Goal: Task Accomplishment & Management: Use online tool/utility

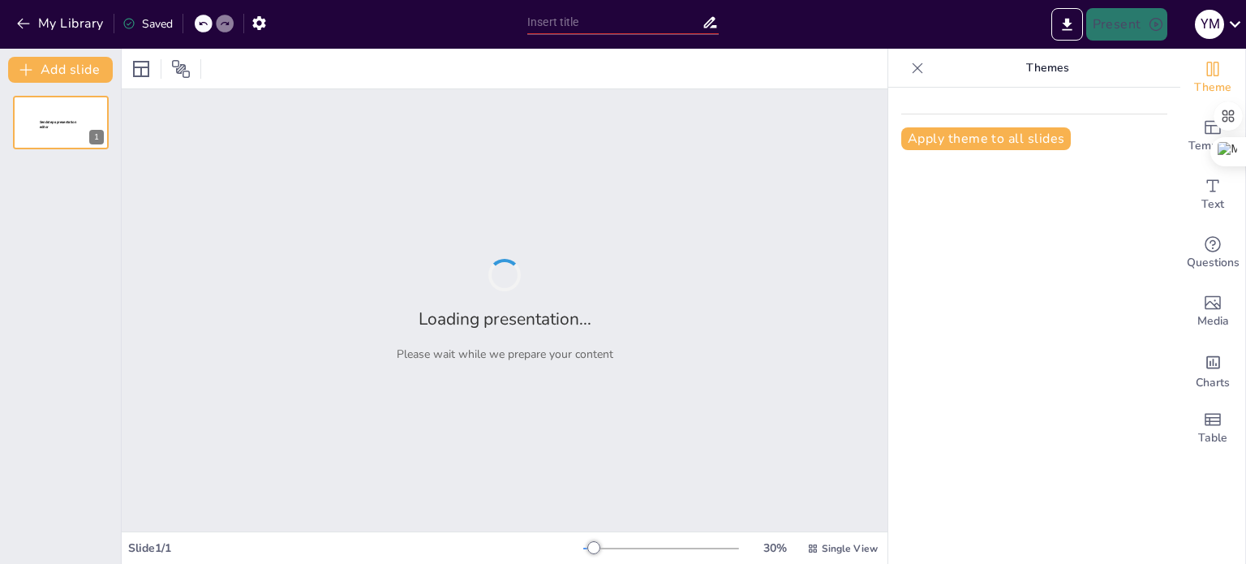
type input "Imported Presentation - Use of Artificial Intelligence in Healthcare Leadership…"
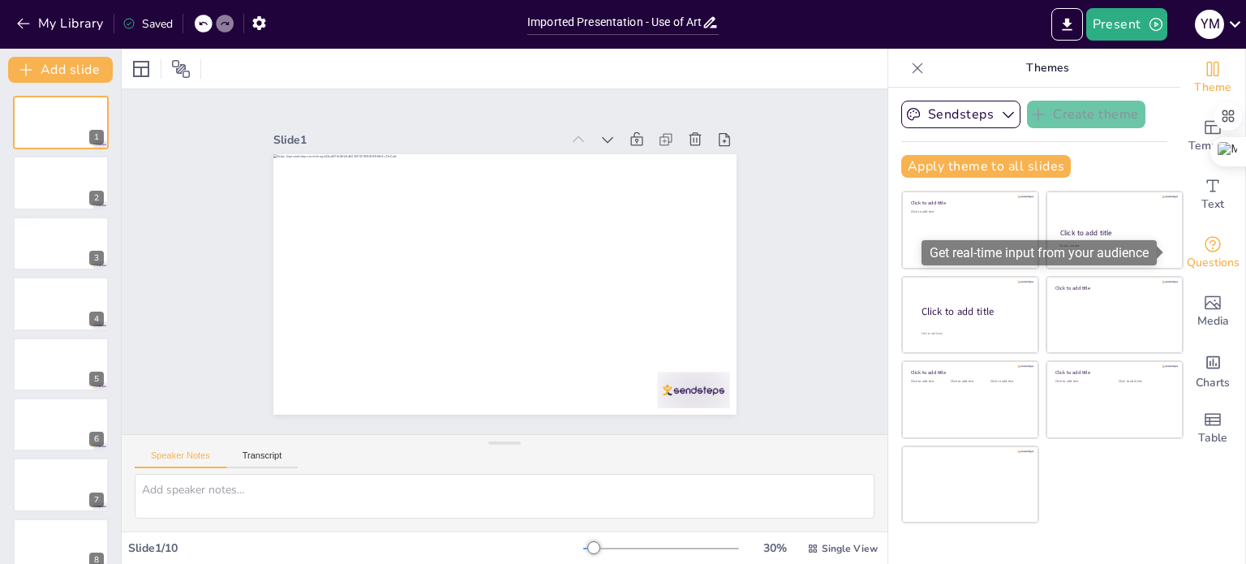
click at [1199, 259] on span "Questions" at bounding box center [1213, 263] width 53 height 18
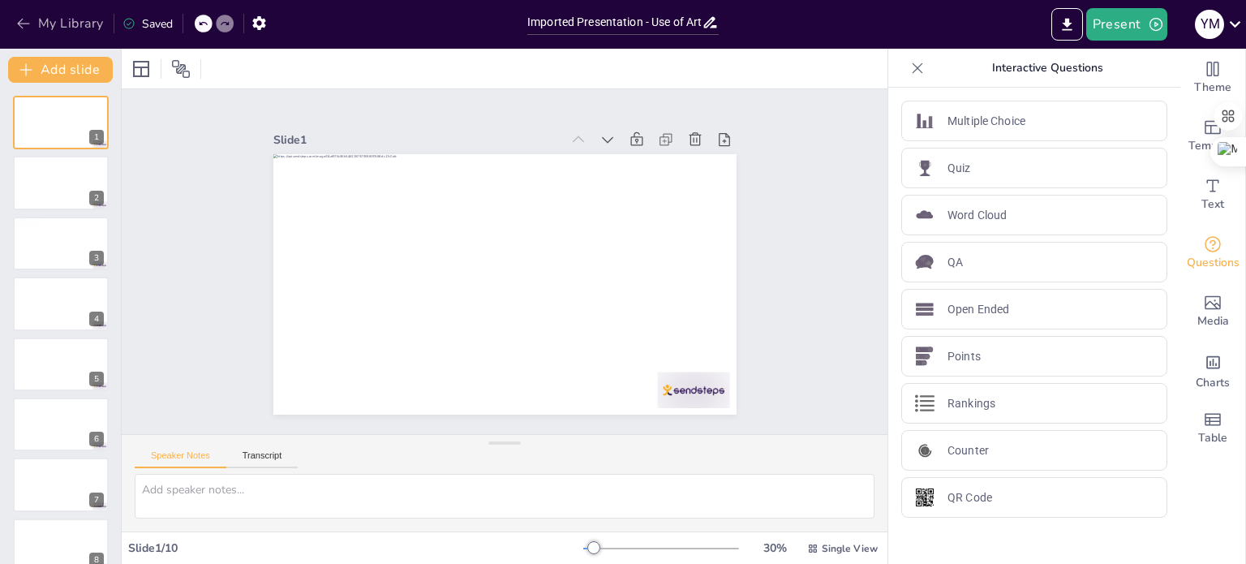
click at [29, 23] on icon "button" at bounding box center [23, 24] width 12 height 11
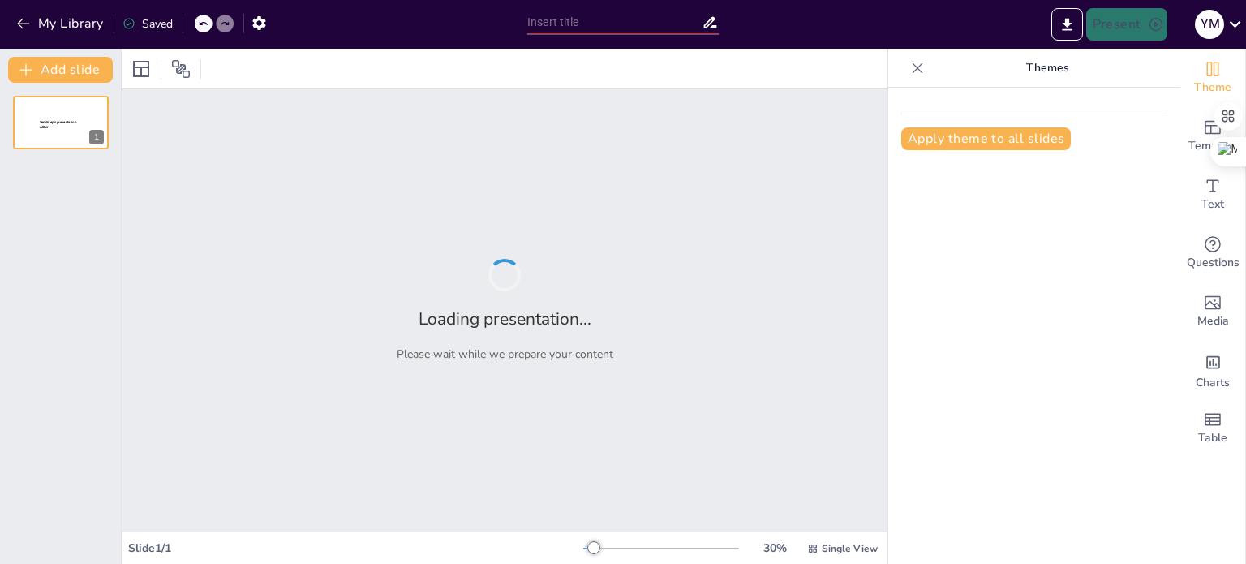
type input "Navigating Ethical Challenges in AI Leadership for Healthcare Professionals"
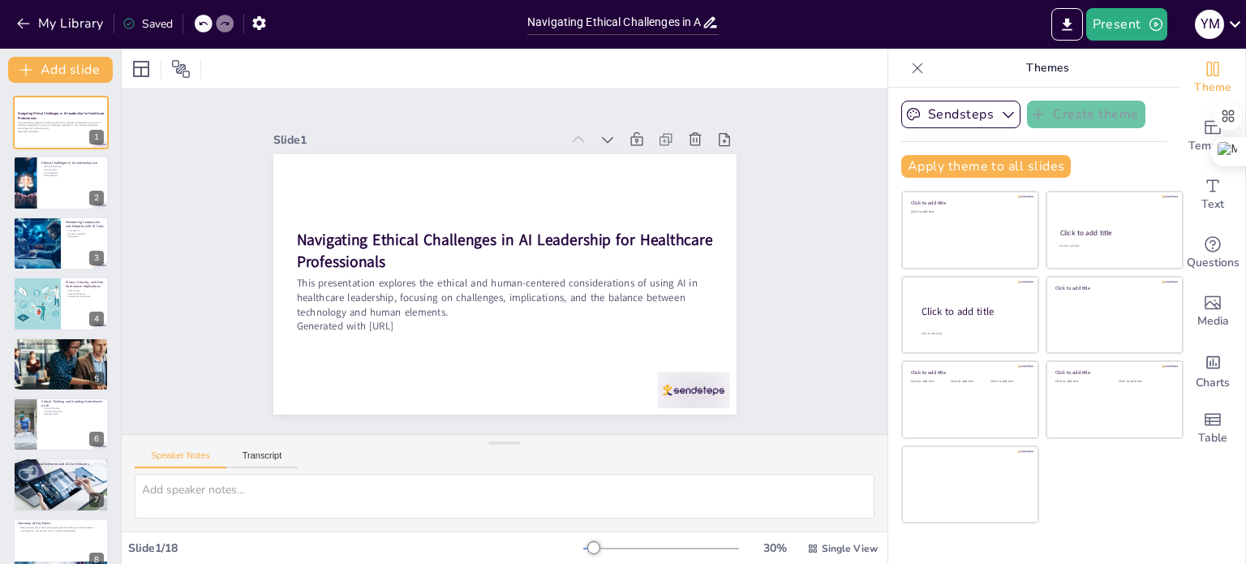
checkbox input "true"
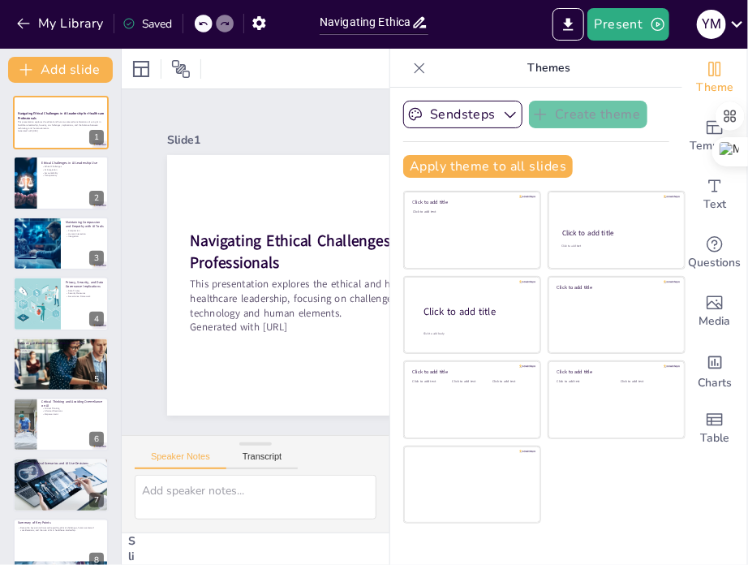
checkbox input "true"
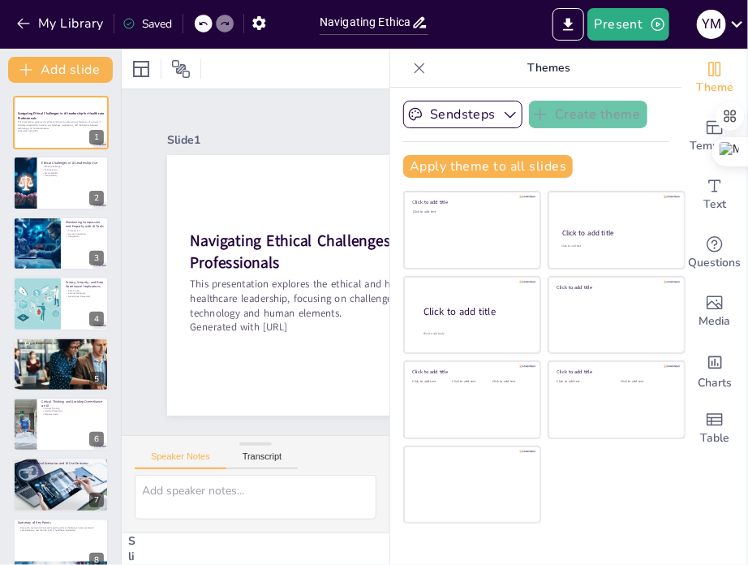
checkbox input "true"
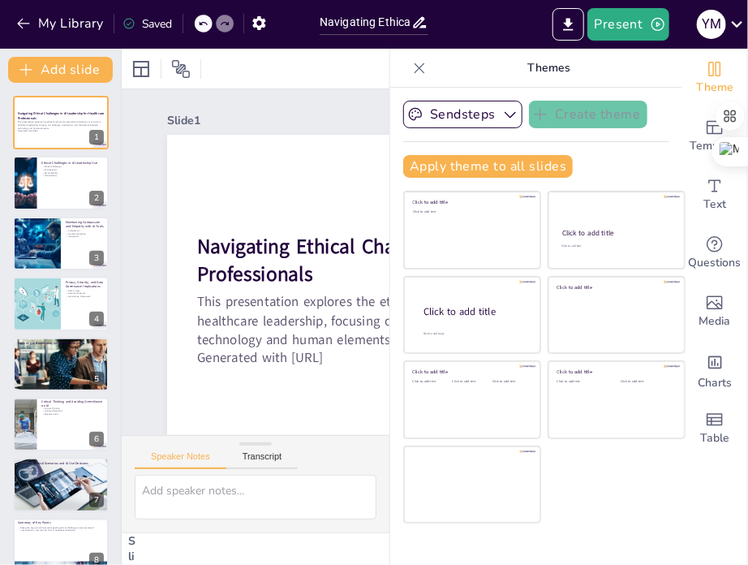
click at [411, 68] on icon at bounding box center [419, 68] width 16 height 16
checkbox input "true"
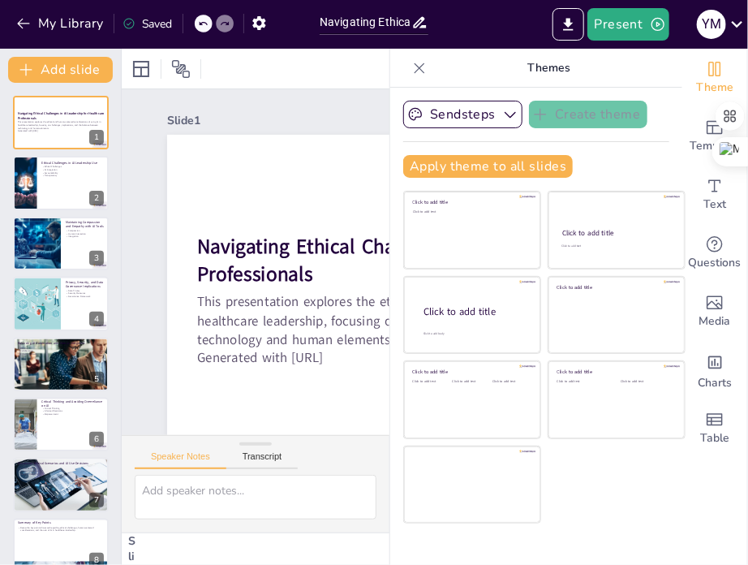
checkbox input "true"
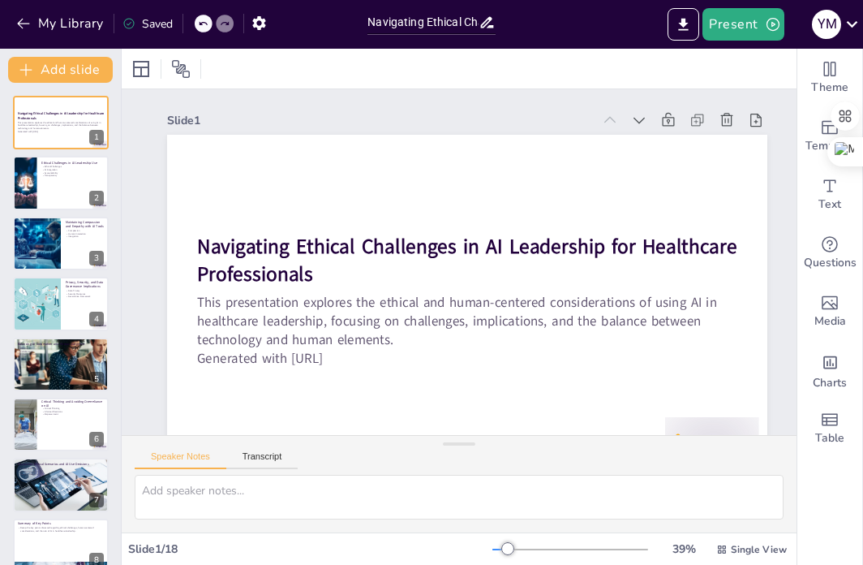
checkbox input "true"
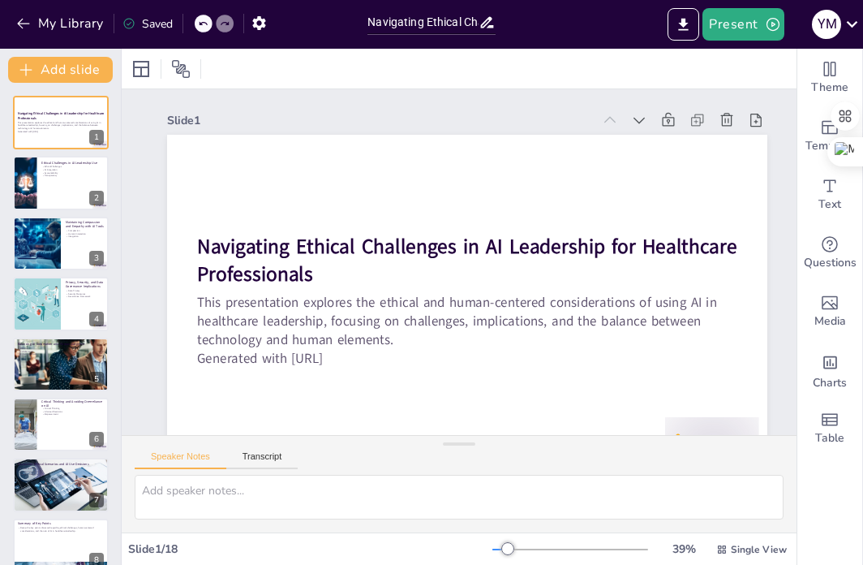
checkbox input "true"
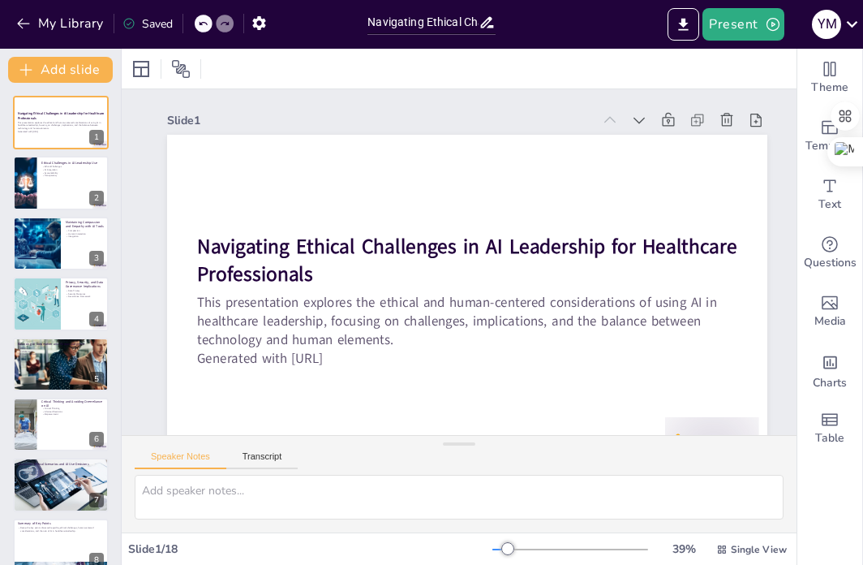
checkbox input "true"
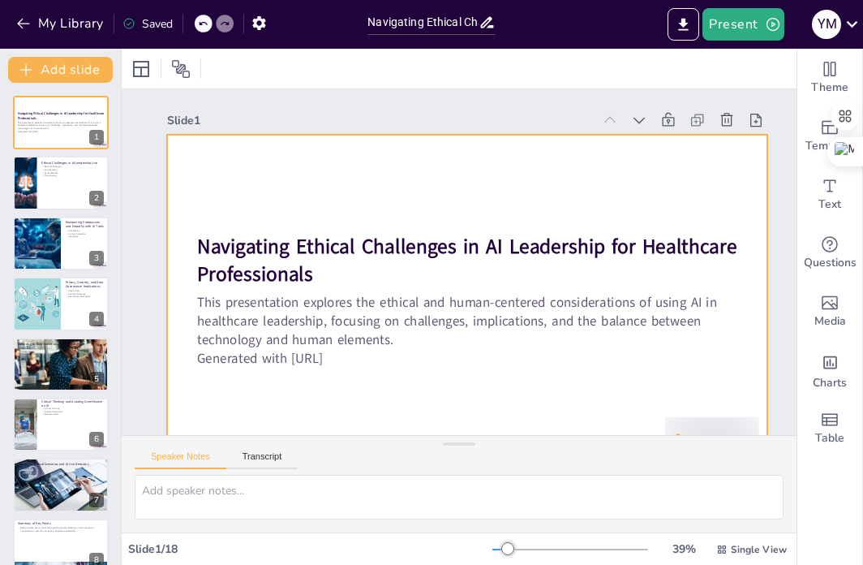
checkbox input "true"
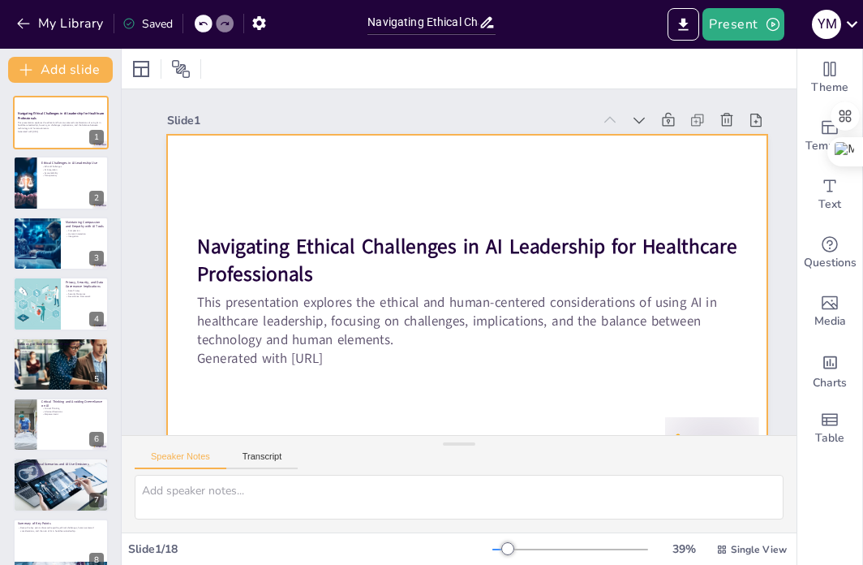
checkbox input "true"
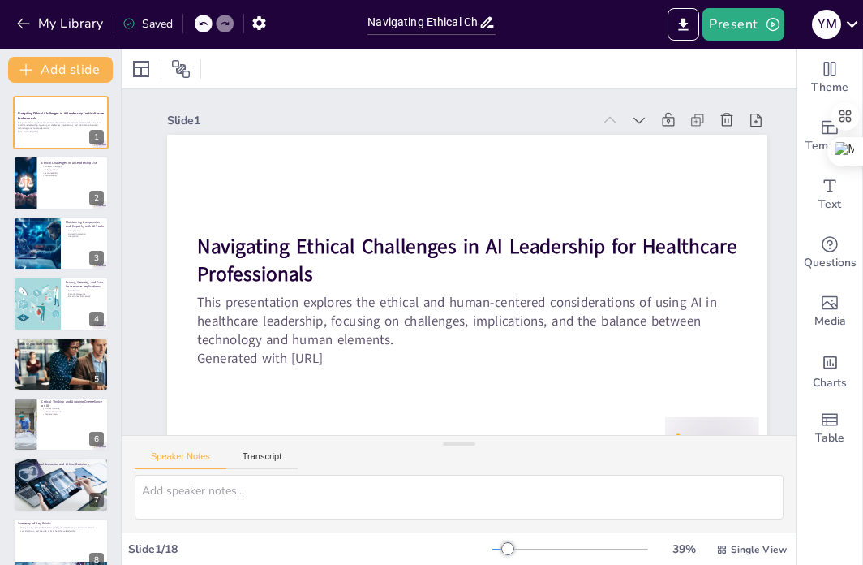
checkbox input "true"
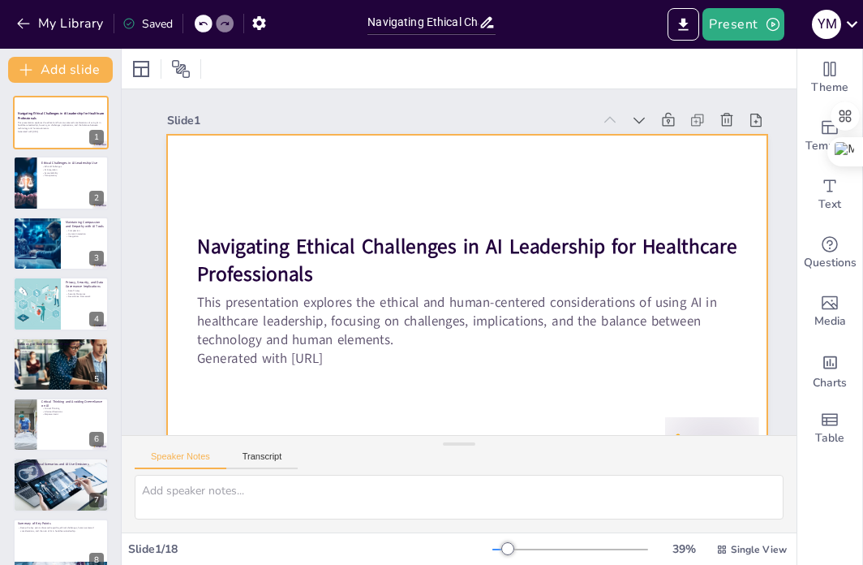
checkbox input "true"
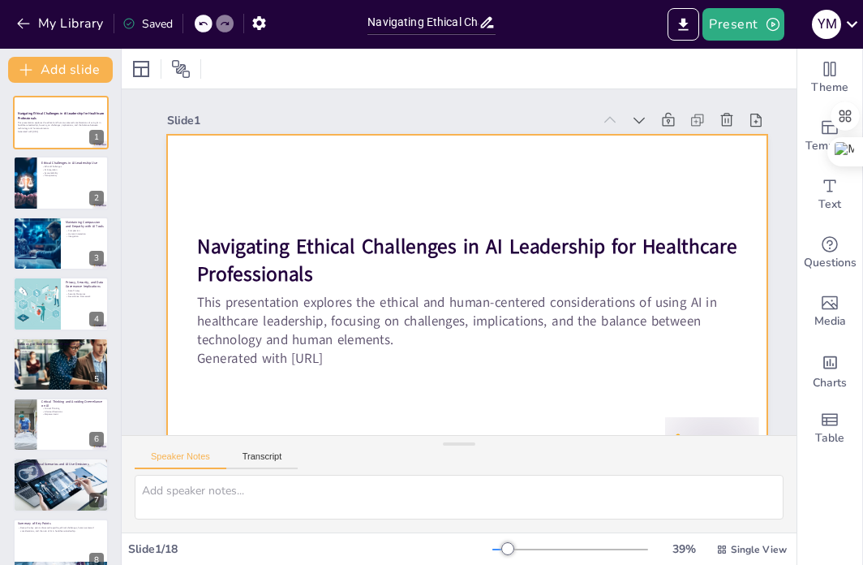
checkbox input "true"
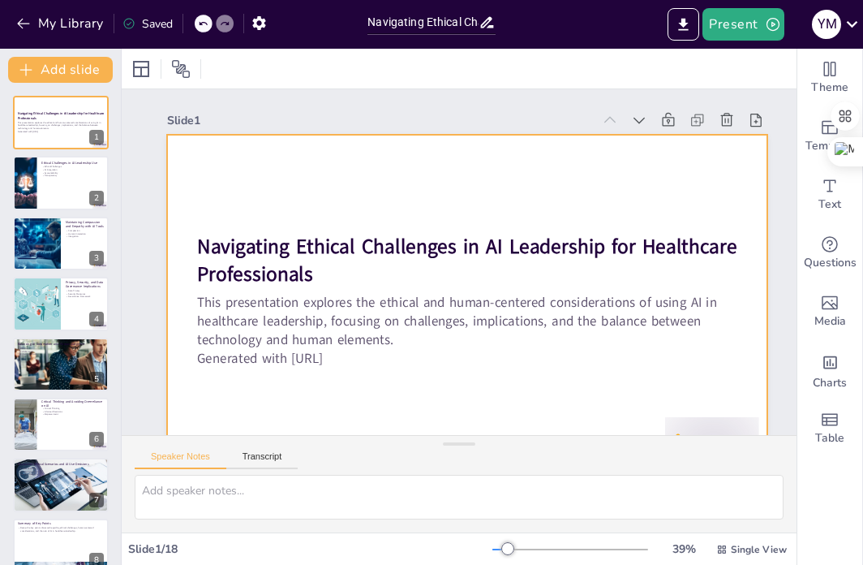
checkbox input "true"
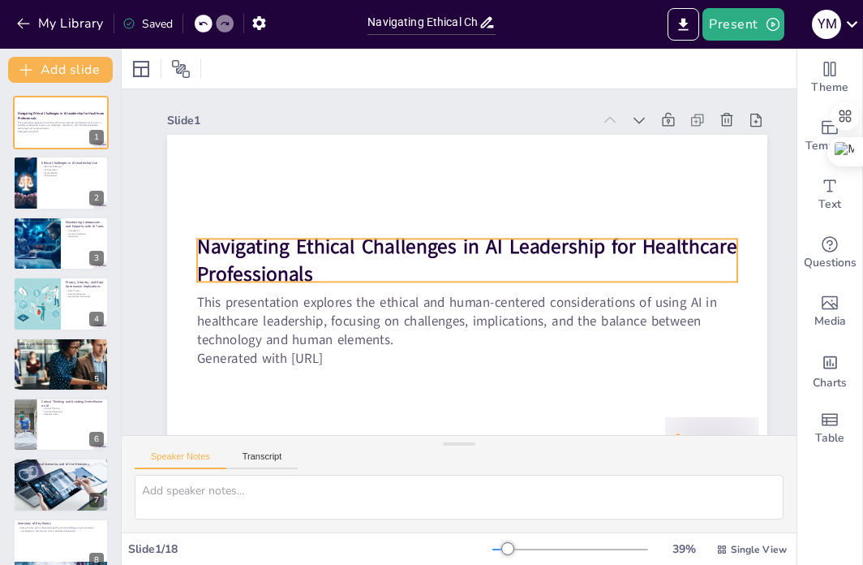
checkbox input "true"
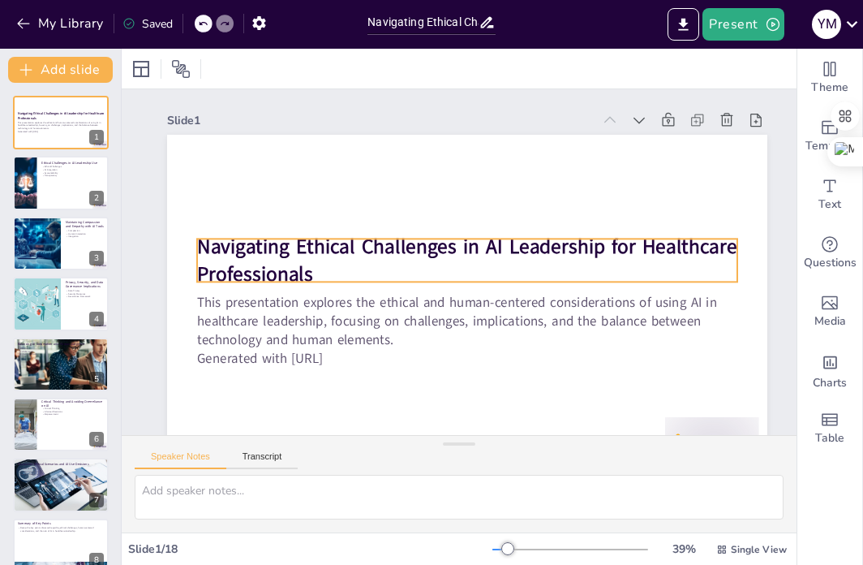
checkbox input "true"
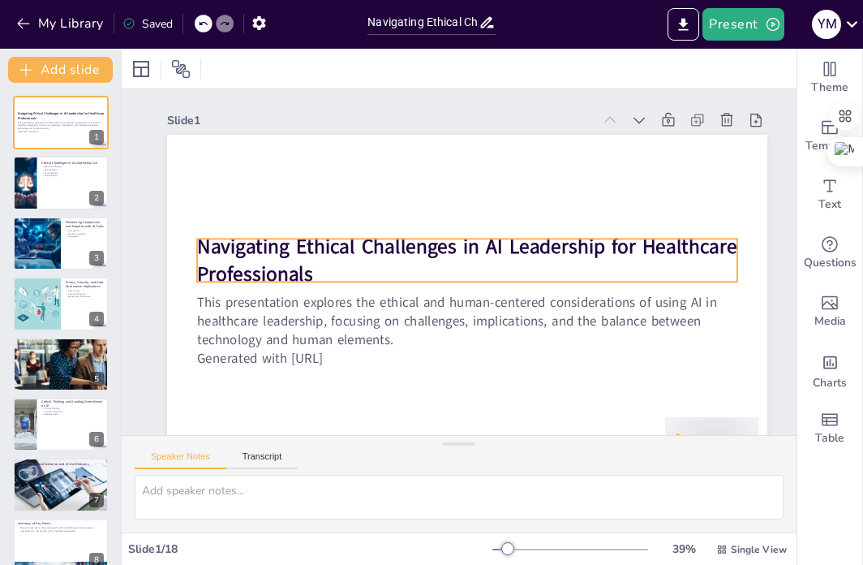
click at [245, 239] on strong "Navigating Ethical Challenges in AI Leadership for Healthcare Professionals" at bounding box center [455, 255] width 420 height 402
checkbox input "true"
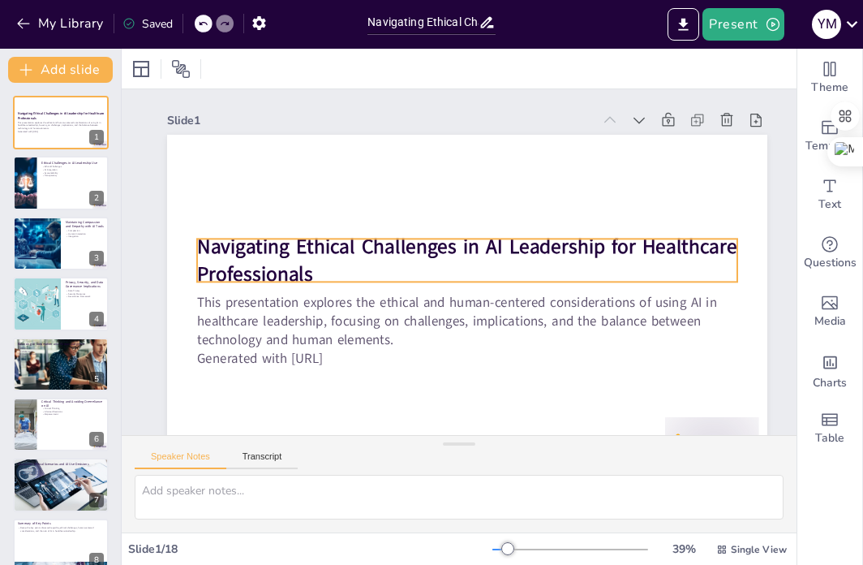
checkbox input "true"
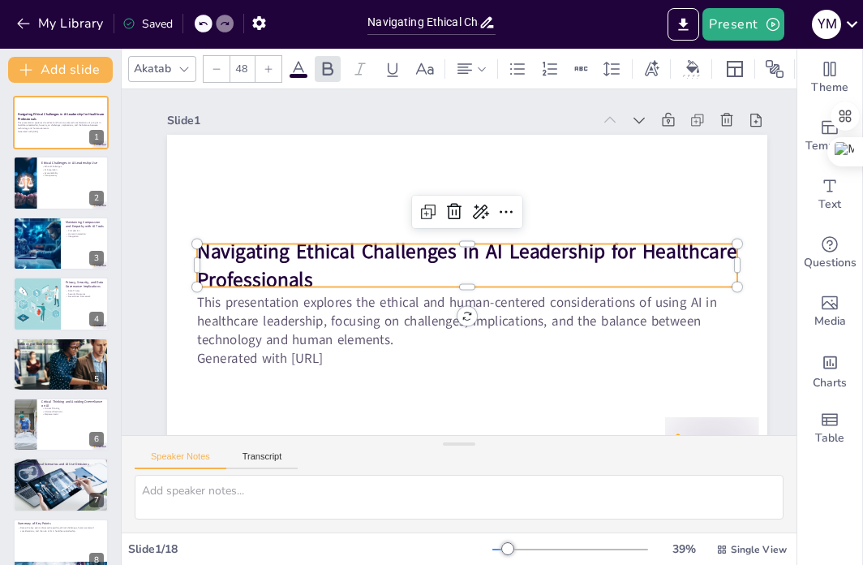
checkbox input "true"
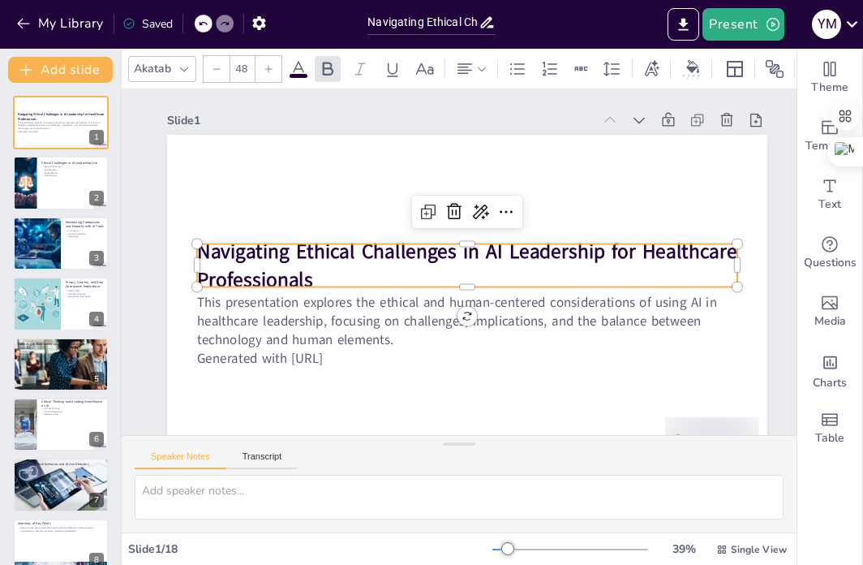
checkbox input "true"
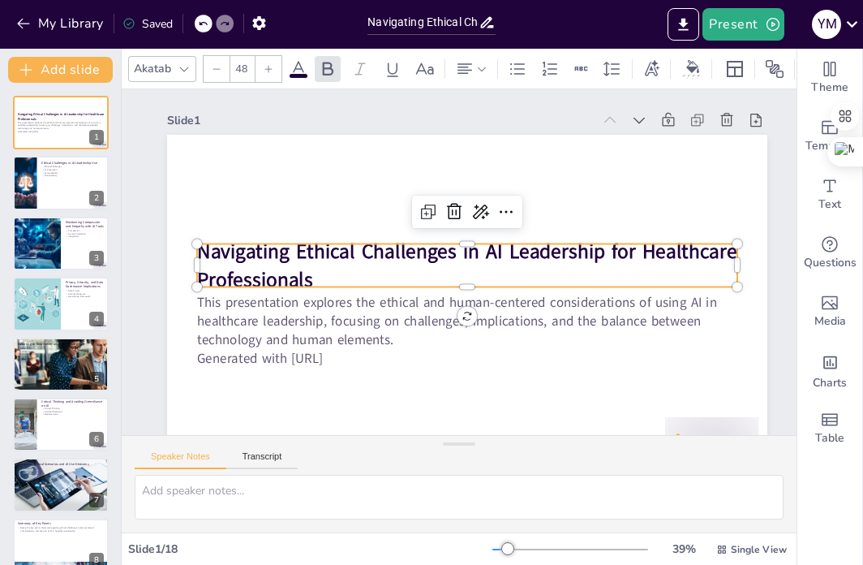
checkbox input "true"
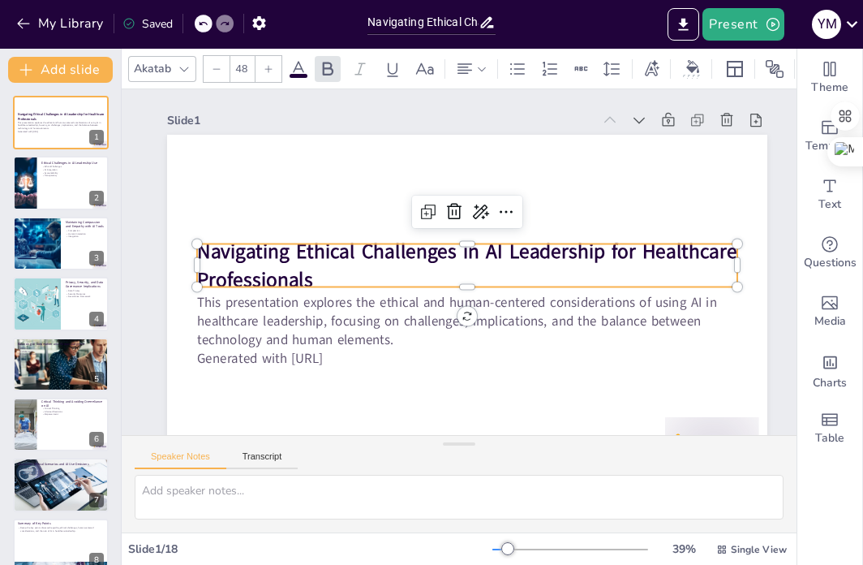
checkbox input "true"
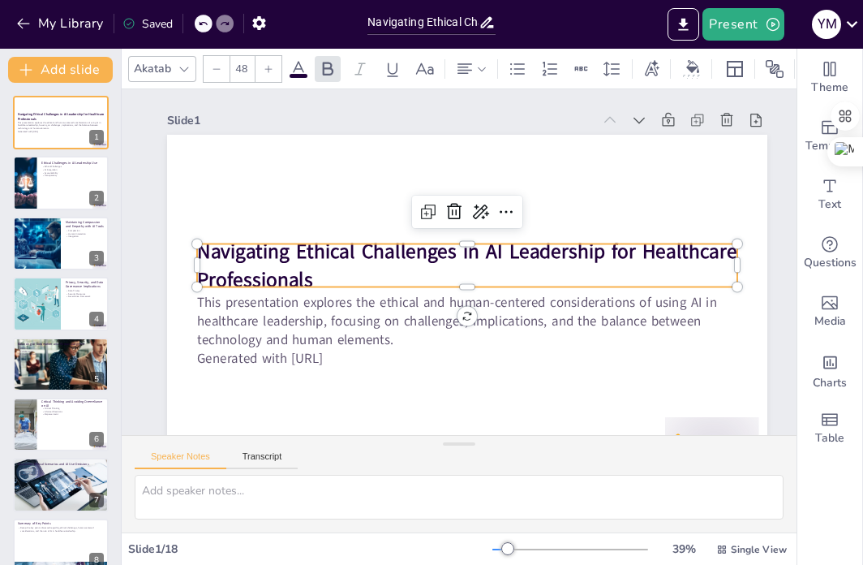
click at [299, 282] on strong "Navigating Ethical Challenges in AI Leadership for Healthcare Professionals" at bounding box center [466, 255] width 516 height 244
checkbox input "true"
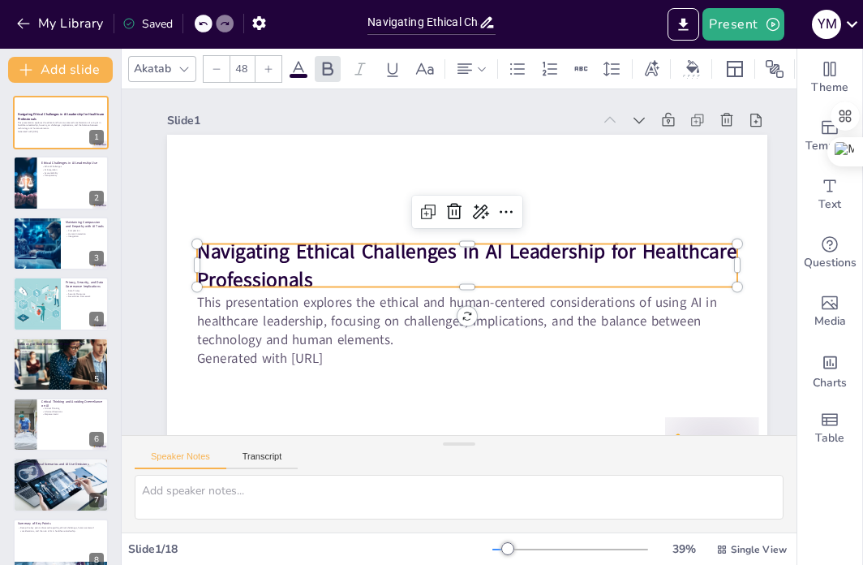
checkbox input "true"
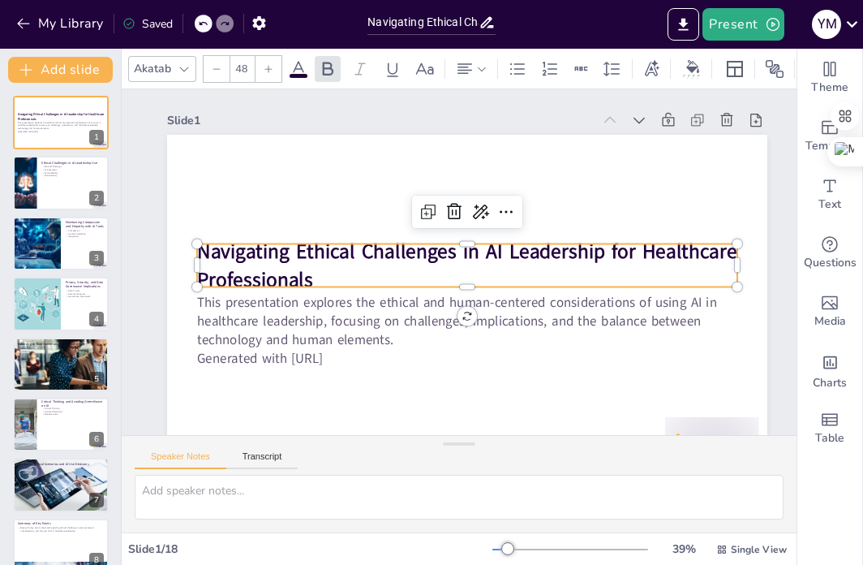
checkbox input "true"
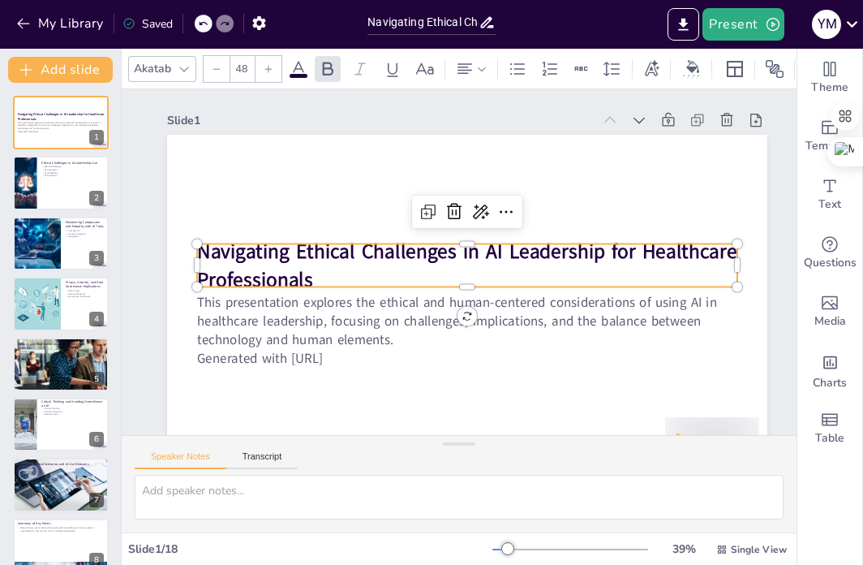
checkbox input "true"
click at [299, 282] on strong "Navigating Ethical Challenges in AI Leadership for Healthcare Professionals" at bounding box center [466, 252] width 540 height 139
checkbox input "true"
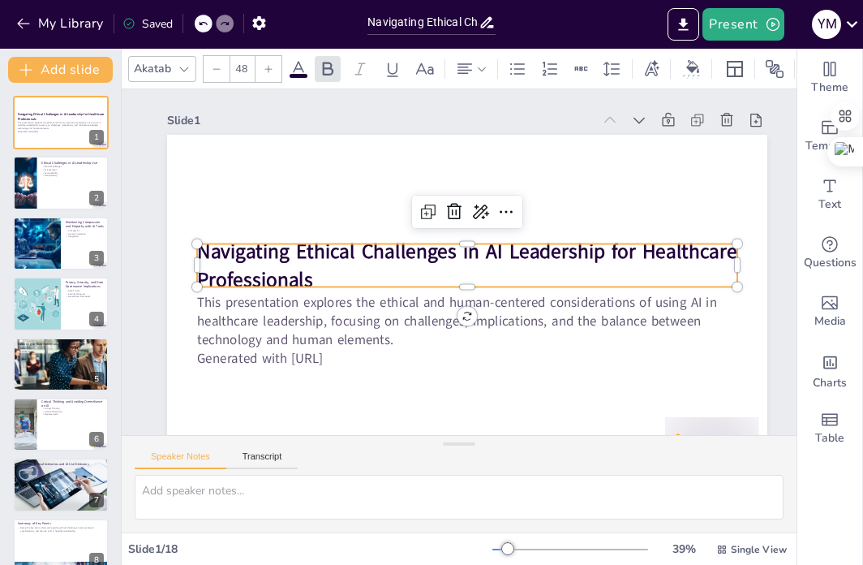
checkbox input "true"
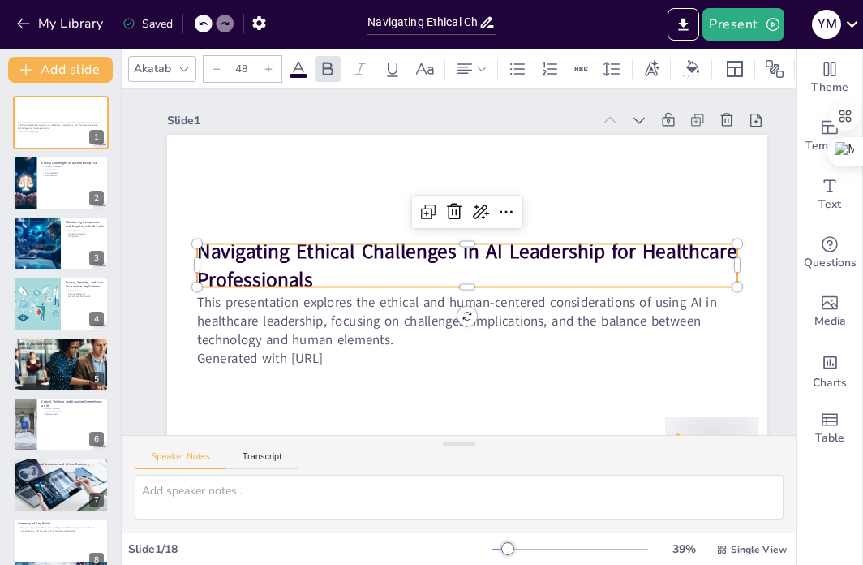
checkbox input "true"
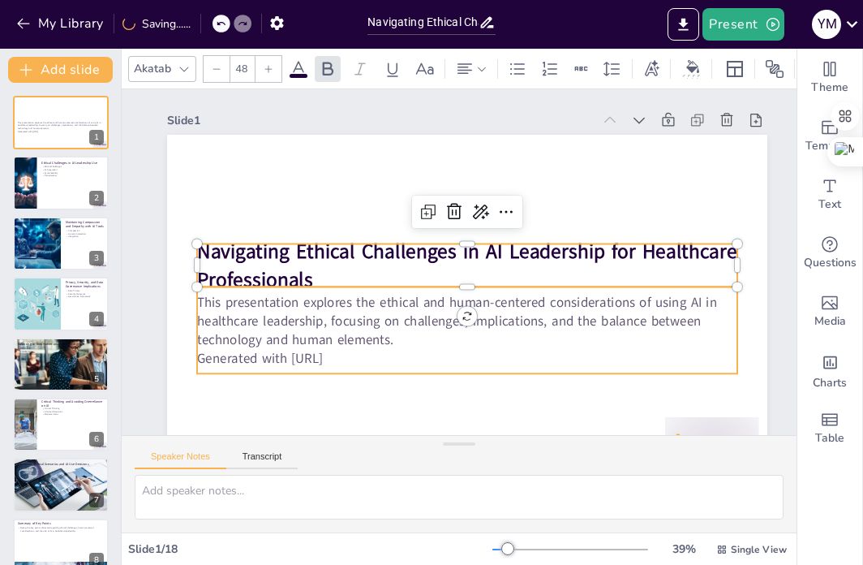
checkbox input "true"
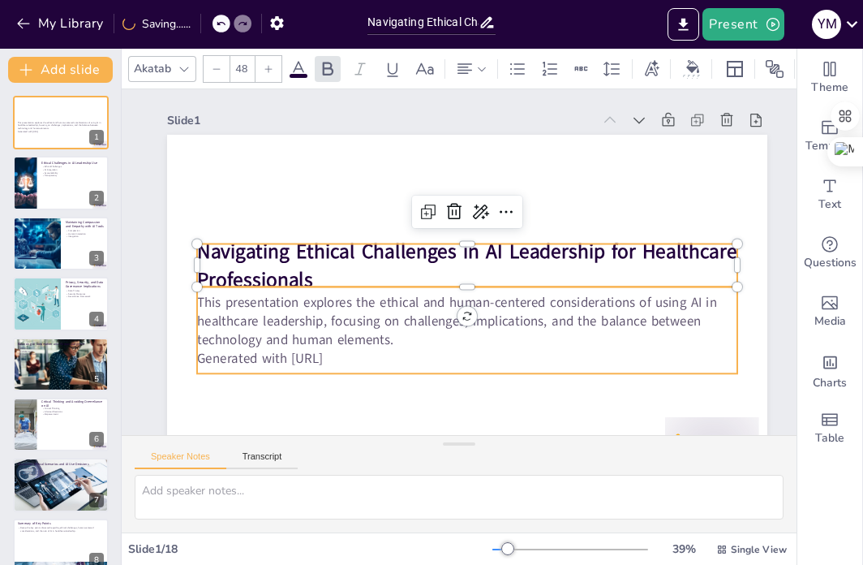
type input "32"
checkbox input "true"
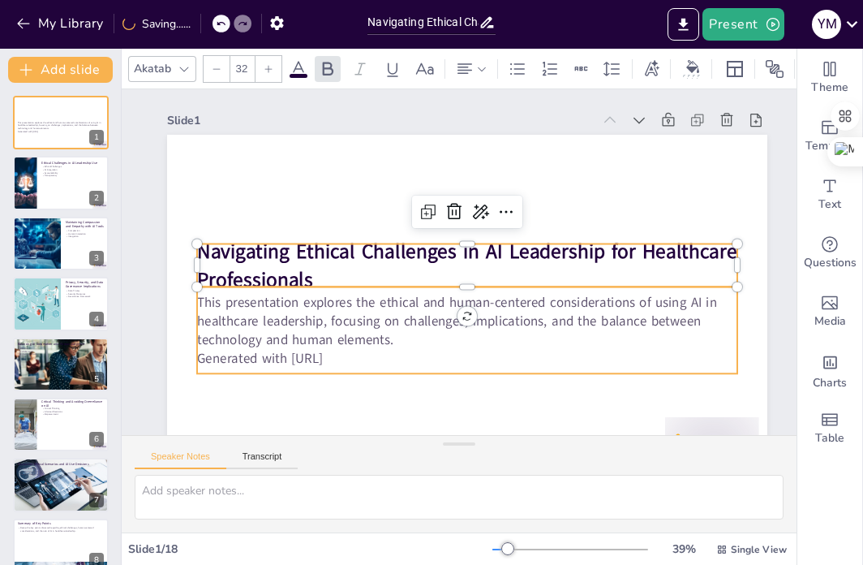
checkbox input "true"
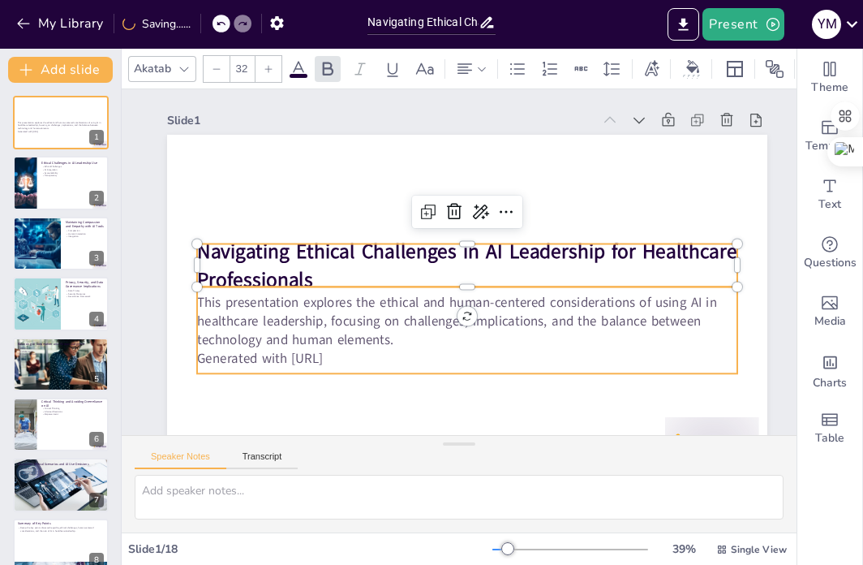
checkbox input "true"
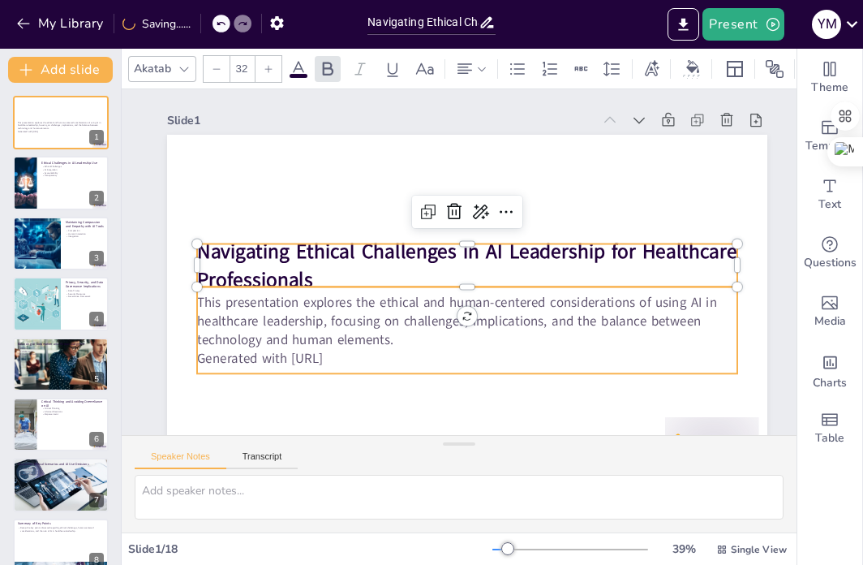
checkbox input "true"
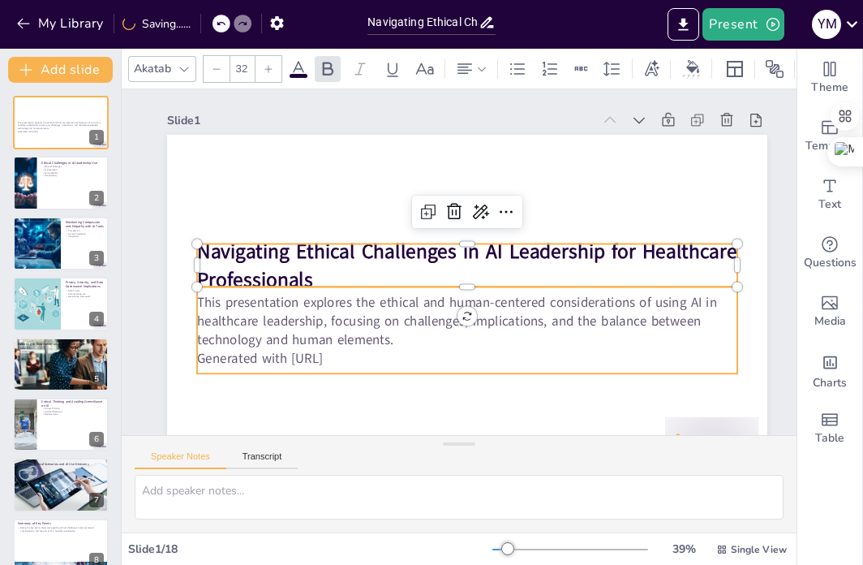
checkbox input "true"
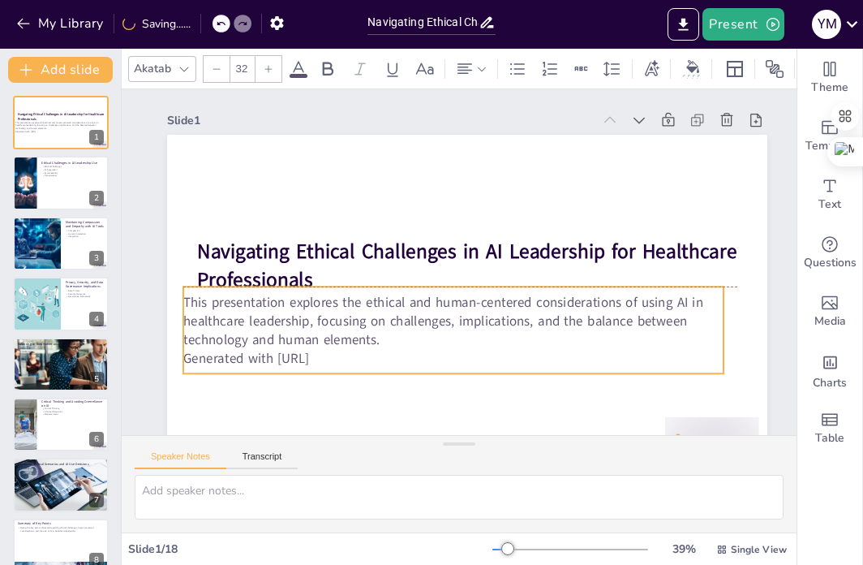
checkbox input "true"
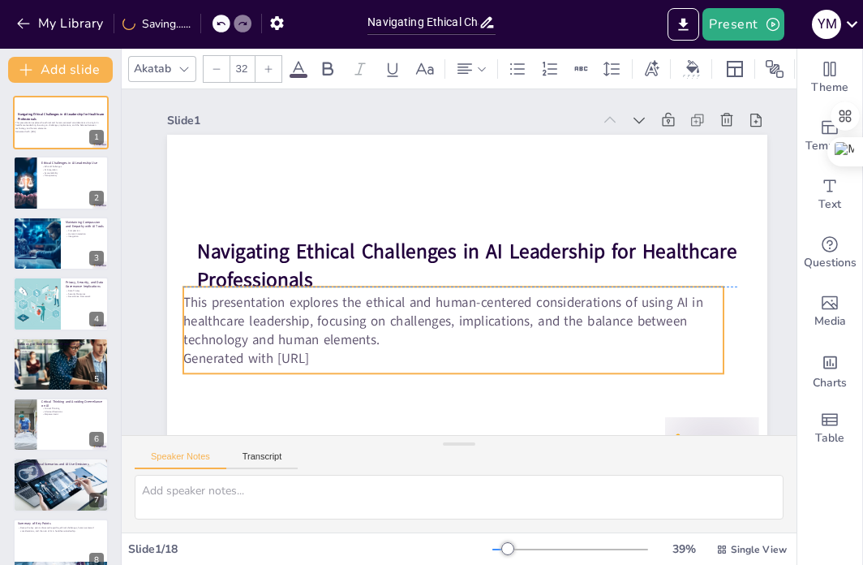
checkbox input "true"
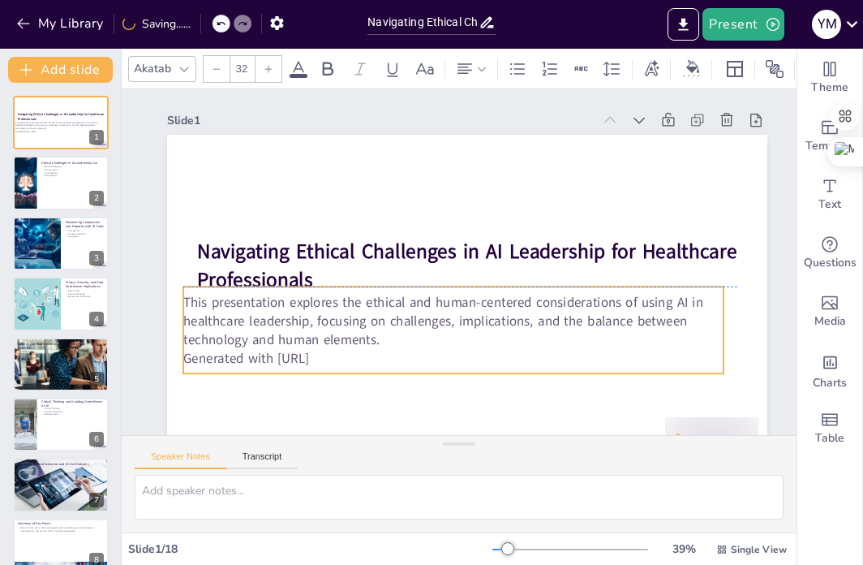
checkbox input "true"
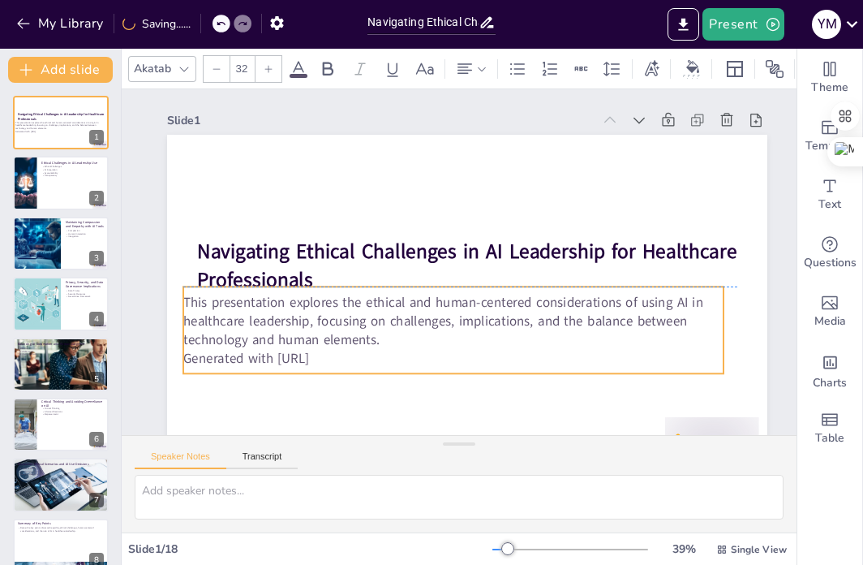
checkbox input "true"
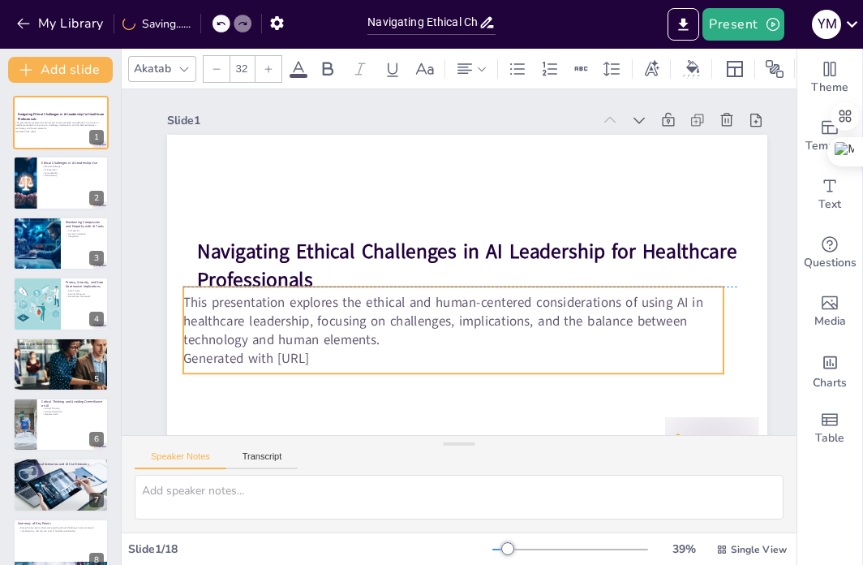
checkbox input "true"
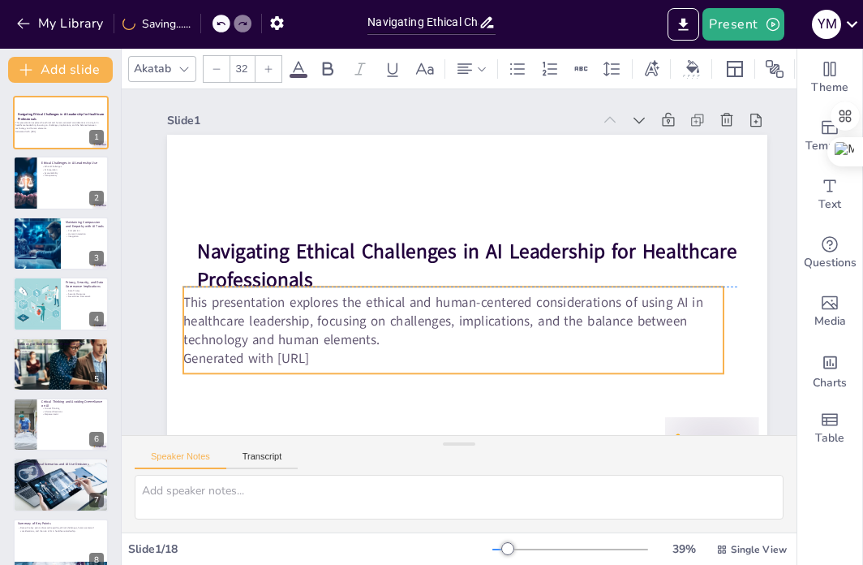
checkbox input "true"
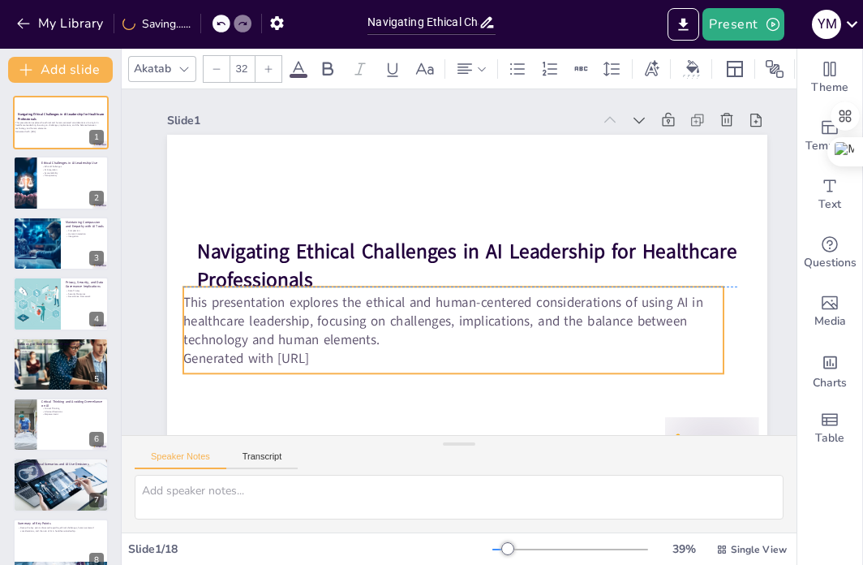
checkbox input "true"
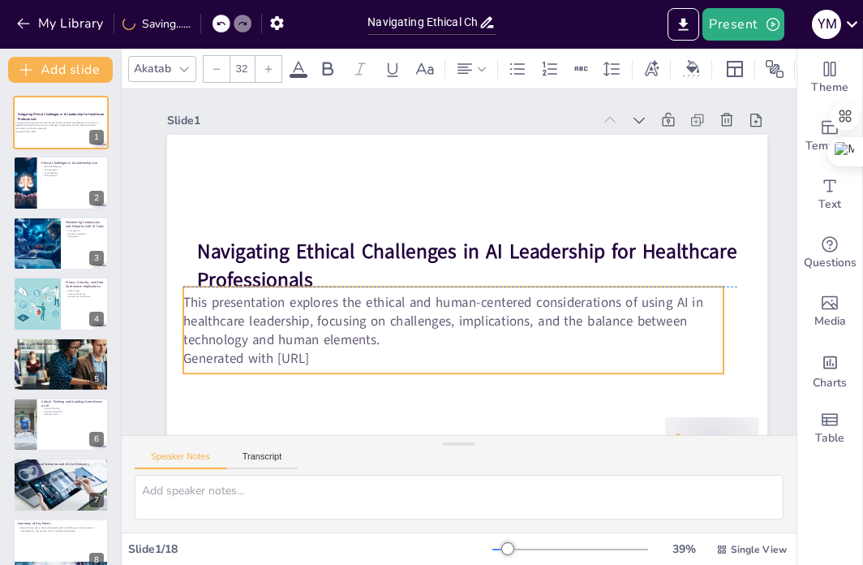
checkbox input "true"
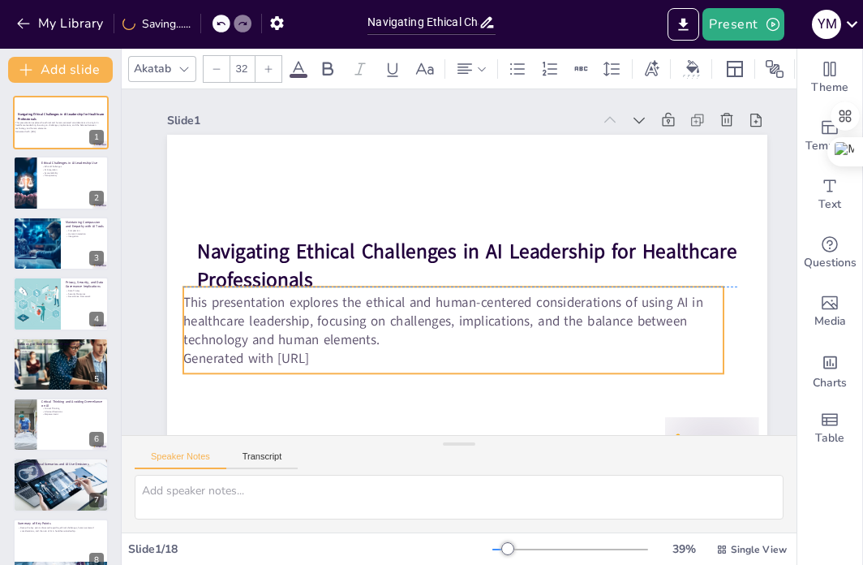
checkbox input "true"
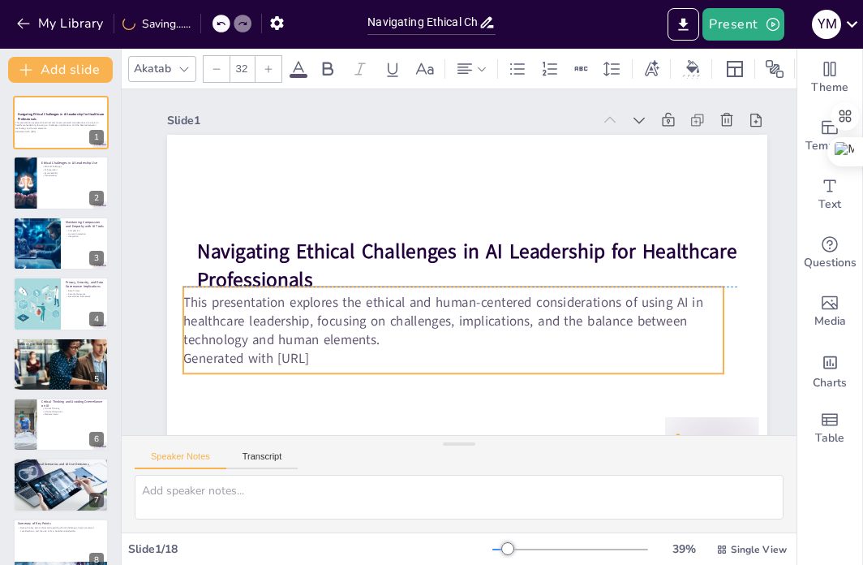
checkbox input "true"
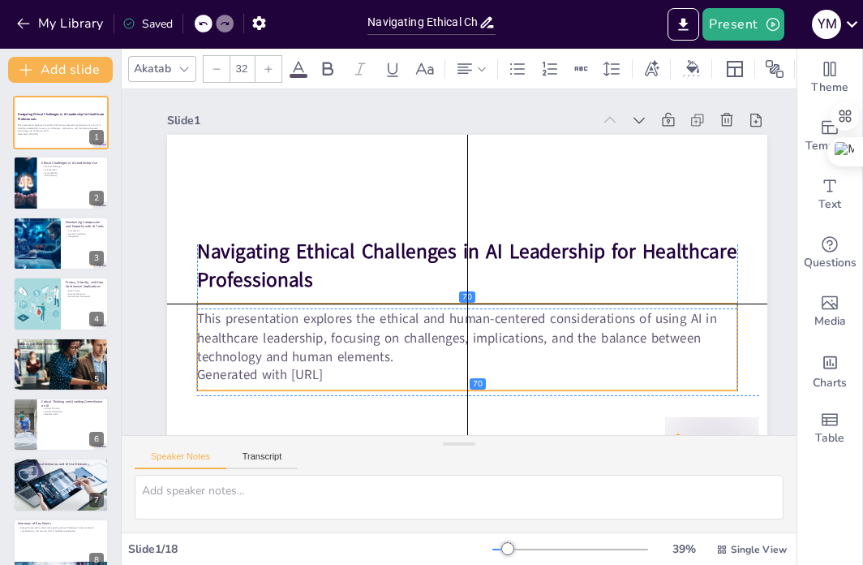
drag, startPoint x: 325, startPoint y: 294, endPoint x: 325, endPoint y: 312, distance: 17.9
click at [344, 312] on p "This presentation explores the ethical and human-centered considerations of usi…" at bounding box center [525, 300] width 363 height 471
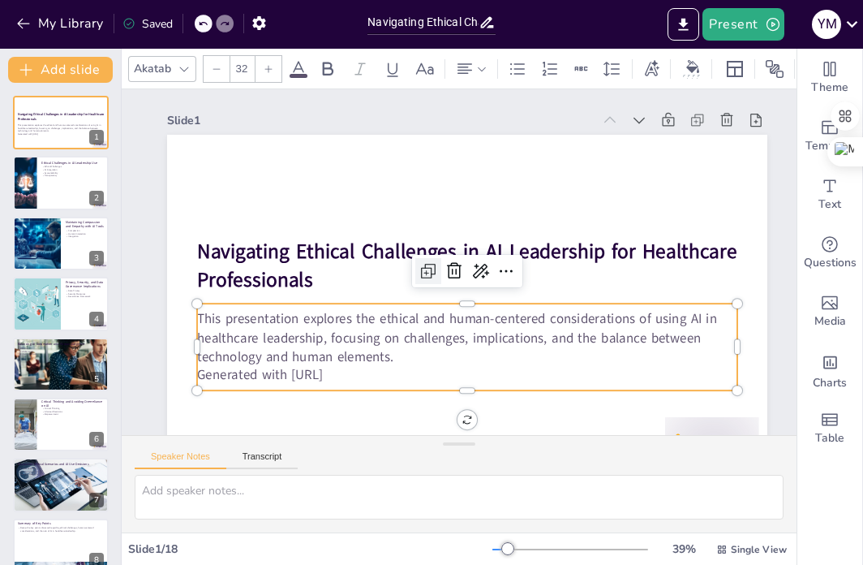
click at [433, 247] on div at bounding box center [447, 232] width 28 height 28
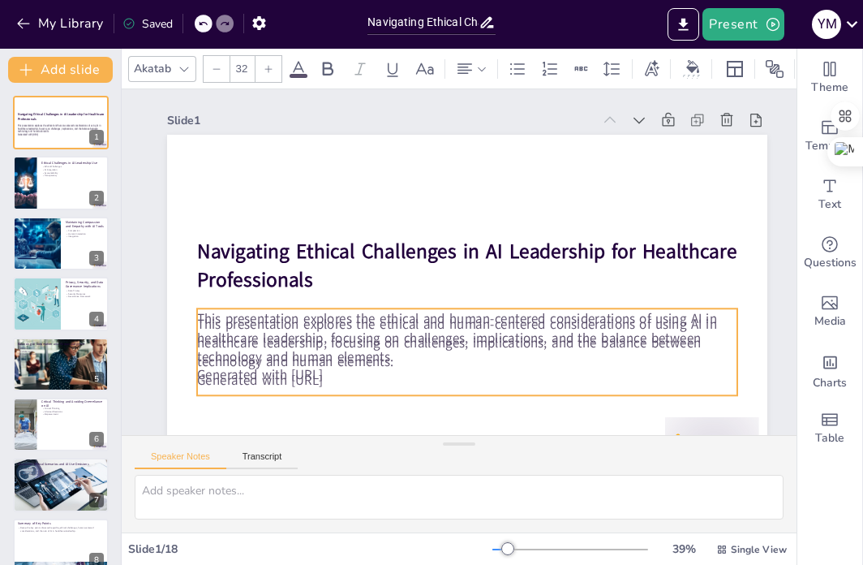
click at [412, 351] on p "This presentation explores the ethical and human-centered considerations of usi…" at bounding box center [533, 295] width 319 height 496
click at [415, 353] on p "This presentation explores the ethical and human-centered considerations of usi…" at bounding box center [426, 336] width 496 height 319
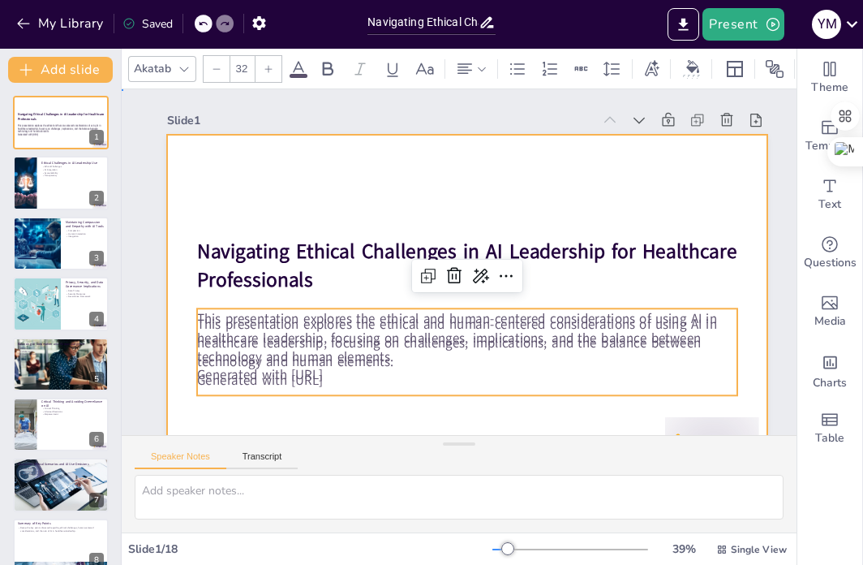
click at [275, 155] on div at bounding box center [418, 270] width 338 height 600
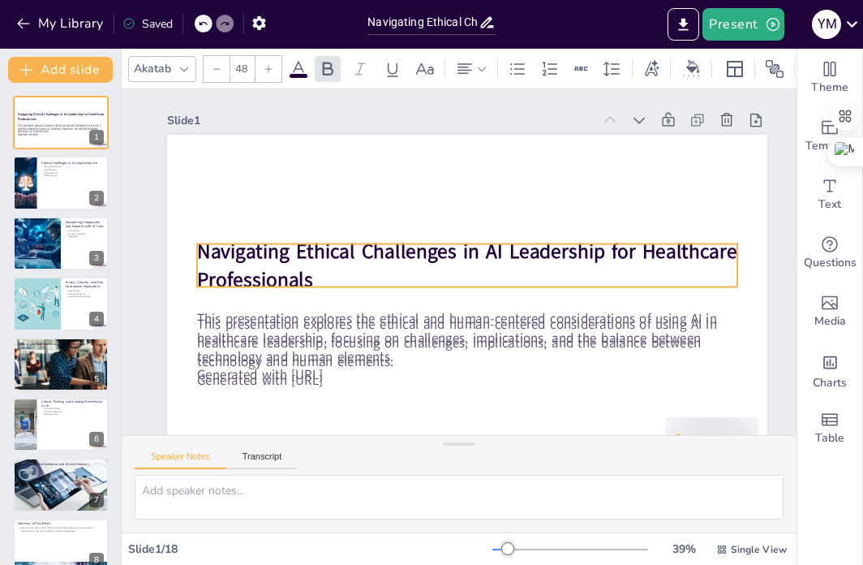
click at [302, 238] on strong "Navigating Ethical Challenges in AI Leadership for Healthcare Professionals" at bounding box center [461, 263] width 318 height 481
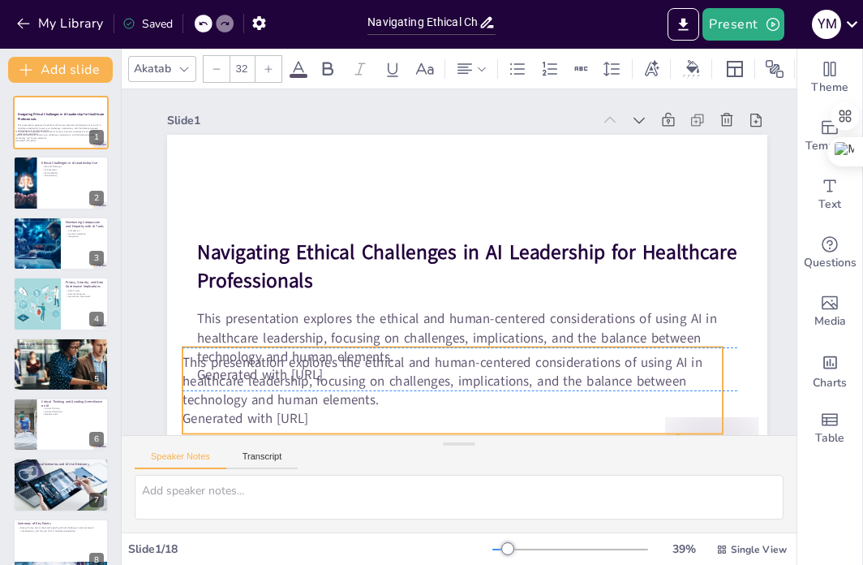
drag, startPoint x: 385, startPoint y: 323, endPoint x: 371, endPoint y: 356, distance: 36.3
click at [371, 356] on p "This presentation explores the ethical and human-centered considerations of usi…" at bounding box center [348, 304] width 271 height 516
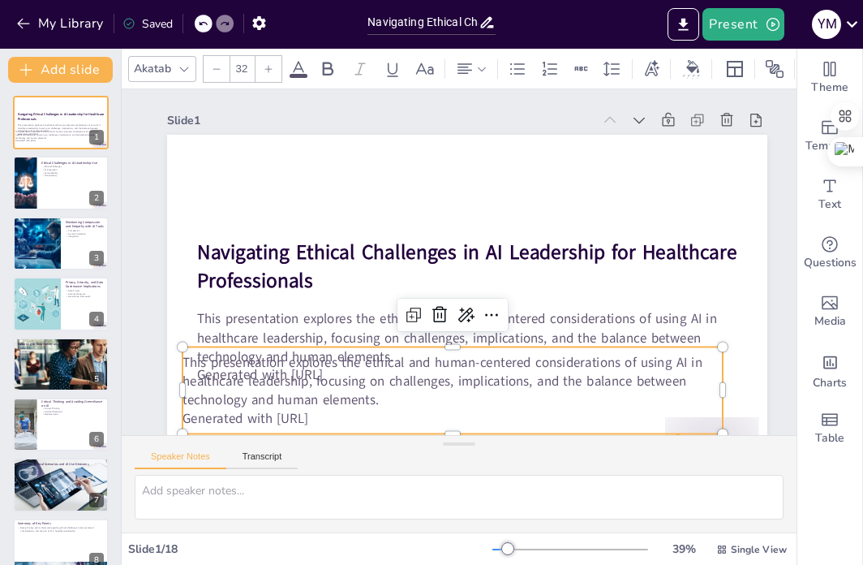
click at [433, 312] on icon at bounding box center [420, 302] width 26 height 26
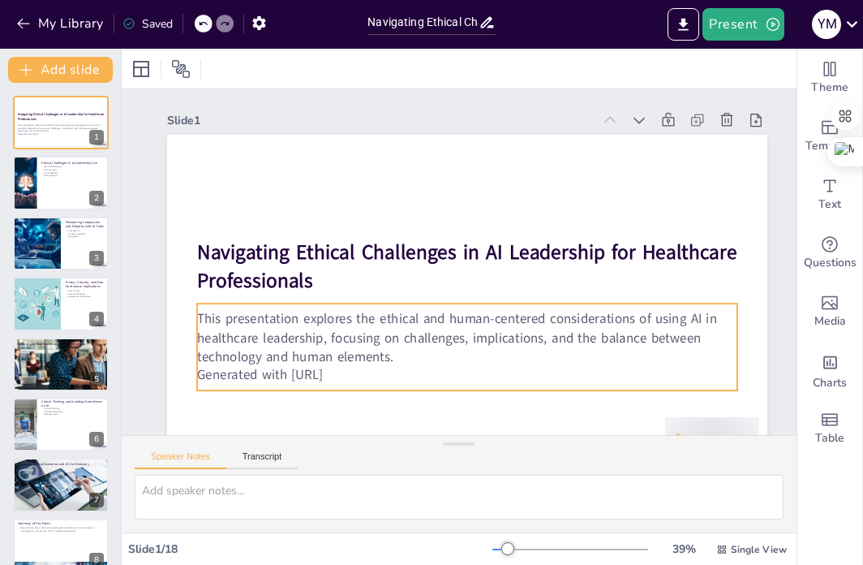
click at [361, 364] on p "This presentation explores the ethical and human-centered considerations of usi…" at bounding box center [525, 300] width 363 height 471
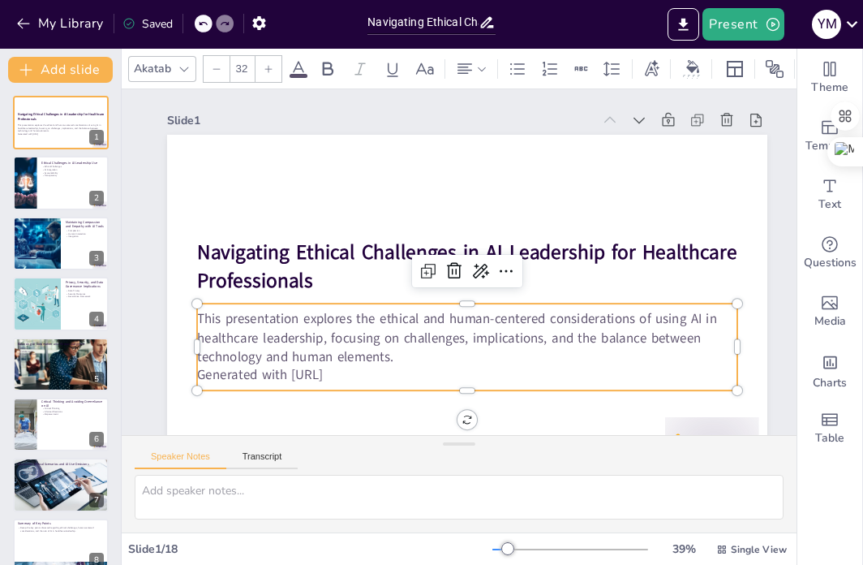
click at [367, 358] on p "This presentation explores the ethical and human-centered considerations of usi…" at bounding box center [452, 337] width 540 height 167
click at [477, 358] on p "This presentation explores the ethical and human-centered considerations of usi…" at bounding box center [533, 247] width 112 height 544
click at [367, 358] on p "This presentation explores the ethical and human-centered considerations of usi…" at bounding box center [398, 306] width 319 height 496
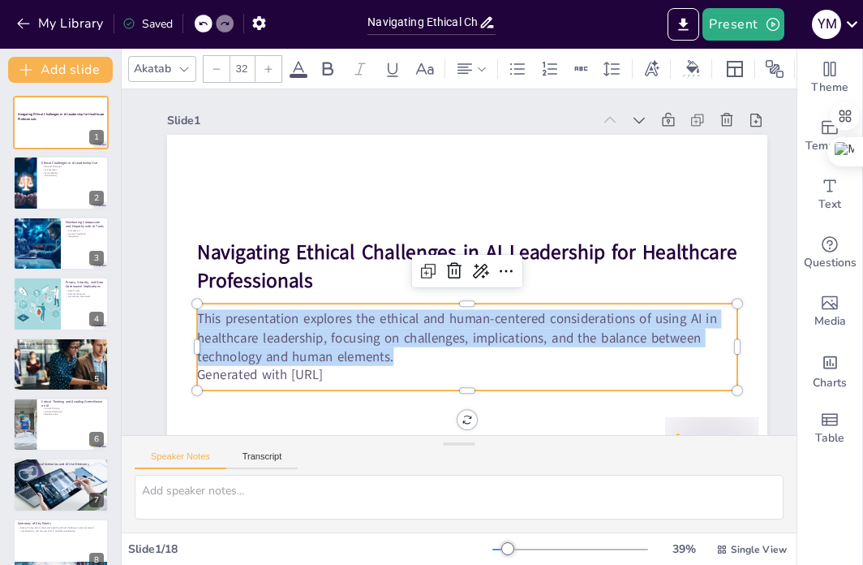
drag, startPoint x: 398, startPoint y: 364, endPoint x: 220, endPoint y: 310, distance: 186.4
click at [193, 302] on div "Navigating Ethical Challenges in AI Leadership for Healthcare Professionals Thi…" at bounding box center [483, 296] width 686 height 553
copy p "This presentation explores the ethical and human-centered considerations of usi…"
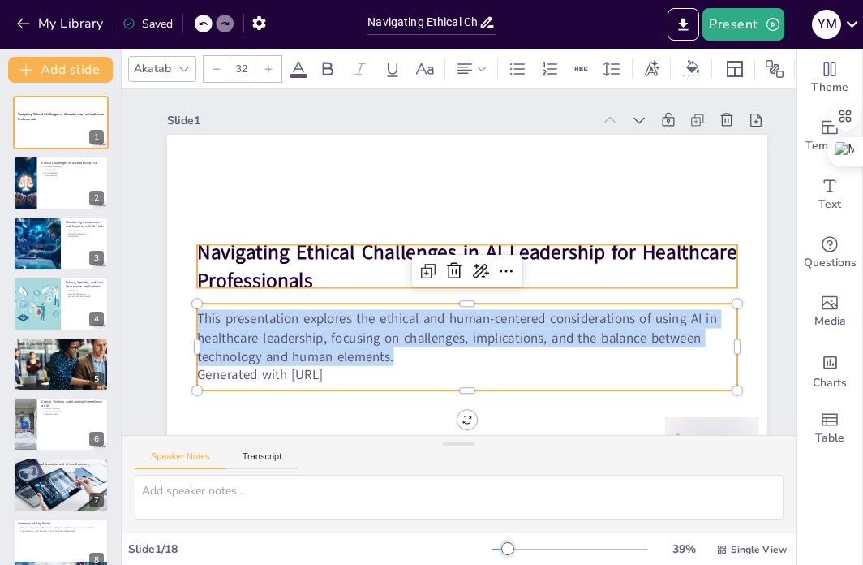
click at [325, 275] on p "Navigating Ethical Challenges in AI Leadership for Healthcare Professionals" at bounding box center [458, 253] width 319 height 496
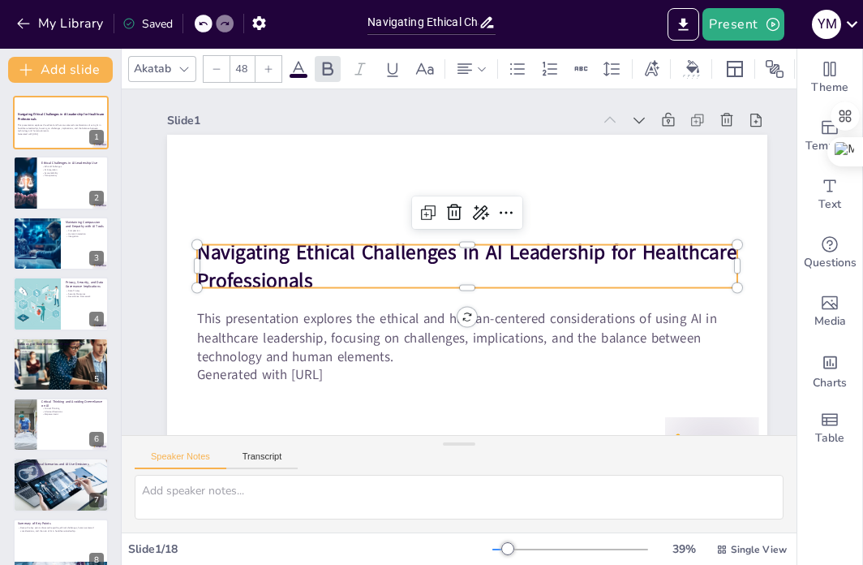
click at [316, 278] on p "Navigating Ethical Challenges in AI Leadership for Healthcare Professionals" at bounding box center [461, 270] width 403 height 439
click at [400, 278] on p "Navigating Ethical Challenges in AI Leadership for Healthcare Professionals" at bounding box center [456, 271] width 112 height 544
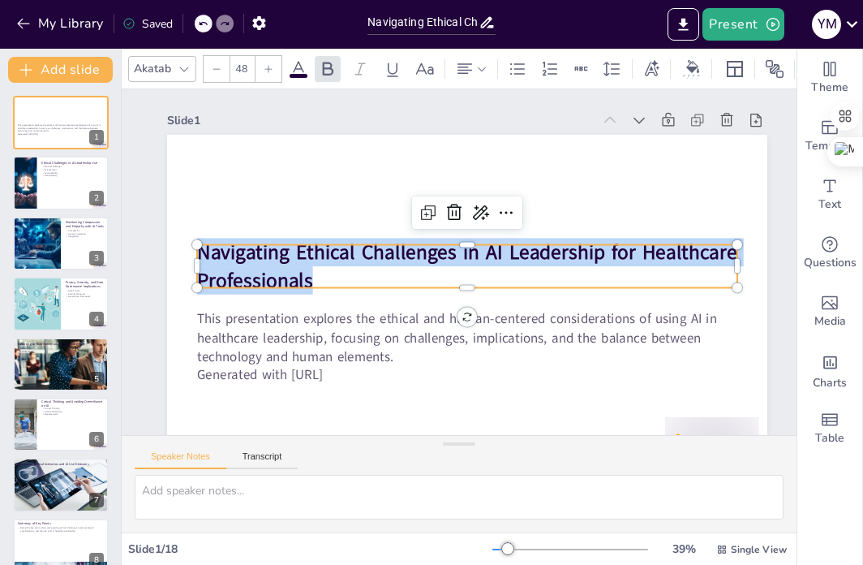
drag, startPoint x: 313, startPoint y: 280, endPoint x: 201, endPoint y: 251, distance: 115.7
click at [201, 251] on div "This presentation explores the ethical and human-centered considerations of usi…" at bounding box center [441, 300] width 684 height 626
copy strong "Navigating Ethical Challenges in AI Leadership for Healthcare Professionals"
click at [34, 175] on div at bounding box center [24, 183] width 105 height 55
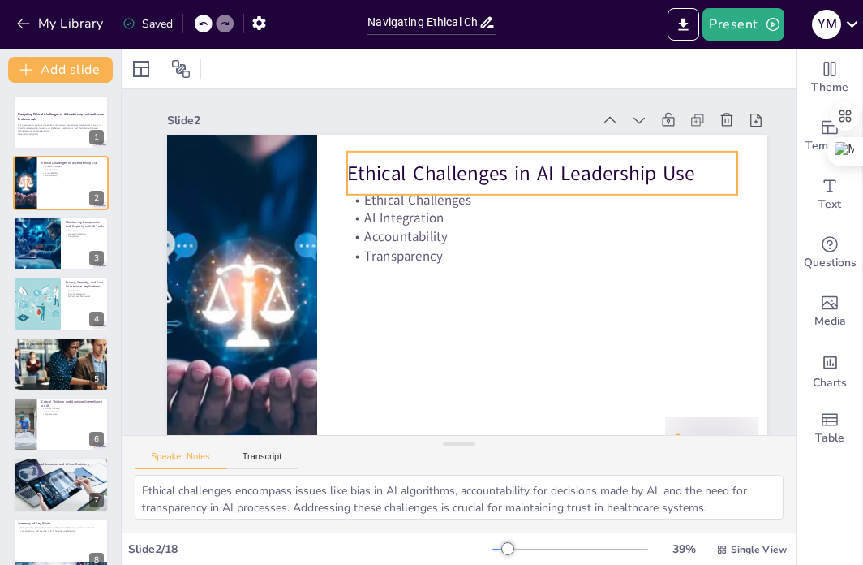
click at [397, 183] on p "Ethical Challenges in AI Leadership Use" at bounding box center [340, 285] width 332 height 252
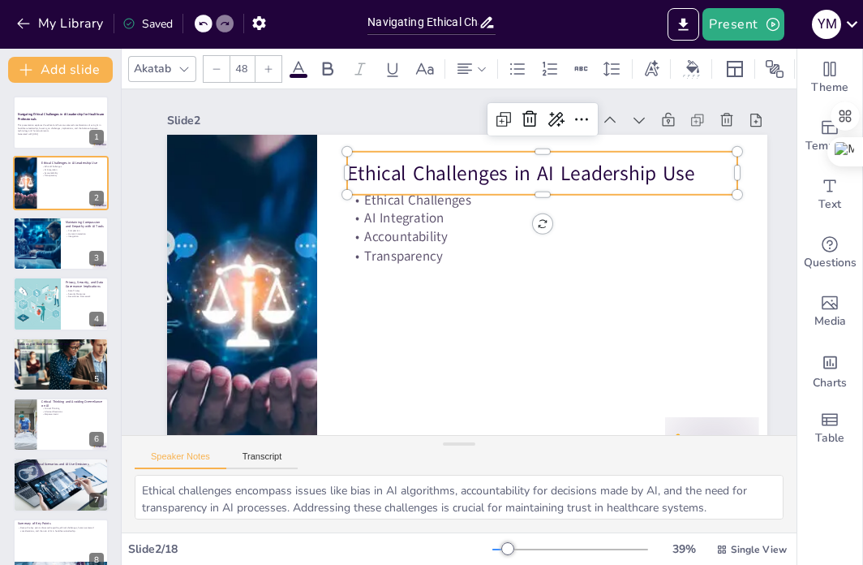
click at [394, 181] on p "Ethical Challenges in AI Leadership Use" at bounding box center [337, 259] width 282 height 309
click at [394, 180] on p "Ethical Challenges in AI Leadership Use" at bounding box center [511, 152] width 380 height 148
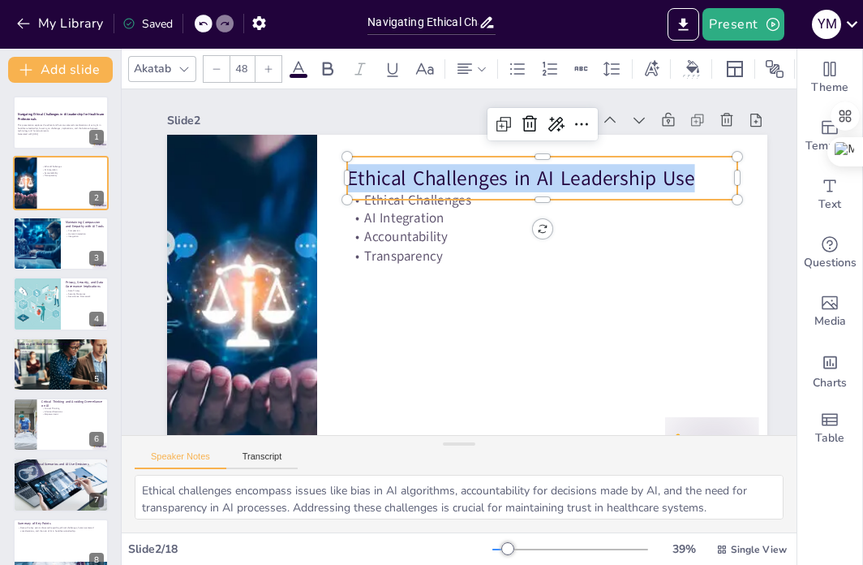
drag, startPoint x: 699, startPoint y: 178, endPoint x: 351, endPoint y: 178, distance: 348.1
click at [410, 188] on p "Ethical Challenges in AI Leadership Use" at bounding box center [502, 372] width 184 height 368
copy p "Ethical Challenges in AI Leadership Use"
click at [428, 227] on p "Accountability" at bounding box center [515, 328] width 175 height 364
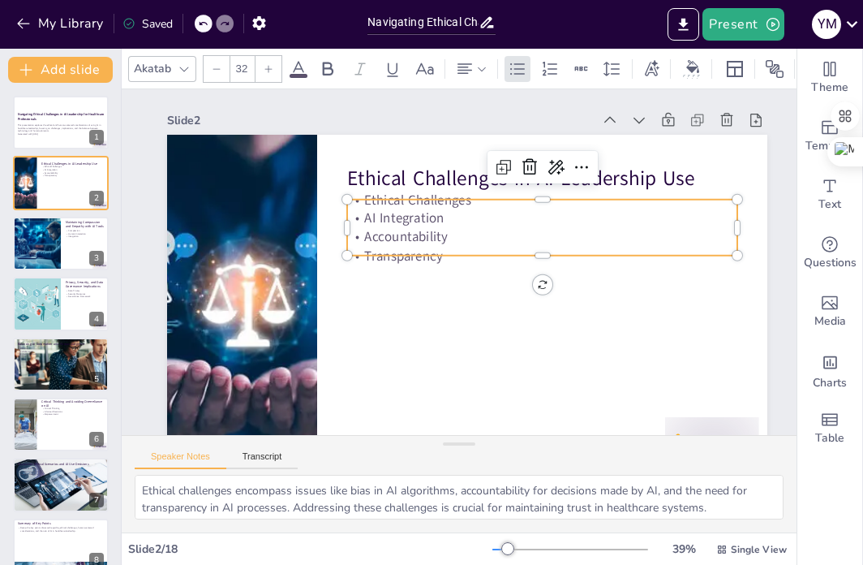
click at [431, 241] on p "Accountability" at bounding box center [546, 273] width 364 height 176
click at [433, 243] on p "Accountability" at bounding box center [530, 212] width 377 height 139
click at [445, 256] on div at bounding box center [376, 262] width 390 height 13
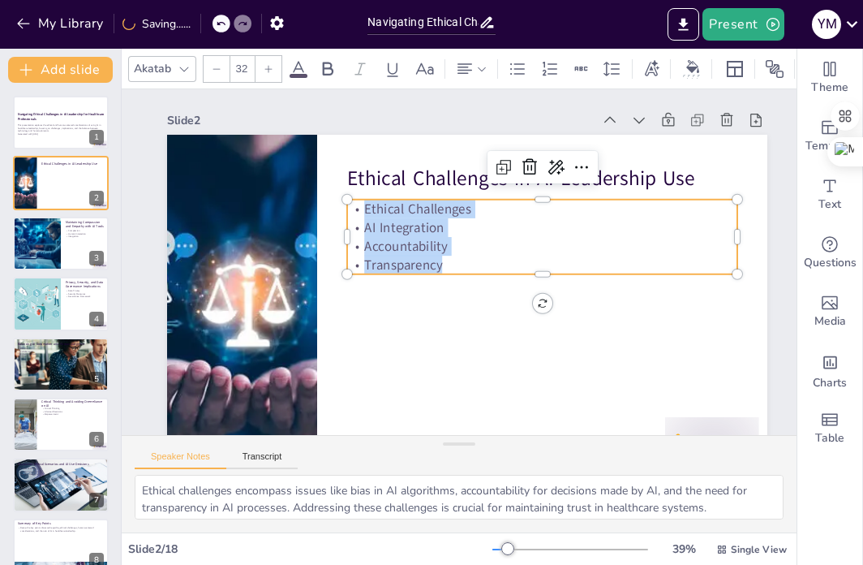
drag, startPoint x: 445, startPoint y: 264, endPoint x: 355, endPoint y: 208, distance: 105.4
click at [355, 208] on div "Ethical Challenges AI Integration Accountability Transparency" at bounding box center [414, 337] width 340 height 316
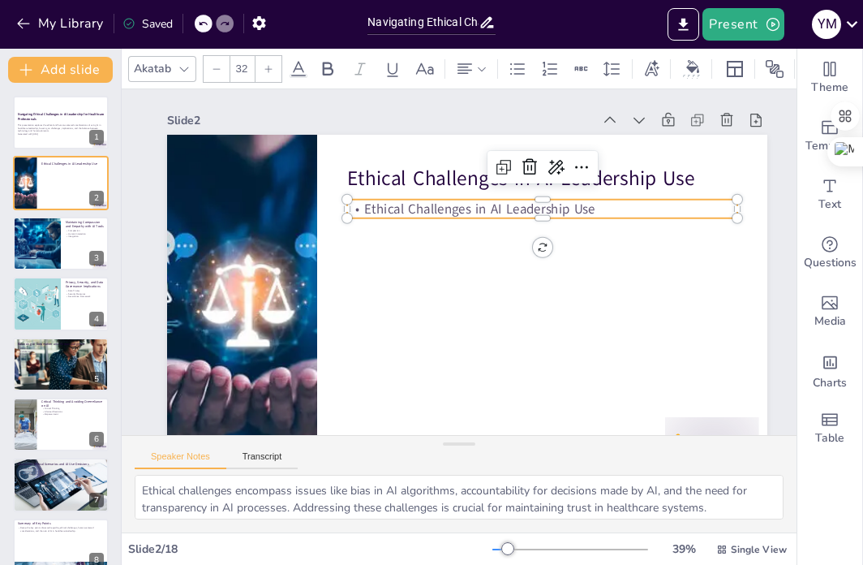
click at [388, 396] on div "Slide 2" at bounding box center [538, 403] width 425 height 15
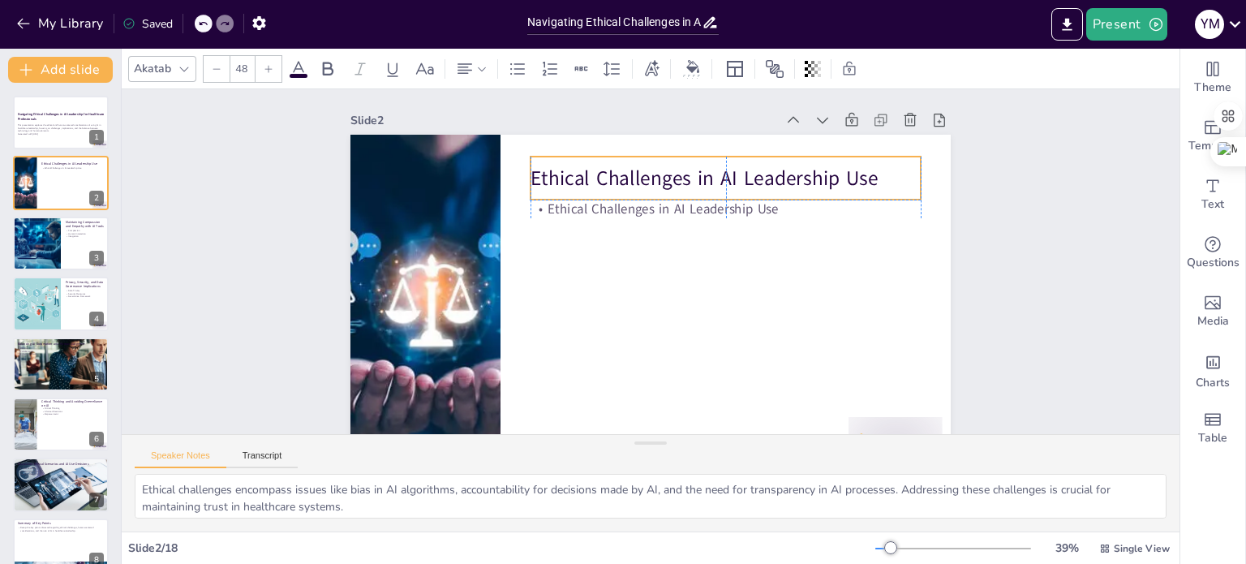
click at [820, 175] on p "Ethical Challenges in AI Leadership Use" at bounding box center [685, 154] width 368 height 185
click at [205, 22] on icon at bounding box center [203, 24] width 10 height 10
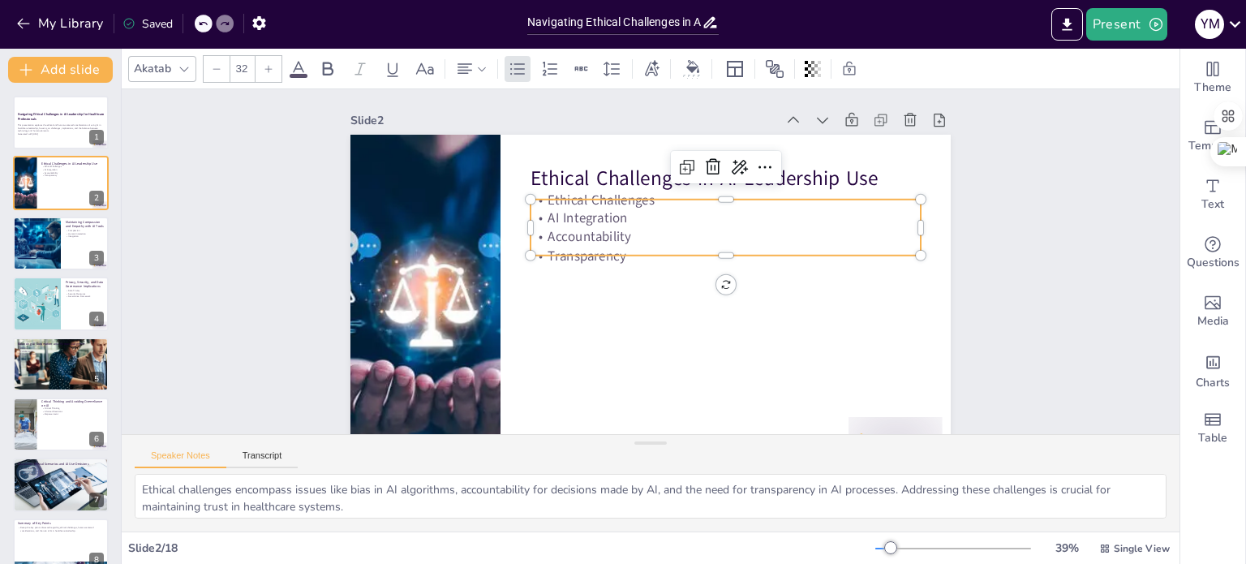
click at [599, 247] on p "Transparency" at bounding box center [687, 328] width 176 height 364
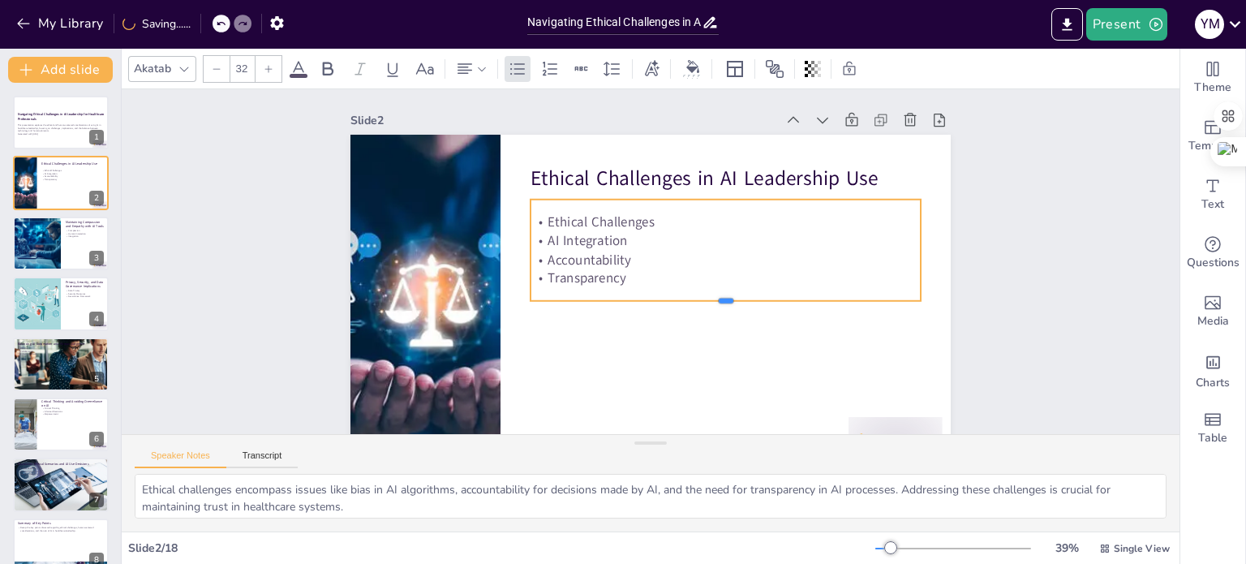
drag, startPoint x: 711, startPoint y: 259, endPoint x: 715, endPoint y: 307, distance: 48.0
click at [715, 307] on div at bounding box center [658, 349] width 240 height 324
click at [615, 285] on p "Transparency" at bounding box center [701, 320] width 327 height 244
click at [615, 285] on p "Transparency" at bounding box center [656, 338] width 139 height 377
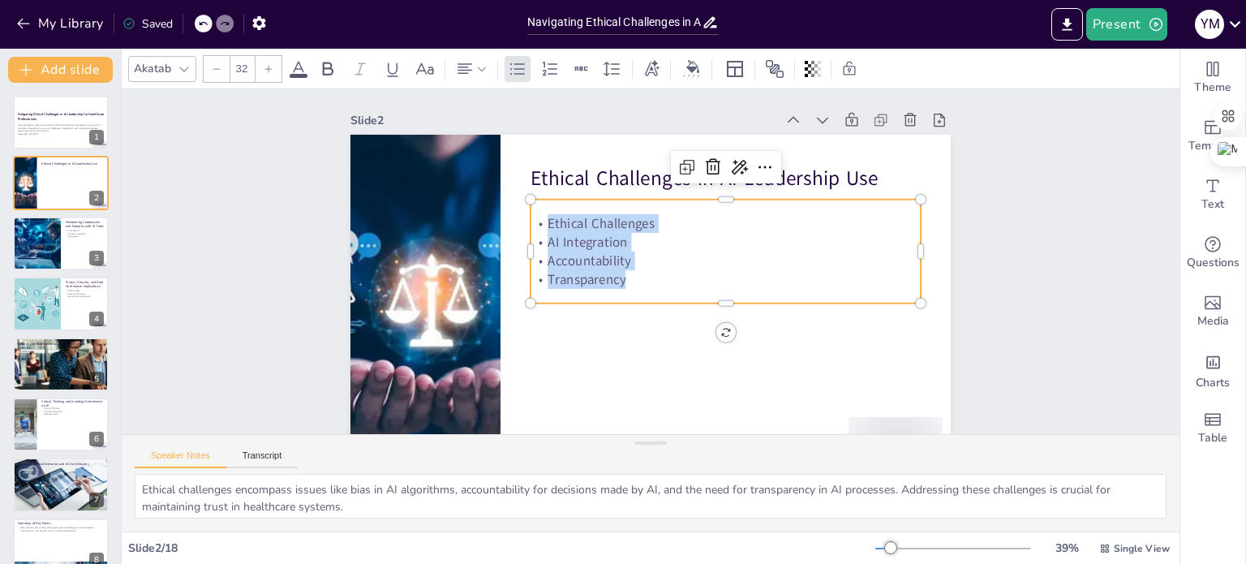
drag, startPoint x: 613, startPoint y: 281, endPoint x: 527, endPoint y: 222, distance: 104.0
click at [530, 222] on div "Ethical Challenges AI Integration Accountability Transparency" at bounding box center [723, 283] width 387 height 227
copy div "Ethical Challenges AI Integration Accountability Transparency"
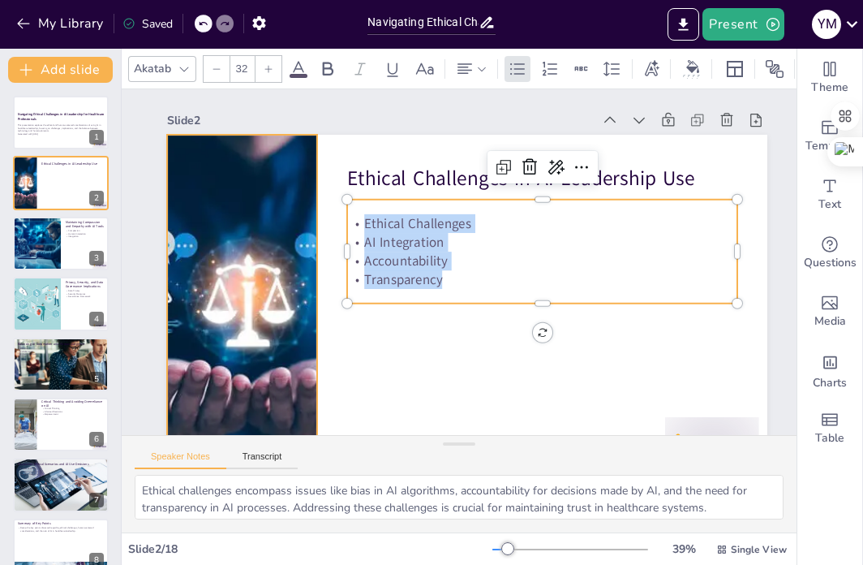
click at [260, 286] on div at bounding box center [240, 235] width 717 height 520
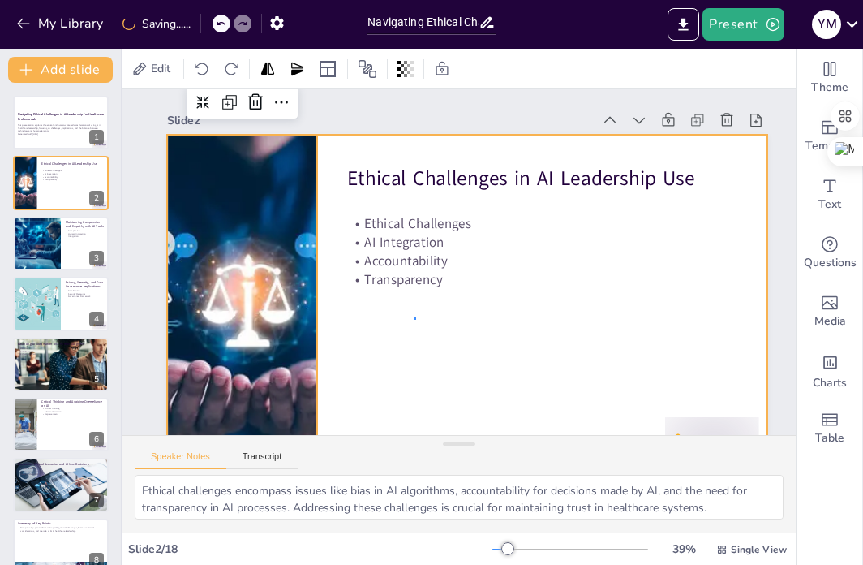
click at [415, 320] on div at bounding box center [475, 300] width 657 height 455
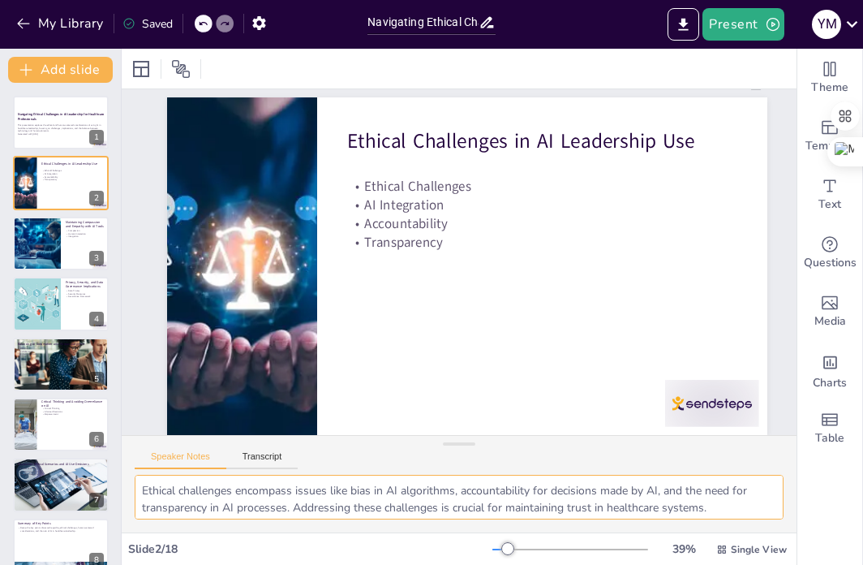
scroll to position [105, 0]
drag, startPoint x: 140, startPoint y: 493, endPoint x: 711, endPoint y: 602, distance: 581.5
click at [711, 563] on html "My Library Saved Navigating Ethical Challenges in AI Leadership for Healthcare …" at bounding box center [431, 282] width 863 height 565
click at [282, 501] on textarea "Ethical challenges encompass issues like bias in AI algorithms, accountability …" at bounding box center [459, 497] width 649 height 45
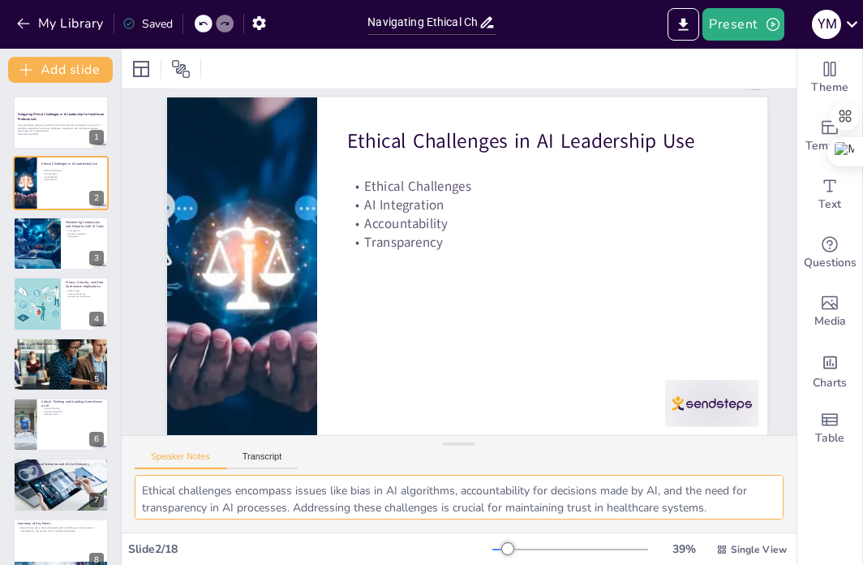
click at [144, 476] on textarea "Ethical challenges encompass issues like bias in AI algorithms, accountability …" at bounding box center [459, 497] width 649 height 45
click at [159, 499] on textarea "Ethical challenges encompass issues like bias in AI algorithms, accountability …" at bounding box center [459, 497] width 649 height 45
drag, startPoint x: 140, startPoint y: 484, endPoint x: 714, endPoint y: 602, distance: 586.6
click at [714, 563] on html "My Library Saved Navigating Ethical Challenges in AI Leadership for Healthcare …" at bounding box center [431, 282] width 863 height 565
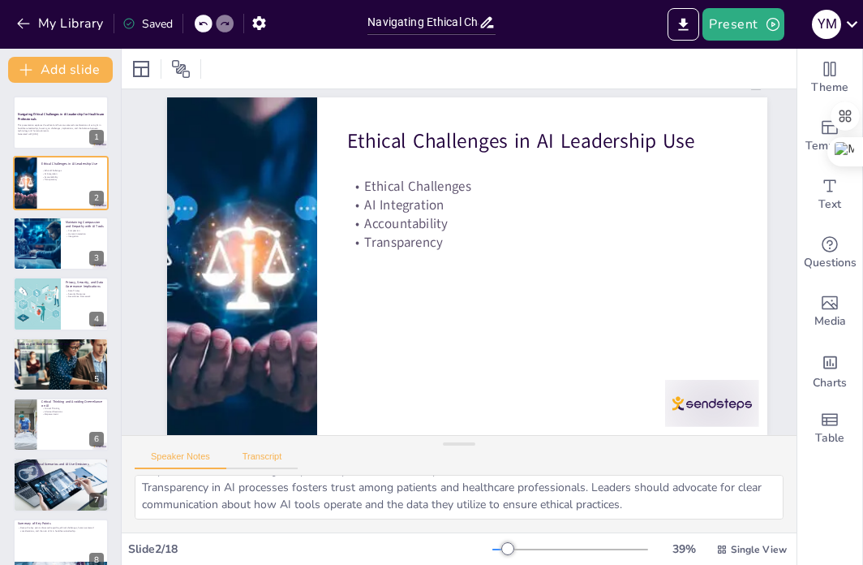
drag, startPoint x: 324, startPoint y: 454, endPoint x: 292, endPoint y: 465, distance: 33.6
click at [324, 454] on div "Speaker Notes Transcript" at bounding box center [459, 455] width 675 height 39
click at [275, 457] on button "Transcript" at bounding box center [262, 460] width 72 height 18
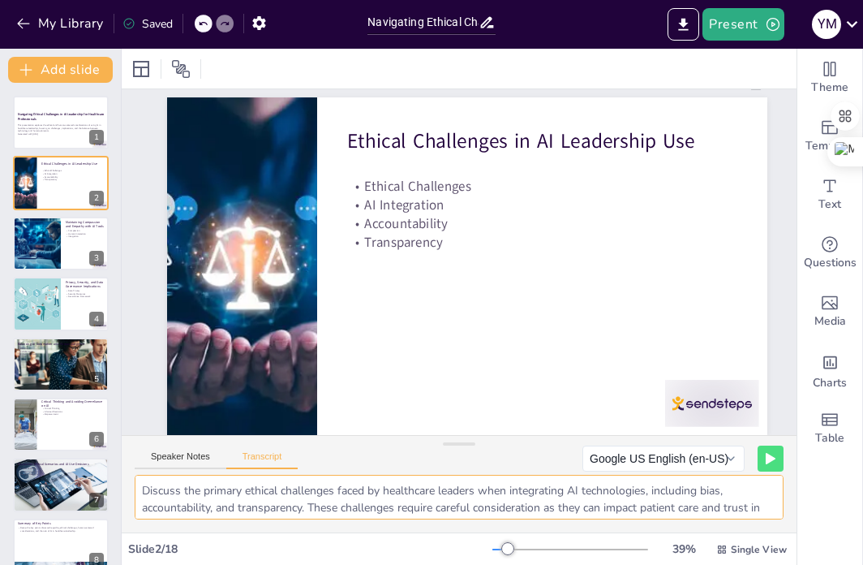
scroll to position [54, 0]
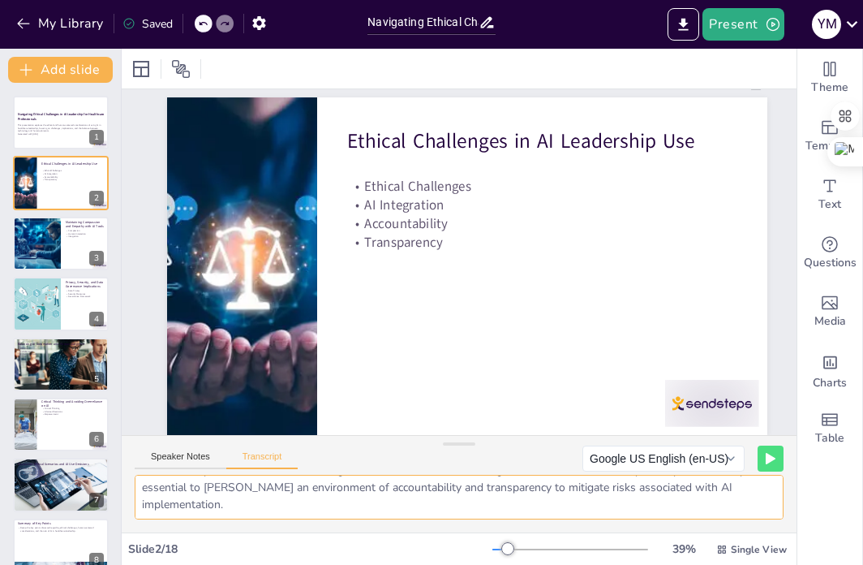
drag, startPoint x: 142, startPoint y: 488, endPoint x: 402, endPoint y: 561, distance: 270.5
click at [402, 561] on div "Slide 1 Navigating Ethical Challenges in AI Leadership for Healthcare Professio…" at bounding box center [459, 307] width 675 height 516
click at [62, 243] on div at bounding box center [60, 243] width 97 height 55
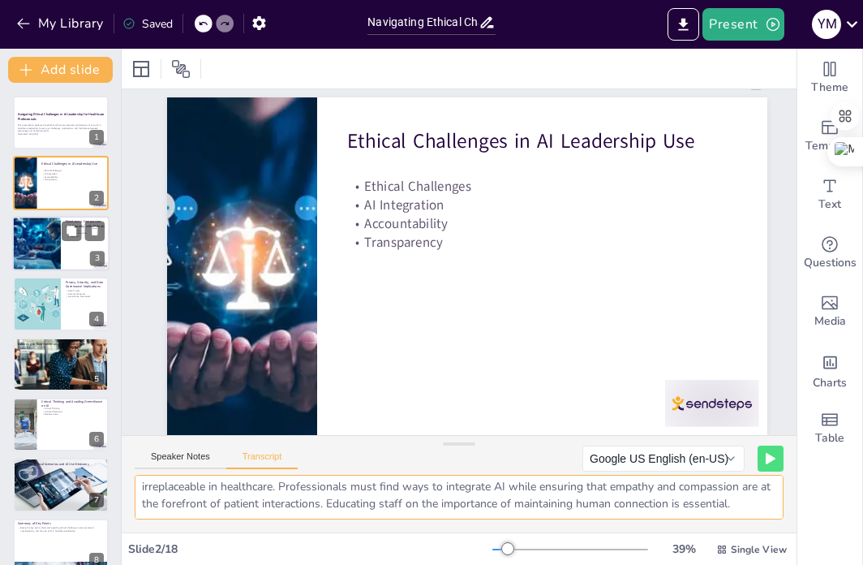
scroll to position [0, 0]
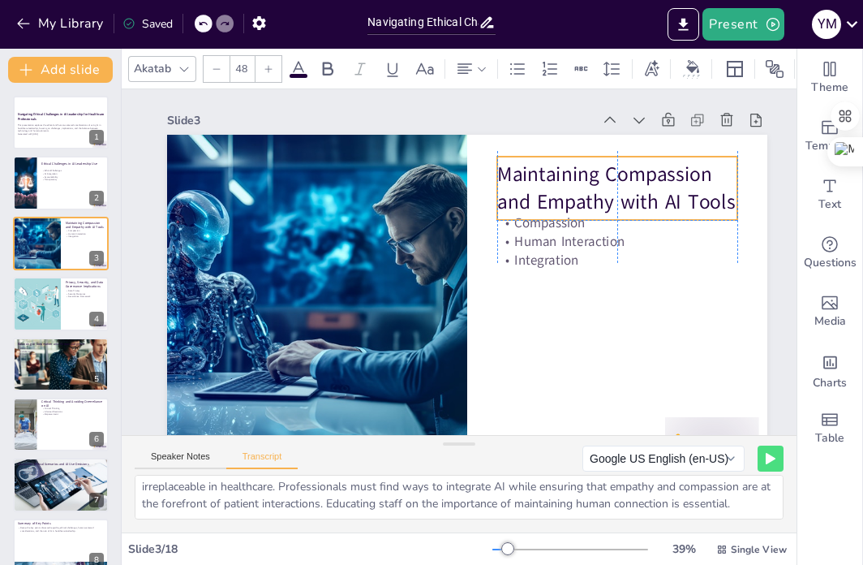
click at [548, 194] on p "Maintaining Compassion and Empathy with AI Tools" at bounding box center [609, 171] width 245 height 81
click at [488, 321] on p "Maintaining Compassion and Empathy with AI Tools" at bounding box center [374, 414] width 227 height 187
click at [510, 321] on p "Maintaining Compassion and Empathy with AI Tools" at bounding box center [409, 429] width 202 height 216
click at [638, 420] on icon at bounding box center [635, 426] width 5 height 13
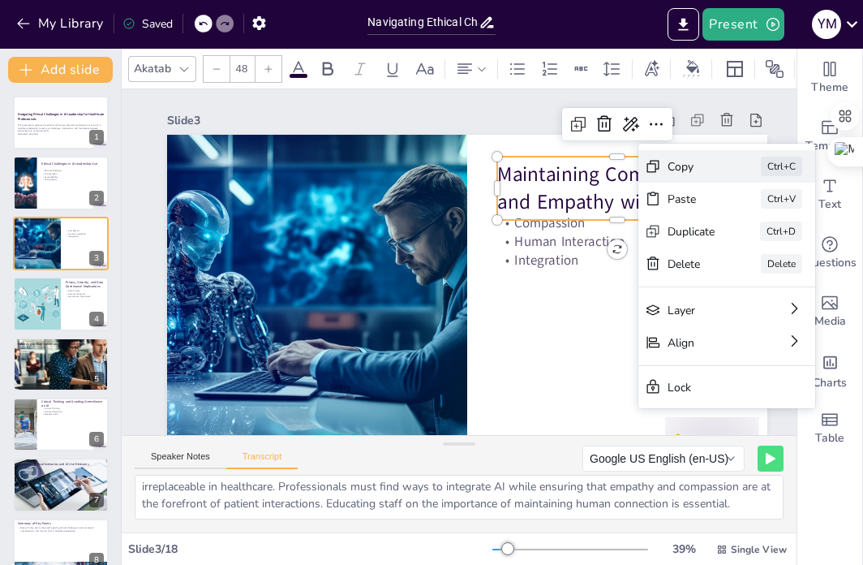
click at [760, 383] on div "Copy" at bounding box center [785, 399] width 50 height 33
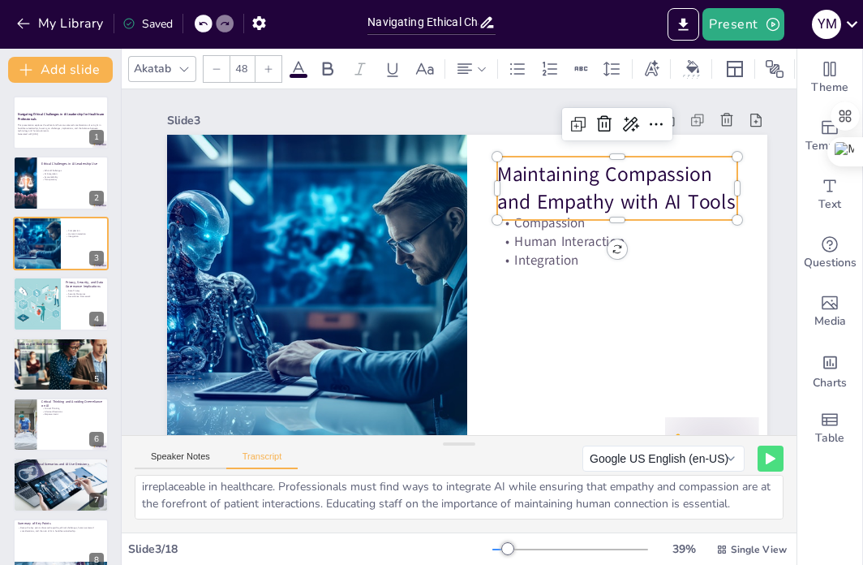
click at [600, 204] on span "Maintaining Compassion and Empathy with AI Tools" at bounding box center [573, 136] width 240 height 138
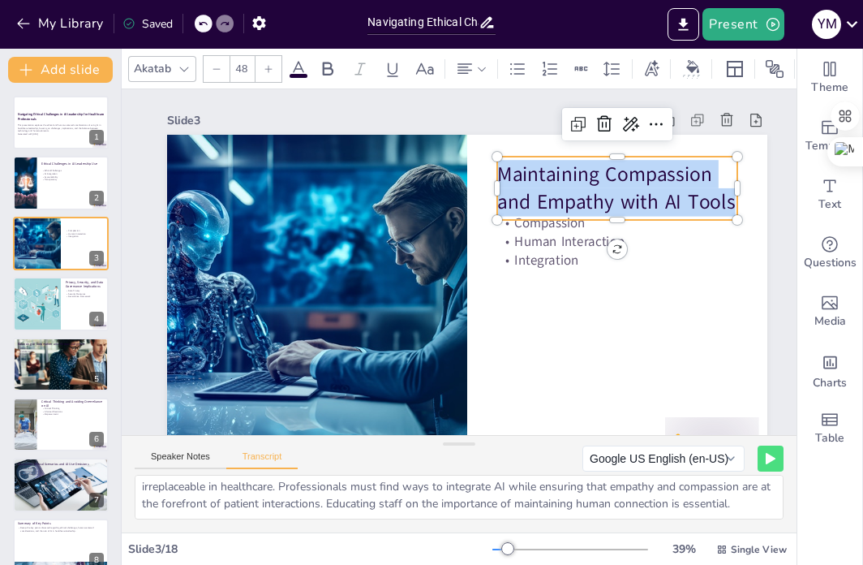
drag, startPoint x: 732, startPoint y: 204, endPoint x: 493, endPoint y: 172, distance: 240.7
click at [493, 172] on div "Compassion Human Interaction Integration Maintaining Compassion and Empathy wit…" at bounding box center [418, 253] width 553 height 686
copy span "Maintaining Compassion and Empathy with AI Tools"
click at [553, 268] on div at bounding box center [582, 369] width 152 height 202
click at [568, 235] on p "Integration" at bounding box center [550, 132] width 157 height 205
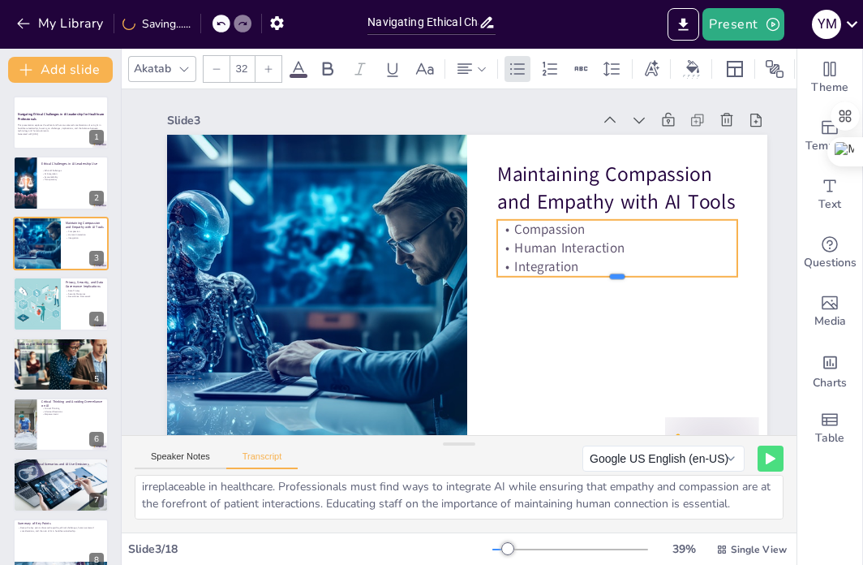
drag, startPoint x: 612, startPoint y: 269, endPoint x: 592, endPoint y: 276, distance: 21.6
click at [612, 294] on div at bounding box center [586, 359] width 214 height 131
click at [569, 290] on p "Integration" at bounding box center [549, 392] width 157 height 205
click at [421, 266] on p "Integration" at bounding box center [301, 257] width 240 height 19
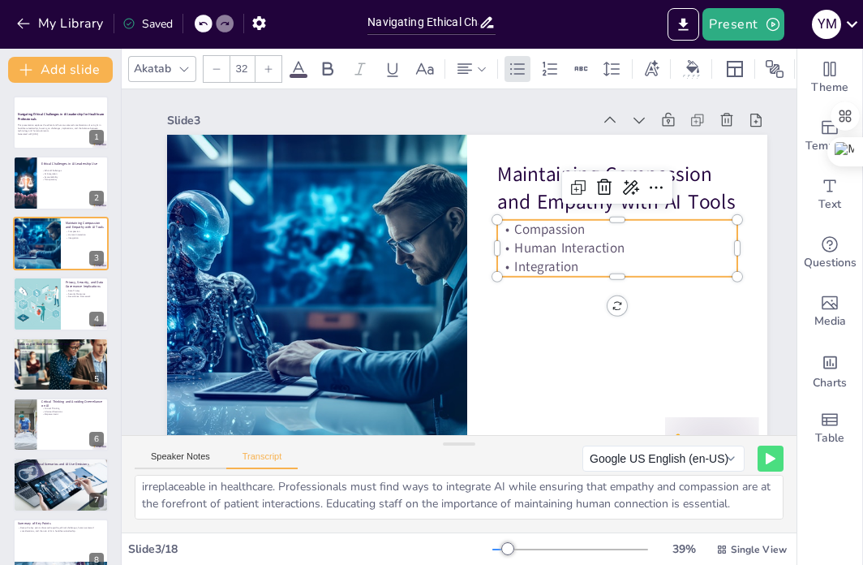
click at [570, 239] on p "Integration" at bounding box center [556, 136] width 157 height 205
drag, startPoint x: 579, startPoint y: 265, endPoint x: 511, endPoint y: 226, distance: 78.1
click at [511, 226] on div "Compassion Human Interaction Integration" at bounding box center [615, 231] width 245 height 81
copy div "Compassion Human Interaction Integration"
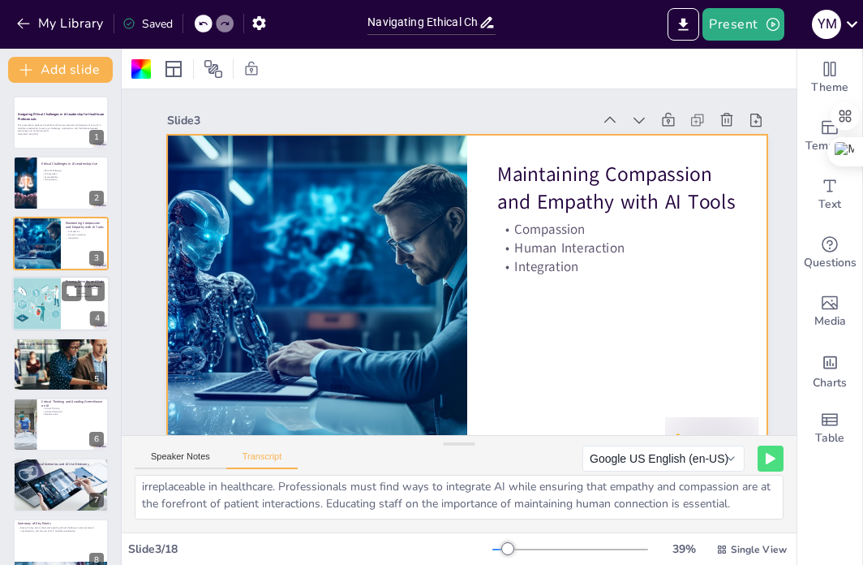
click at [34, 291] on div at bounding box center [37, 303] width 97 height 55
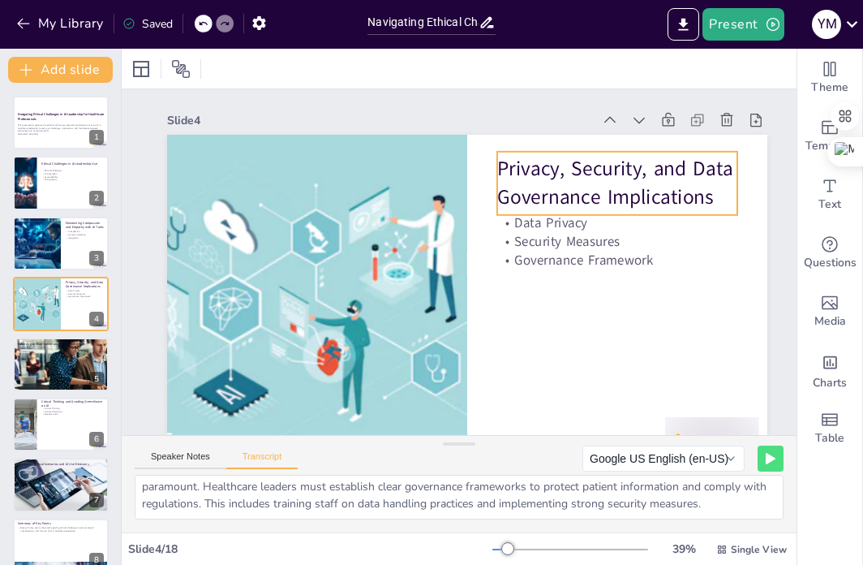
click at [566, 300] on p "Privacy, Security, and Data Governance Implications" at bounding box center [538, 420] width 56 height 240
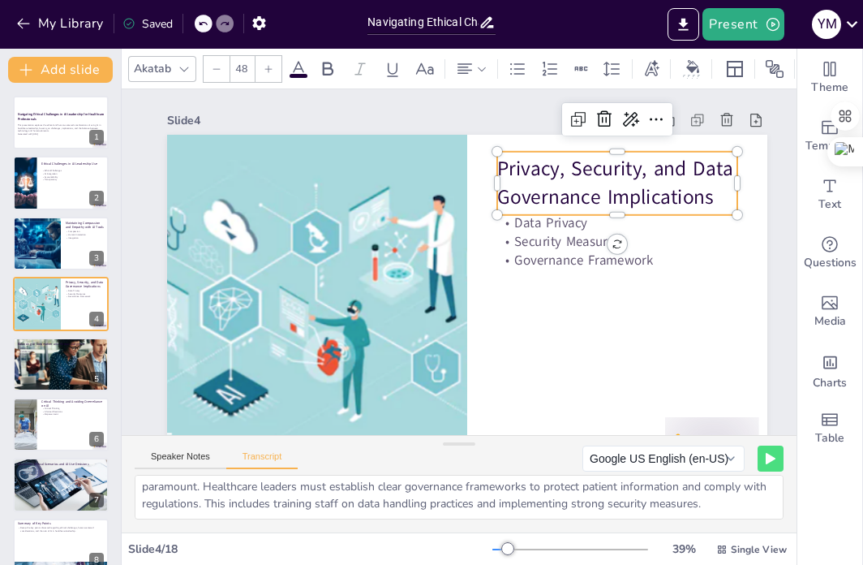
click at [529, 314] on p "Privacy, Security, and Data Governance Implications" at bounding box center [485, 437] width 127 height 246
click at [529, 278] on p "Privacy, Security, and Data Governance Implications" at bounding box center [569, 401] width 105 height 247
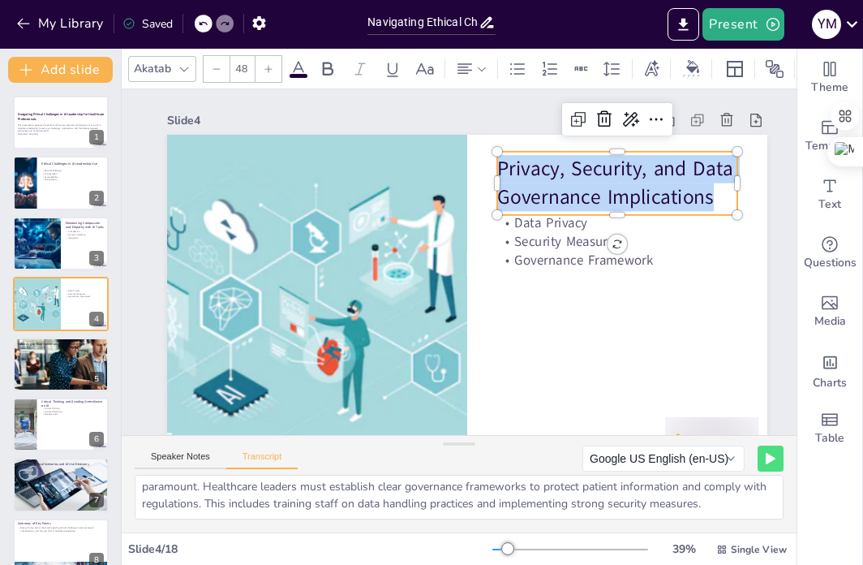
drag, startPoint x: 502, startPoint y: 171, endPoint x: 721, endPoint y: 194, distance: 219.5
click at [595, 289] on p "Privacy, Security, and Data Governance Implications" at bounding box center [554, 411] width 81 height 245
drag, startPoint x: 643, startPoint y: 191, endPoint x: 52, endPoint y: 243, distance: 593.8
click at [52, 243] on div at bounding box center [36, 243] width 92 height 55
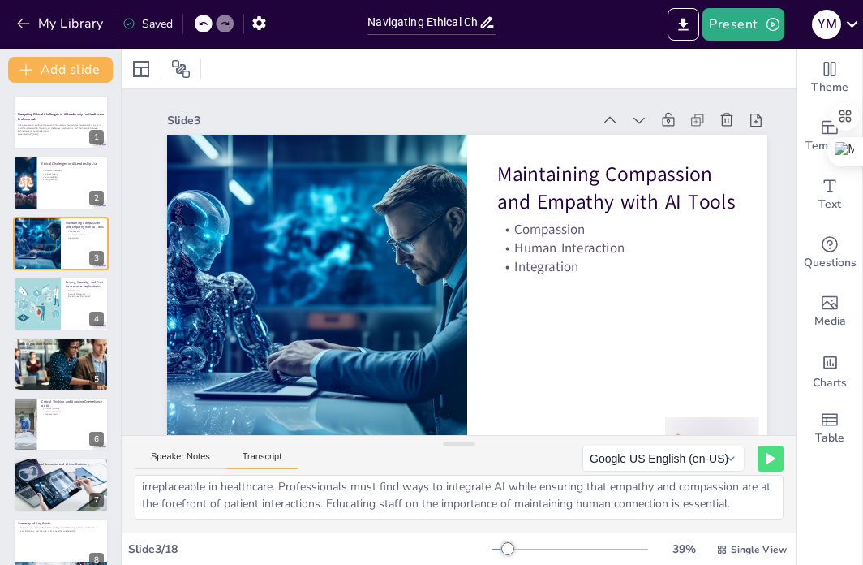
click at [261, 456] on button "Transcript" at bounding box center [262, 460] width 72 height 18
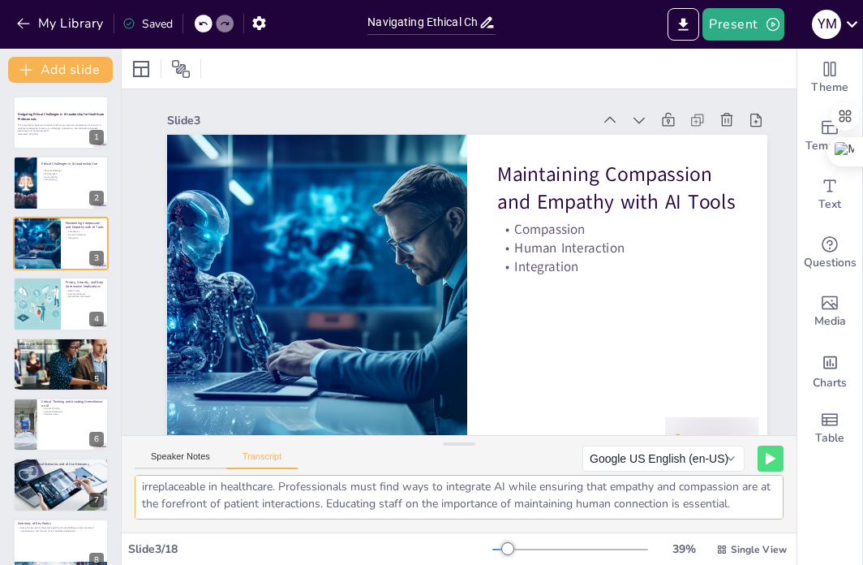
click at [357, 489] on textarea "Explore how healthcare professionals can maintain compassion and empathy while …" at bounding box center [459, 497] width 649 height 45
drag, startPoint x: 140, startPoint y: 493, endPoint x: 247, endPoint y: 546, distance: 119.4
click at [247, 546] on div "Slide 1 Navigating Ethical Challenges in AI Leadership for Healthcare Professio…" at bounding box center [459, 307] width 675 height 516
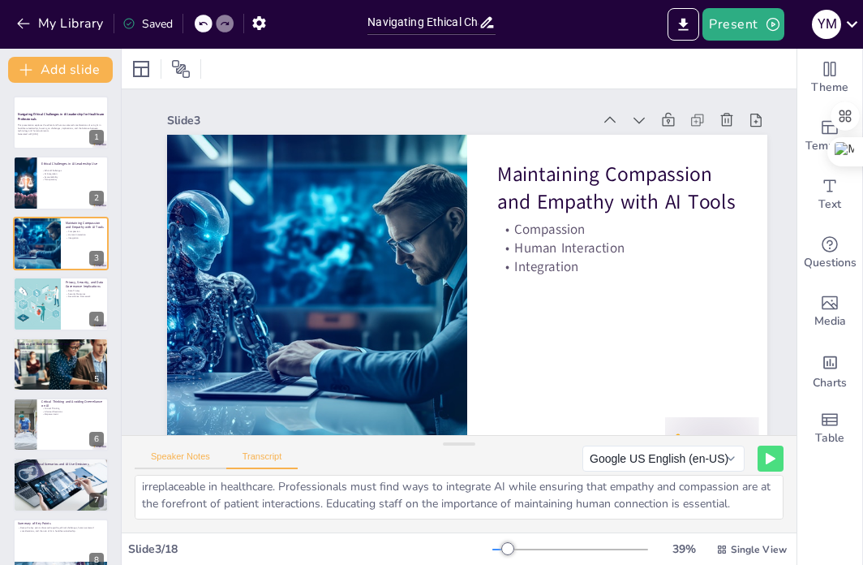
click at [201, 454] on button "Speaker Notes" at bounding box center [181, 460] width 92 height 18
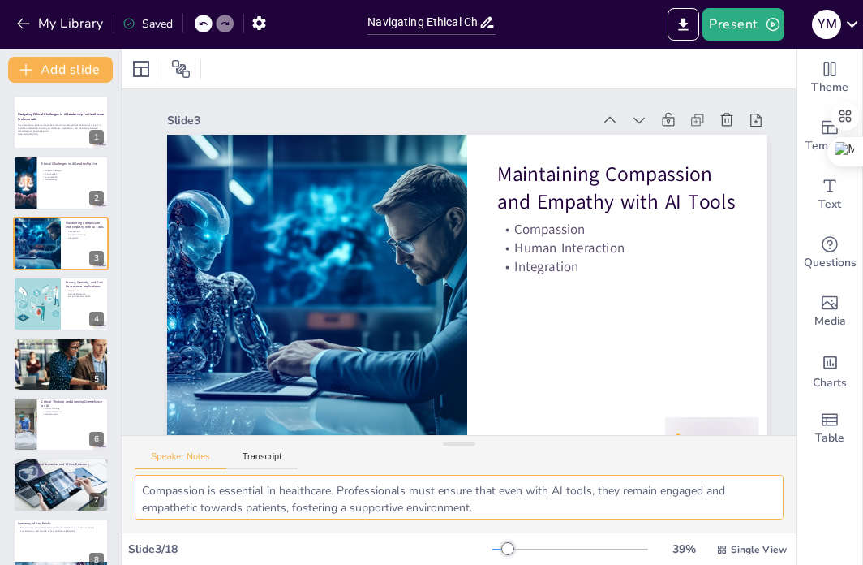
scroll to position [71, 0]
drag, startPoint x: 141, startPoint y: 492, endPoint x: 553, endPoint y: 540, distance: 415.0
click at [553, 540] on div "Slide 1 Navigating Ethical Challenges in AI Leadership for Healthcare Professio…" at bounding box center [459, 307] width 675 height 516
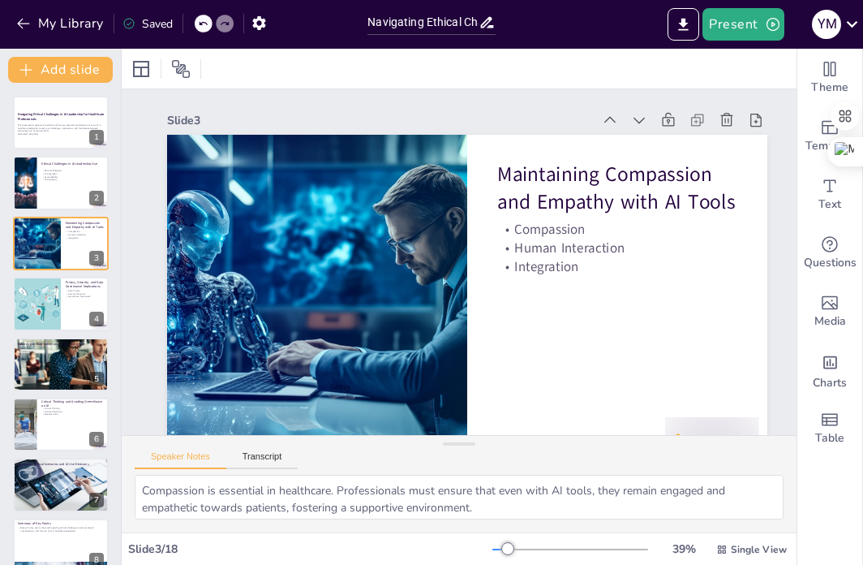
scroll to position [0, 0]
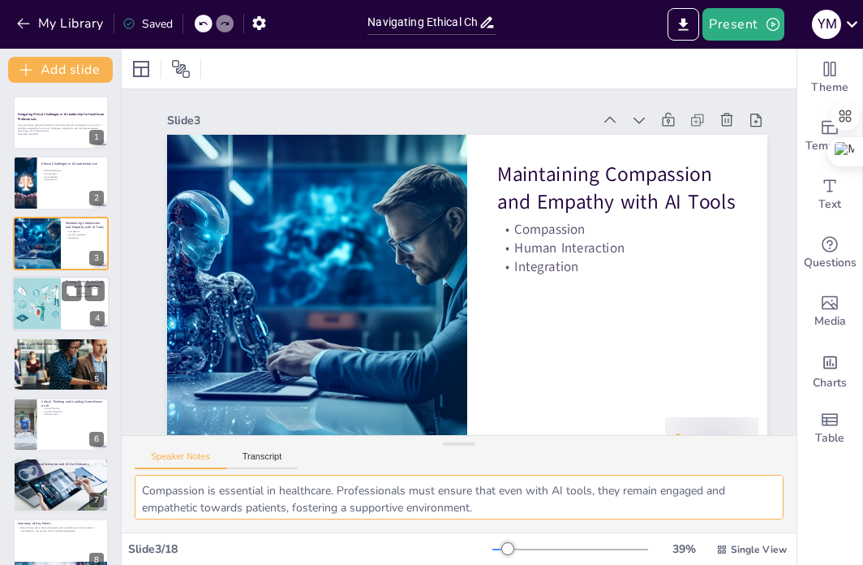
click at [55, 306] on div at bounding box center [37, 303] width 97 height 55
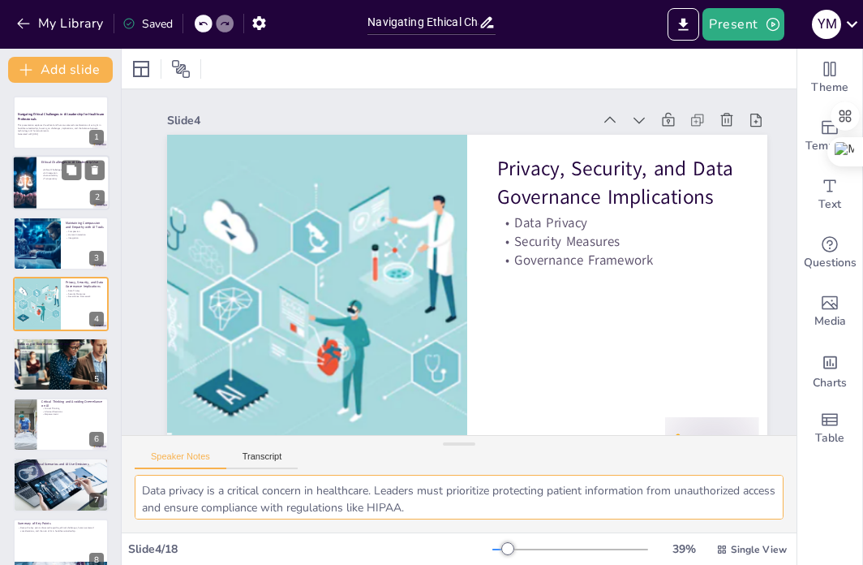
click at [58, 185] on div at bounding box center [60, 183] width 97 height 55
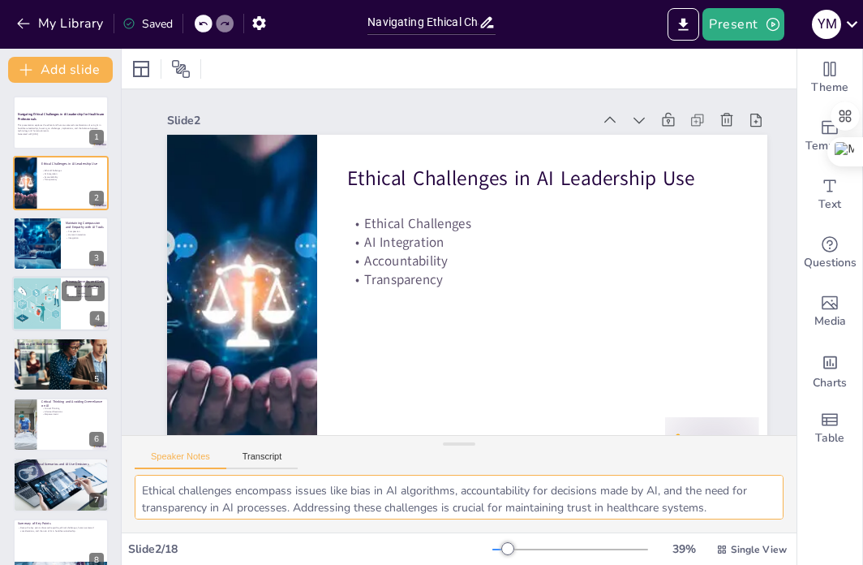
click at [49, 310] on div at bounding box center [37, 303] width 97 height 55
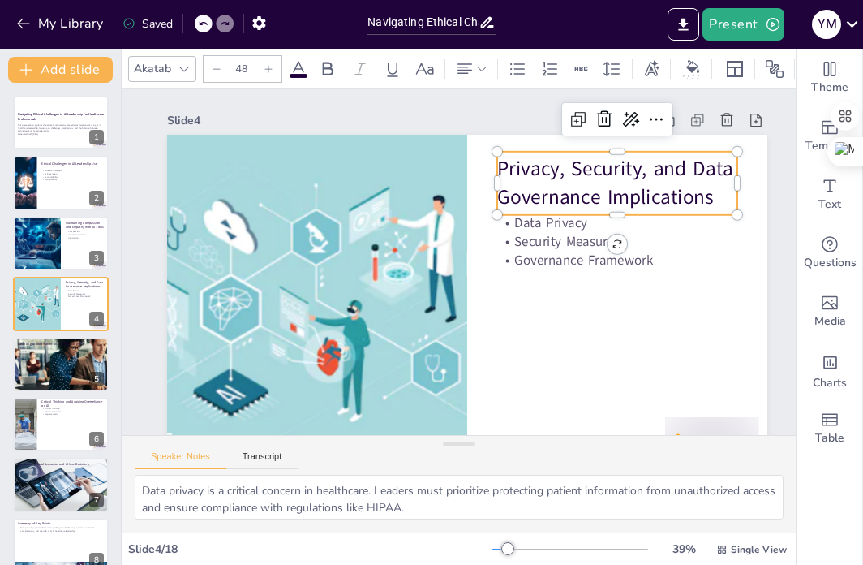
click at [405, 194] on p "Privacy, Security, and Data Governance Implications" at bounding box center [364, 112] width 81 height 245
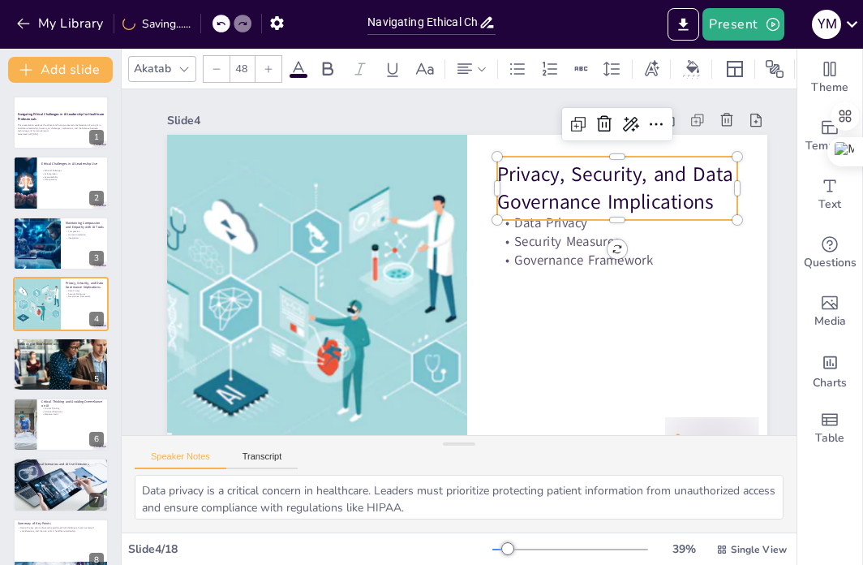
click at [417, 278] on p "Privacy, Security, and Data Governance Implications" at bounding box center [294, 318] width 245 height 81
click at [502, 170] on p "Privacy, Security, and Data Governance Implications" at bounding box center [528, 101] width 216 height 203
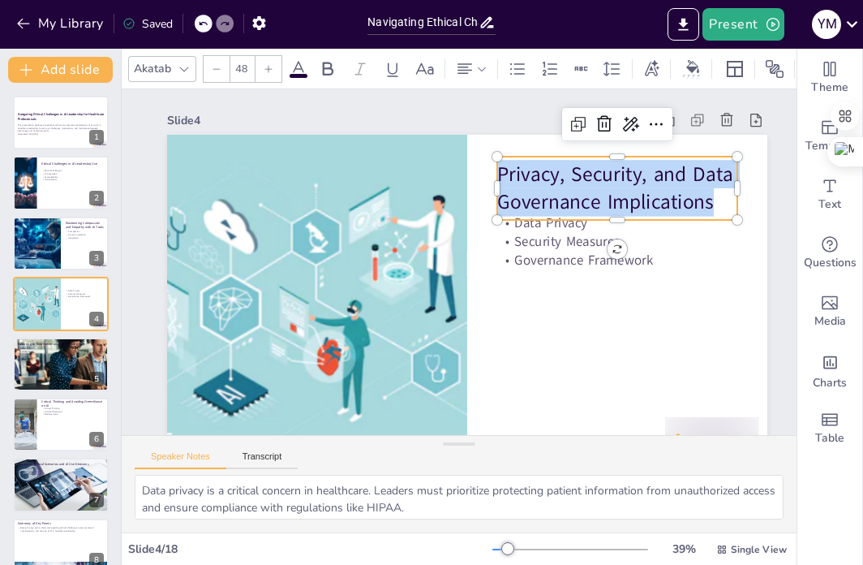
drag, startPoint x: 501, startPoint y: 171, endPoint x: 713, endPoint y: 194, distance: 213.0
click at [684, 244] on span "Privacy, Security, and Data Governance Implications" at bounding box center [602, 353] width 166 height 218
copy span "Privacy, Security, and Data Governance Implications"
click at [471, 300] on p "Governance Framework" at bounding box center [461, 420] width 19 height 240
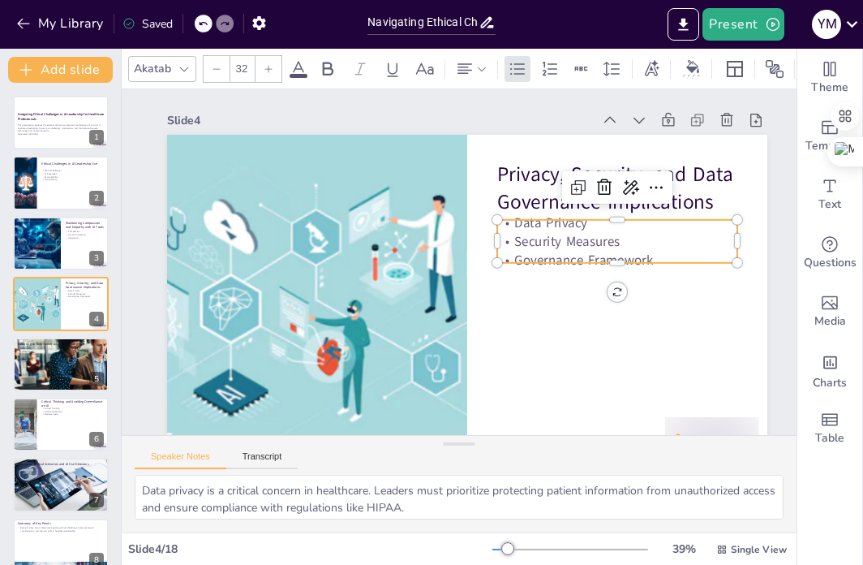
click at [661, 250] on p "Security Measures" at bounding box center [612, 307] width 227 height 114
click at [556, 295] on p "Governance Framework" at bounding box center [510, 412] width 92 height 235
click at [657, 263] on p "Governance Framework" at bounding box center [610, 309] width 235 height 92
click at [458, 296] on p "Governance Framework" at bounding box center [413, 413] width 92 height 235
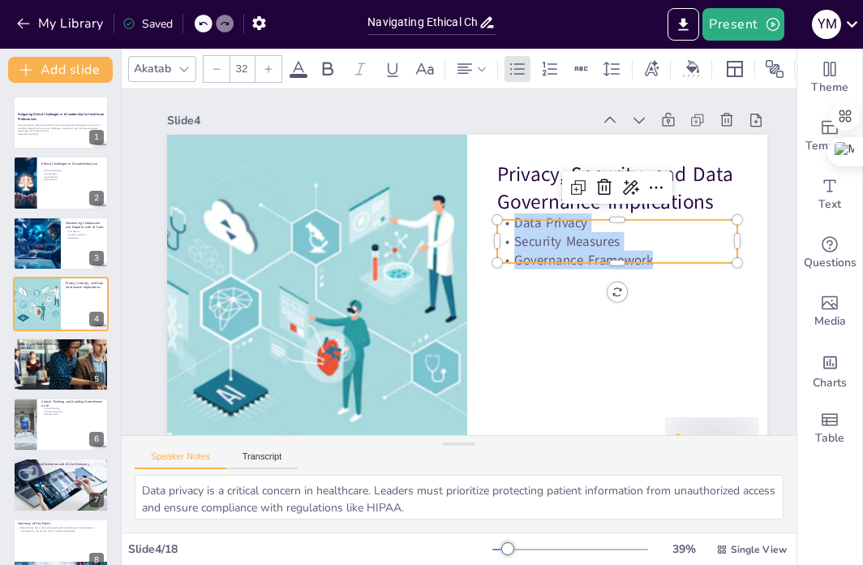
drag, startPoint x: 657, startPoint y: 260, endPoint x: 513, endPoint y: 223, distance: 149.2
click at [513, 277] on div "Data Privacy Security Measures Governance Framework" at bounding box center [542, 398] width 148 height 243
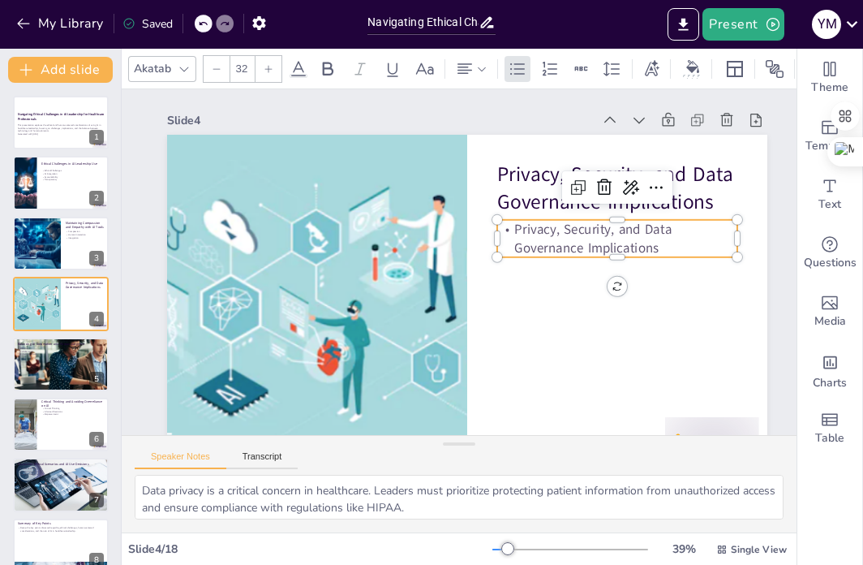
click at [202, 19] on icon at bounding box center [203, 24] width 10 height 10
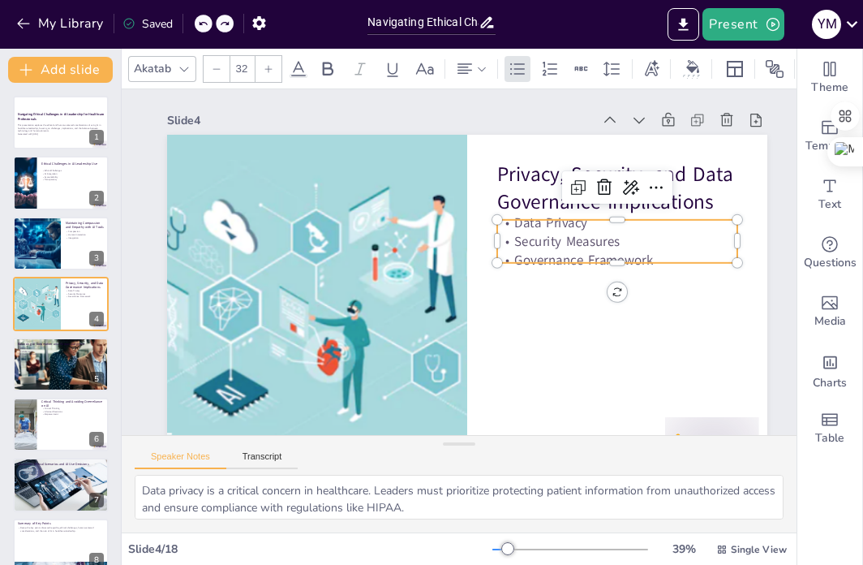
click at [651, 250] on p "Security Measures" at bounding box center [612, 307] width 227 height 114
click at [652, 256] on p "Governance Framework" at bounding box center [617, 277] width 241 height 44
click at [633, 286] on p "Governance Framework" at bounding box center [554, 388] width 157 height 205
click at [656, 285] on div at bounding box center [583, 361] width 202 height 152
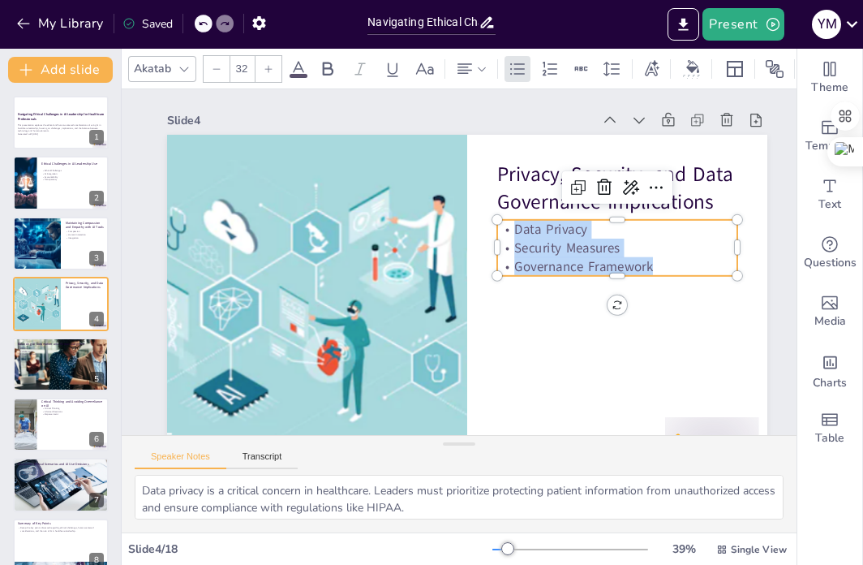
drag, startPoint x: 652, startPoint y: 265, endPoint x: 506, endPoint y: 230, distance: 150.4
click at [441, 265] on div "Data Privacy Security Measures Governance Framework" at bounding box center [321, 339] width 242 height 149
copy div "Data Privacy Security Measures Governance Framework"
click at [339, 458] on div "Speaker Notes Transcript" at bounding box center [459, 455] width 675 height 39
click at [367, 452] on div "Speaker Notes Transcript" at bounding box center [459, 455] width 675 height 39
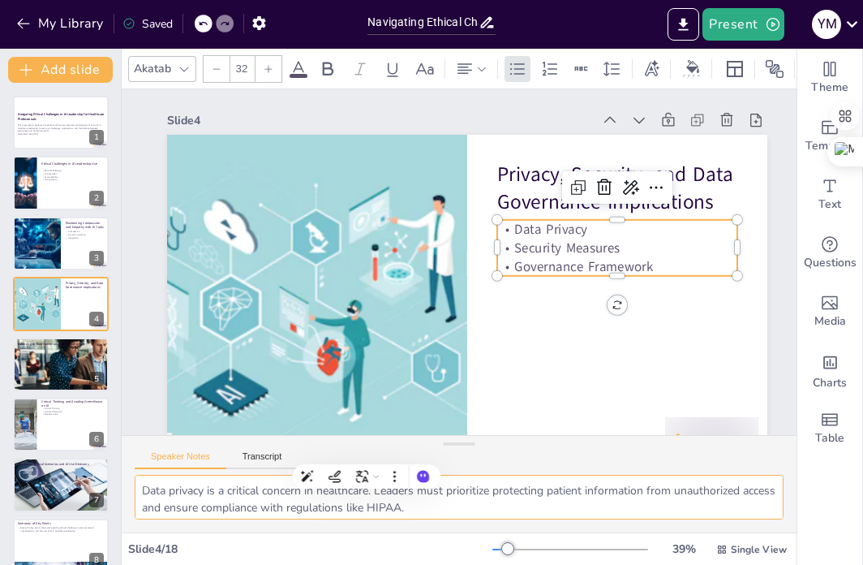
click at [500, 507] on textarea "Data privacy is a critical concern in healthcare. Leaders must prioritize prote…" at bounding box center [459, 497] width 649 height 45
drag, startPoint x: 140, startPoint y: 488, endPoint x: 431, endPoint y: 562, distance: 300.5
click at [563, 563] on html "My Library Saved Navigating Ethical Challenges in AI Leadership for Healthcare …" at bounding box center [431, 282] width 863 height 565
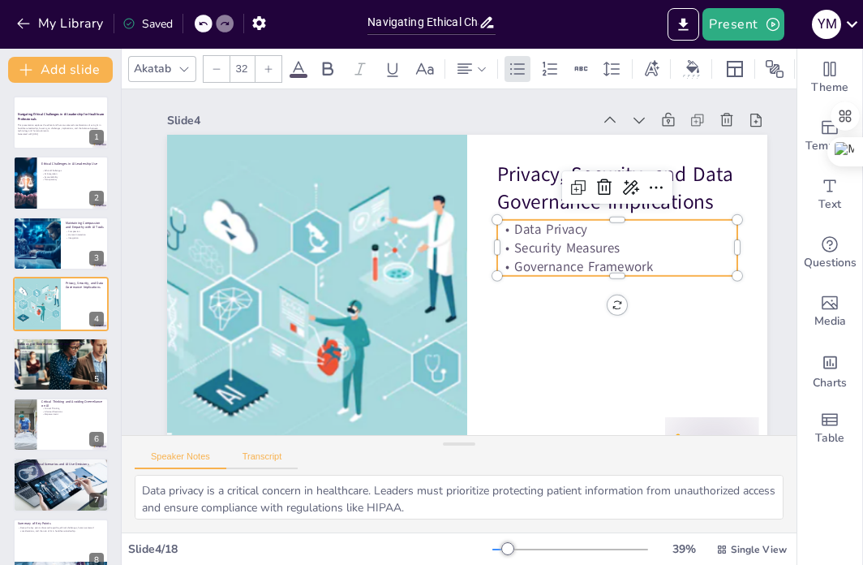
click at [252, 454] on button "Transcript" at bounding box center [262, 460] width 72 height 18
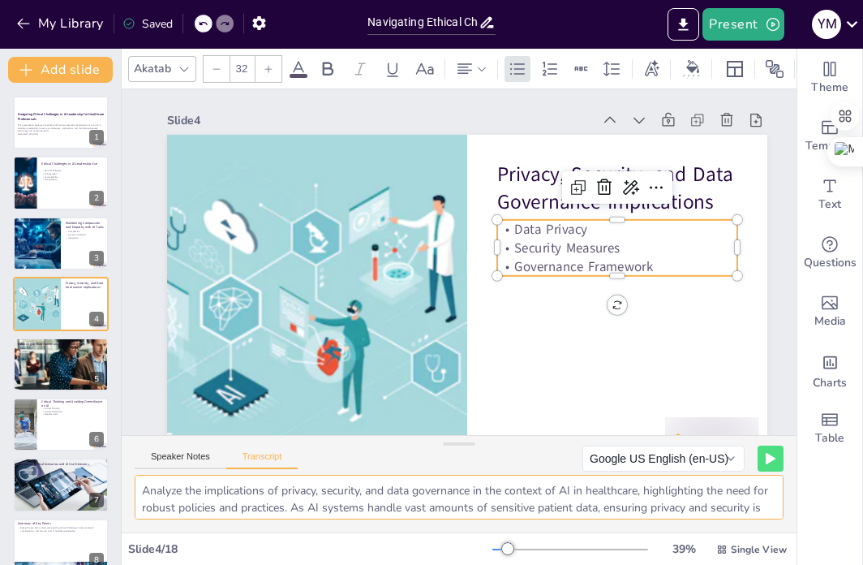
scroll to position [54, 0]
drag, startPoint x: 144, startPoint y: 489, endPoint x: 402, endPoint y: 513, distance: 259.1
click at [426, 525] on div "Analyze the implications of privacy, security, and data governance in the conte…" at bounding box center [459, 504] width 675 height 58
click at [324, 506] on textarea "Analyze the implications of privacy, security, and data governance in the conte…" at bounding box center [459, 497] width 649 height 45
click at [297, 510] on textarea "Analyze the implications of privacy, security, and data governance in the conte…" at bounding box center [459, 497] width 649 height 45
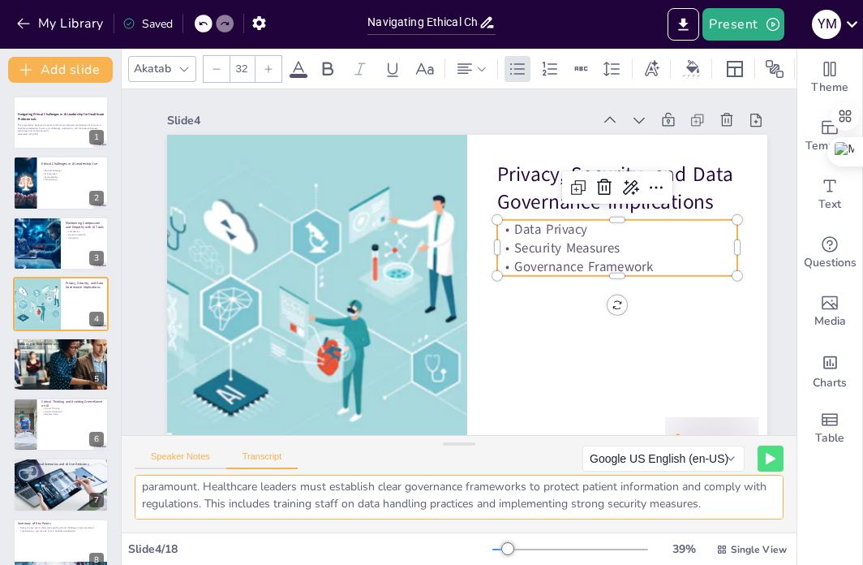
scroll to position [0, 0]
drag, startPoint x: 292, startPoint y: 509, endPoint x: 158, endPoint y: 483, distance: 136.4
click at [113, 447] on div "Document fonts Akatab Recently used Mulish Popular fonts Lato Montserrat Open S…" at bounding box center [431, 307] width 863 height 516
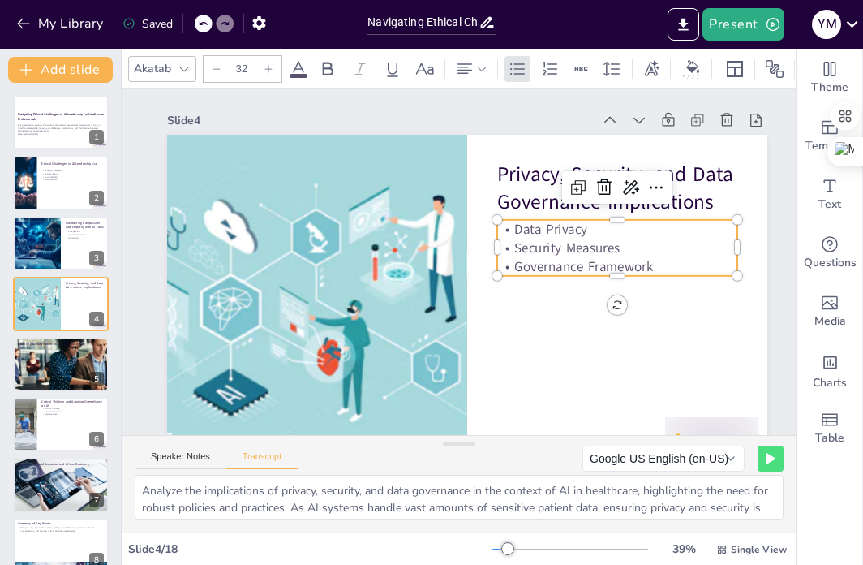
click at [414, 447] on div "Speaker Notes Transcript Google US English (en-US) Google Deutsch (de-DE) Googl…" at bounding box center [459, 455] width 675 height 39
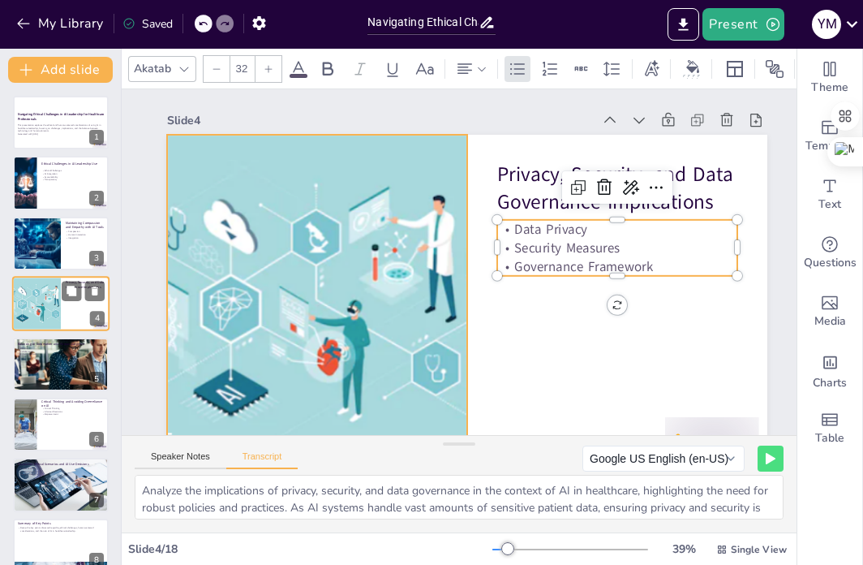
click at [43, 310] on div at bounding box center [37, 303] width 97 height 55
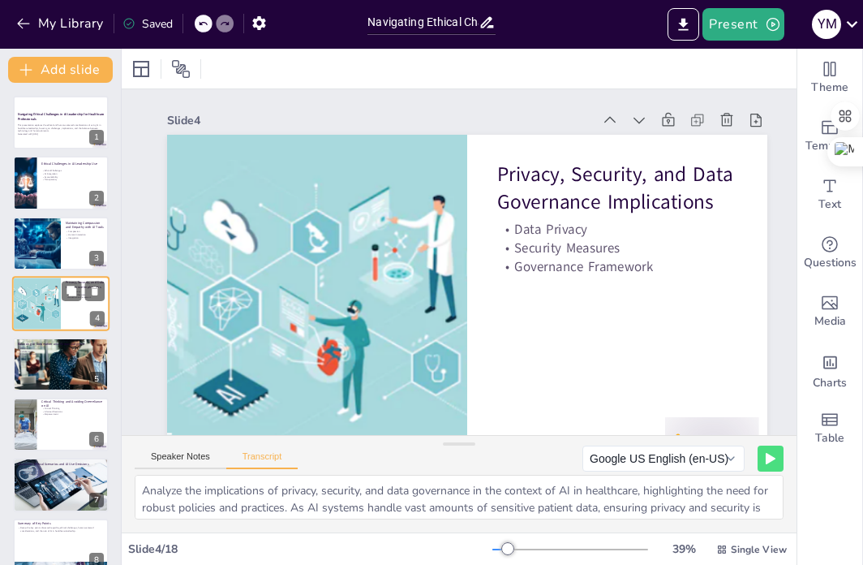
scroll to position [41, 0]
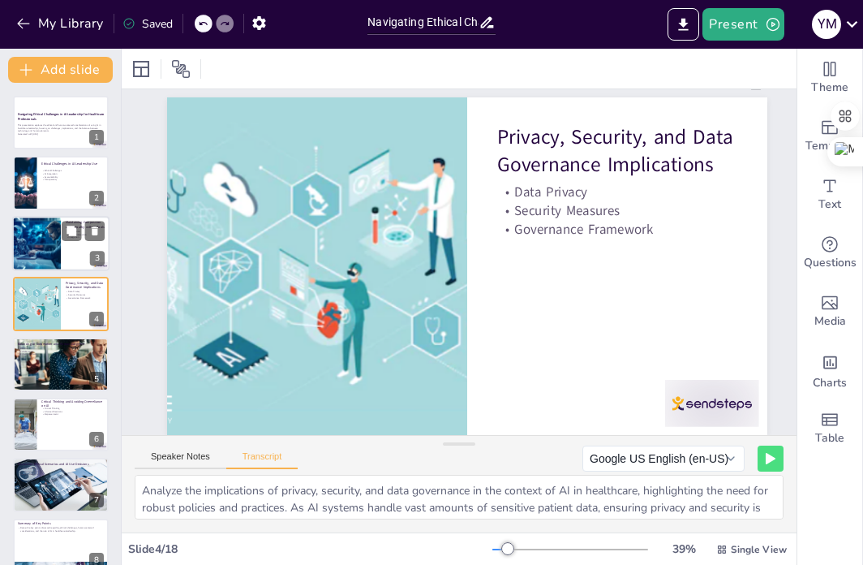
click at [62, 256] on div at bounding box center [60, 243] width 97 height 55
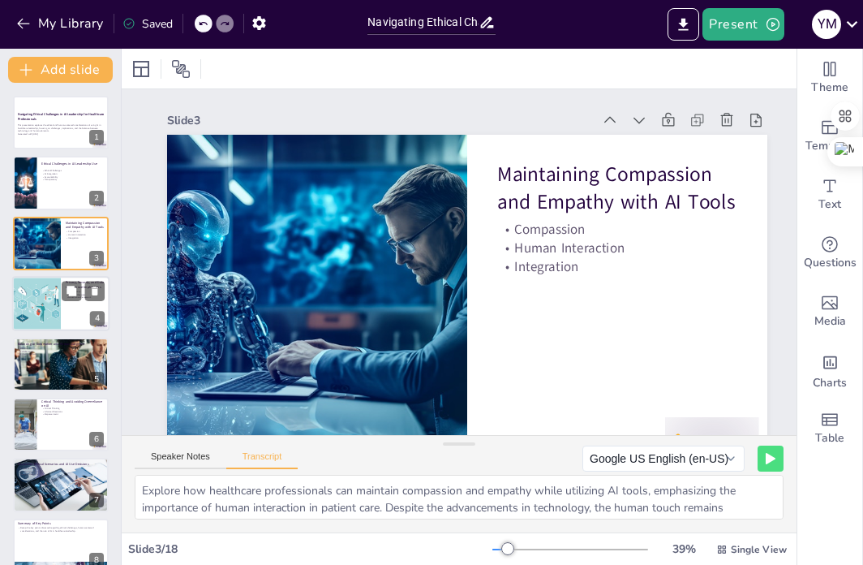
click at [48, 311] on div at bounding box center [37, 303] width 97 height 55
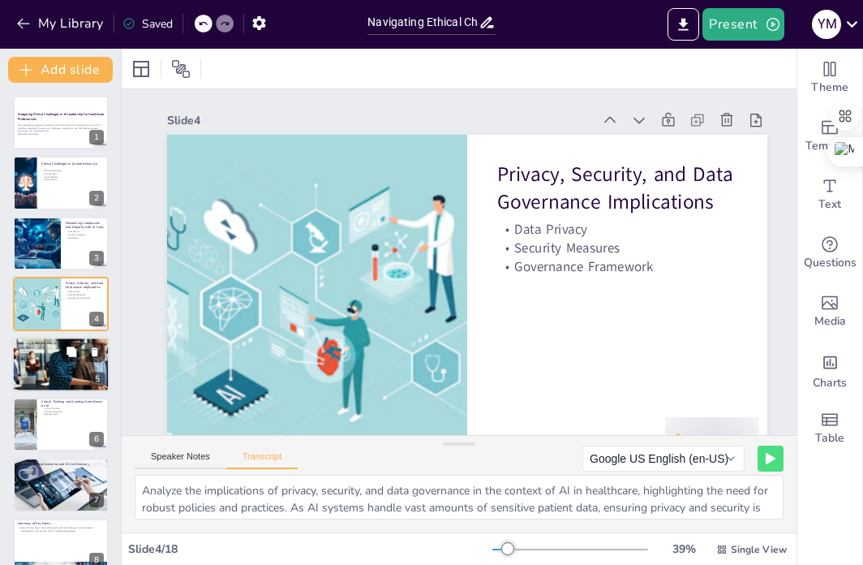
click at [46, 350] on p "Collaboration" at bounding box center [61, 350] width 88 height 3
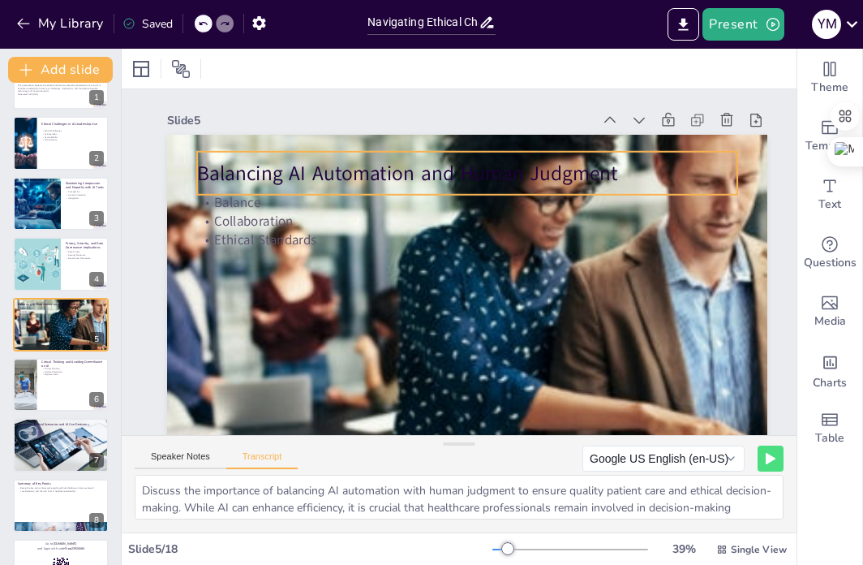
click at [315, 168] on p "Balancing AI Automation and Human Judgment" at bounding box center [525, 201] width 420 height 382
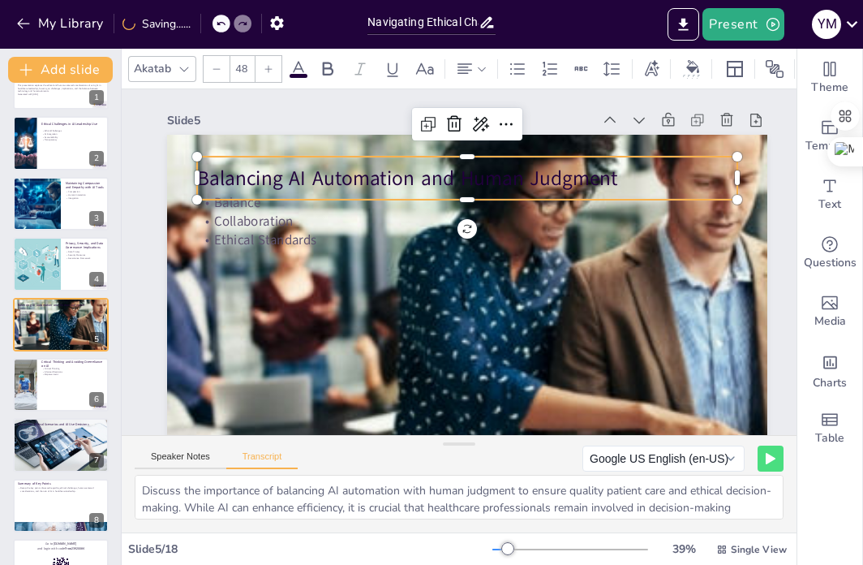
click at [419, 179] on p "Balancing AI Automation and Human Judgment" at bounding box center [376, 245] width 84 height 540
click at [619, 180] on p "Balancing AI Automation and Human Judgment" at bounding box center [536, 227] width 295 height 482
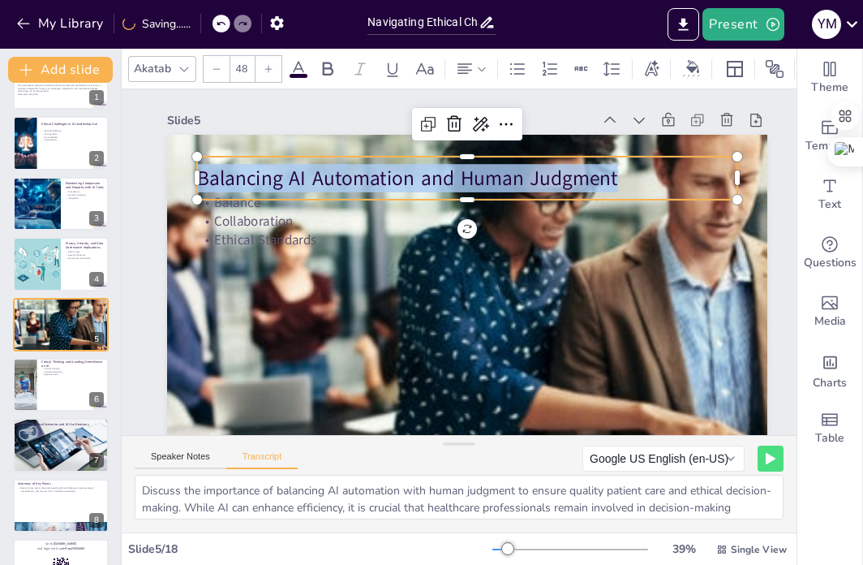
drag, startPoint x: 619, startPoint y: 178, endPoint x: 121, endPoint y: 139, distance: 499.7
click at [121, 139] on div "Slide 1 Navigating Ethical Challenges in AI Leadership for Healthcare Professio…" at bounding box center [448, 278] width 678 height 790
copy span "Balancing AI Automation and Human Judgment"
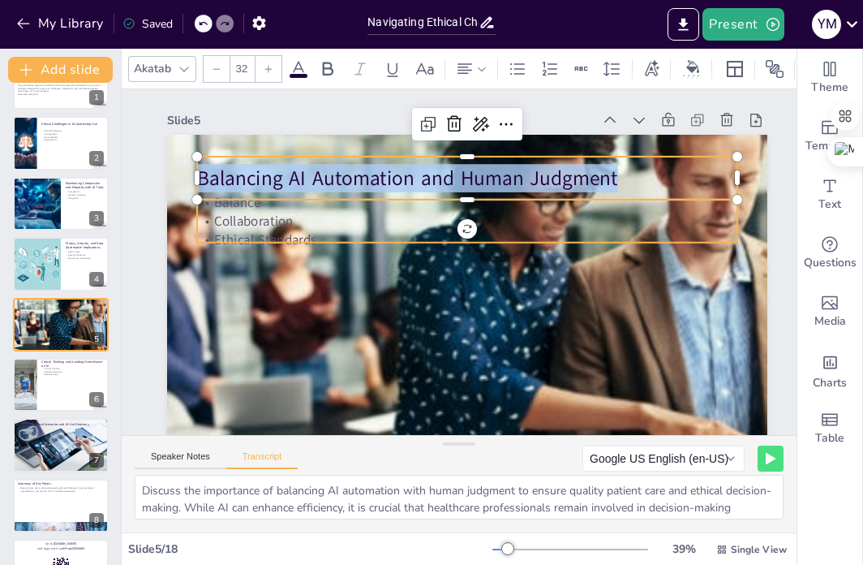
click at [409, 230] on p "Collaboration" at bounding box center [501, 258] width 184 height 520
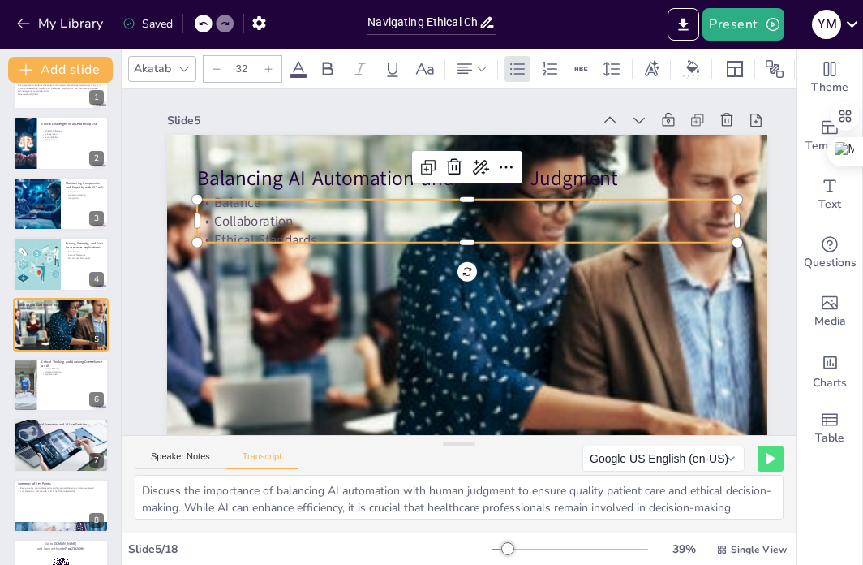
click at [323, 239] on p "Ethical Standards" at bounding box center [471, 283] width 376 height 414
click at [323, 239] on p "Ethical Standards" at bounding box center [479, 248] width 448 height 333
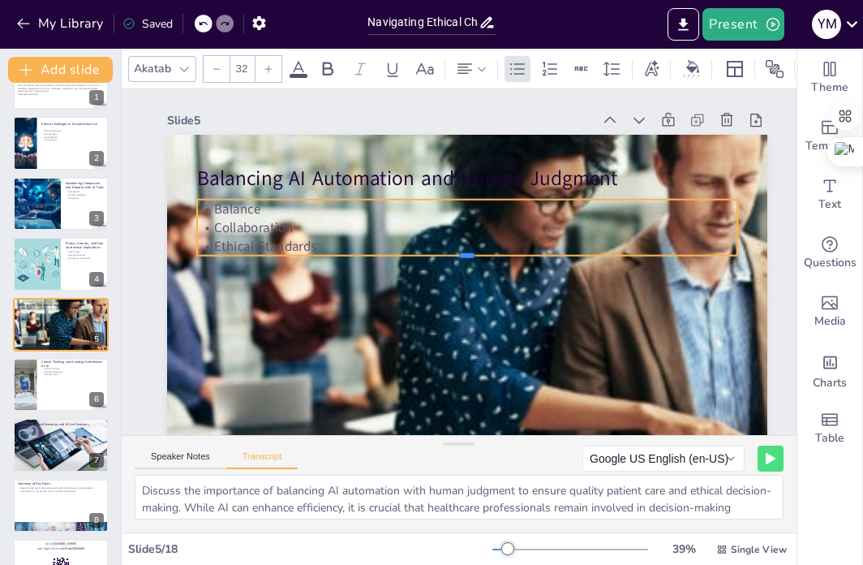
drag, startPoint x: 282, startPoint y: 244, endPoint x: 222, endPoint y: 212, distance: 67.5
click at [230, 212] on div "Balancing AI Automation and Human Judgment Balance Collaboration Ethical Standa…" at bounding box center [441, 300] width 684 height 626
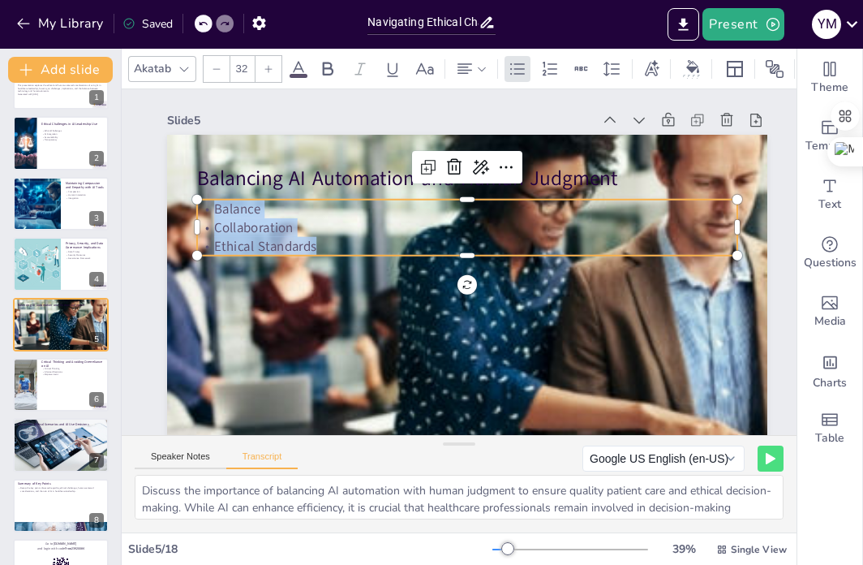
drag, startPoint x: 217, startPoint y: 209, endPoint x: 326, endPoint y: 252, distance: 117.2
click at [326, 252] on div "Balance Collaboration Ethical Standards" at bounding box center [473, 295] width 470 height 363
copy div "Balance Collaboration Ethical Standards"
click at [411, 252] on p "Ethical Standards" at bounding box center [476, 267] width 131 height 532
drag, startPoint x: 317, startPoint y: 252, endPoint x: 194, endPoint y: 205, distance: 132.0
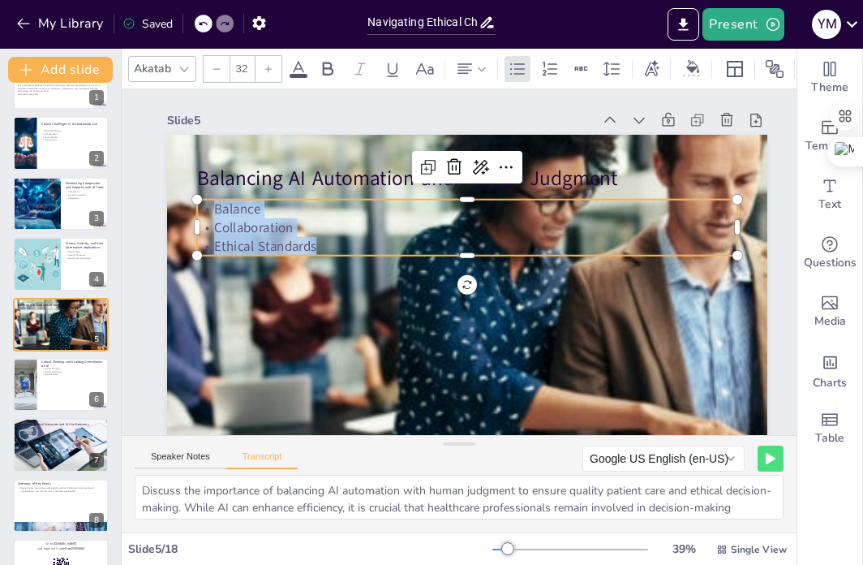
click at [243, 205] on div "Balancing AI Automation and Human Judgment Balance Collaboration Ethical Standa…" at bounding box center [496, 241] width 506 height 675
click at [176, 448] on div "Speaker Notes Transcript" at bounding box center [216, 458] width 163 height 21
click at [179, 456] on button "Speaker Notes" at bounding box center [181, 460] width 92 height 18
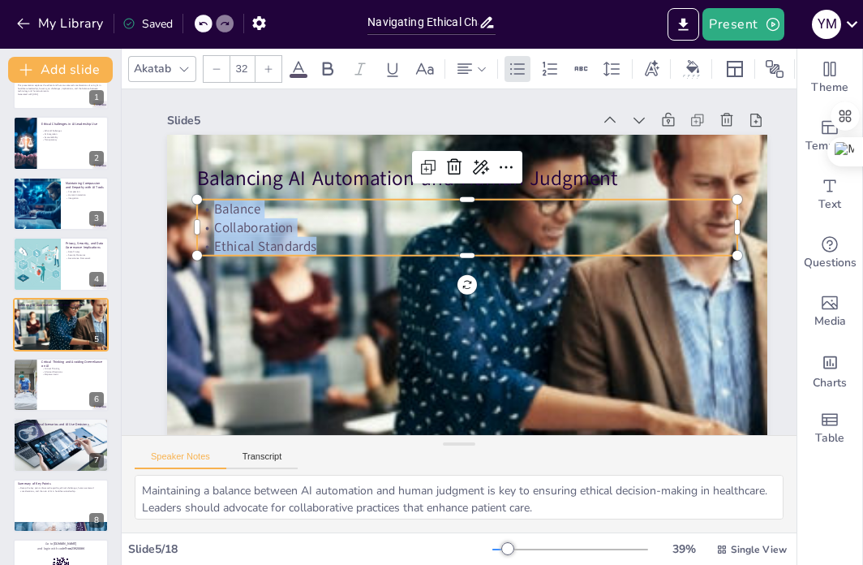
click at [357, 457] on div "Speaker Notes Transcript" at bounding box center [459, 455] width 675 height 39
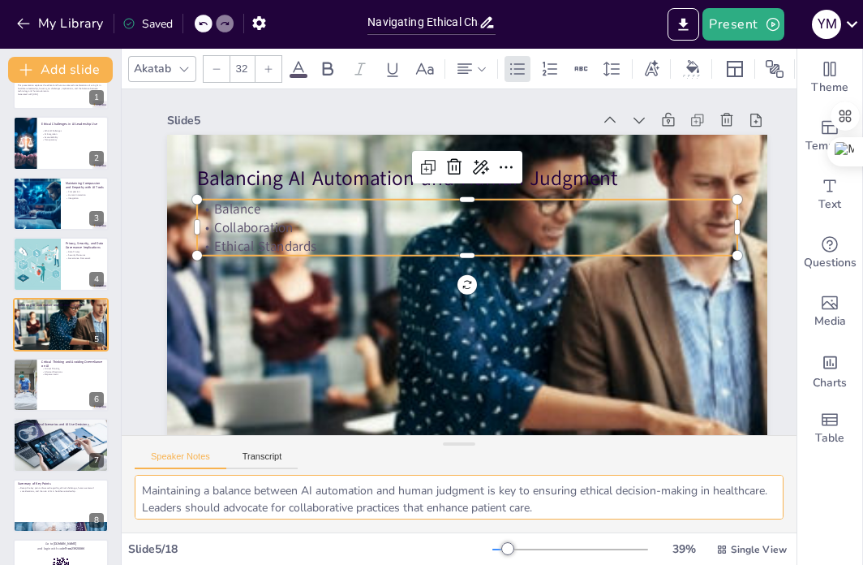
drag, startPoint x: 627, startPoint y: 506, endPoint x: 282, endPoint y: 450, distance: 350.2
click at [282, 450] on div "Speaker Notes Transcript Maintaining a balance between AI automation and human …" at bounding box center [459, 483] width 675 height 97
click at [549, 494] on textarea "Maintaining a balance between AI automation and human judgment is key to ensuri…" at bounding box center [459, 497] width 649 height 45
drag, startPoint x: 312, startPoint y: 501, endPoint x: 137, endPoint y: 477, distance: 176.2
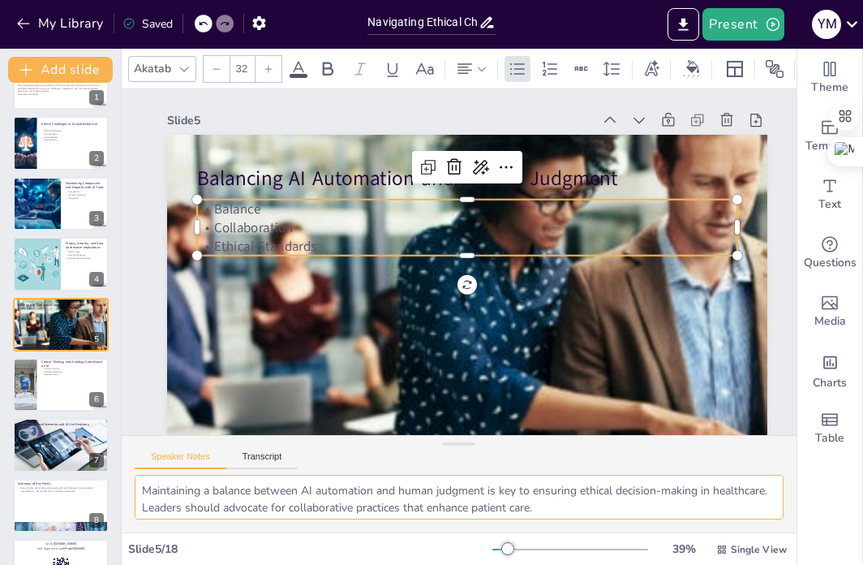
click at [137, 477] on textarea "Maintaining a balance between AI automation and human judgment is key to ensuri…" at bounding box center [459, 497] width 649 height 45
click at [153, 500] on textarea "Maintaining a balance between AI automation and human judgment is key to ensuri…" at bounding box center [459, 497] width 649 height 45
drag, startPoint x: 143, startPoint y: 488, endPoint x: 511, endPoint y: 594, distance: 383.2
click at [511, 563] on html "My Library Saved Navigating Ethical Challenges in AI Leadership for Healthcare …" at bounding box center [431, 282] width 863 height 565
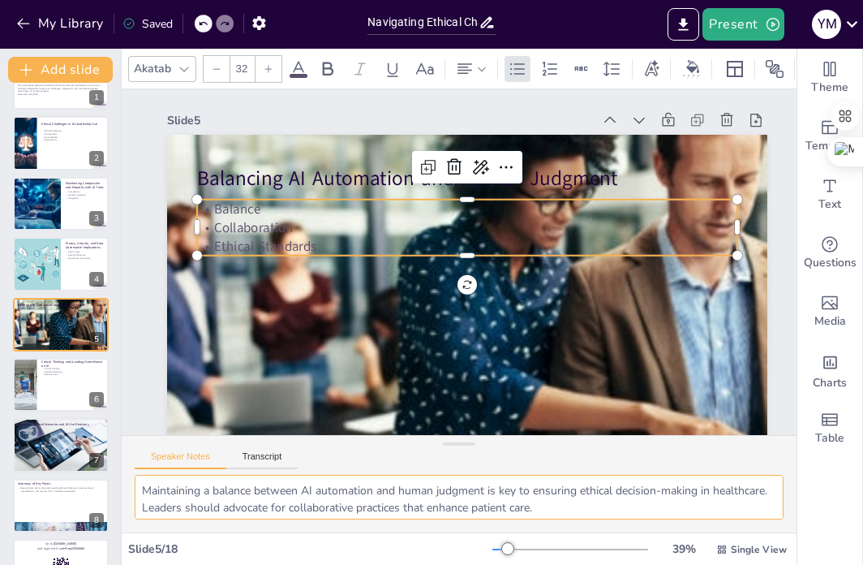
scroll to position [0, 0]
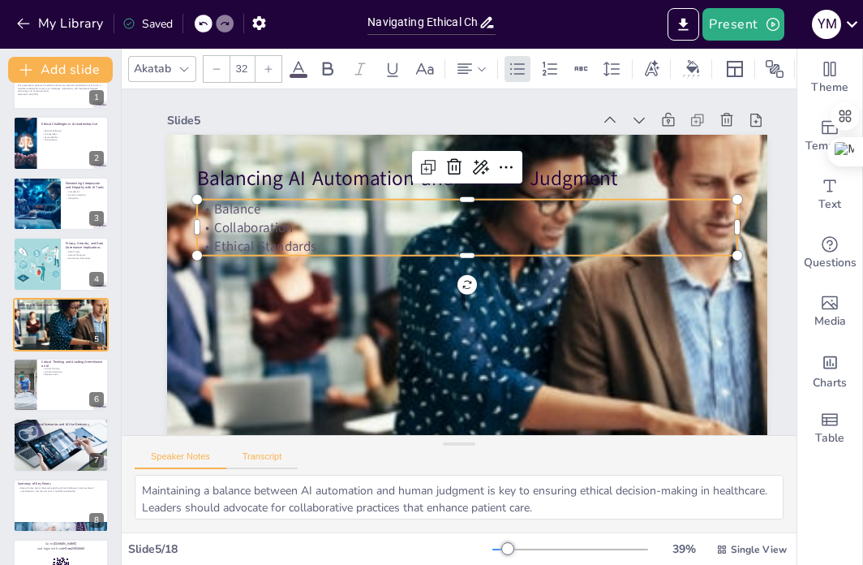
click at [260, 454] on button "Transcript" at bounding box center [262, 460] width 72 height 18
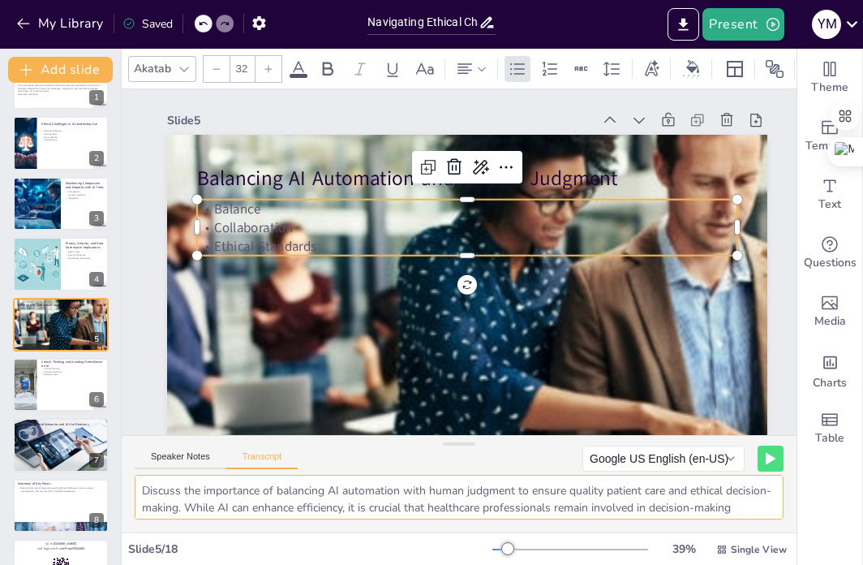
scroll to position [37, 0]
drag, startPoint x: 141, startPoint y: 486, endPoint x: 756, endPoint y: 590, distance: 623.8
click at [756, 563] on html "My Library Saved Navigating Ethical Challenges in AI Leadership for Healthcare …" at bounding box center [431, 282] width 863 height 565
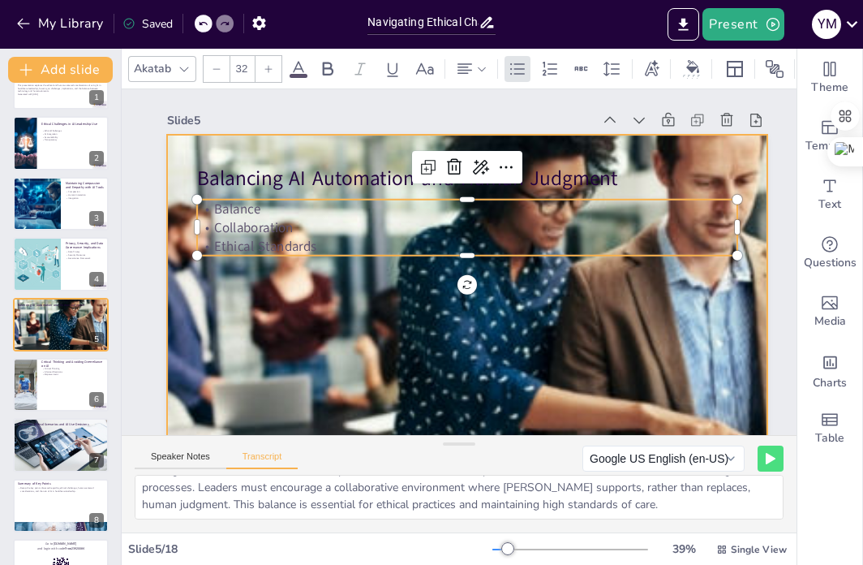
click at [501, 350] on div at bounding box center [417, 266] width 661 height 661
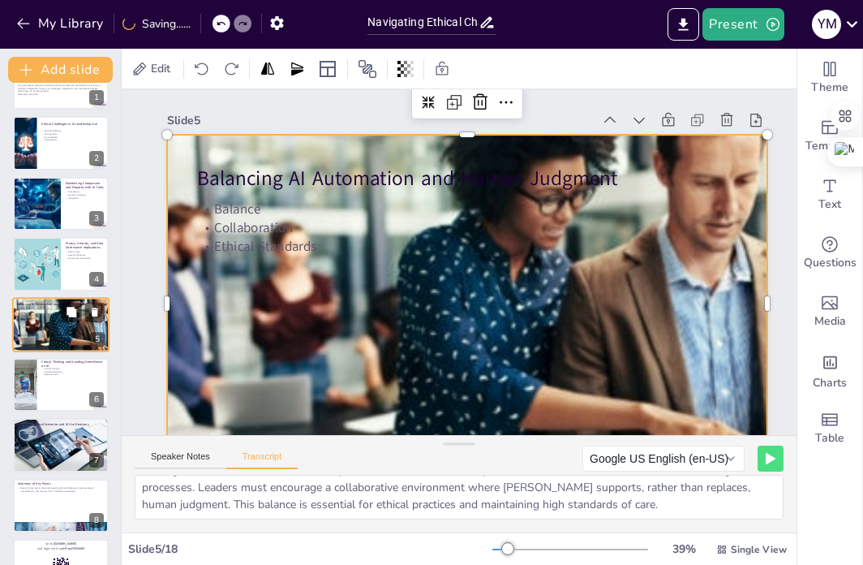
click at [62, 320] on div at bounding box center [83, 311] width 43 height 19
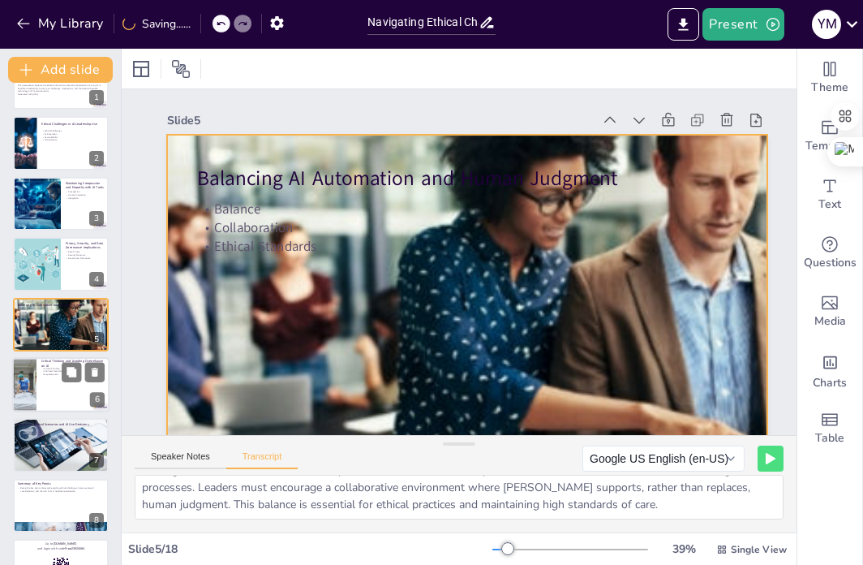
scroll to position [41, 0]
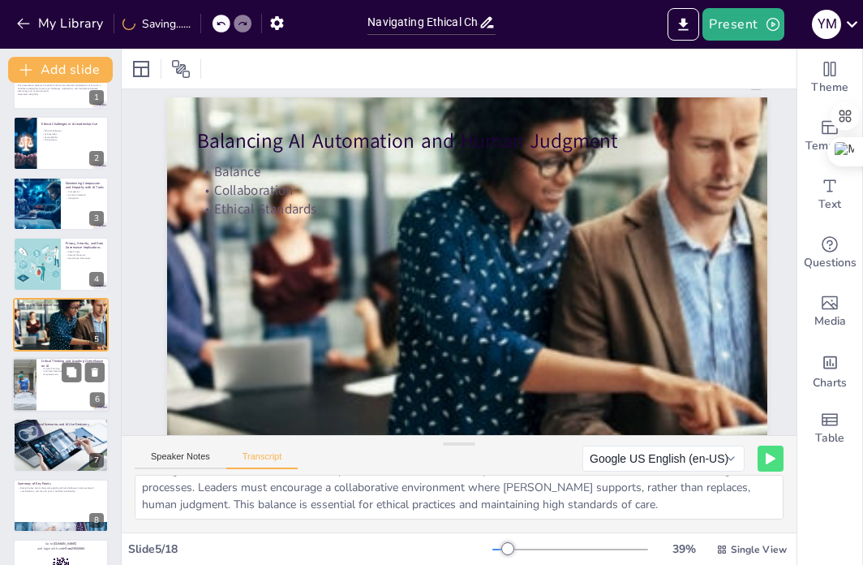
click at [48, 372] on p "Empowerment" at bounding box center [72, 373] width 63 height 3
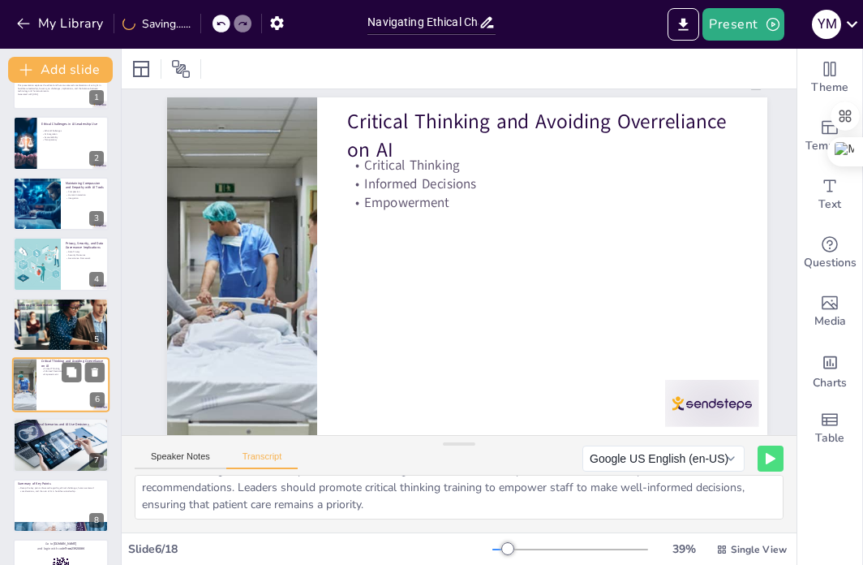
scroll to position [0, 0]
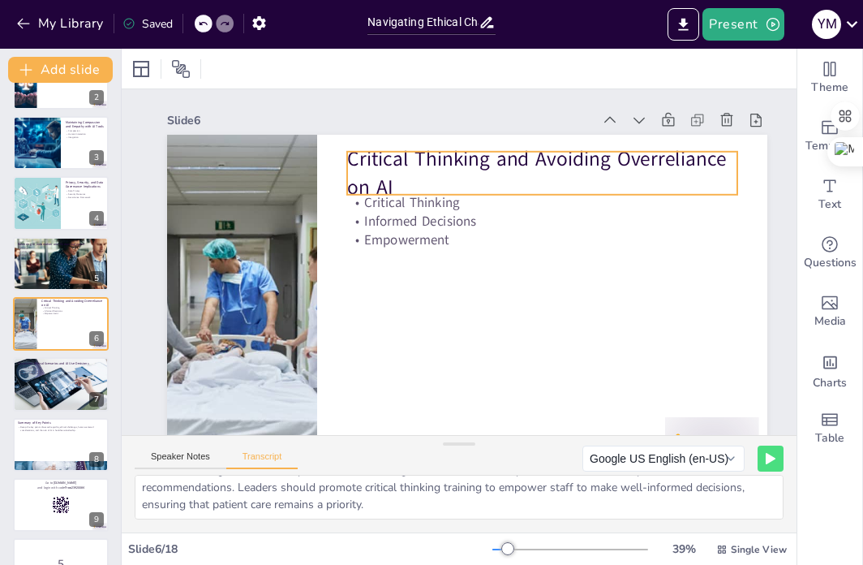
click at [386, 233] on p "Critical Thinking and Avoiding Overreliance on AI" at bounding box center [458, 384] width 328 height 303
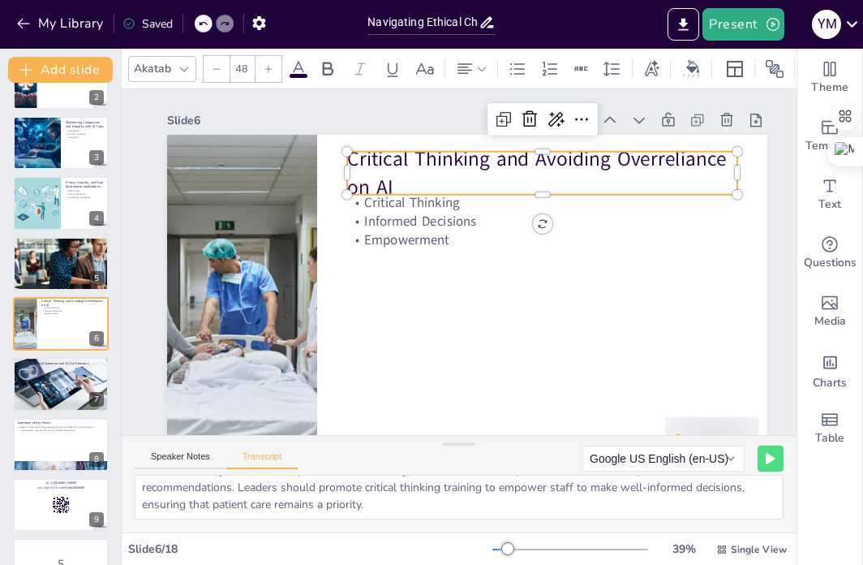
click at [394, 182] on p "Critical Thinking and Avoiding Overreliance on AI" at bounding box center [552, 182] width 394 height 97
click at [405, 184] on p "Critical Thinking and Avoiding Overreliance on AI" at bounding box center [579, 238] width 349 height 275
click at [496, 184] on p "Critical Thinking and Avoiding Overreliance on AI" at bounding box center [564, 325] width 136 height 394
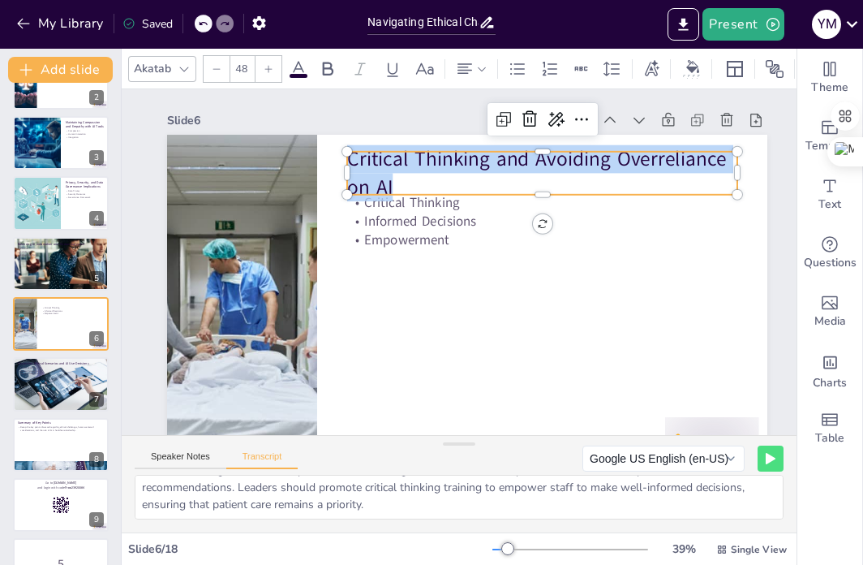
drag, startPoint x: 396, startPoint y: 187, endPoint x: 354, endPoint y: 151, distance: 55.8
click at [354, 151] on div "Critical Thinking Informed Decisions Empowerment Critical Thinking and Avoiding…" at bounding box center [424, 286] width 553 height 686
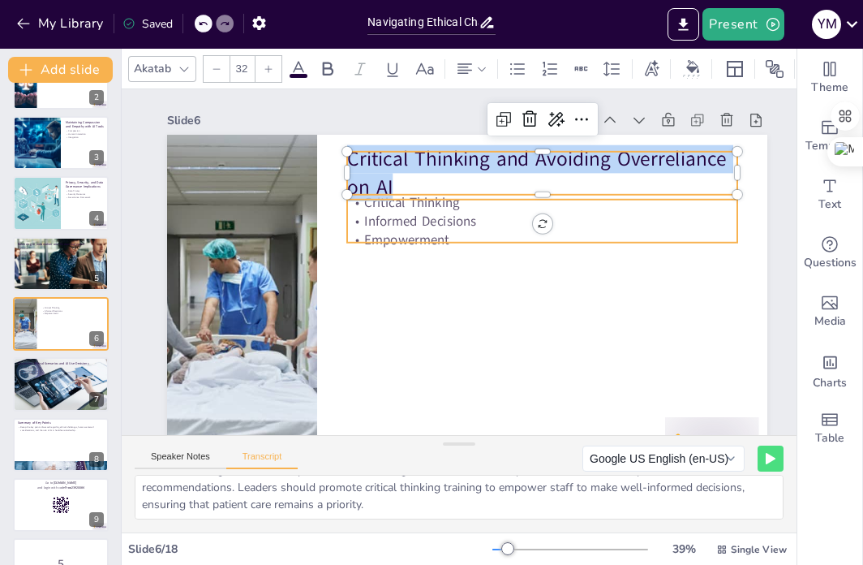
click at [448, 235] on p "Empowerment" at bounding box center [378, 232] width 327 height 244
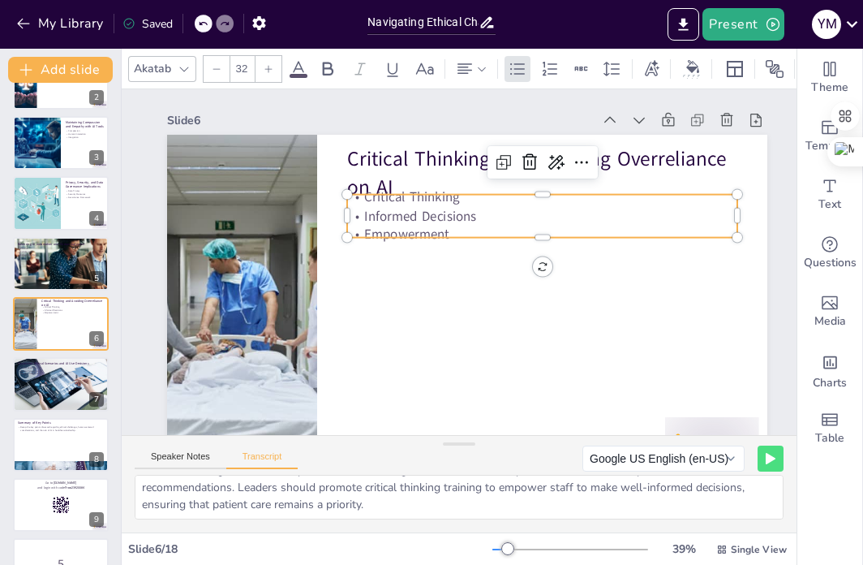
click at [450, 235] on p "Empowerment" at bounding box center [433, 346] width 244 height 327
click at [450, 235] on p "Empowerment" at bounding box center [542, 234] width 390 height 19
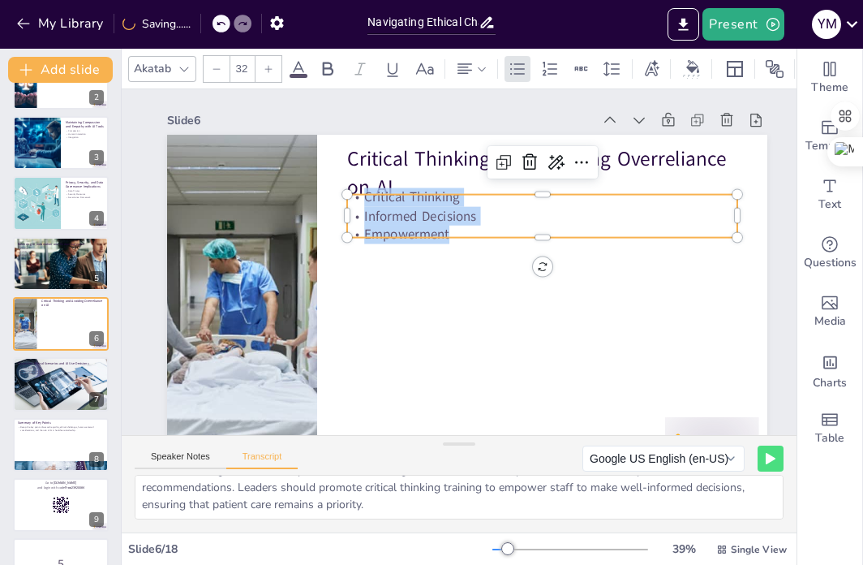
drag, startPoint x: 450, startPoint y: 235, endPoint x: 355, endPoint y: 202, distance: 99.6
click at [355, 202] on div "Critical Thinking Informed Decisions Empowerment" at bounding box center [437, 355] width 303 height 328
click at [471, 311] on div at bounding box center [416, 266] width 398 height 632
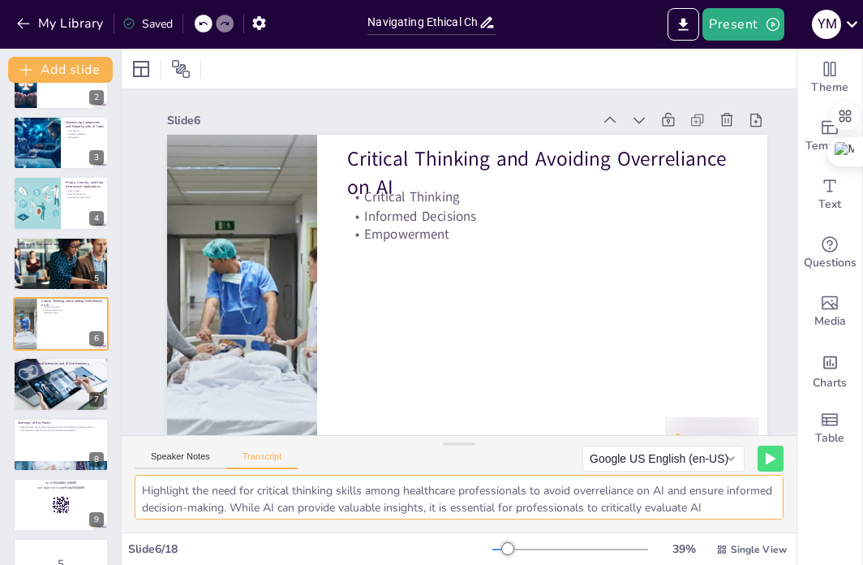
drag, startPoint x: 420, startPoint y: 506, endPoint x: 144, endPoint y: 482, distance: 277.0
click at [144, 482] on textarea "Highlight the need for critical thinking skills among healthcare professionals …" at bounding box center [459, 497] width 649 height 45
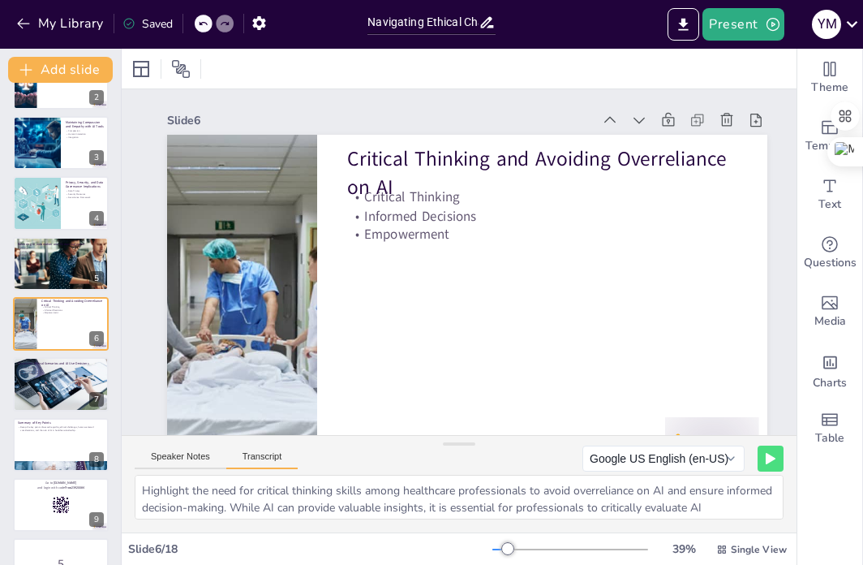
click at [256, 455] on button "Transcript" at bounding box center [262, 460] width 72 height 18
click at [270, 460] on button "Transcript" at bounding box center [262, 460] width 72 height 18
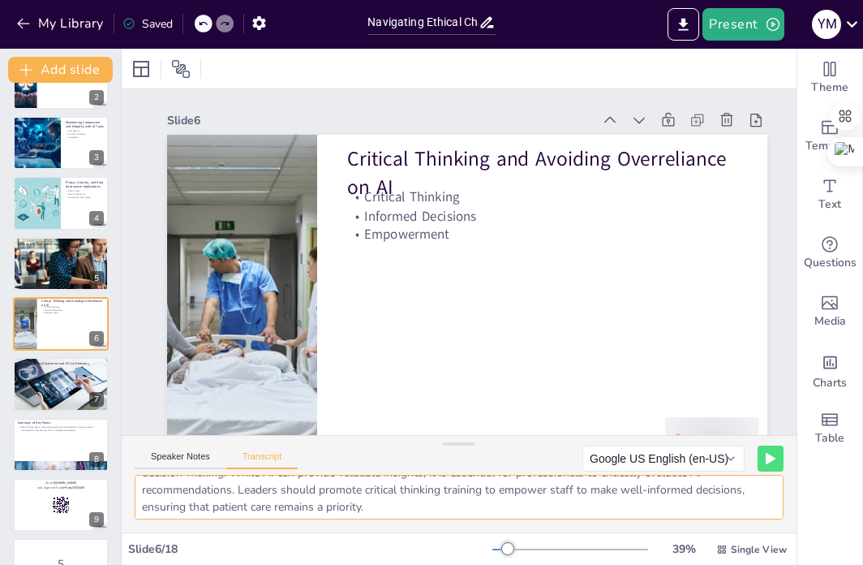
scroll to position [37, 0]
click at [311, 513] on textarea "Highlight the need for critical thinking skills among healthcare professionals …" at bounding box center [459, 497] width 649 height 45
click at [404, 501] on textarea "Highlight the need for critical thinking skills among healthcare professionals …" at bounding box center [459, 497] width 649 height 45
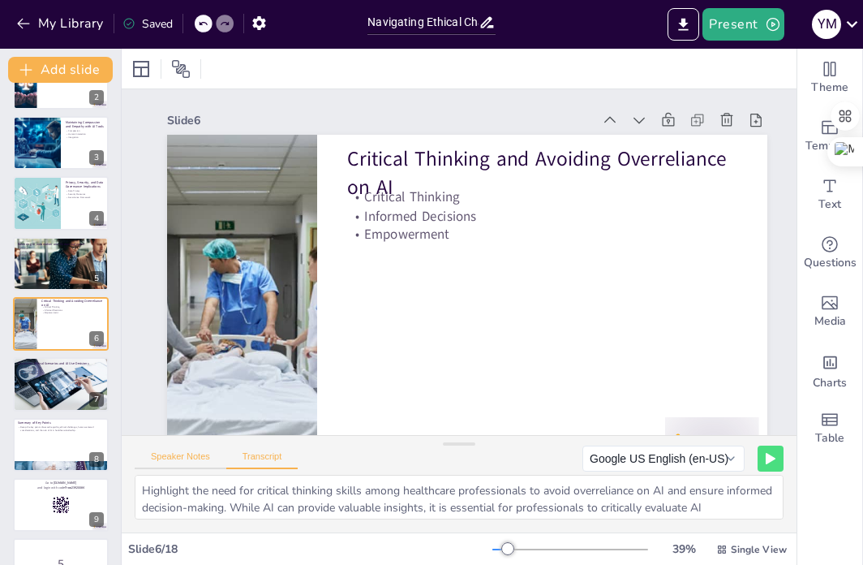
click at [185, 459] on button "Speaker Notes" at bounding box center [181, 460] width 92 height 18
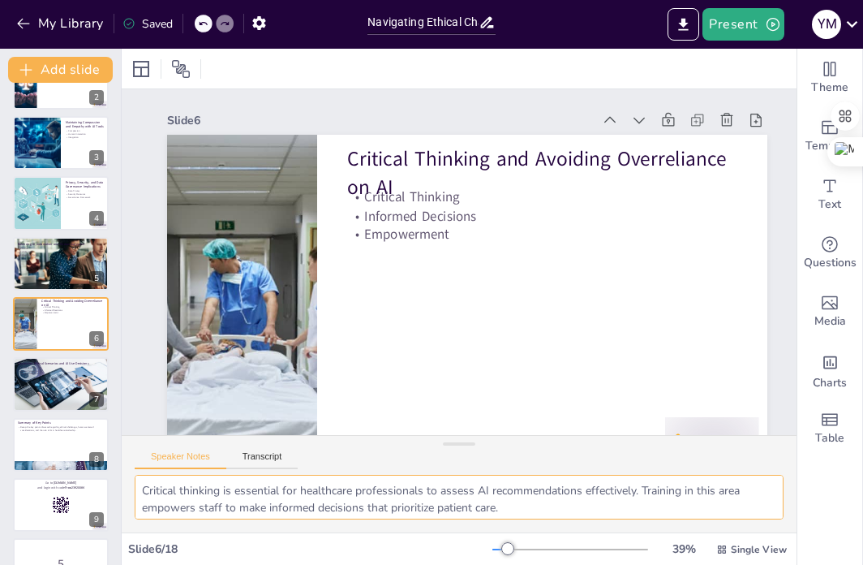
scroll to position [71, 0]
drag, startPoint x: 141, startPoint y: 487, endPoint x: 363, endPoint y: 507, distance: 222.5
click at [472, 523] on div "Critical thinking is essential for healthcare professionals to assess AI recomm…" at bounding box center [459, 504] width 675 height 58
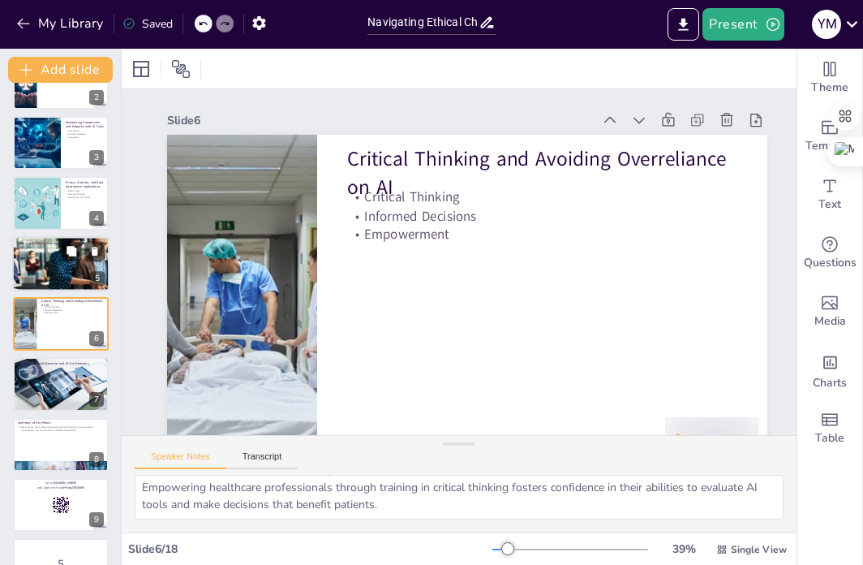
click at [62, 267] on div at bounding box center [60, 263] width 97 height 97
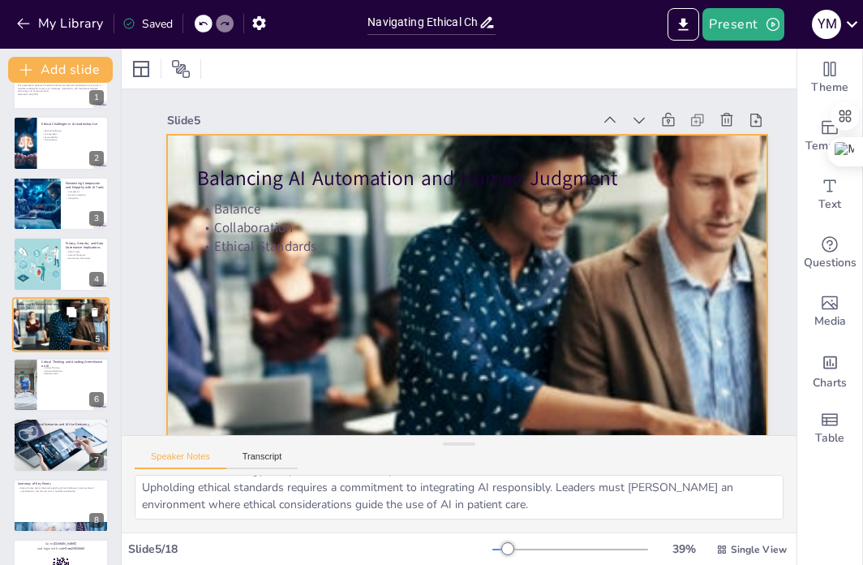
click at [60, 321] on div at bounding box center [60, 324] width 97 height 97
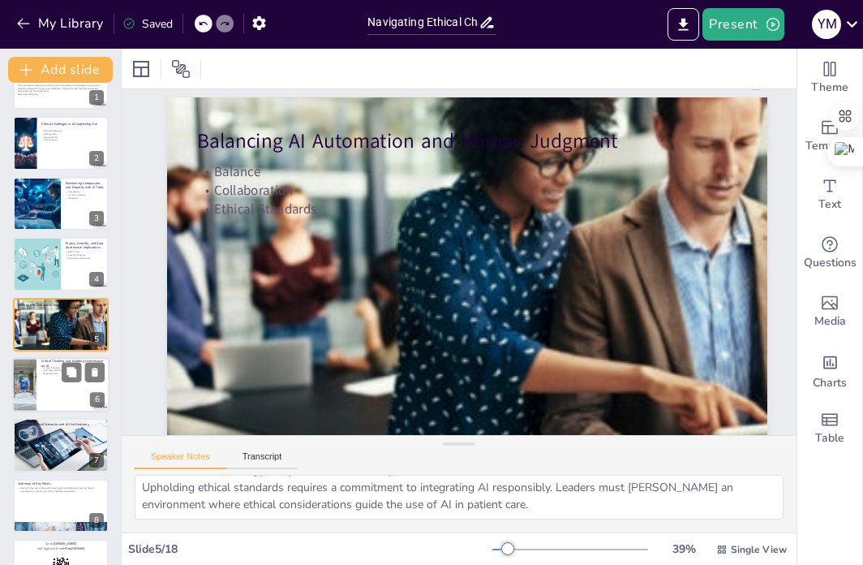
click at [53, 398] on div at bounding box center [60, 384] width 97 height 55
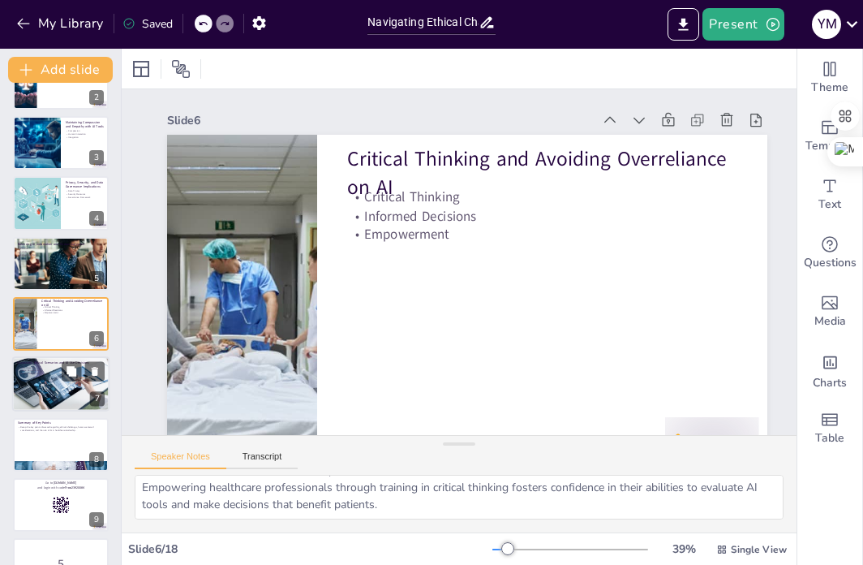
click at [52, 384] on div at bounding box center [60, 384] width 97 height 58
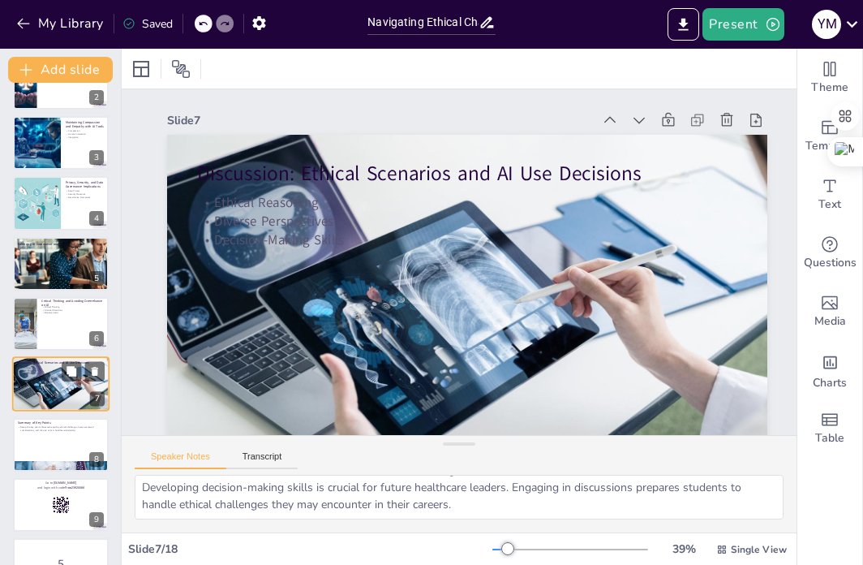
scroll to position [161, 0]
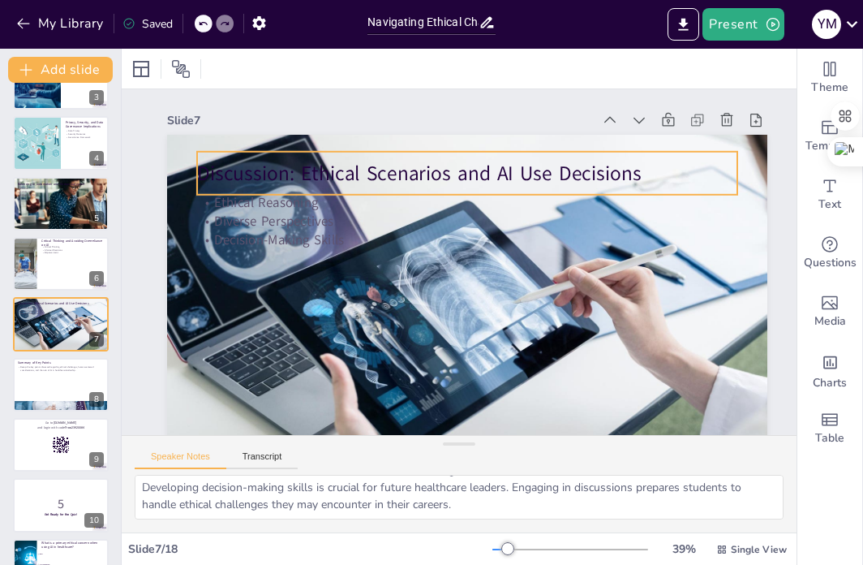
click at [478, 181] on p "Discussion: Ethical Scenarios and AI Use Decisions" at bounding box center [548, 252] width 140 height 535
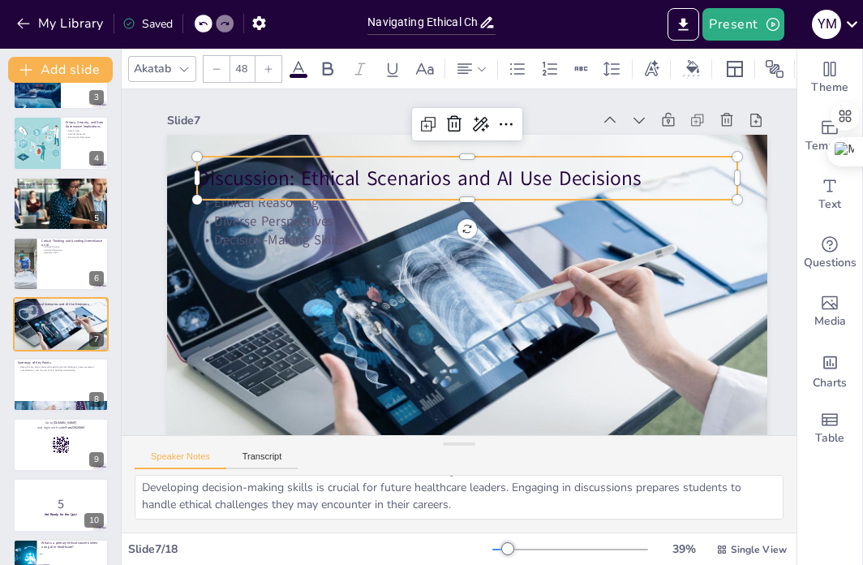
click at [632, 174] on p "Discussion: Ethical Scenarios and AI Use Decisions" at bounding box center [515, 198] width 454 height 340
click at [632, 174] on p "Discussion: Ethical Scenarios and AI Use Decisions" at bounding box center [522, 205] width 420 height 382
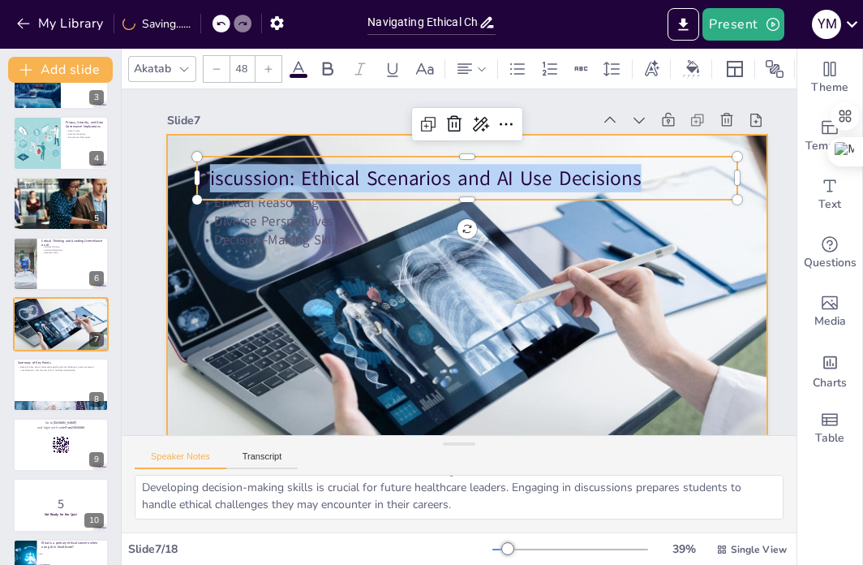
drag, startPoint x: 649, startPoint y: 175, endPoint x: 175, endPoint y: 173, distance: 473.9
click at [175, 173] on div "Ethical Reasoning Diverse Perspectives Decision-Making Skills Discussion: Ethic…" at bounding box center [417, 257] width 506 height 675
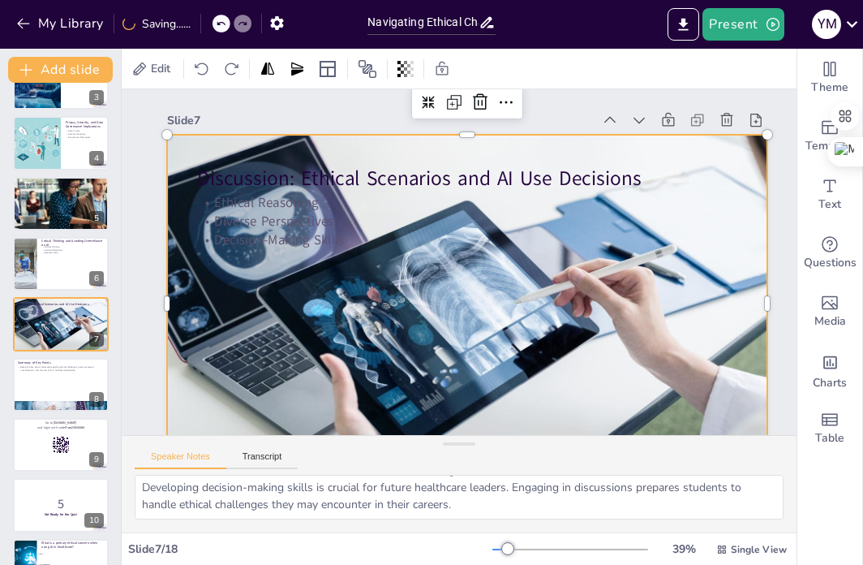
click at [175, 173] on div at bounding box center [455, 304] width 682 height 526
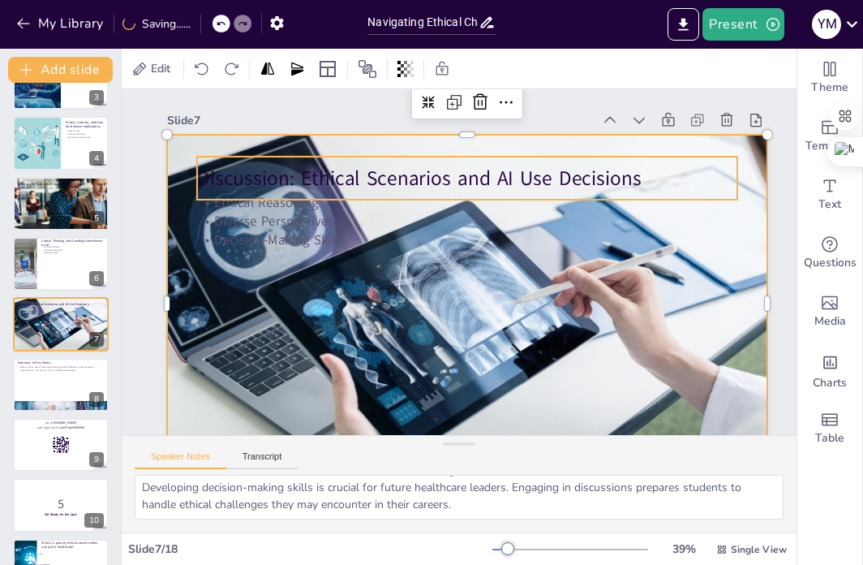
click at [555, 161] on div "Discussion: Ethical Scenarios and AI Use Decisions" at bounding box center [515, 199] width 463 height 352
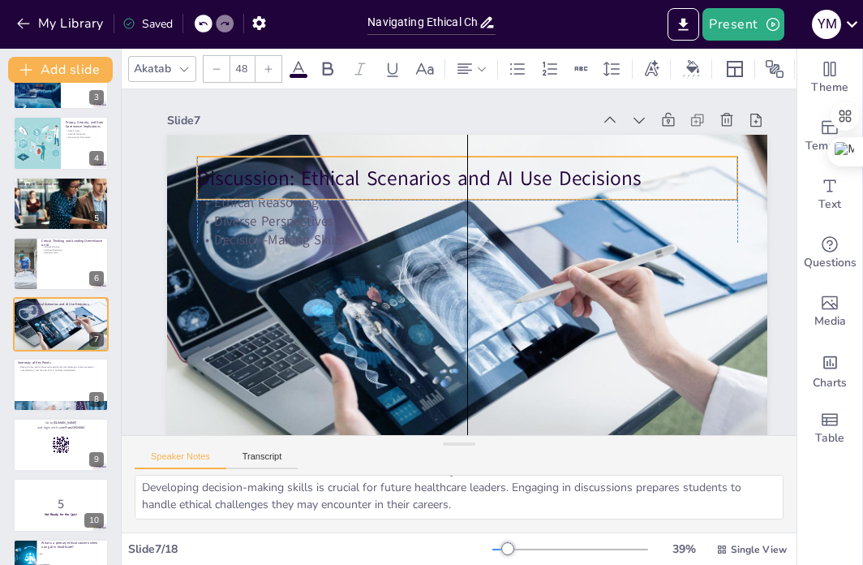
click at [643, 247] on p "Discussion: Ethical Scenarios and AI Use Decisions" at bounding box center [478, 344] width 523 height 194
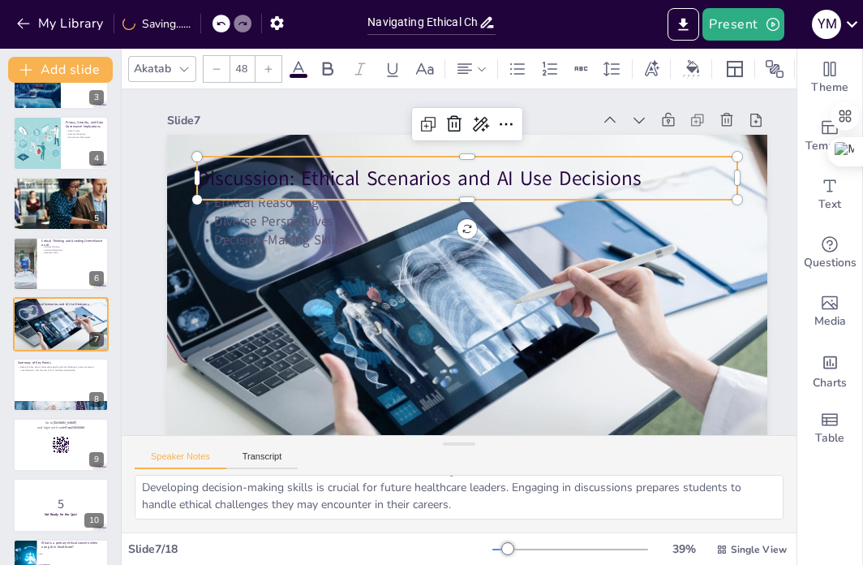
click at [643, 183] on p "Discussion: Ethical Scenarios and AI Use Decisions" at bounding box center [411, 330] width 482 height 295
click at [641, 179] on p "Discussion: Ethical Scenarios and AI Use Decisions" at bounding box center [527, 212] width 382 height 420
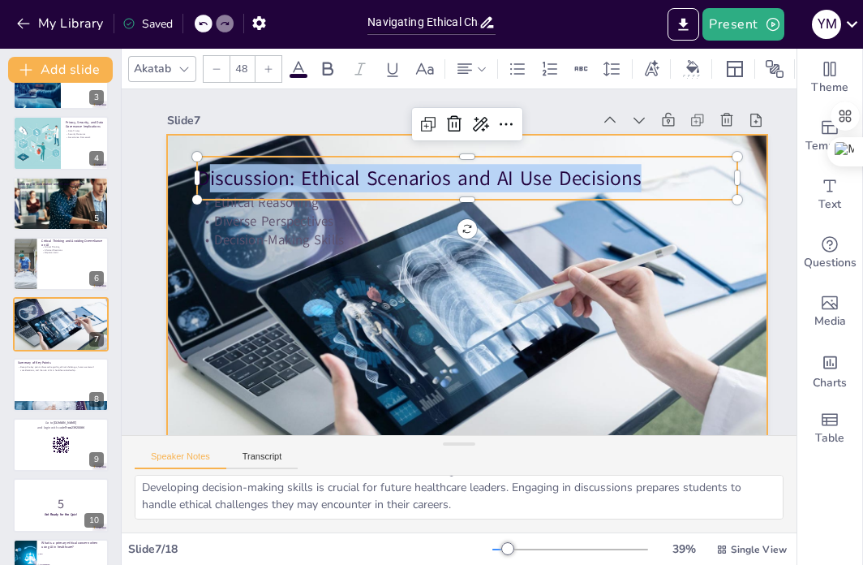
drag, startPoint x: 638, startPoint y: 184, endPoint x: 177, endPoint y: 183, distance: 460.9
click at [177, 183] on div "Ethical Reasoning Diverse Perspectives Decision-Making Skills Discussion: Ethic…" at bounding box center [445, 302] width 689 height 592
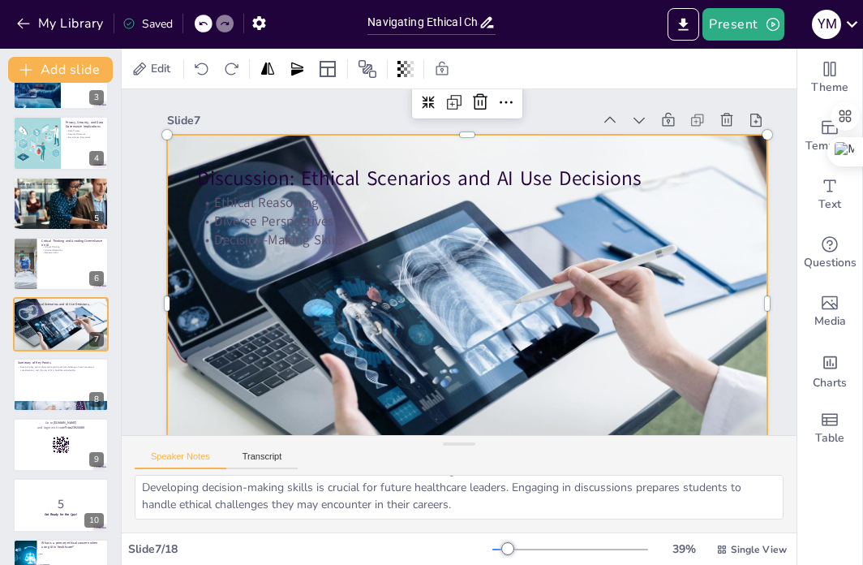
click at [177, 184] on div at bounding box center [423, 241] width 668 height 686
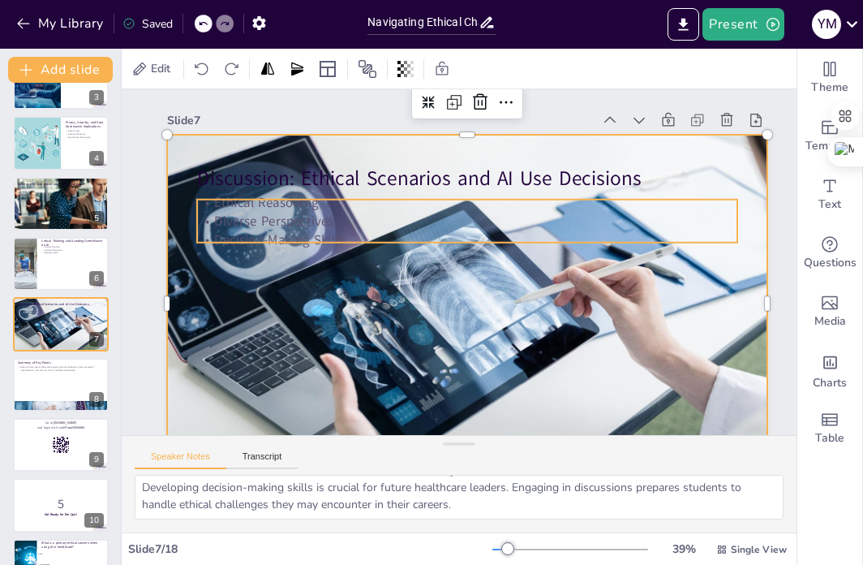
click at [618, 197] on div "Discussion: Ethical Scenarios and AI Use Decisions Ethical Reasoning Diverse Pe…" at bounding box center [438, 225] width 675 height 506
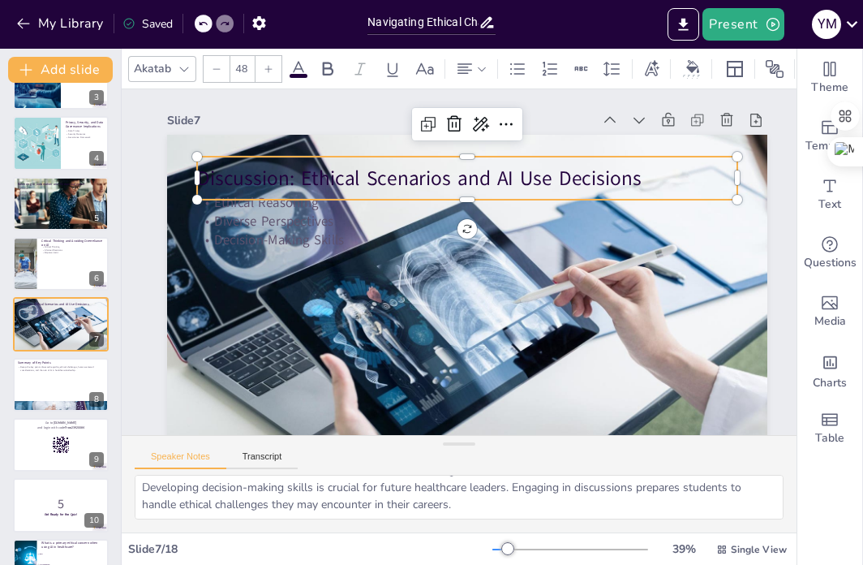
click at [623, 191] on p "Discussion: Ethical Scenarios and AI Use Decisions" at bounding box center [500, 189] width 505 height 246
click at [643, 176] on p "Discussion: Ethical Scenarios and AI Use Decisions" at bounding box center [527, 212] width 382 height 420
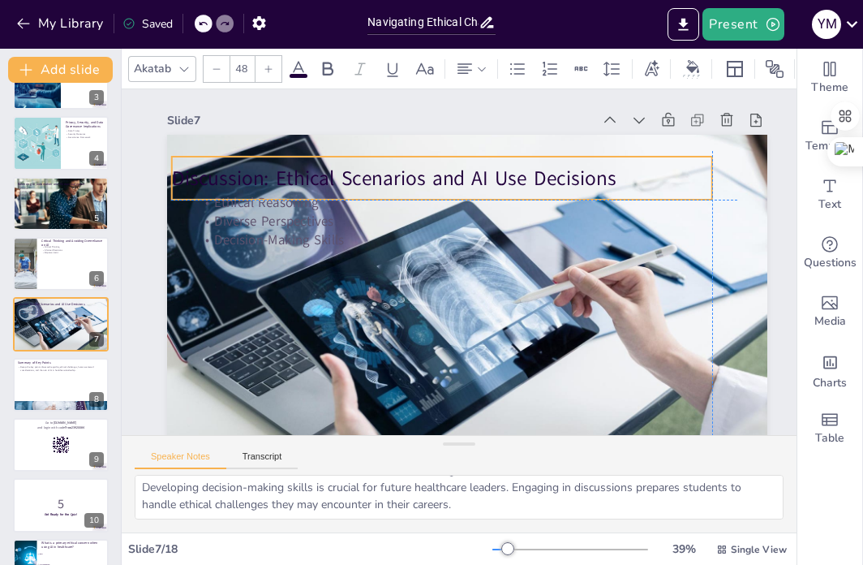
drag, startPoint x: 642, startPoint y: 178, endPoint x: 616, endPoint y: 172, distance: 26.6
click at [616, 172] on p "Discussion: Ethical Scenarios and AI Use Decisions" at bounding box center [524, 205] width 295 height 482
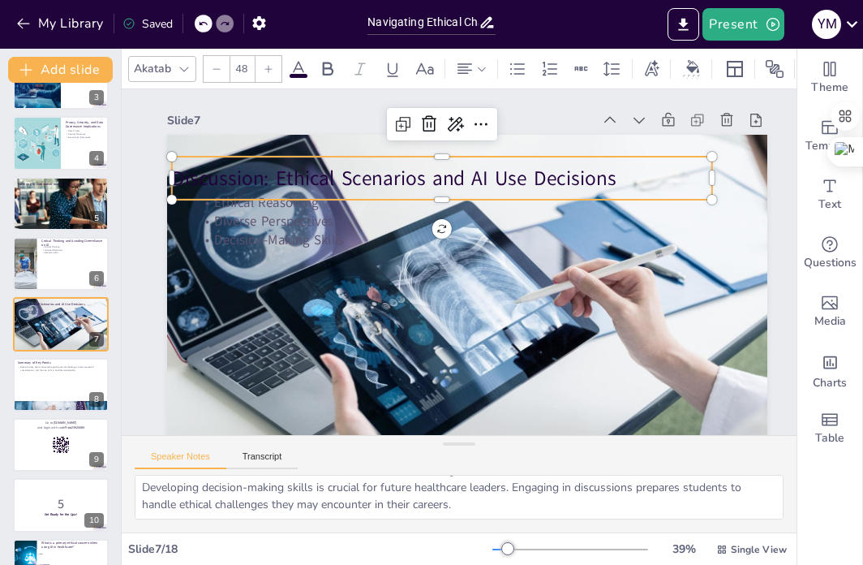
click at [609, 175] on p "Discussion: Ethical Scenarios and AI Use Decisions" at bounding box center [524, 205] width 295 height 482
click at [607, 179] on p "Discussion: Ethical Scenarios and AI Use Decisions" at bounding box center [495, 184] width 454 height 340
click at [607, 179] on p "Discussion: Ethical Scenarios and AI Use Decisions" at bounding box center [530, 211] width 246 height 505
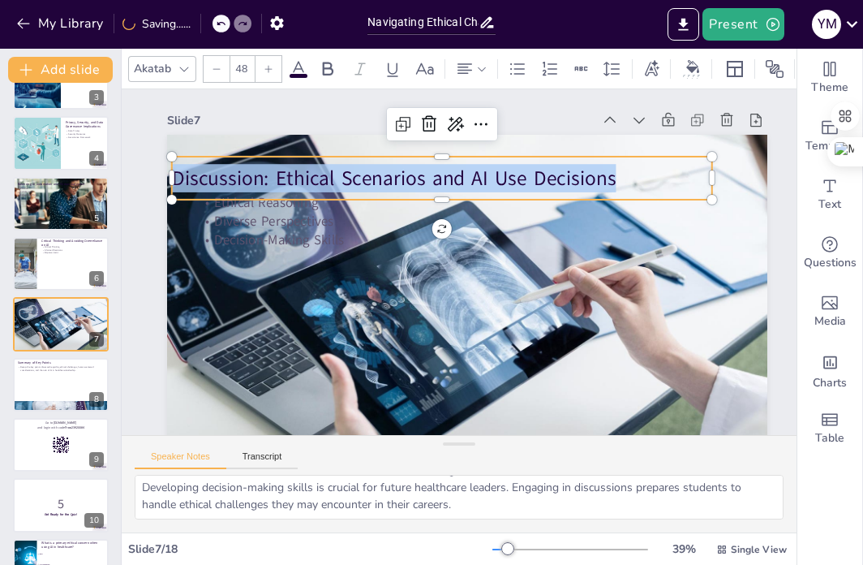
drag, startPoint x: 613, startPoint y: 181, endPoint x: 160, endPoint y: 185, distance: 452.8
click at [160, 185] on div "Slide 1 Navigating Ethical Challenges in AI Leadership for Healthcare Professio…" at bounding box center [443, 250] width 790 height 678
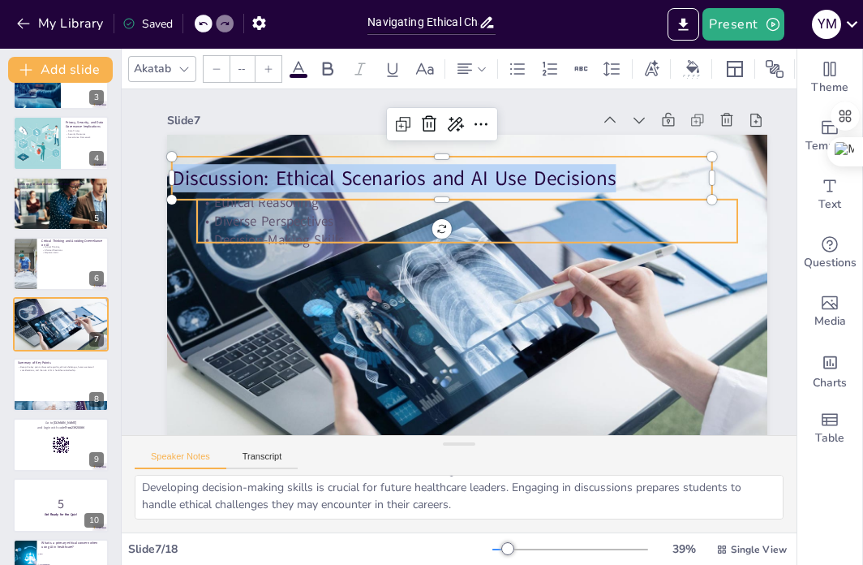
click at [358, 239] on p "Decision-Making Skills" at bounding box center [476, 278] width 237 height 501
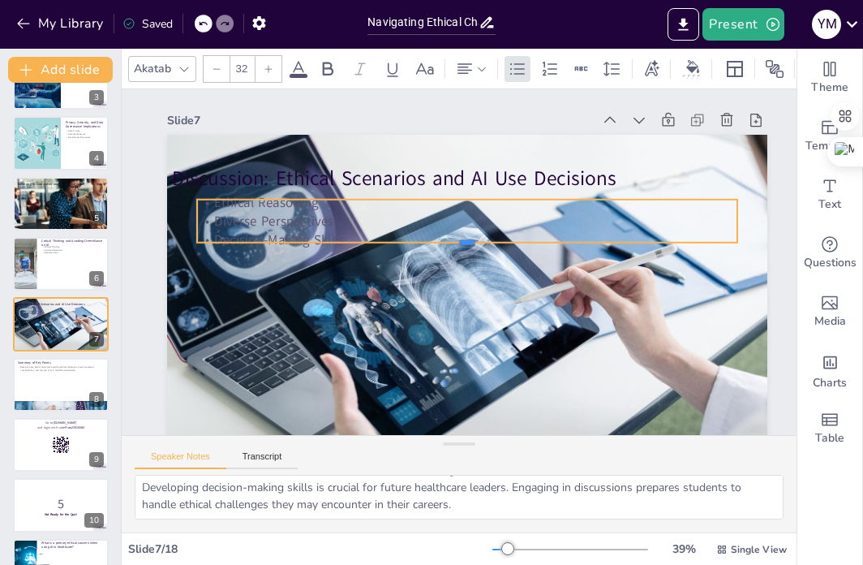
click at [385, 243] on div at bounding box center [474, 265] width 179 height 518
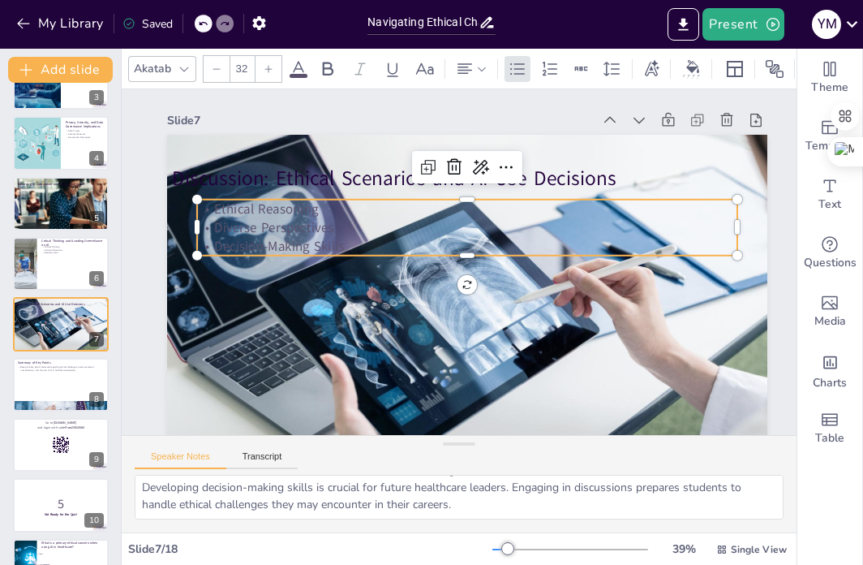
click at [405, 243] on p "Decision-Making Skills" at bounding box center [442, 256] width 75 height 540
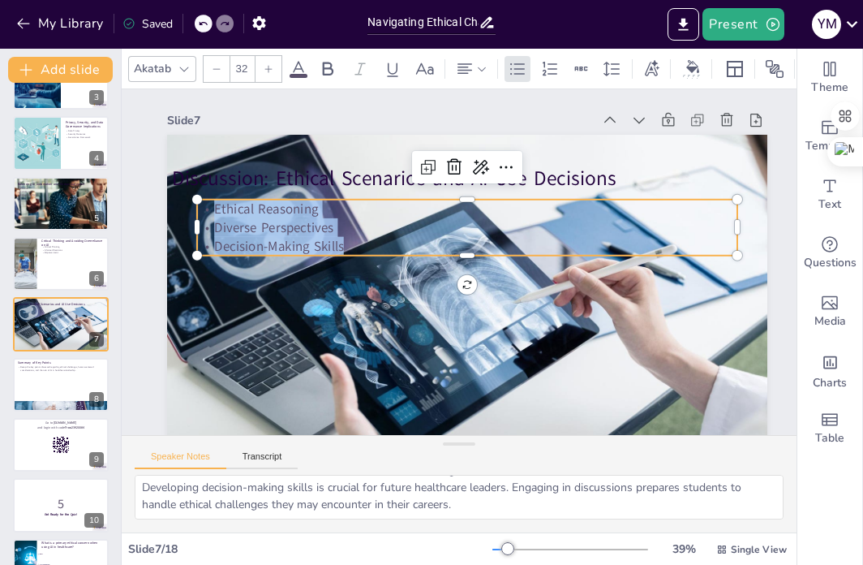
drag, startPoint x: 344, startPoint y: 249, endPoint x: 196, endPoint y: 202, distance: 155.8
click at [196, 202] on div "Discussion: Ethical Scenarios and AI Use Decisions Ethical Reasoning Diverse Pe…" at bounding box center [445, 302] width 689 height 592
click at [183, 455] on button "Speaker Notes" at bounding box center [181, 460] width 92 height 18
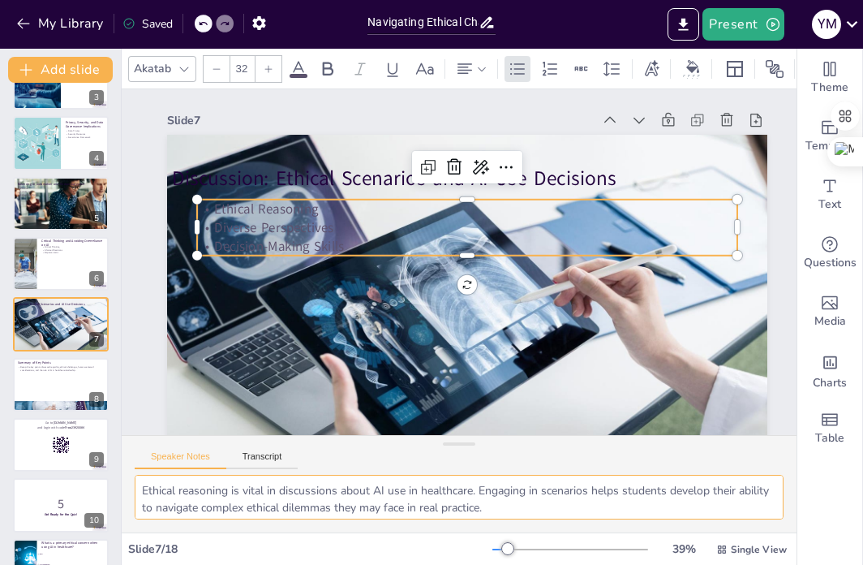
click at [347, 506] on textarea "Ethical reasoning is vital in discussions about AI use in healthcare. Engaging …" at bounding box center [459, 497] width 649 height 45
drag, startPoint x: 140, startPoint y: 485, endPoint x: 568, endPoint y: 602, distance: 444.1
click at [568, 563] on html "My Library Saved Navigating Ethical Challenges in AI Leadership for Healthcare …" at bounding box center [431, 282] width 863 height 565
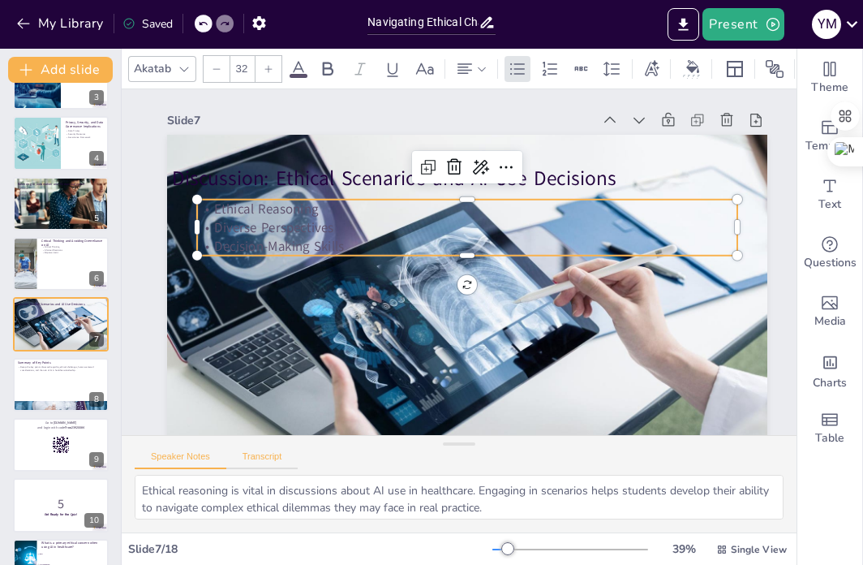
click at [265, 464] on button "Transcript" at bounding box center [262, 460] width 72 height 18
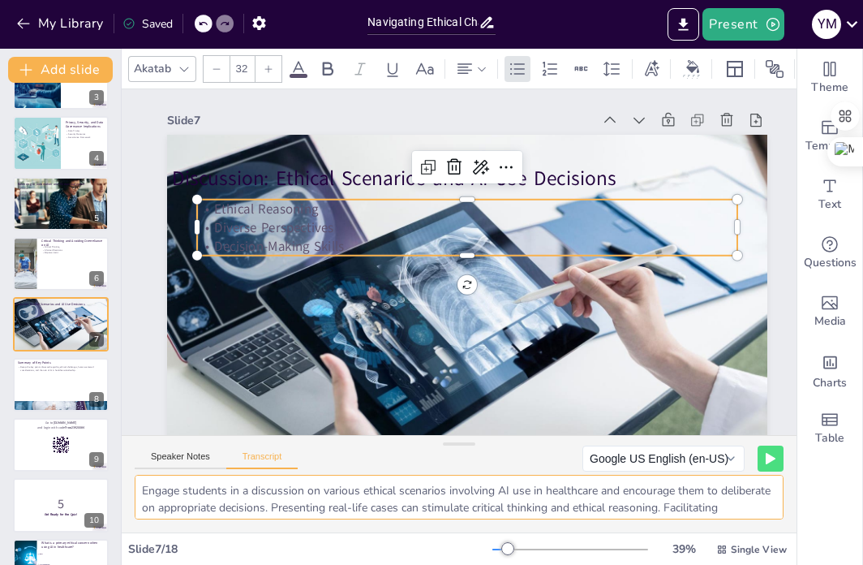
click at [240, 497] on textarea "Engage students in a discussion on various ethical scenarios involving AI use i…" at bounding box center [459, 497] width 649 height 45
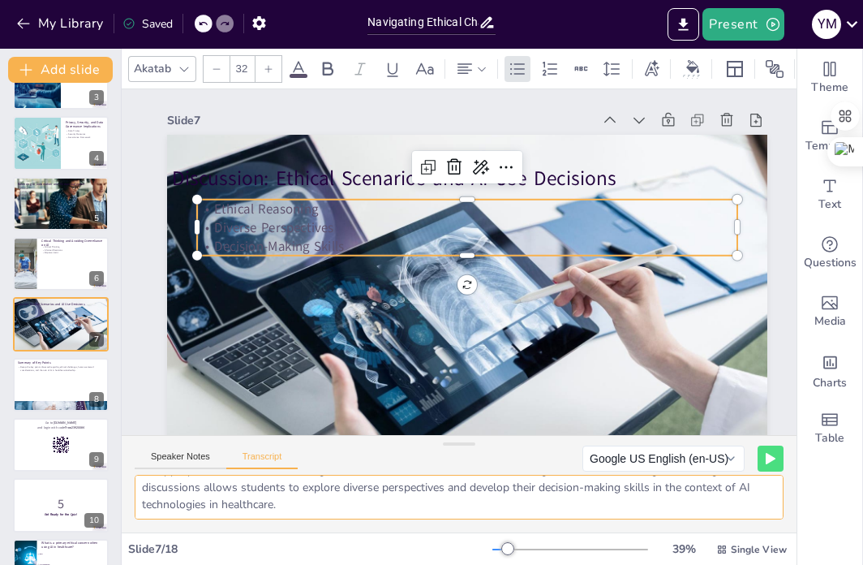
drag, startPoint x: 143, startPoint y: 493, endPoint x: 397, endPoint y: 600, distance: 276.0
click at [397, 563] on html "My Library Saved Navigating Ethical Challenges in AI Leadership for Healthcare …" at bounding box center [431, 282] width 863 height 565
click at [49, 382] on div at bounding box center [60, 384] width 97 height 55
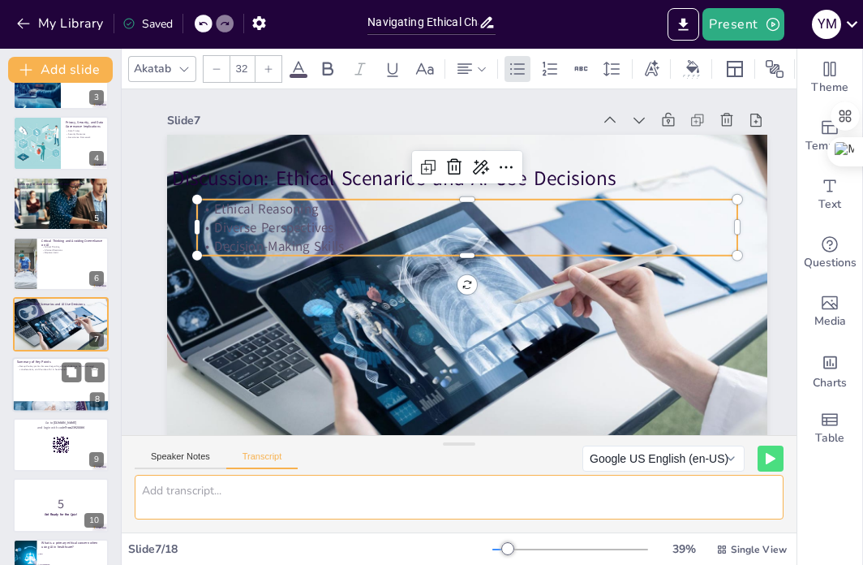
scroll to position [0, 0]
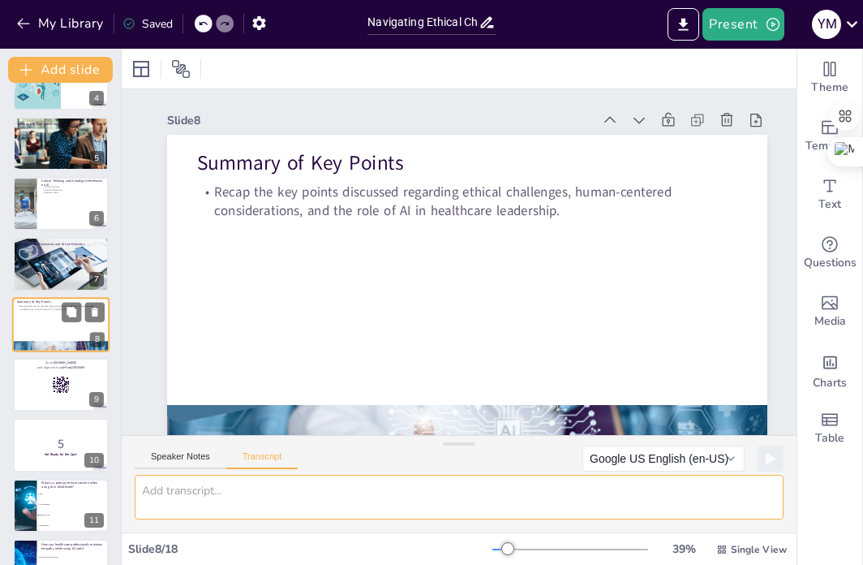
click at [49, 382] on div at bounding box center [61, 385] width 96 height 54
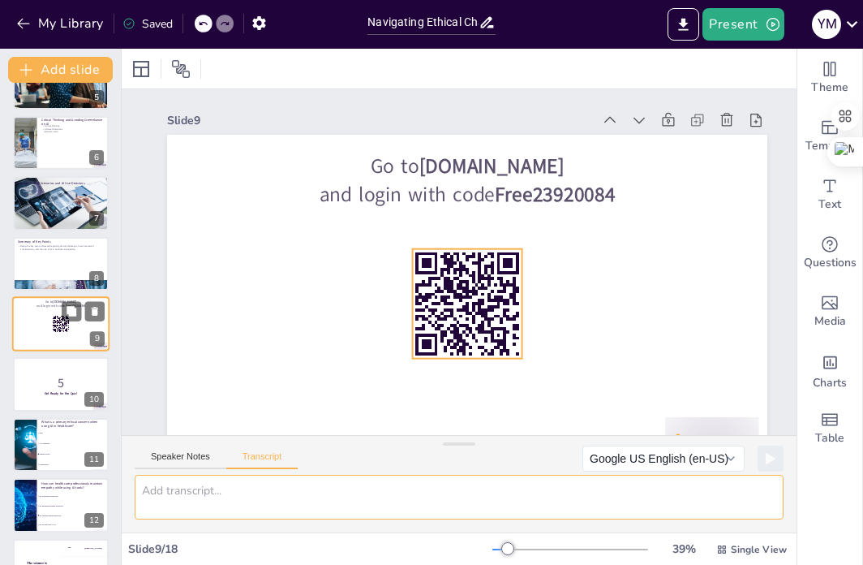
click at [58, 324] on rect at bounding box center [58, 324] width 2 height 1
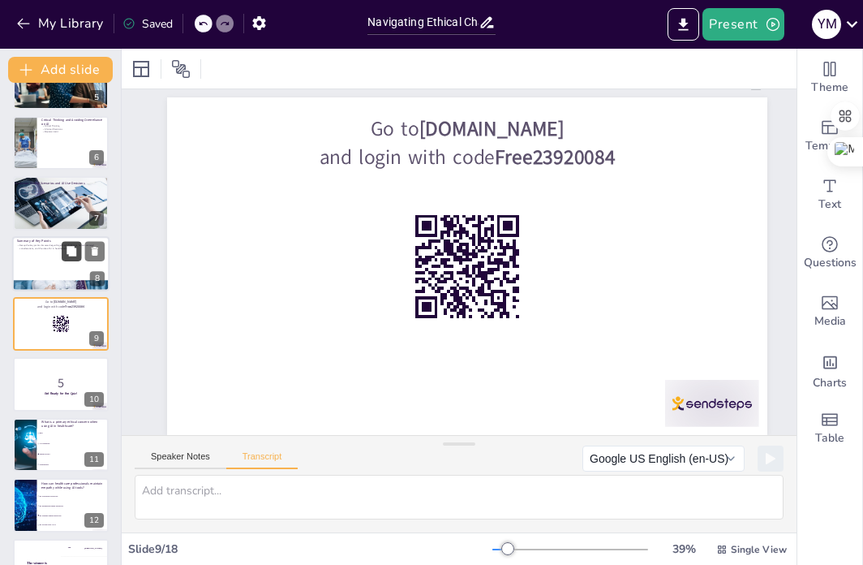
click at [70, 258] on button at bounding box center [71, 250] width 19 height 19
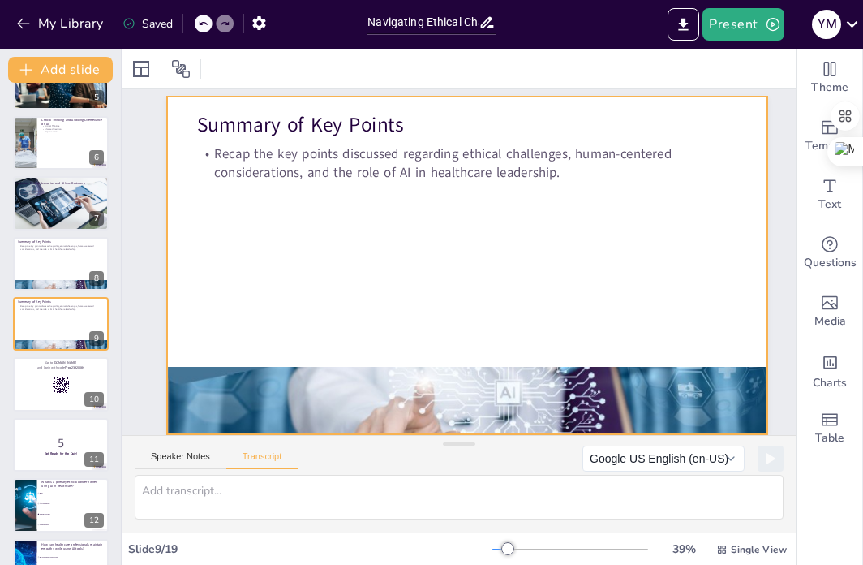
click at [384, 269] on div at bounding box center [457, 270] width 455 height 657
click at [257, 460] on button "Transcript" at bounding box center [262, 460] width 72 height 18
click at [192, 458] on button "Speaker Notes" at bounding box center [181, 460] width 92 height 18
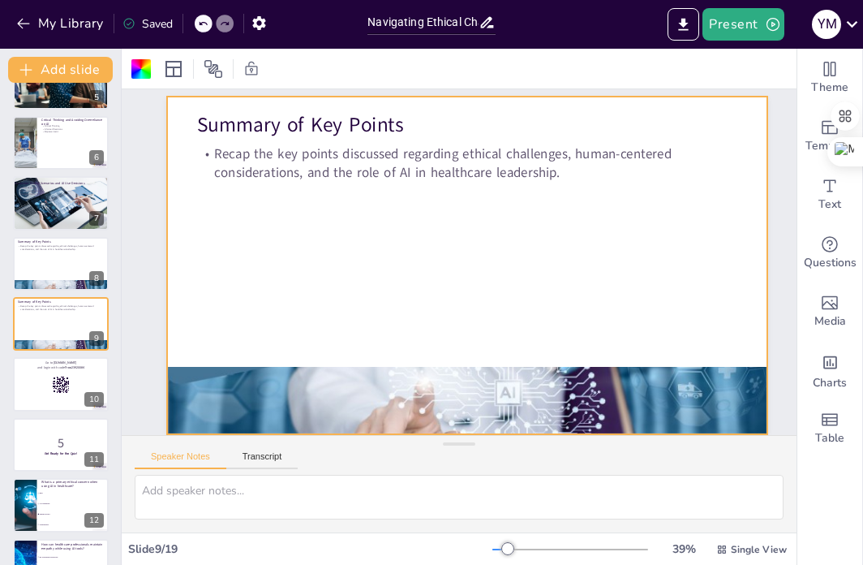
click at [279, 469] on div "Speaker Notes Transcript" at bounding box center [459, 455] width 675 height 39
click at [273, 460] on button "Transcript" at bounding box center [262, 460] width 72 height 18
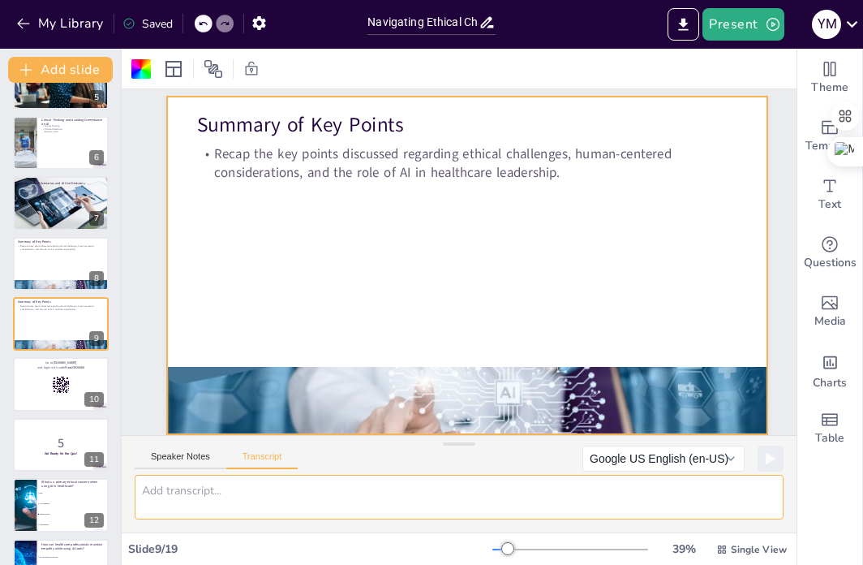
click at [272, 510] on textarea at bounding box center [459, 497] width 649 height 45
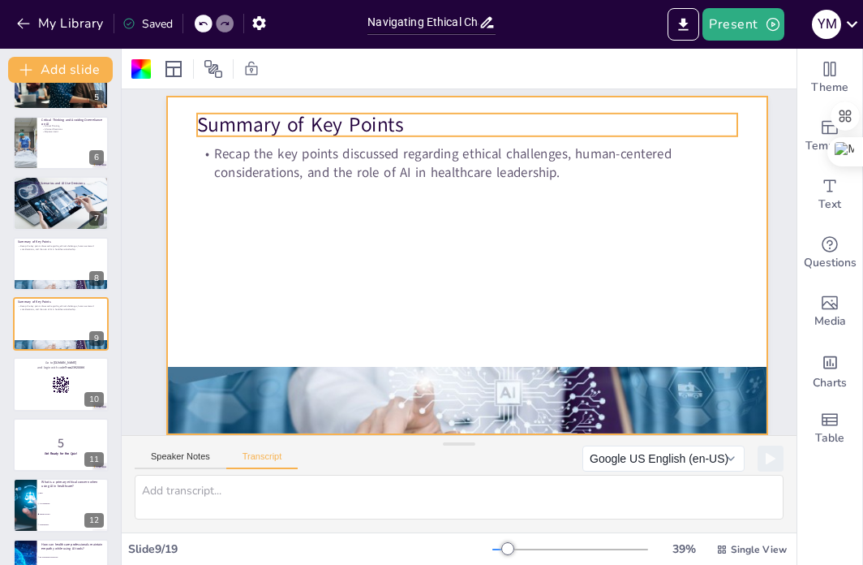
click at [337, 168] on p "Summary of Key Points" at bounding box center [361, 359] width 420 height 382
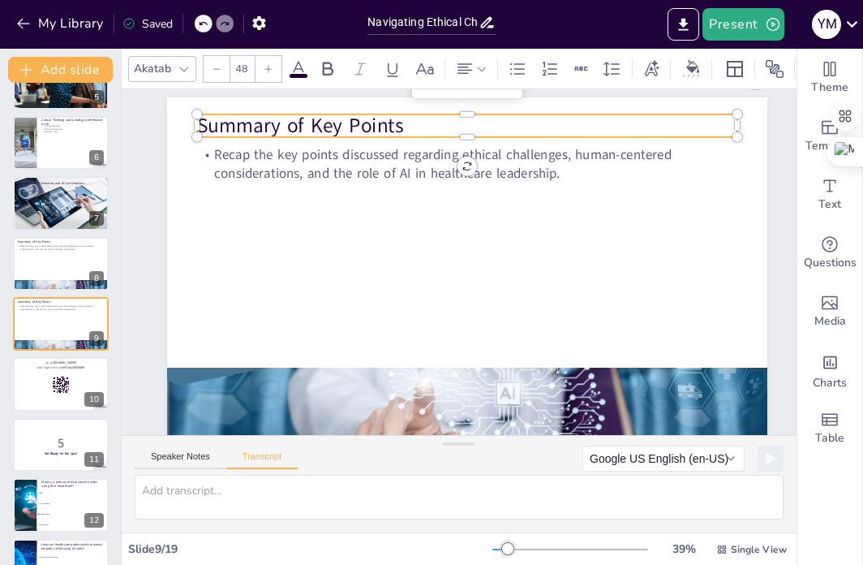
click at [465, 127] on p "Summary of Key Points" at bounding box center [587, 214] width 245 height 506
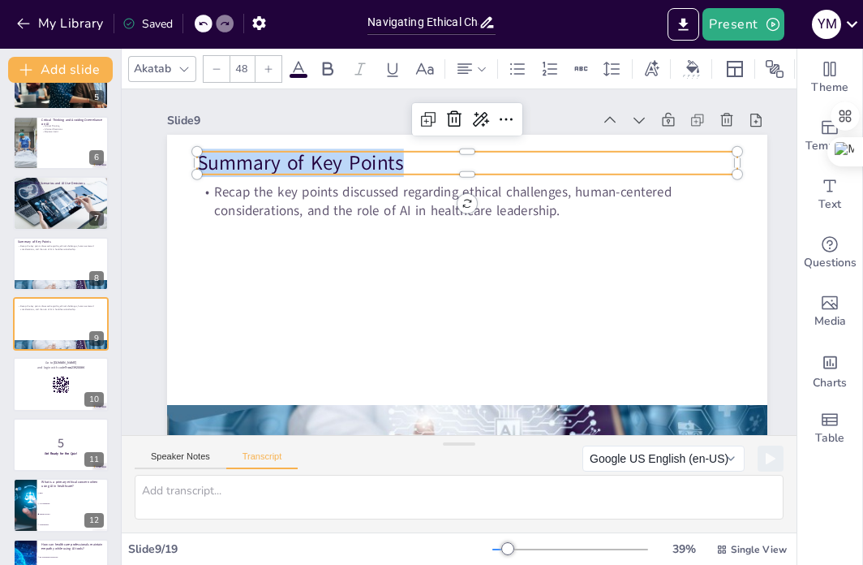
drag, startPoint x: 409, startPoint y: 125, endPoint x: 245, endPoint y: 164, distance: 168.5
click at [164, 160] on div "Slide 1 Navigating Ethical Challenges in AI Leadership for Healthcare Professio…" at bounding box center [462, 242] width 790 height 678
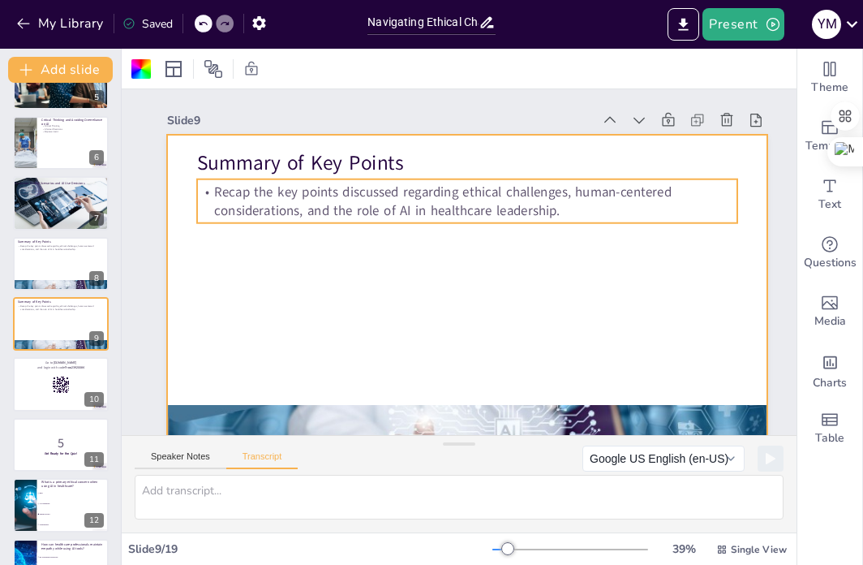
click at [552, 209] on p "Recap the key points discussed regarding ethical challenges, human-centered con…" at bounding box center [494, 312] width 426 height 389
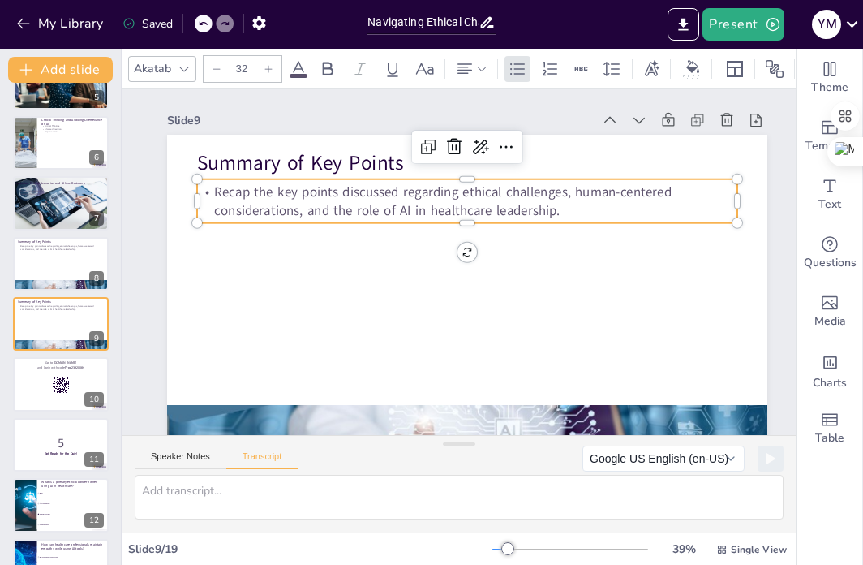
click at [552, 209] on p "Recap the key points discussed regarding ethical challenges, human-centered con…" at bounding box center [506, 222] width 427 height 389
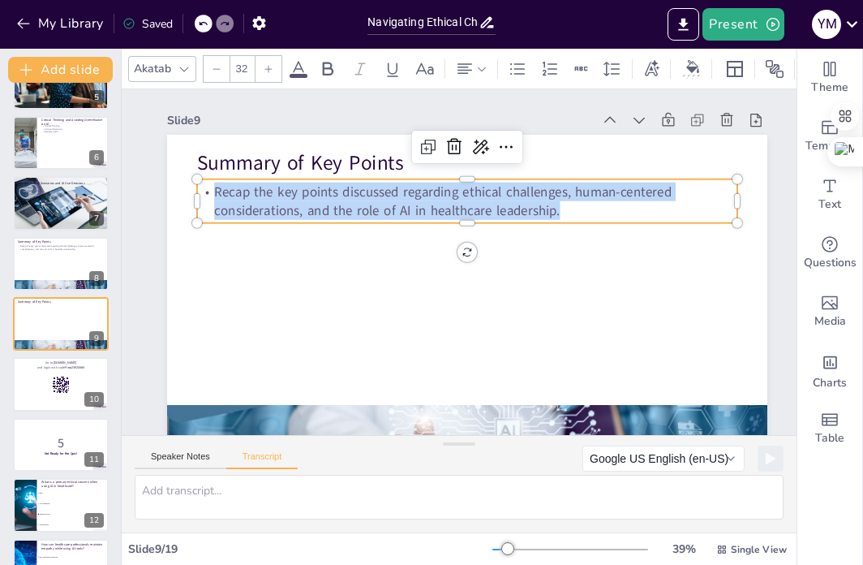
drag, startPoint x: 563, startPoint y: 213, endPoint x: 210, endPoint y: 192, distance: 353.6
click at [210, 304] on p "Recap the key points discussed regarding ethical challenges, human-centered con…" at bounding box center [451, 322] width 540 height 37
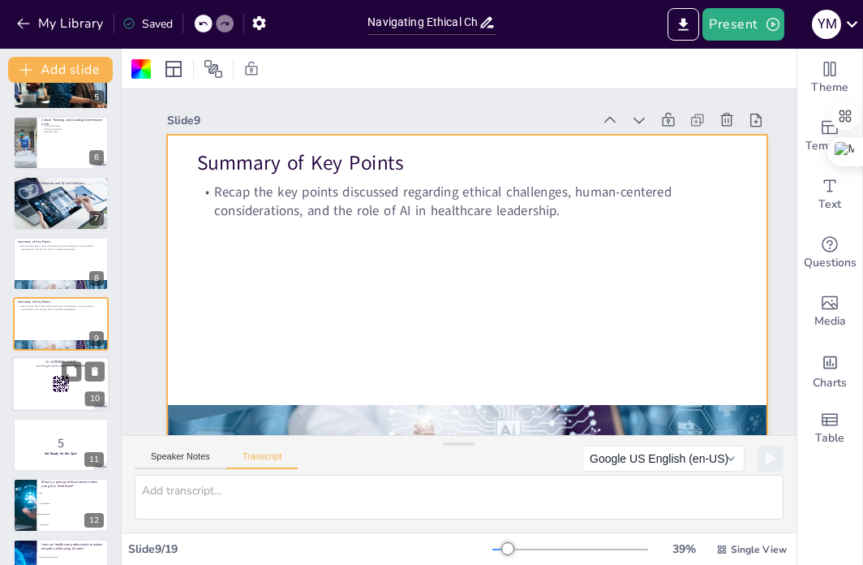
click at [54, 387] on rect at bounding box center [61, 385] width 18 height 18
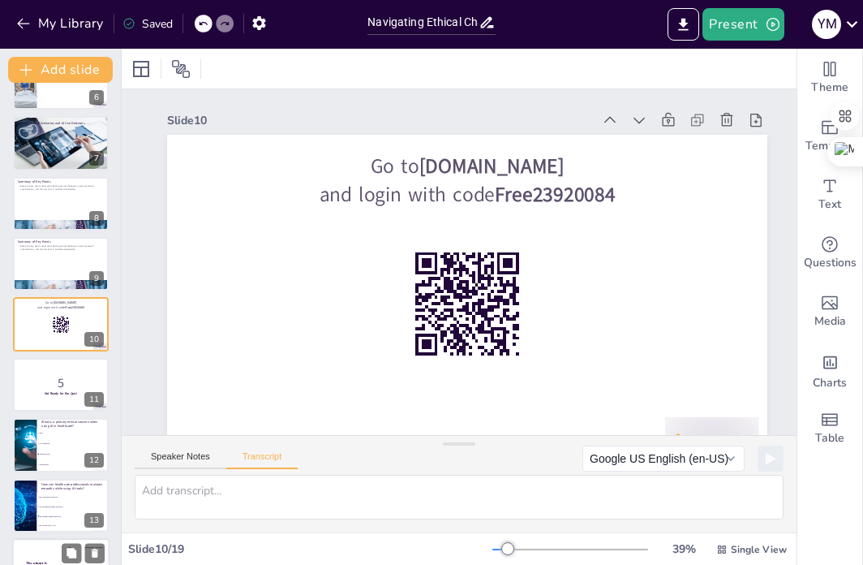
click at [53, 443] on span "Accountability" at bounding box center [74, 444] width 68 height 2
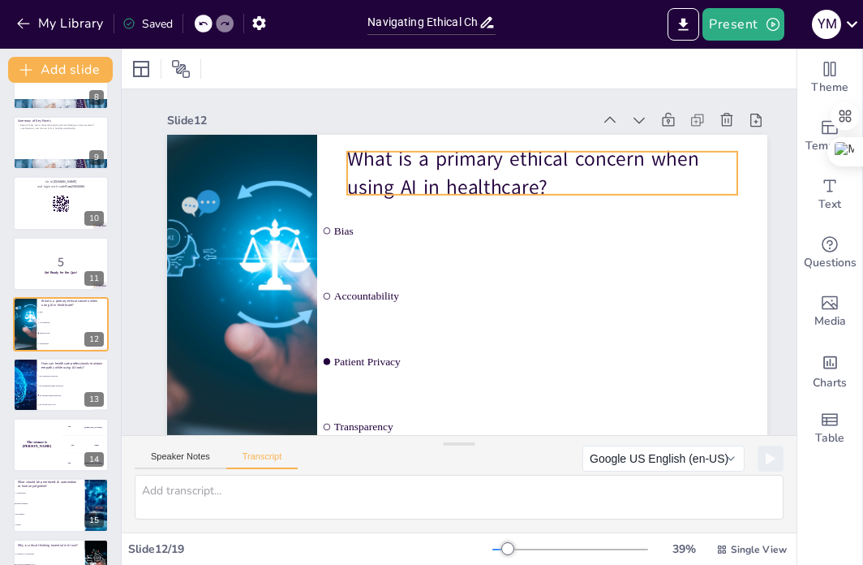
click at [402, 259] on p "What is a primary ethical concern when using AI in healthcare?" at bounding box center [432, 380] width 366 height 243
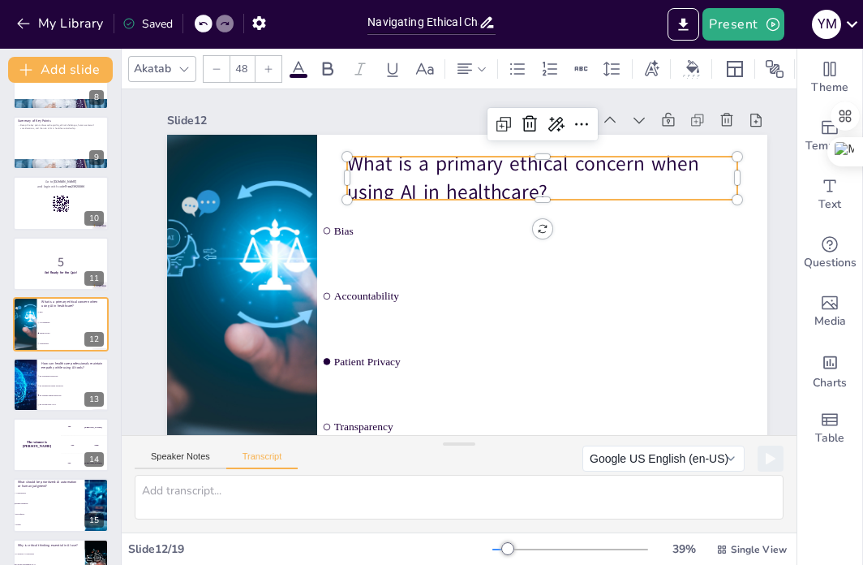
click at [533, 229] on p "What is a primary ethical concern when using AI in healthcare?" at bounding box center [454, 380] width 328 height 303
click at [564, 192] on p "What is a primary ethical concern when using AI in healthcare?" at bounding box center [573, 292] width 243 height 366
click at [564, 306] on p "What is a primary ethical concern when using AI in healthcare?" at bounding box center [385, 354] width 394 height 97
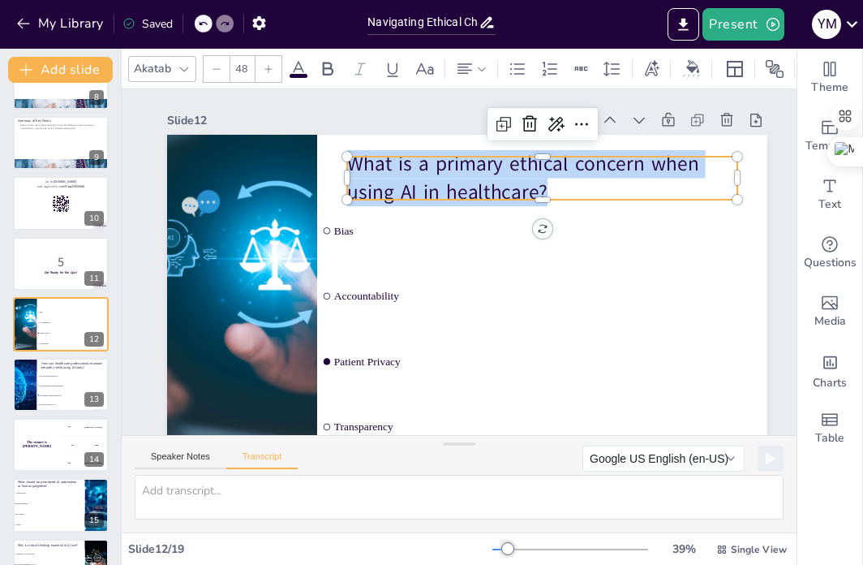
drag, startPoint x: 564, startPoint y: 192, endPoint x: 341, endPoint y: 172, distance: 224.0
click at [341, 172] on div "Bias Accountability Patient Privacy Transparency What is a primary ethical conc…" at bounding box center [418, 270] width 338 height 600
drag, startPoint x: 451, startPoint y: 340, endPoint x: 417, endPoint y: 362, distance: 40.5
click at [424, 340] on li "Patient Privacy" at bounding box center [370, 355] width 110 height 454
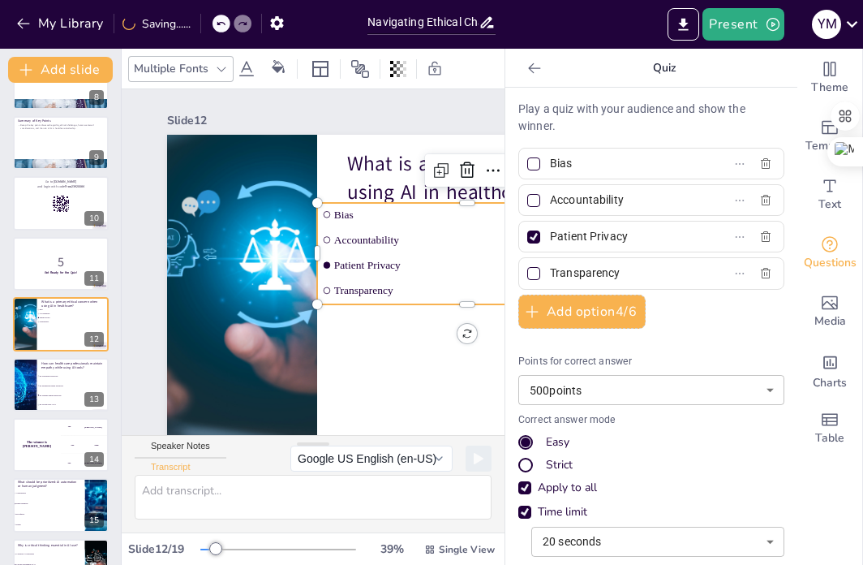
click at [286, 289] on span "Transparency" at bounding box center [152, 285] width 269 height 98
click at [286, 289] on span "Transparency" at bounding box center [236, 405] width 97 height 269
click at [406, 291] on span "Transparency" at bounding box center [369, 414] width 150 height 247
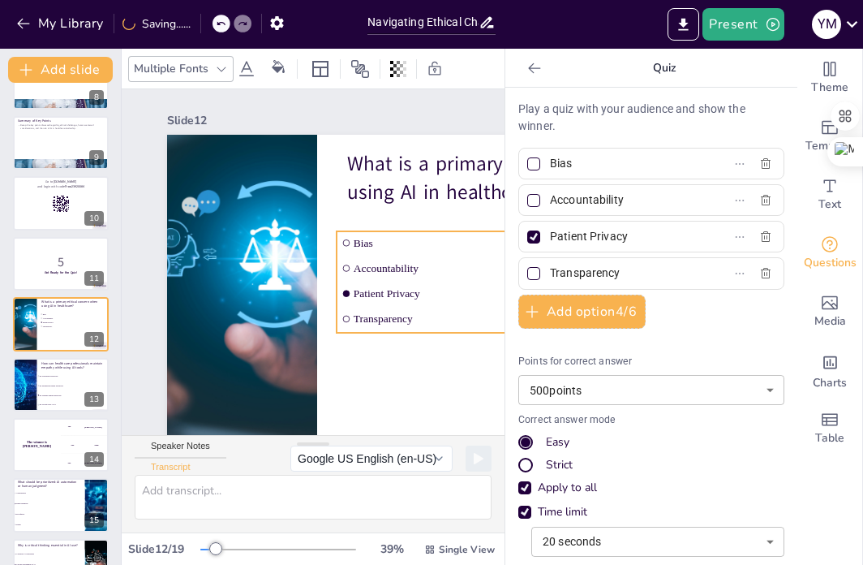
drag, startPoint x: 406, startPoint y: 289, endPoint x: 425, endPoint y: 317, distance: 34.4
click at [295, 202] on span "Transparency" at bounding box center [160, 153] width 269 height 98
click at [420, 323] on span "Transparency" at bounding box center [353, 446] width 150 height 247
click at [248, 318] on span "Transparency" at bounding box center [162, 373] width 174 height 232
click at [249, 318] on span "Transparency" at bounding box center [141, 340] width 215 height 196
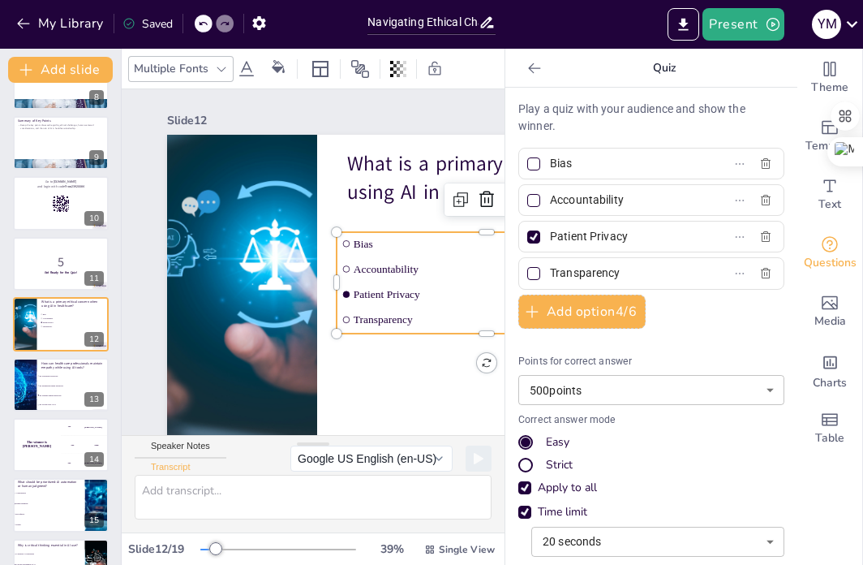
click at [411, 323] on span "Transparency" at bounding box center [466, 372] width 269 height 98
click at [411, 325] on span "Transparency" at bounding box center [373, 441] width 174 height 233
click at [249, 316] on span "Transparency" at bounding box center [141, 340] width 215 height 196
click at [259, 312] on span "Transparency" at bounding box center [124, 263] width 269 height 98
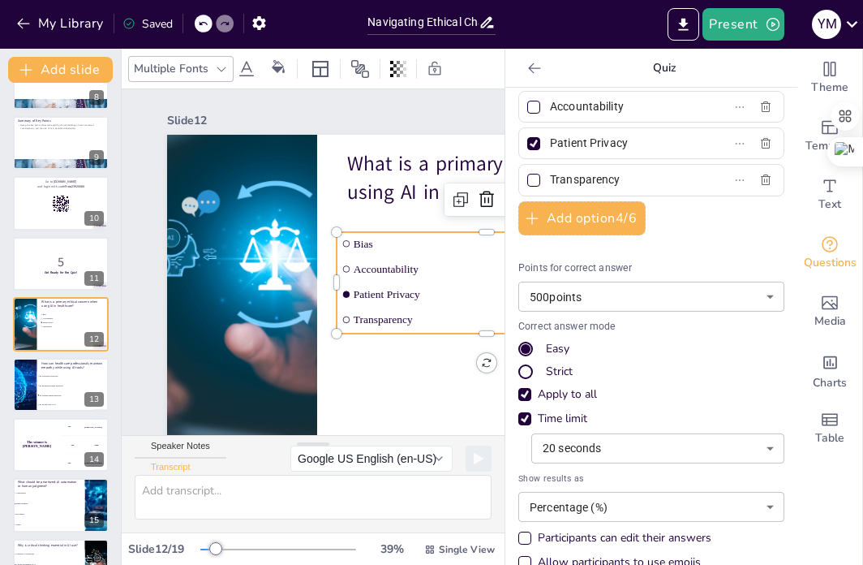
scroll to position [118, 0]
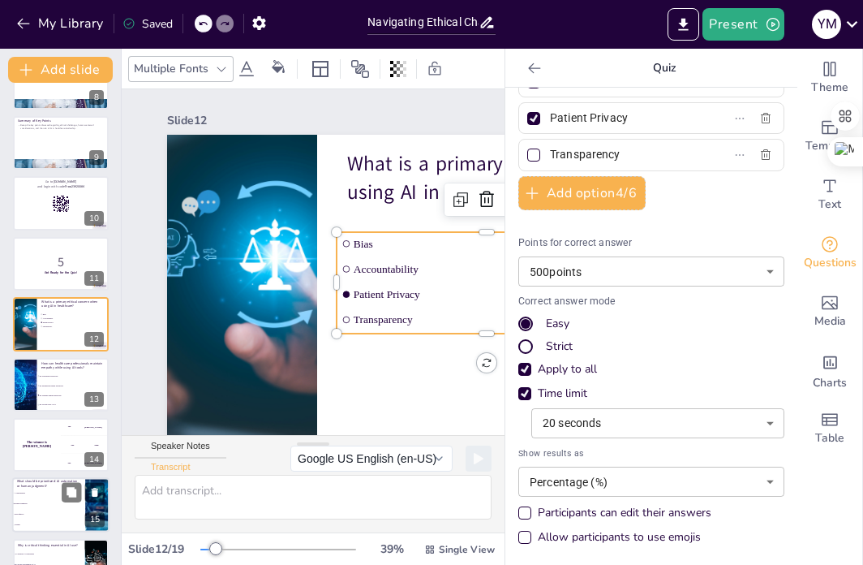
click at [45, 496] on li "AI automation" at bounding box center [48, 493] width 73 height 11
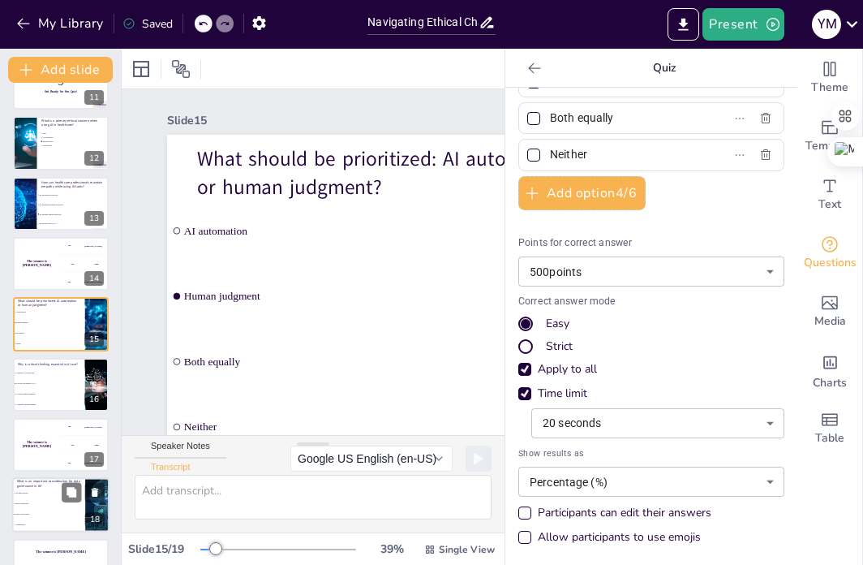
click at [52, 514] on span "Privacy and security" at bounding box center [50, 515] width 70 height 2
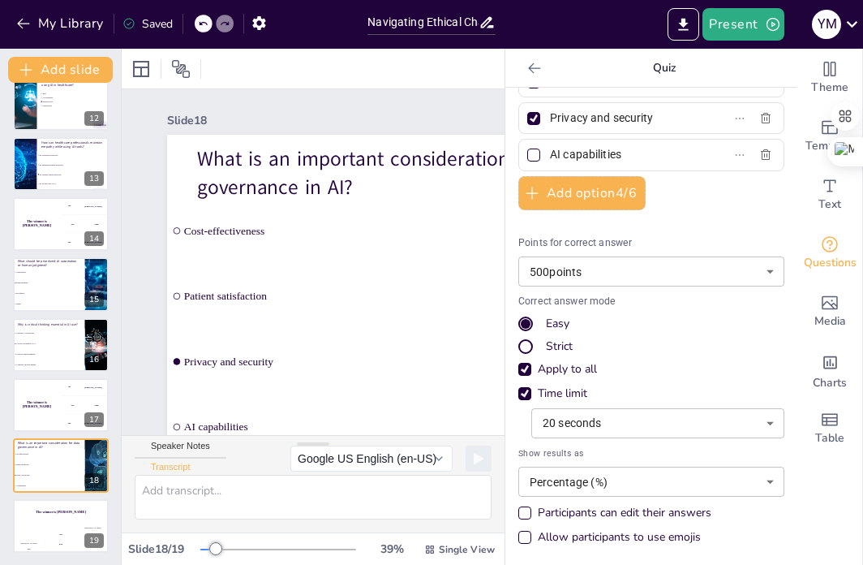
click at [36, 231] on div "The winner is [PERSON_NAME]" at bounding box center [37, 224] width 48 height 54
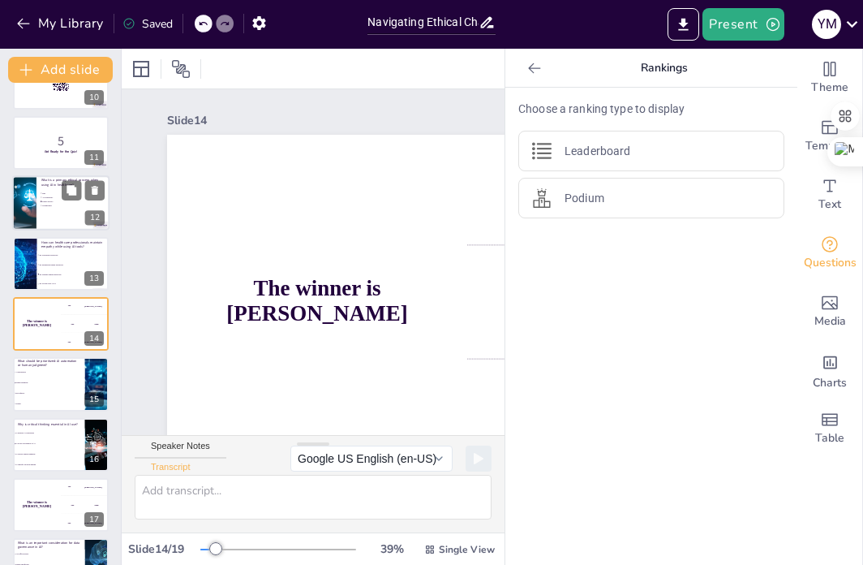
click at [62, 211] on div at bounding box center [60, 202] width 97 height 55
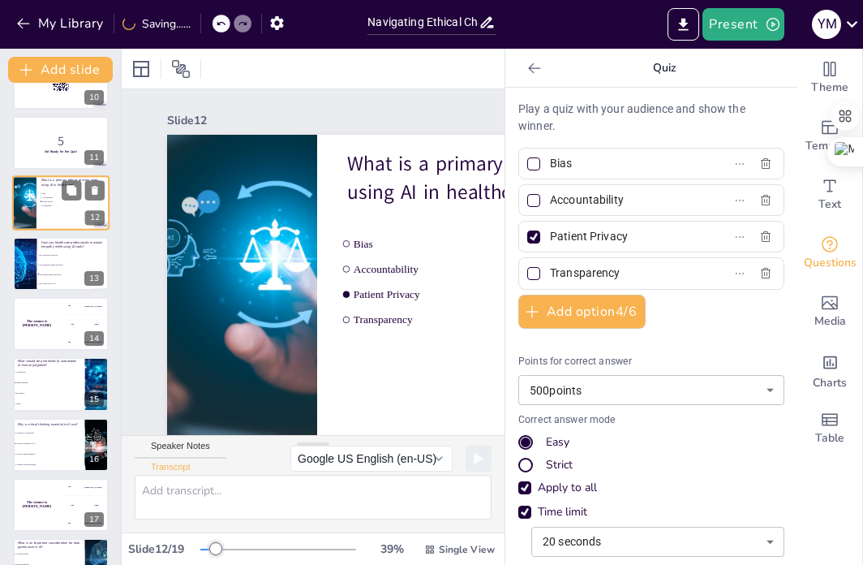
scroll to position [463, 0]
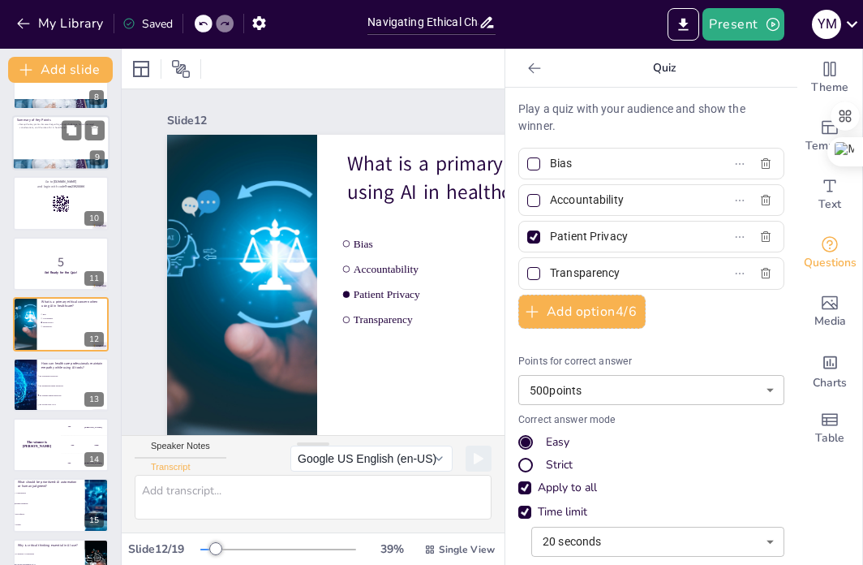
click at [68, 142] on div at bounding box center [60, 142] width 97 height 55
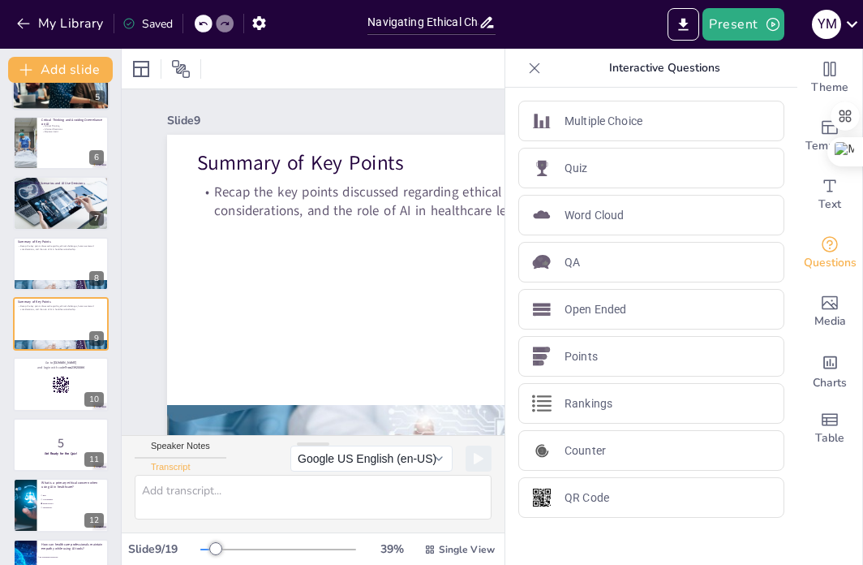
click at [49, 200] on div at bounding box center [61, 202] width 96 height 57
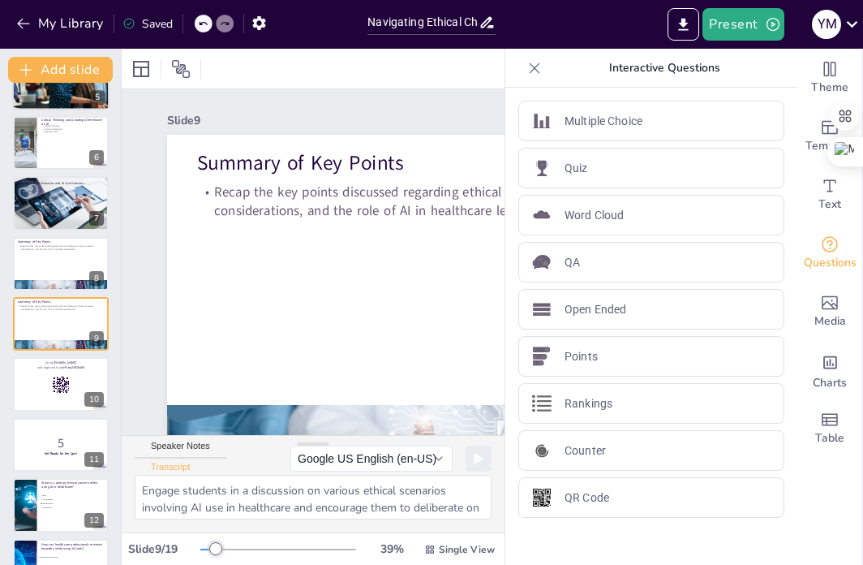
scroll to position [161, 0]
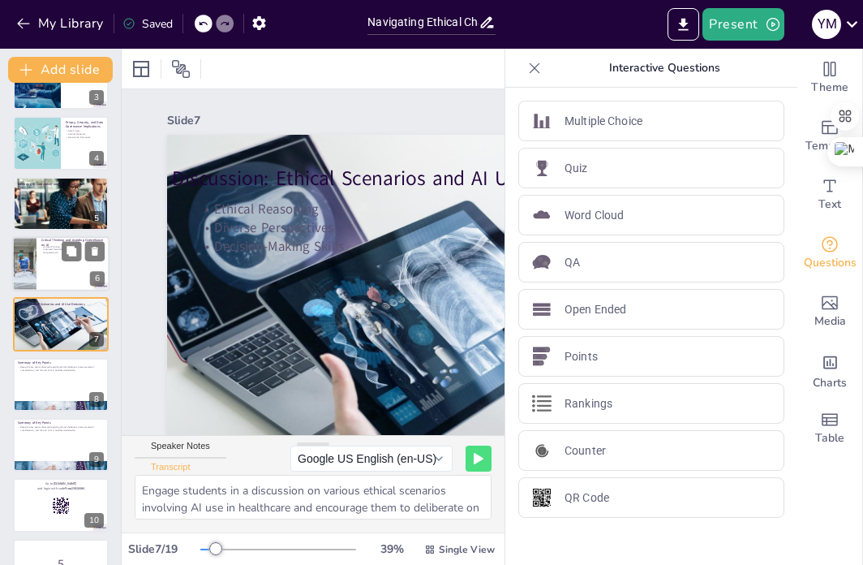
click at [53, 273] on div at bounding box center [60, 263] width 97 height 55
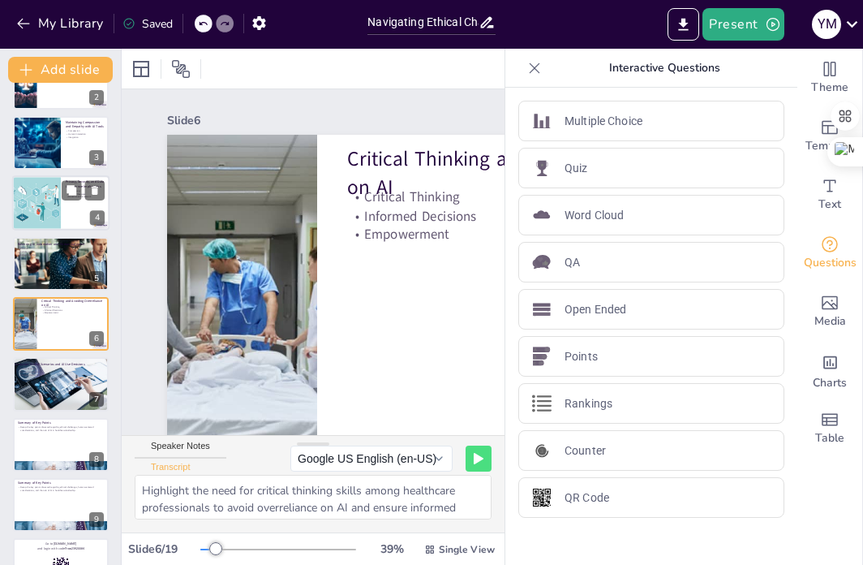
click at [59, 202] on div at bounding box center [37, 202] width 97 height 55
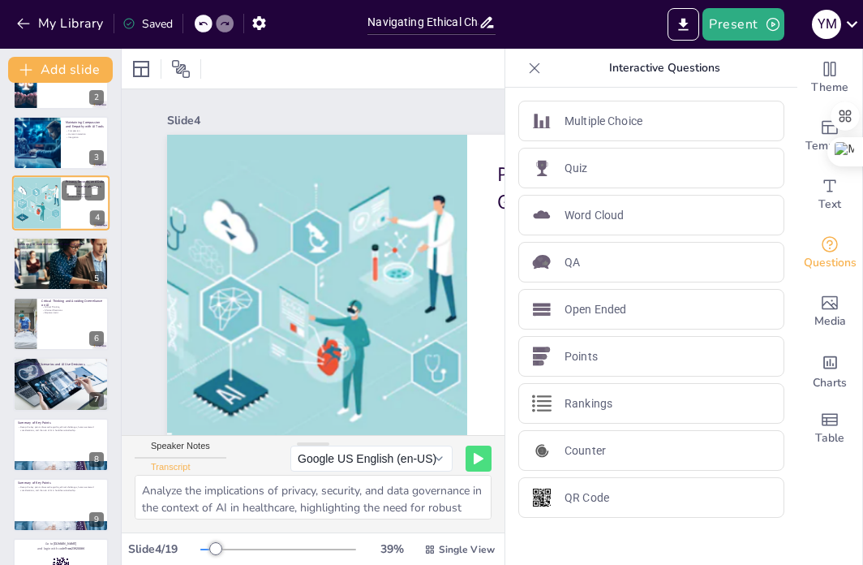
scroll to position [0, 0]
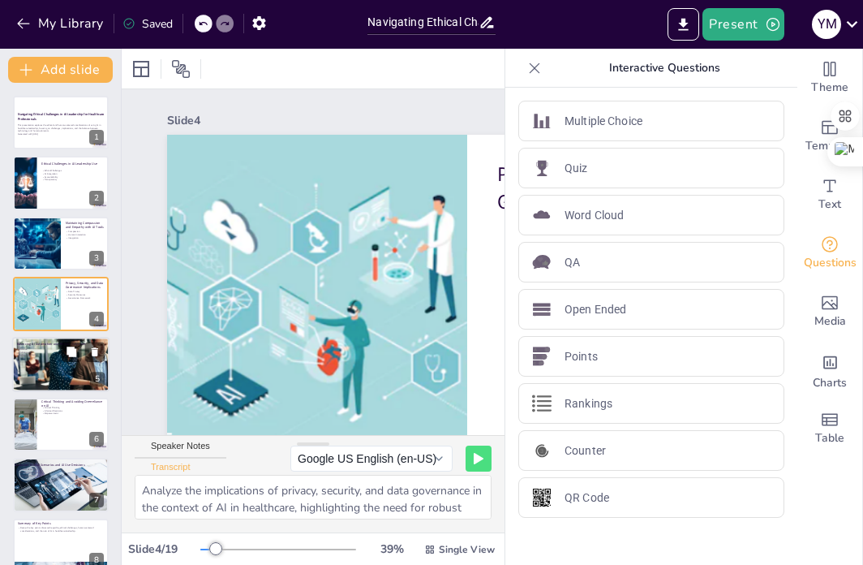
click at [64, 367] on div at bounding box center [60, 364] width 97 height 97
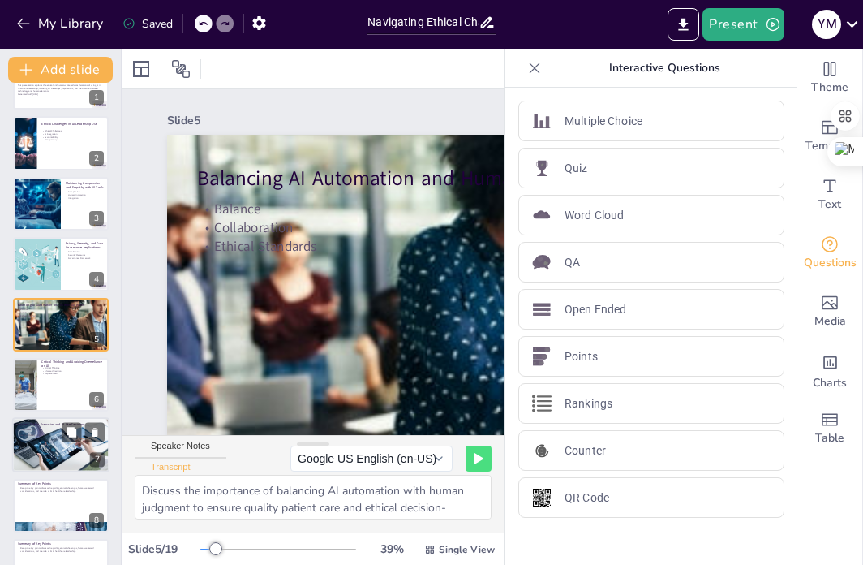
click at [62, 458] on div at bounding box center [60, 445] width 97 height 58
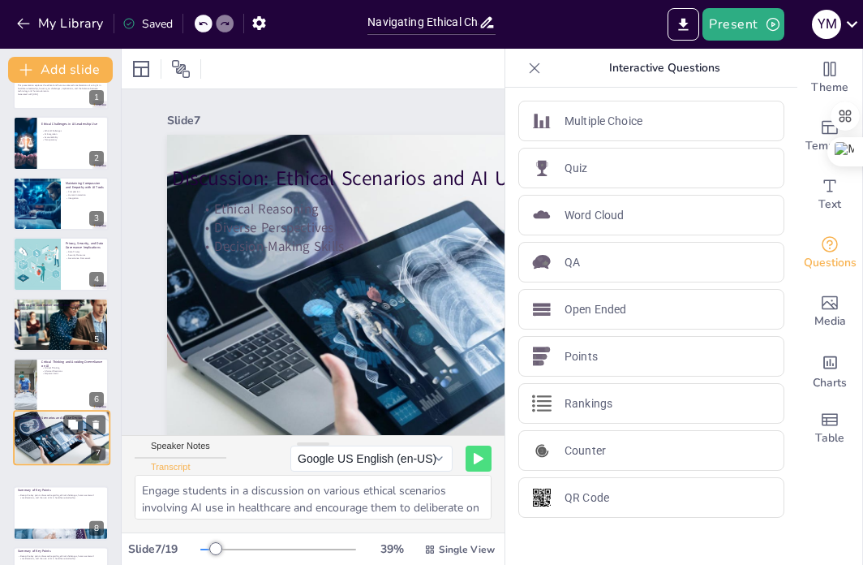
scroll to position [161, 0]
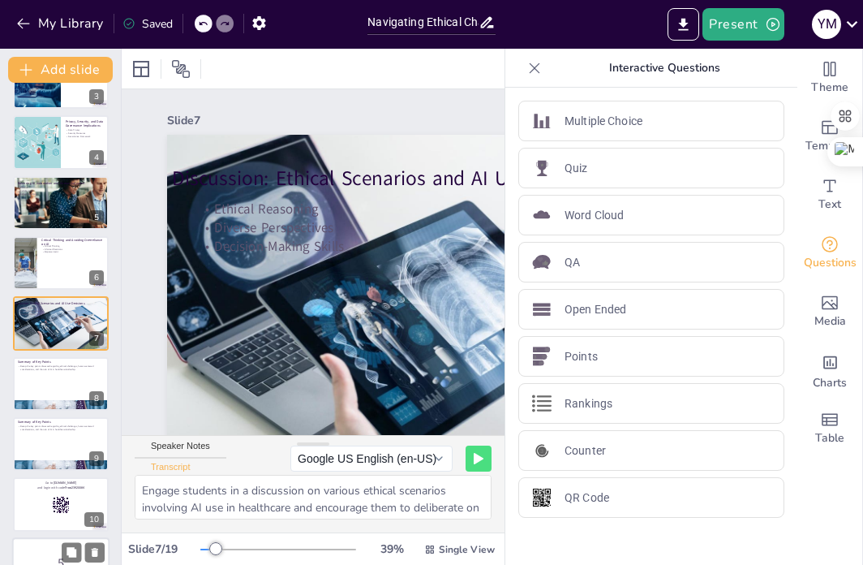
click at [49, 450] on div at bounding box center [61, 444] width 96 height 54
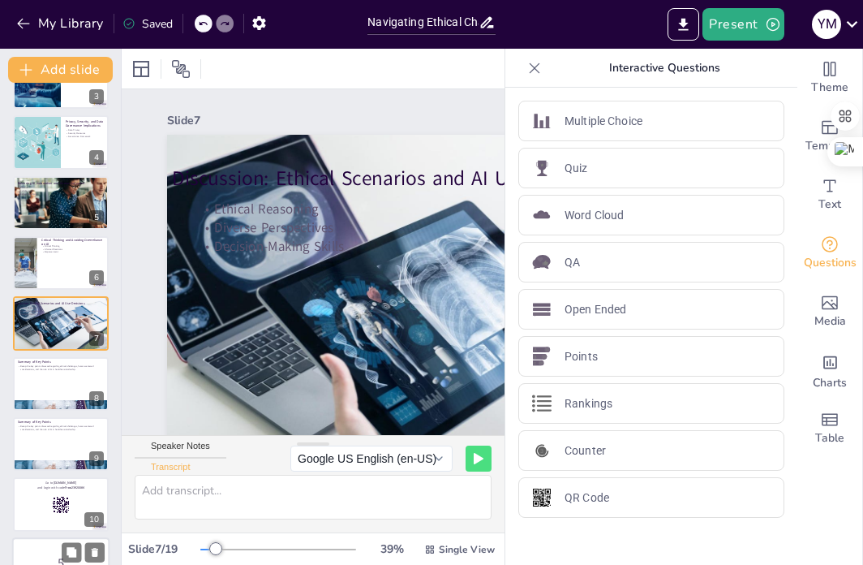
scroll to position [282, 0]
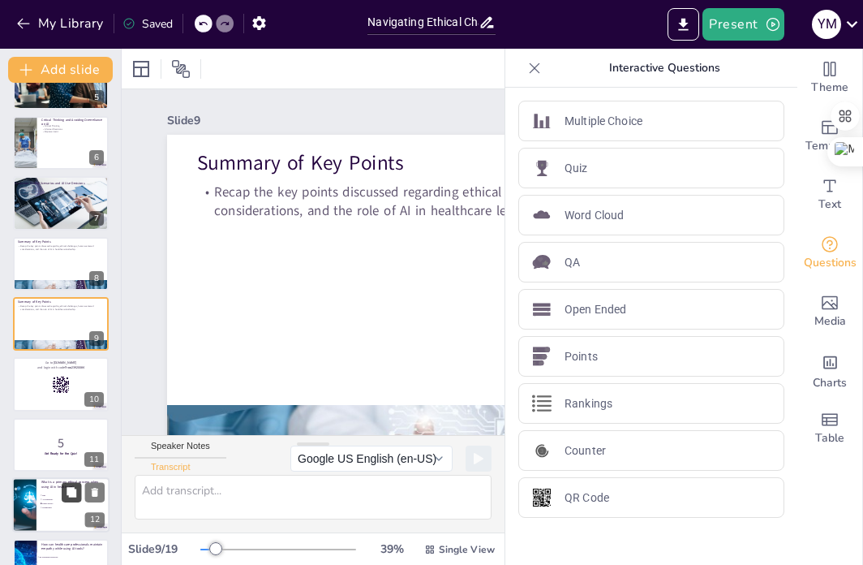
click at [71, 496] on icon at bounding box center [72, 492] width 10 height 10
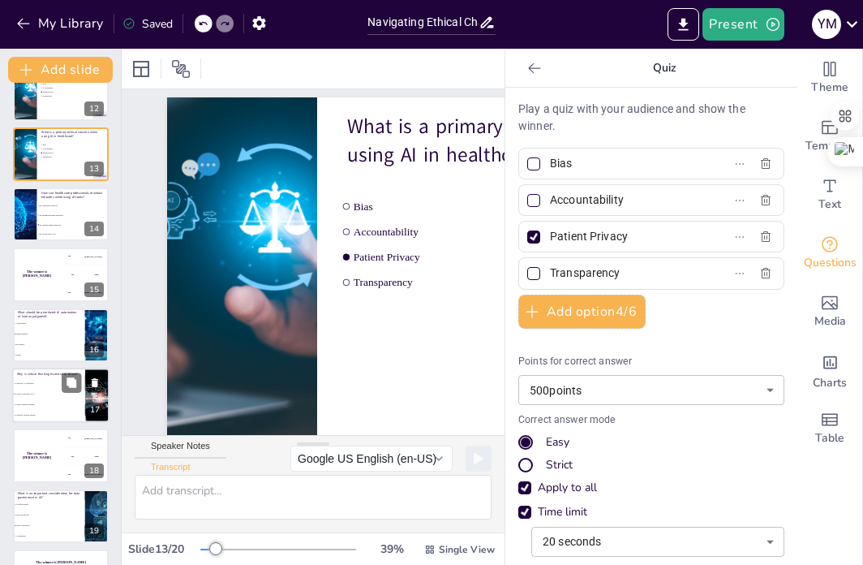
scroll to position [743, 0]
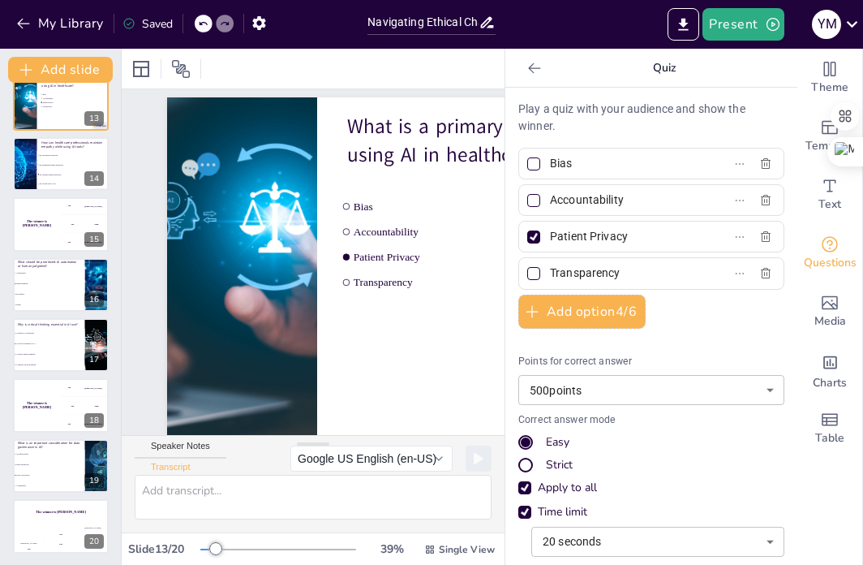
click at [527, 71] on icon at bounding box center [535, 68] width 16 height 16
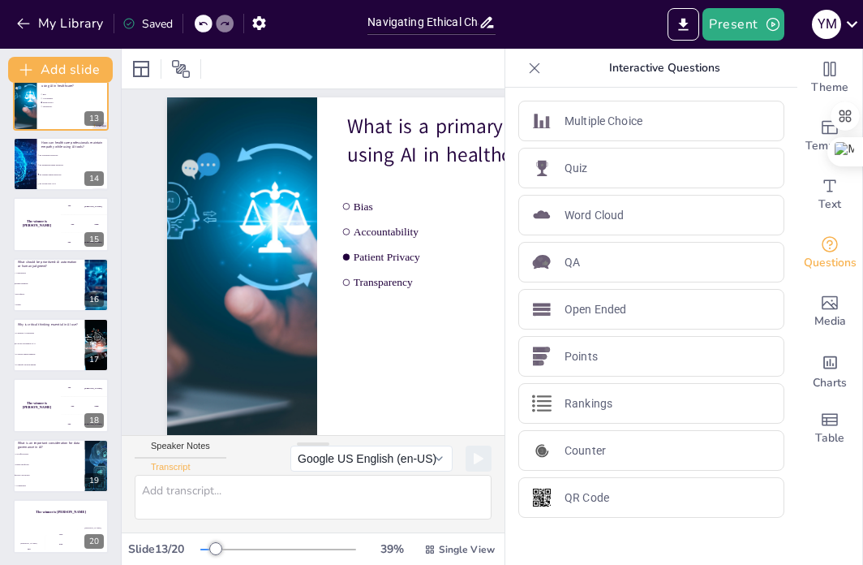
click at [530, 71] on icon at bounding box center [535, 67] width 11 height 11
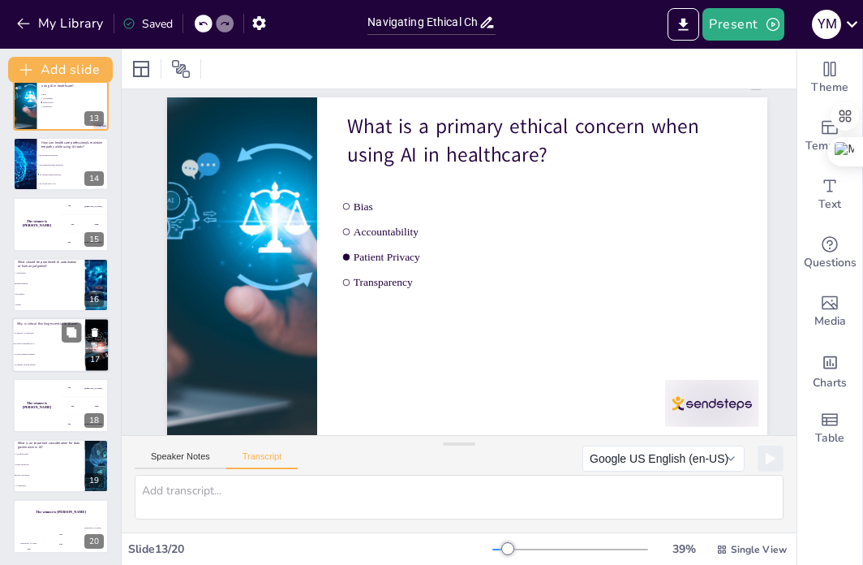
click at [52, 343] on span "To avoid overreliance on AI" at bounding box center [50, 343] width 70 height 2
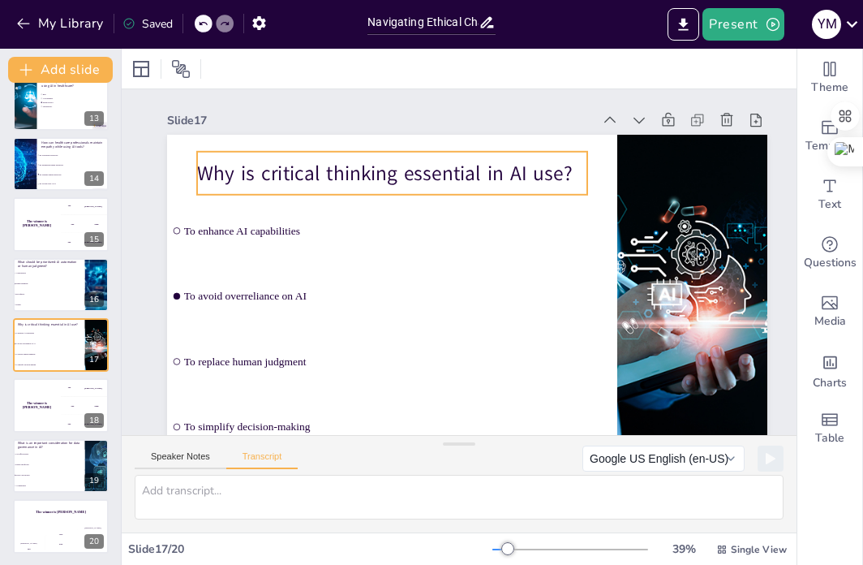
click at [539, 172] on p "Why is critical thinking essential in AI use?" at bounding box center [513, 165] width 184 height 368
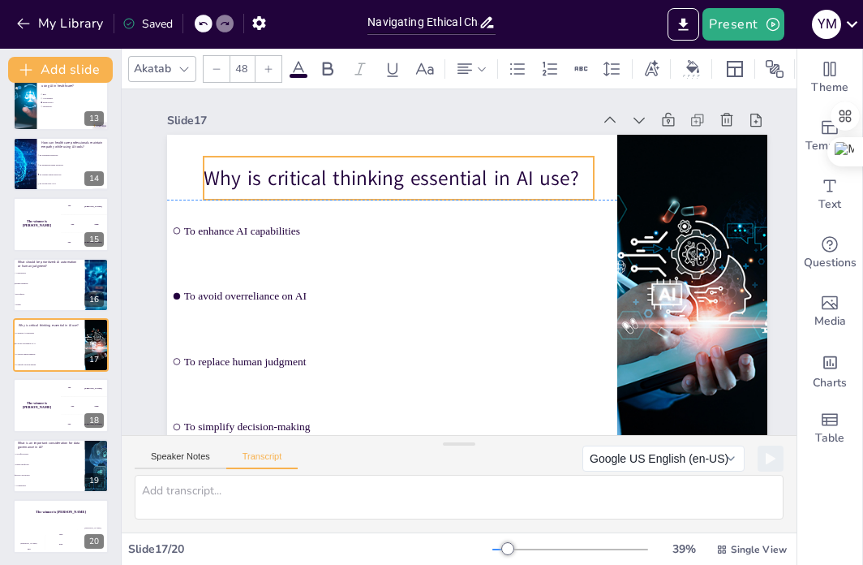
drag, startPoint x: 575, startPoint y: 171, endPoint x: 581, endPoint y: 181, distance: 11.7
click at [581, 181] on p "Why is critical thinking essential in AI use?" at bounding box center [560, 284] width 308 height 282
click at [575, 181] on p "Why is critical thinking essential in AI use?" at bounding box center [521, 179] width 148 height 380
click at [575, 181] on p "Why is critical thinking essential in AI use?" at bounding box center [557, 231] width 147 height 380
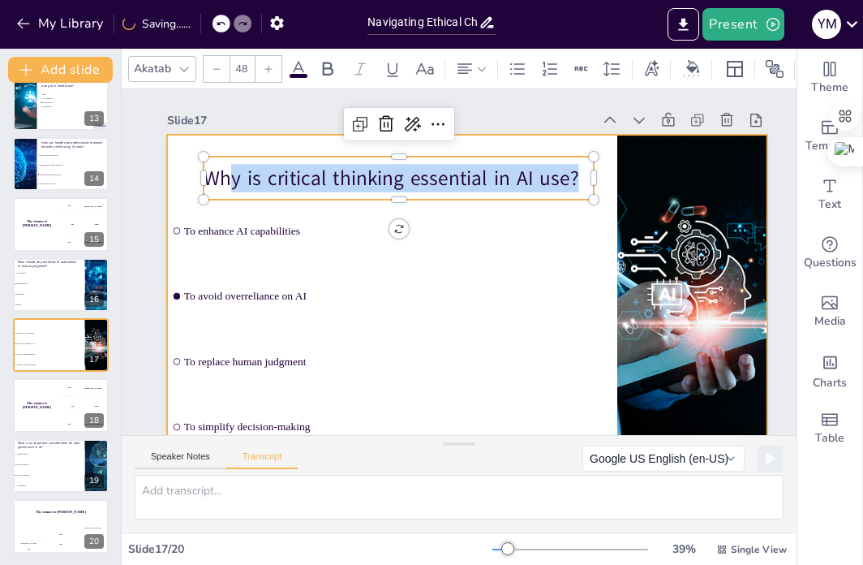
drag, startPoint x: 578, startPoint y: 176, endPoint x: 192, endPoint y: 168, distance: 386.3
click at [192, 168] on div "To enhance AI capabilities To avoid overreliance on AI To replace human judgmen…" at bounding box center [433, 295] width 652 height 672
click at [192, 168] on div at bounding box center [450, 303] width 686 height 553
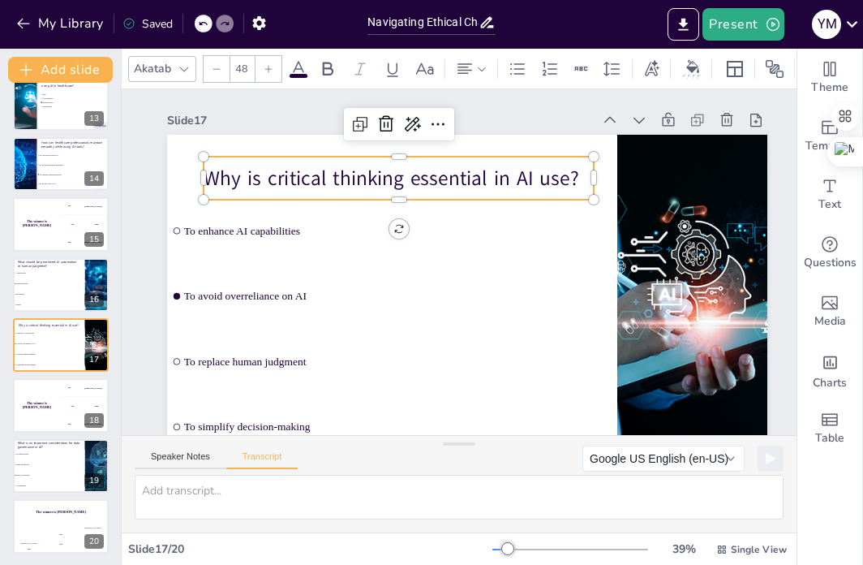
click at [510, 168] on p "Why is critical thinking essential in AI use?" at bounding box center [521, 179] width 148 height 380
click at [565, 209] on p "Why is critical thinking essential in AI use?" at bounding box center [437, 363] width 282 height 309
click at [565, 174] on p "Why is critical thinking essential in AI use?" at bounding box center [512, 173] width 184 height 368
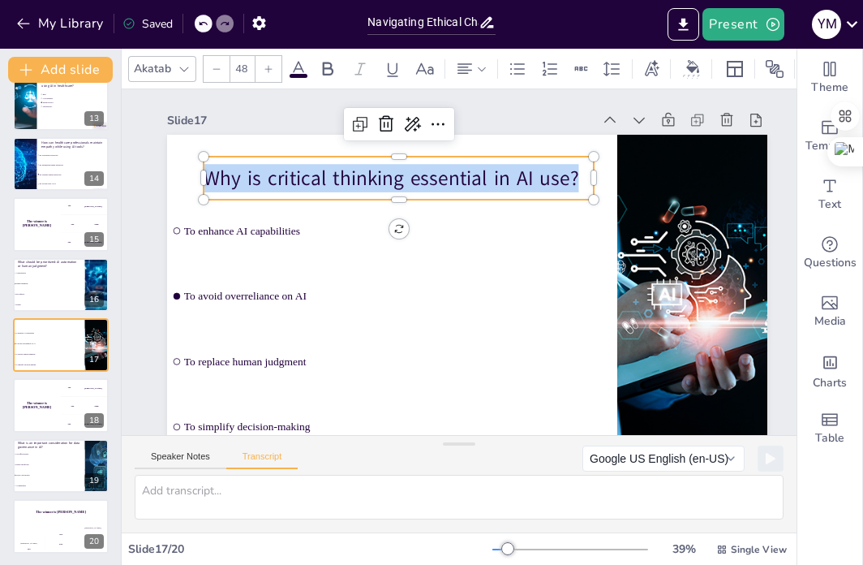
drag, startPoint x: 583, startPoint y: 179, endPoint x: 200, endPoint y: 162, distance: 383.4
click at [200, 162] on div "To enhance AI capabilities To avoid overreliance on AI To replace human judgmen…" at bounding box center [442, 223] width 657 height 455
click at [322, 329] on ul "To enhance AI capabilities To avoid overreliance on AI To replace human judgmen…" at bounding box center [424, 174] width 422 height 518
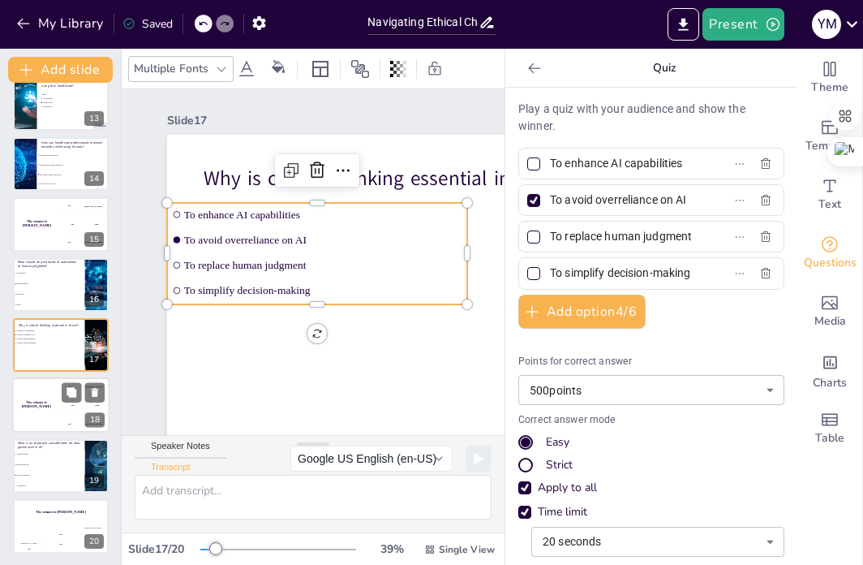
click at [59, 424] on div "The winner is [PERSON_NAME]" at bounding box center [36, 405] width 49 height 55
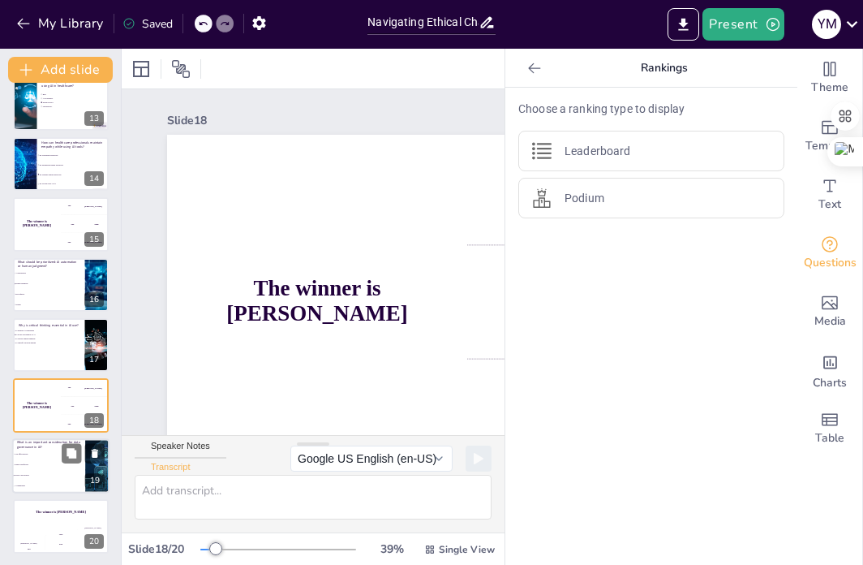
click at [49, 470] on li "Privacy and security" at bounding box center [48, 475] width 73 height 11
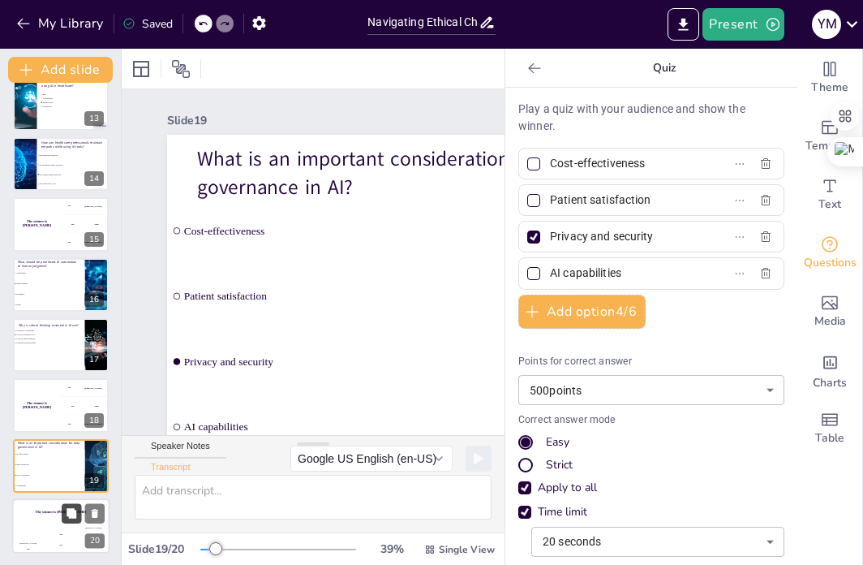
click at [65, 522] on button at bounding box center [71, 513] width 19 height 19
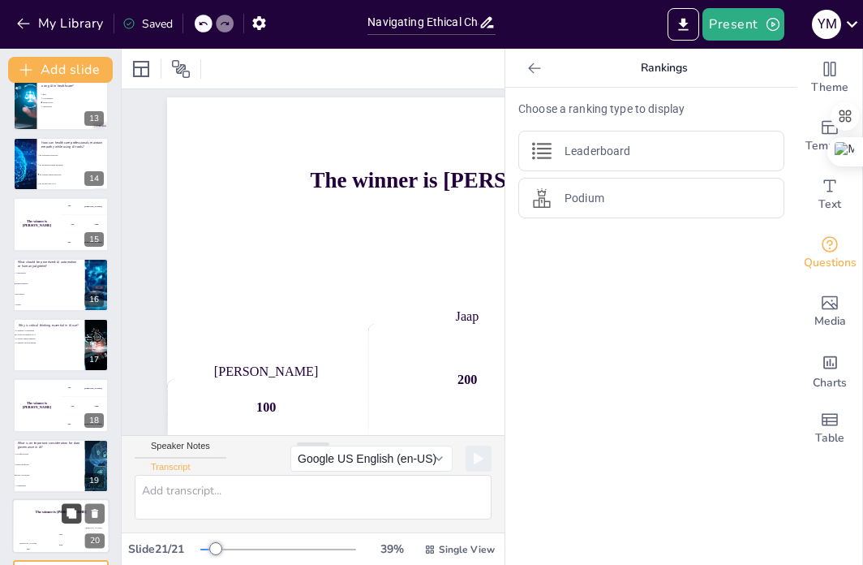
scroll to position [804, 0]
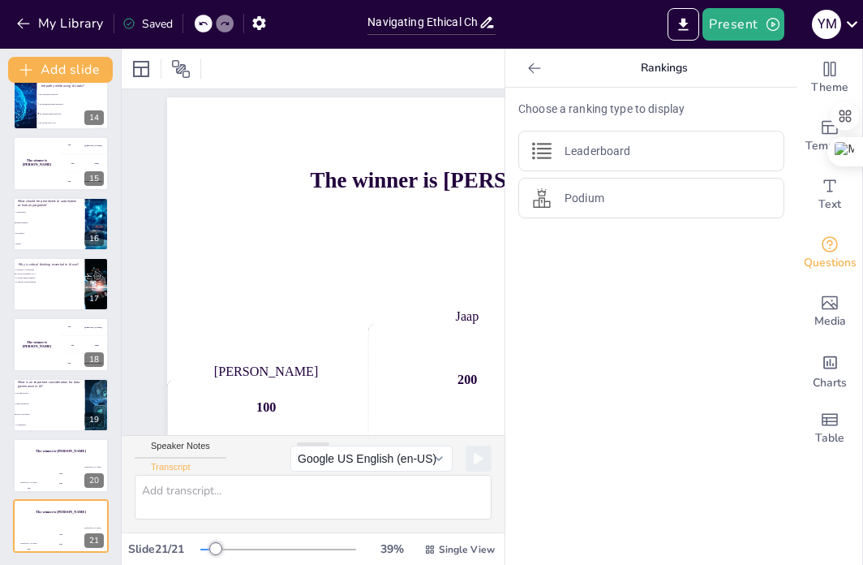
click at [117, 544] on div "Add slide Navigating Ethical Challenges in AI Leadership for Healthcare Profess…" at bounding box center [61, 307] width 122 height 516
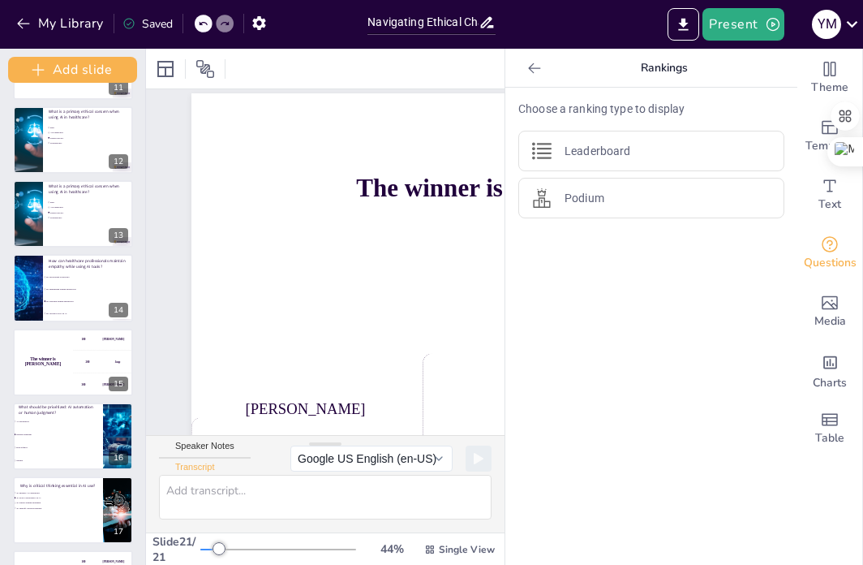
click at [113, 545] on div "Navigating Ethical Challenges in AI Leadership for Healthcare Professionals Thi…" at bounding box center [72, 66] width 145 height 1548
click at [144, 535] on div at bounding box center [145, 307] width 6 height 516
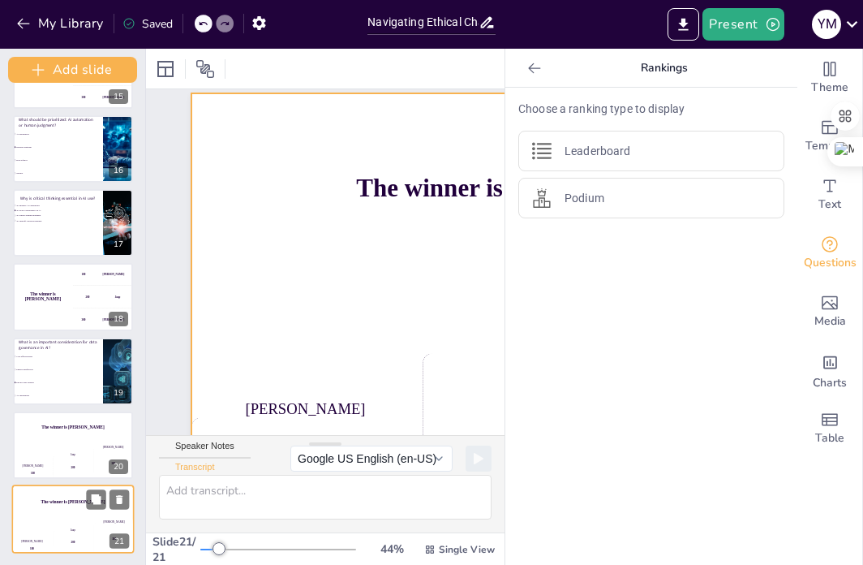
click at [88, 522] on div "Jaap 200" at bounding box center [73, 536] width 41 height 34
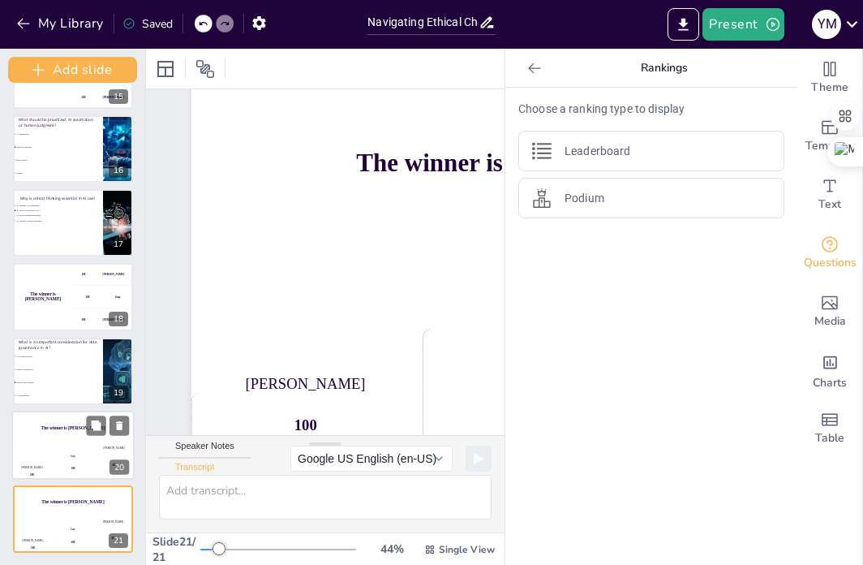
click at [71, 451] on div "Jaap 200" at bounding box center [73, 462] width 41 height 34
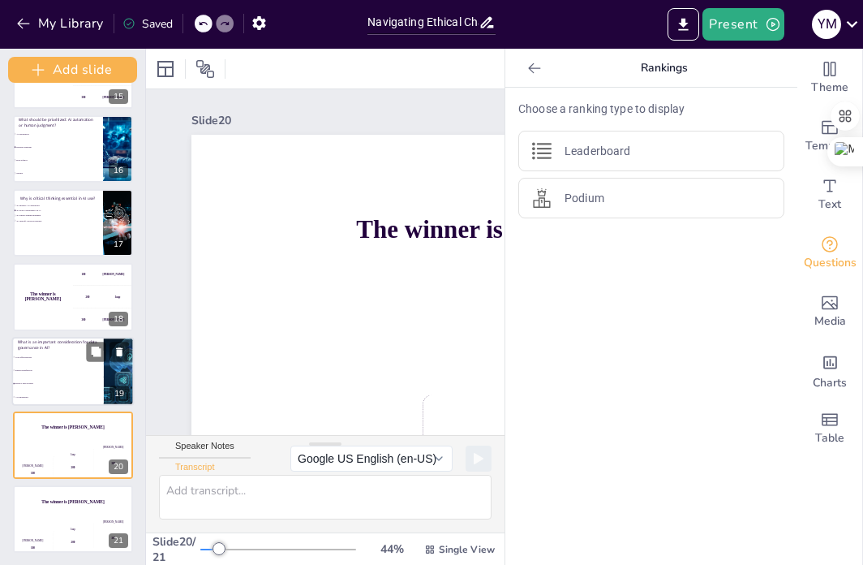
click at [74, 381] on span "Privacy and security" at bounding box center [59, 382] width 88 height 2
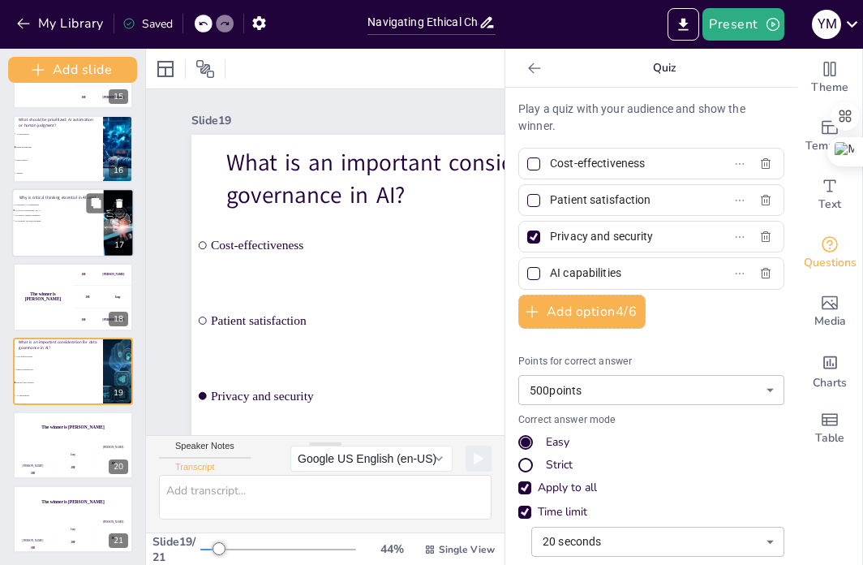
click at [39, 228] on div at bounding box center [73, 222] width 123 height 69
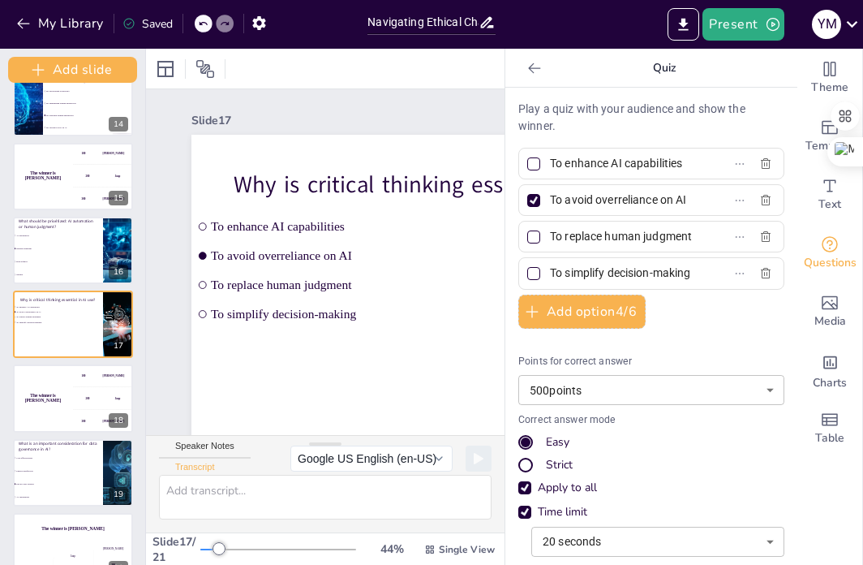
drag, startPoint x: 539, startPoint y: 166, endPoint x: 638, endPoint y: 165, distance: 99.0
click at [675, 170] on input "To enhance AI capabilities" at bounding box center [625, 164] width 151 height 24
click at [642, 207] on input "To avoid overreliance on AI" at bounding box center [625, 200] width 151 height 24
drag, startPoint x: 686, startPoint y: 196, endPoint x: 553, endPoint y: 197, distance: 132.3
click at [553, 197] on label "To avoid overreliance on AI" at bounding box center [625, 200] width 203 height 24
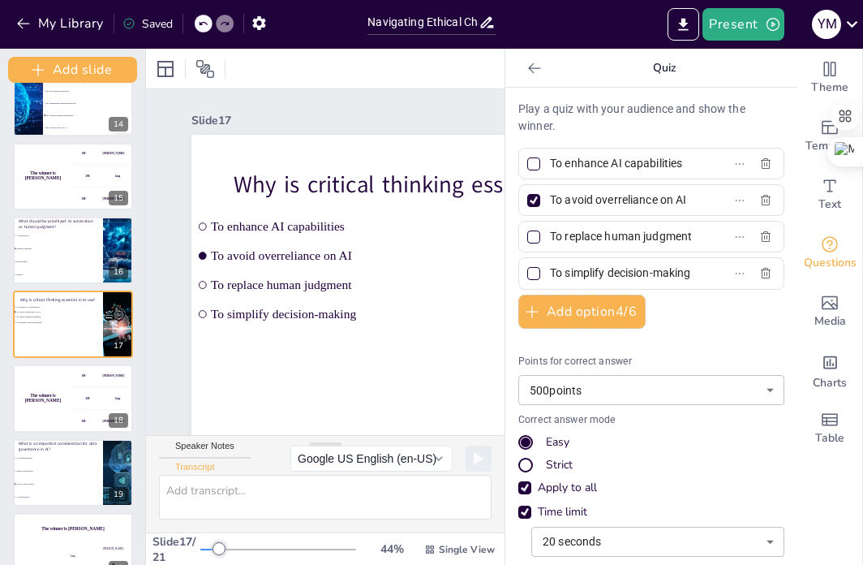
click at [553, 197] on input "To avoid overreliance on AI" at bounding box center [625, 200] width 151 height 24
drag, startPoint x: 537, startPoint y: 196, endPoint x: 696, endPoint y: 198, distance: 159.1
click at [696, 198] on label "To avoid overreliance on AI" at bounding box center [625, 200] width 203 height 24
click at [696, 198] on input "To avoid overreliance on AI" at bounding box center [625, 200] width 151 height 24
click at [551, 239] on input "To replace human judgment" at bounding box center [625, 237] width 151 height 24
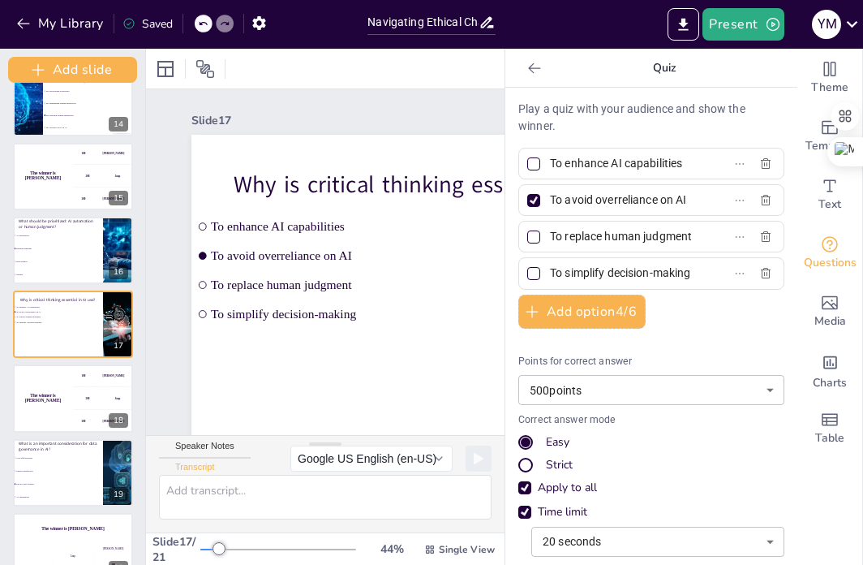
scroll to position [0, 4]
click at [725, 243] on div "To replace human judgment" at bounding box center [652, 237] width 266 height 32
click at [711, 278] on div "To simplify decision-making" at bounding box center [652, 273] width 266 height 32
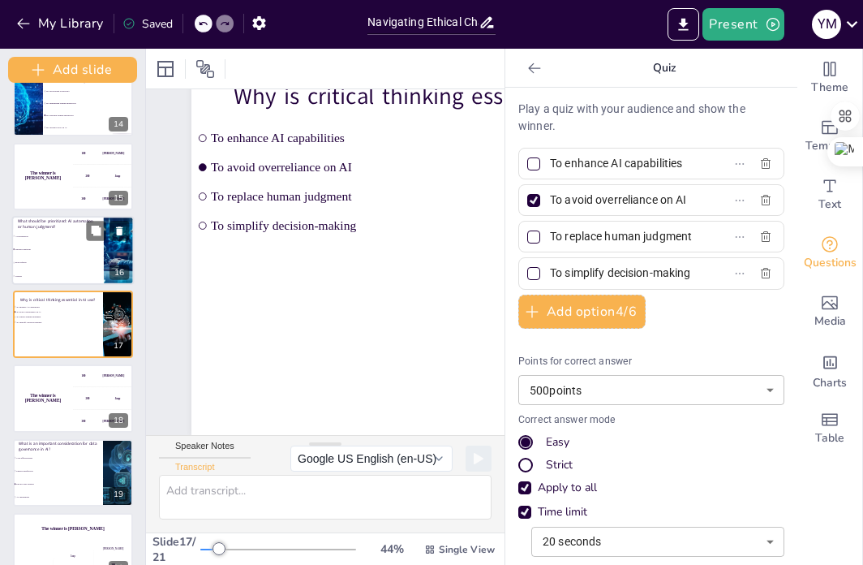
scroll to position [101, 0]
click at [49, 263] on li "Both equally" at bounding box center [58, 262] width 92 height 13
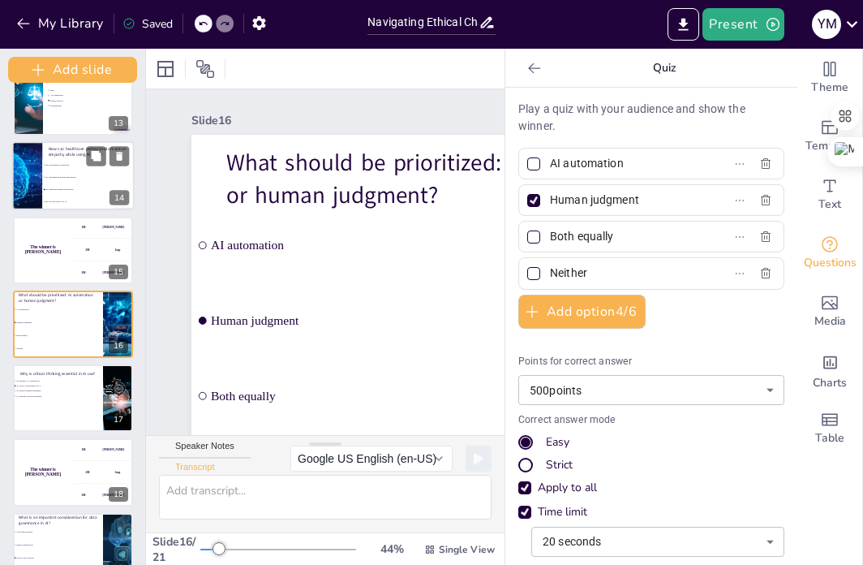
click at [68, 188] on span "By ensuring human interaction" at bounding box center [90, 189] width 88 height 2
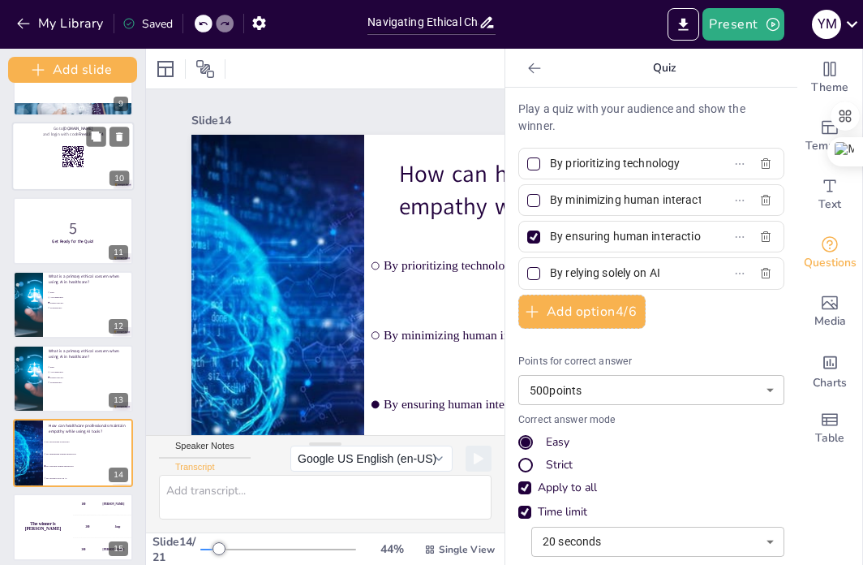
scroll to position [606, 0]
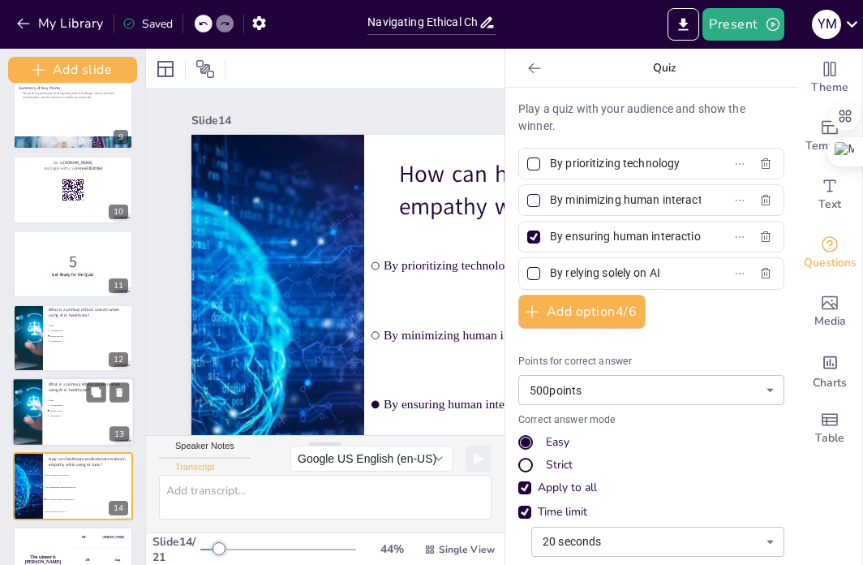
click at [42, 390] on div at bounding box center [73, 411] width 123 height 69
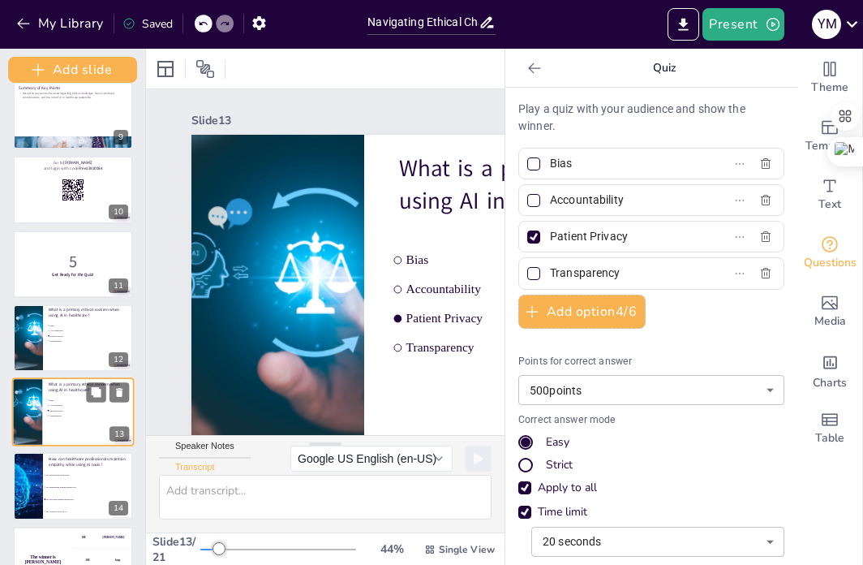
scroll to position [695, 0]
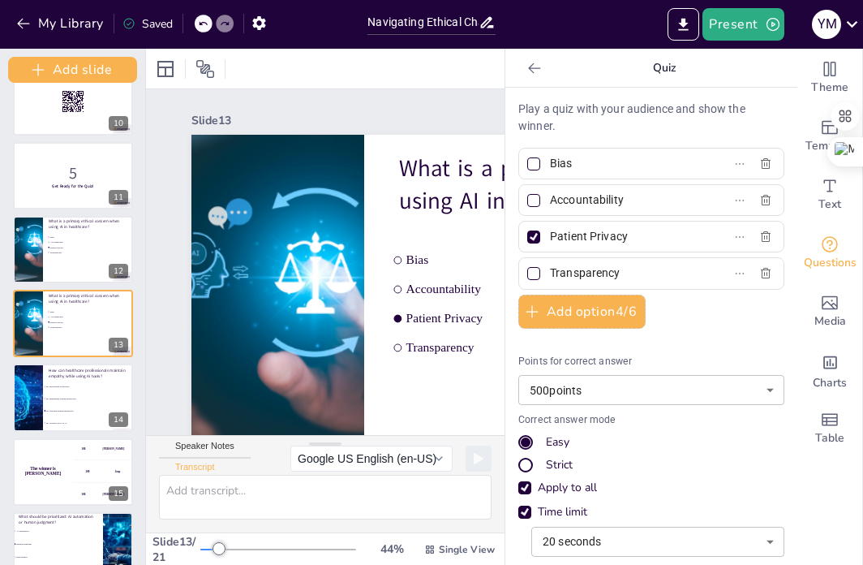
drag, startPoint x: 591, startPoint y: 165, endPoint x: 534, endPoint y: 170, distance: 57.0
click at [524, 171] on label "Bias" at bounding box center [625, 164] width 203 height 24
click at [550, 171] on input "Bias" at bounding box center [625, 164] width 151 height 24
drag, startPoint x: 615, startPoint y: 197, endPoint x: 544, endPoint y: 196, distance: 71.4
click at [550, 197] on input "Accountability" at bounding box center [625, 200] width 151 height 24
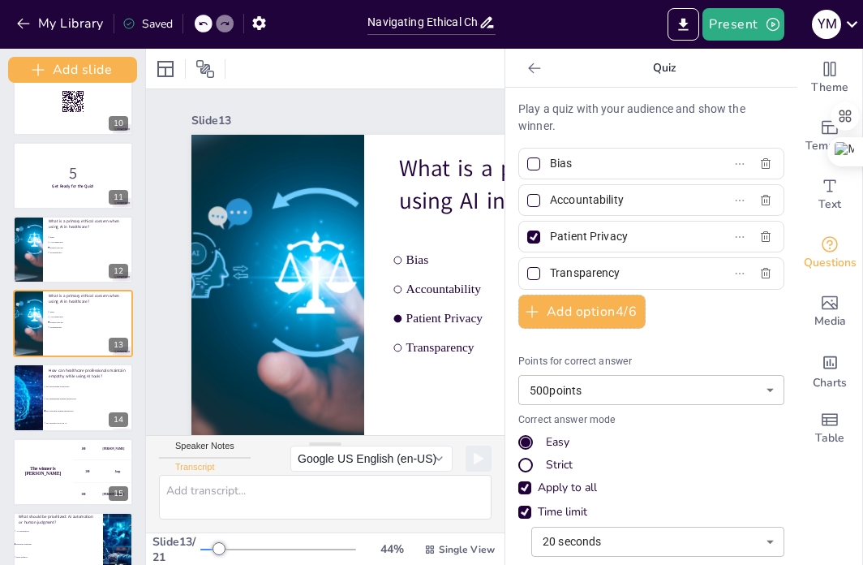
drag, startPoint x: 617, startPoint y: 239, endPoint x: 539, endPoint y: 239, distance: 77.9
click at [550, 239] on input "Patient Privacy" at bounding box center [625, 237] width 151 height 24
drag, startPoint x: 608, startPoint y: 274, endPoint x: 531, endPoint y: 278, distance: 77.2
click at [544, 278] on span "Transparency" at bounding box center [619, 273] width 151 height 24
click at [550, 278] on input "Transparency" at bounding box center [625, 273] width 151 height 24
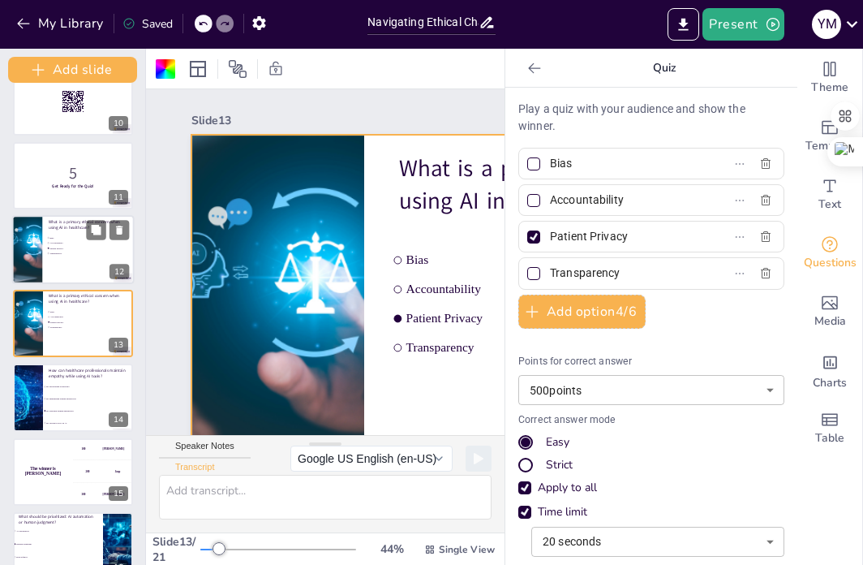
click at [61, 259] on div at bounding box center [73, 249] width 123 height 69
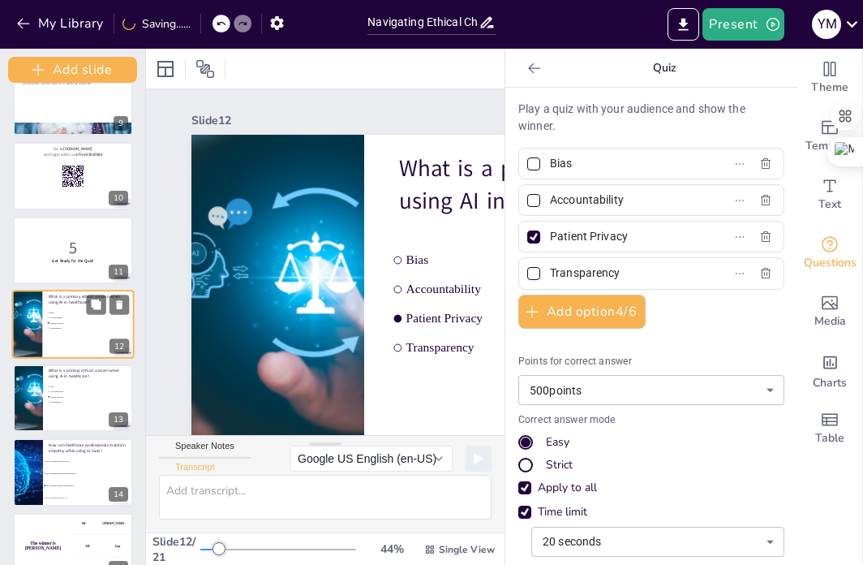
click at [61, 259] on strong "Get Ready for the Quiz!" at bounding box center [72, 261] width 41 height 6
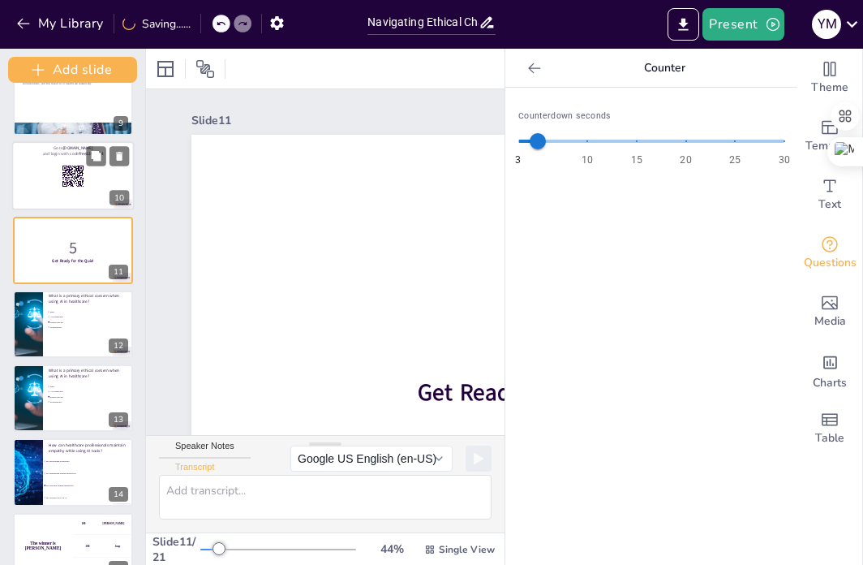
scroll to position [545, 0]
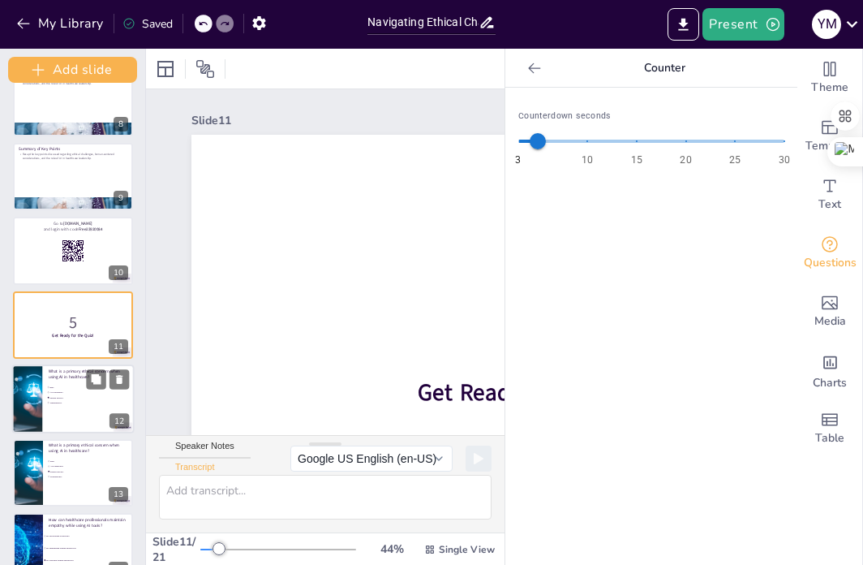
click at [75, 401] on span "Transparency" at bounding box center [77, 402] width 57 height 2
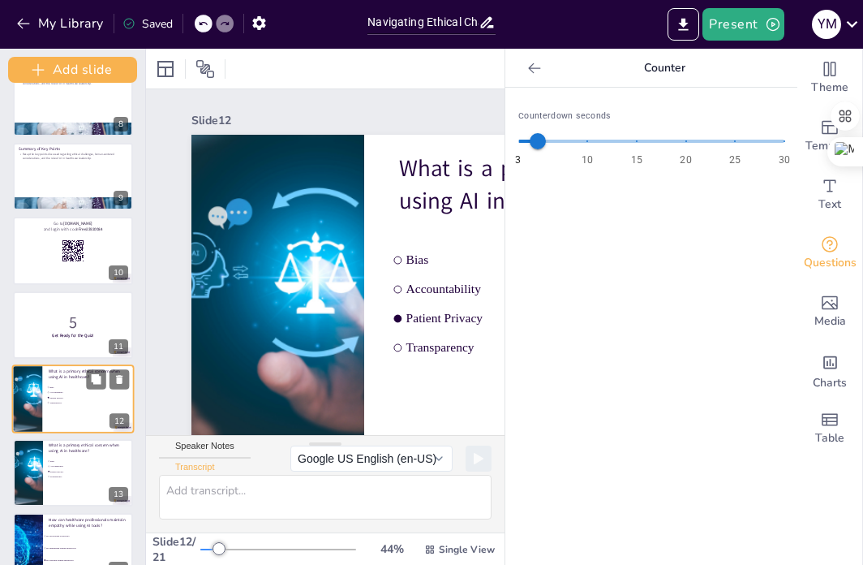
scroll to position [620, 0]
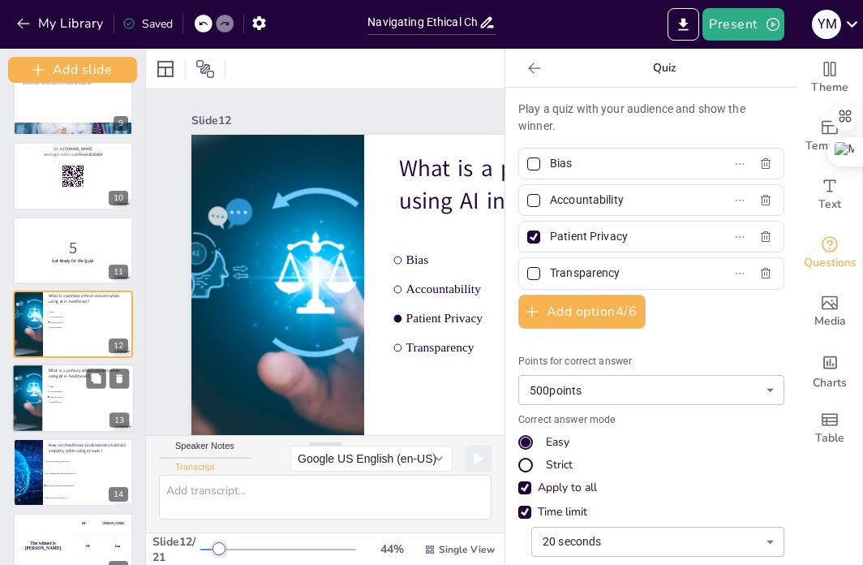
click at [75, 398] on li "Patient Privacy" at bounding box center [76, 396] width 61 height 5
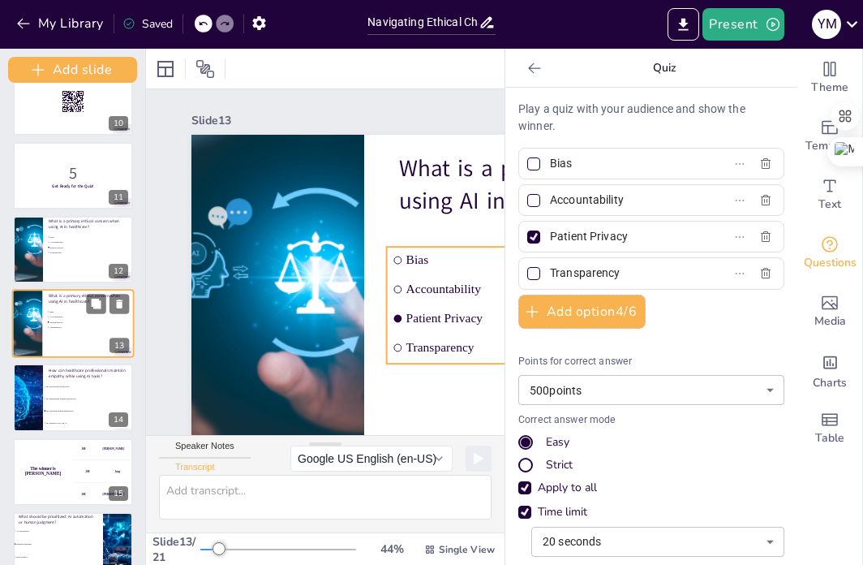
click at [62, 328] on ul "Bias Accountability Patient Privacy Transparency" at bounding box center [76, 319] width 61 height 20
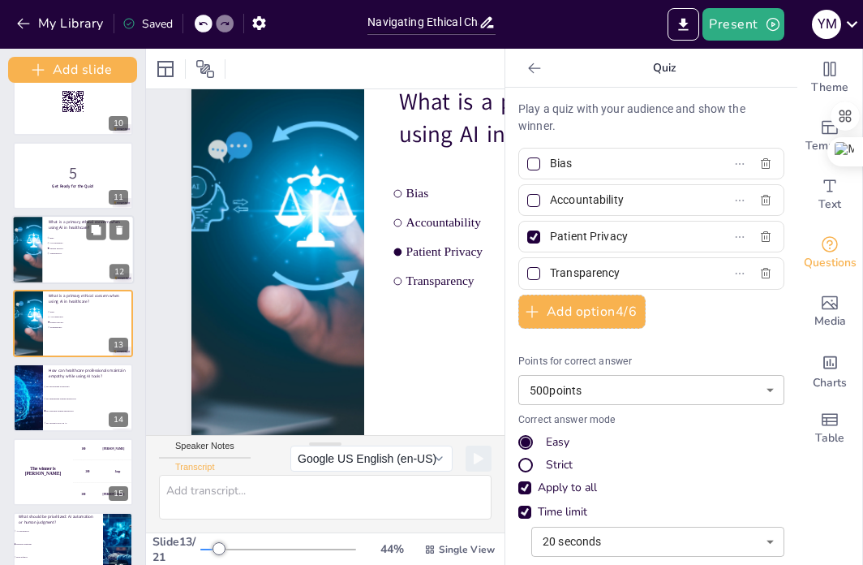
click at [79, 256] on div at bounding box center [73, 249] width 123 height 69
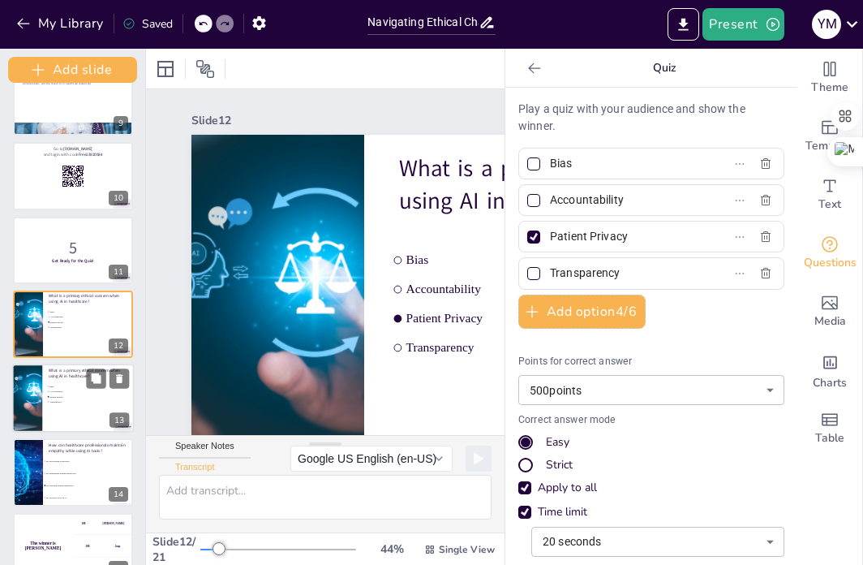
click at [53, 389] on span "Accountability" at bounding box center [77, 390] width 57 height 2
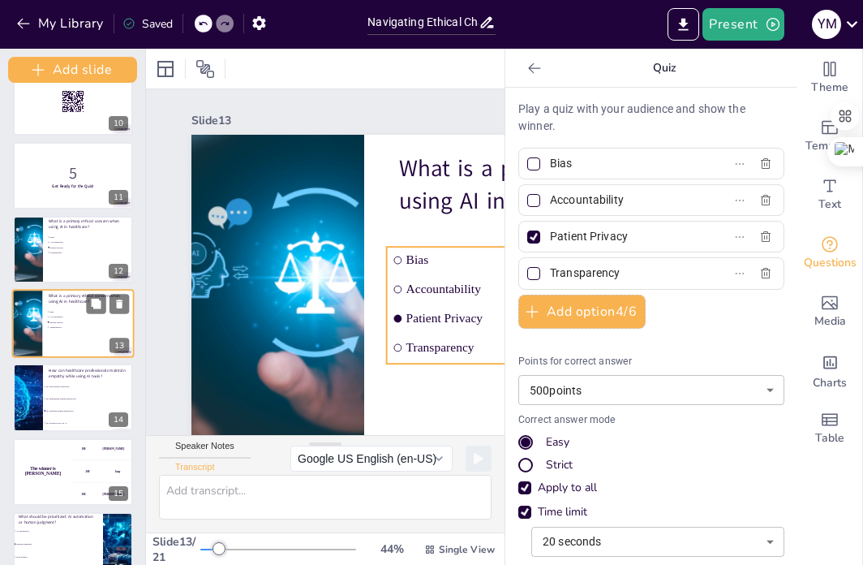
click at [59, 327] on span "Transparency" at bounding box center [77, 326] width 57 height 2
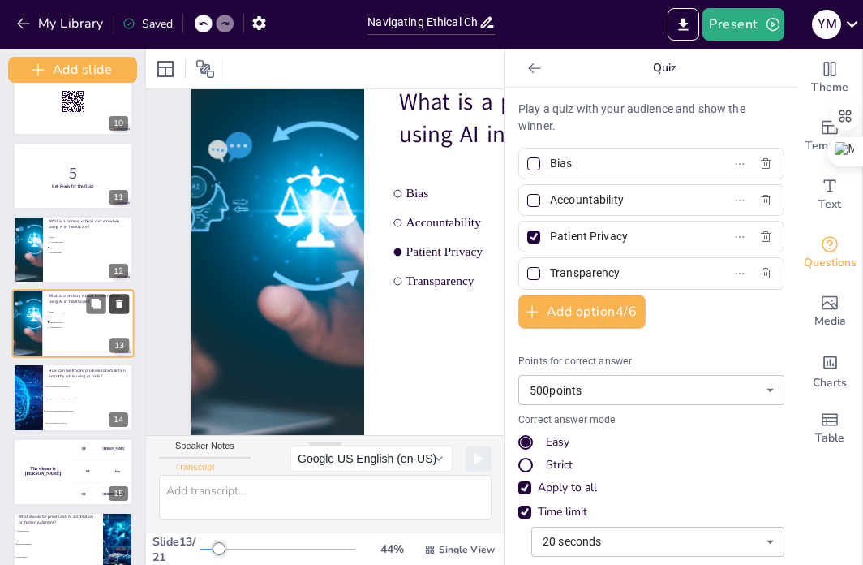
click at [113, 305] on button at bounding box center [119, 303] width 19 height 19
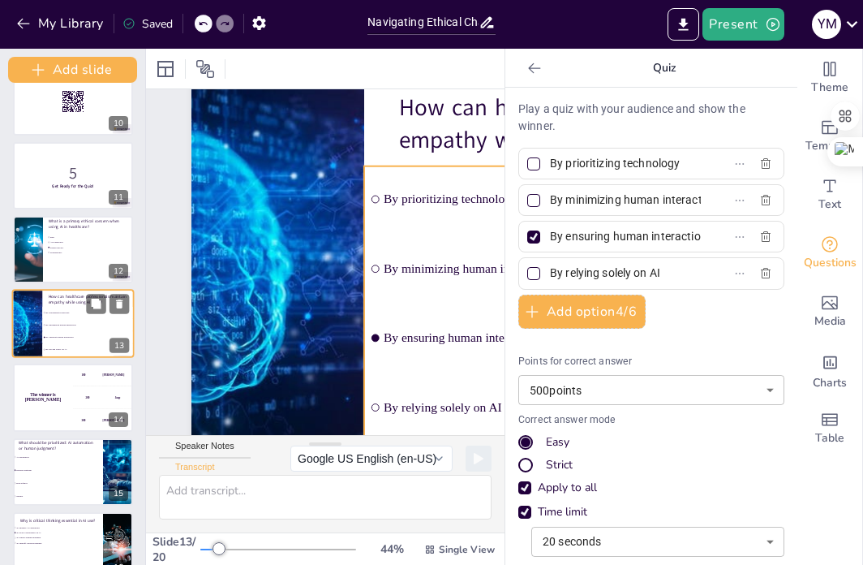
click at [67, 336] on span "By ensuring human interaction" at bounding box center [90, 337] width 88 height 2
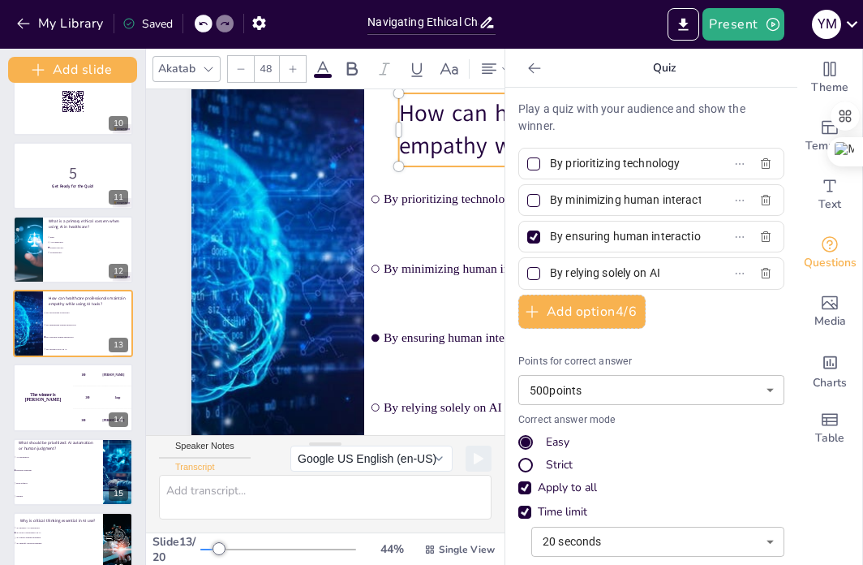
click at [527, 68] on icon at bounding box center [535, 68] width 16 height 16
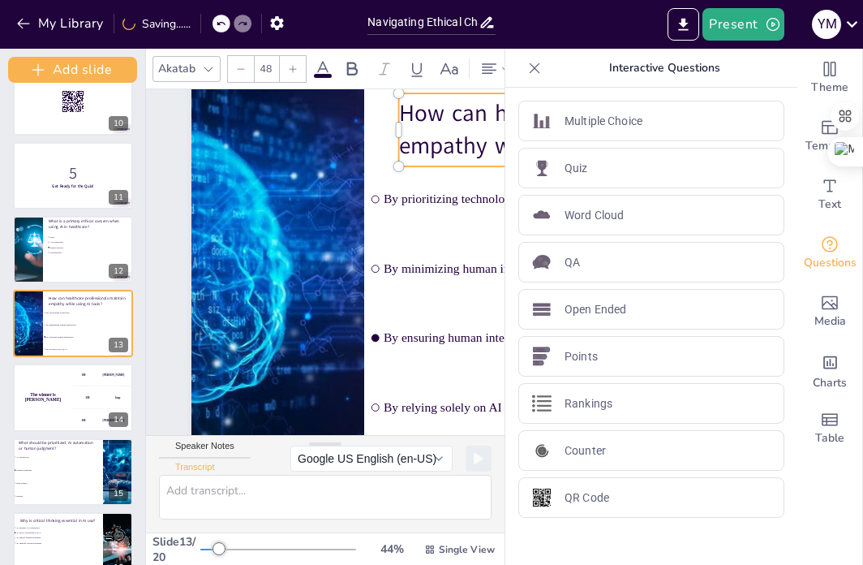
click at [527, 68] on icon at bounding box center [535, 68] width 16 height 16
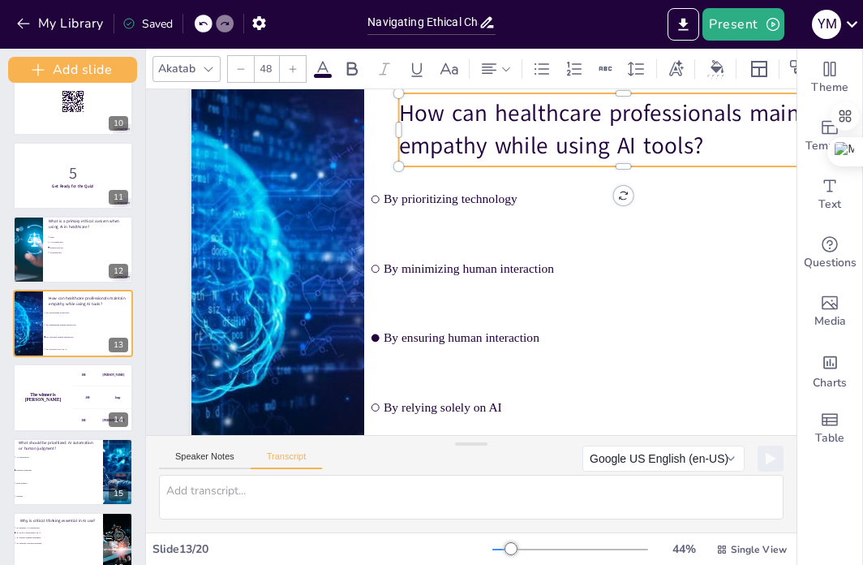
click at [471, 118] on p "How can healthcare professionals maintain empathy while using AI tools?" at bounding box center [672, 244] width 402 height 316
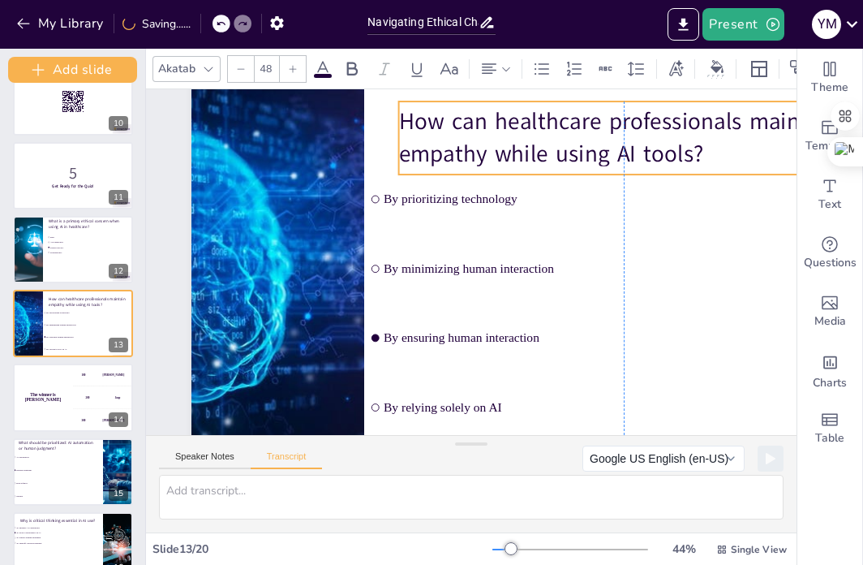
drag, startPoint x: 404, startPoint y: 113, endPoint x: 407, endPoint y: 121, distance: 8.5
click at [420, 121] on p "How can healthcare professionals maintain empathy while using AI tools?" at bounding box center [646, 172] width 453 height 157
click at [711, 155] on p "How can healthcare professionals maintain empathy while using AI tools?" at bounding box center [664, 230] width 421 height 281
click at [417, 155] on p "How can healthcare professionals maintain empathy while using AI tools?" at bounding box center [296, 173] width 242 height 437
click at [701, 155] on p "How can healthcare professionals maintain empathy while using AI tools?" at bounding box center [647, 350] width 242 height 437
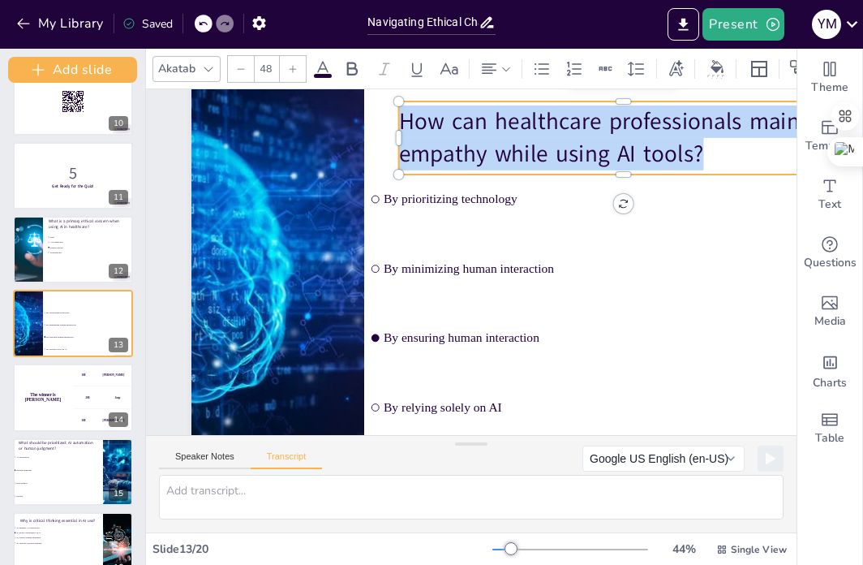
drag, startPoint x: 701, startPoint y: 155, endPoint x: 401, endPoint y: 112, distance: 303.3
click at [536, 144] on p "How can healthcare professionals maintain empathy while using AI tools?" at bounding box center [636, 367] width 200 height 447
click at [501, 213] on div "Document fonts Akatab Recently used Mulish Popular fonts Lato Montserrat Open S…" at bounding box center [431, 307] width 863 height 516
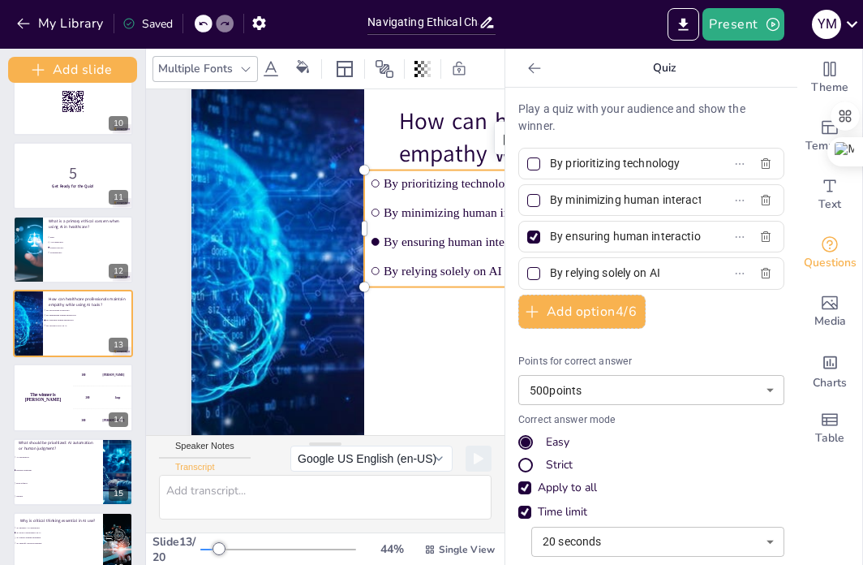
click at [666, 165] on input "By prioritizing technology" at bounding box center [625, 164] width 151 height 24
drag, startPoint x: 672, startPoint y: 165, endPoint x: 503, endPoint y: 166, distance: 168.8
click at [506, 166] on div "Play a quiz with your audience and show the winner. By prioritizing technology …" at bounding box center [652, 326] width 292 height 477
click at [621, 200] on input "By minimizing human interaction" at bounding box center [625, 200] width 151 height 24
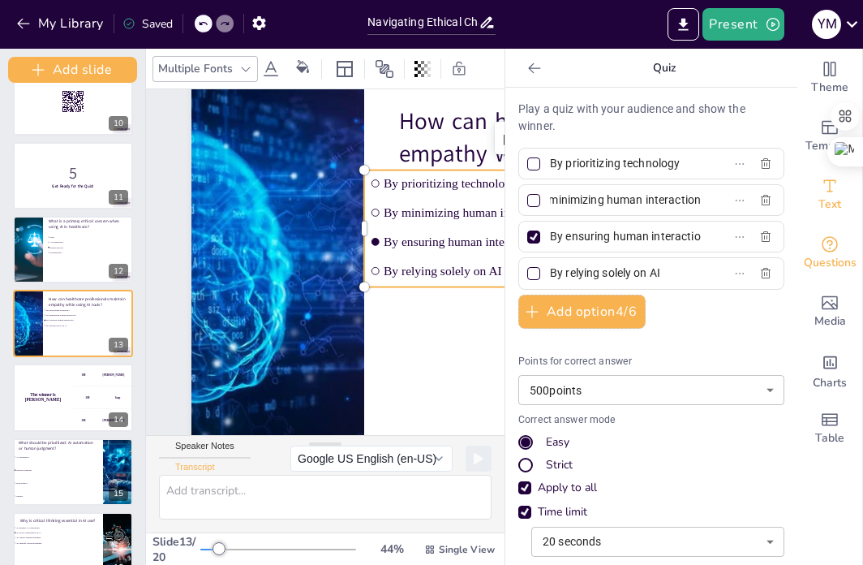
drag, startPoint x: 538, startPoint y: 200, endPoint x: 795, endPoint y: 208, distance: 257.4
click at [807, 207] on div "Theme Template Text Questions Media Charts Table Quiz Play a quiz with your aud…" at bounding box center [685, 307] width 358 height 516
click at [711, 166] on div "By prioritizing technology" at bounding box center [652, 164] width 266 height 32
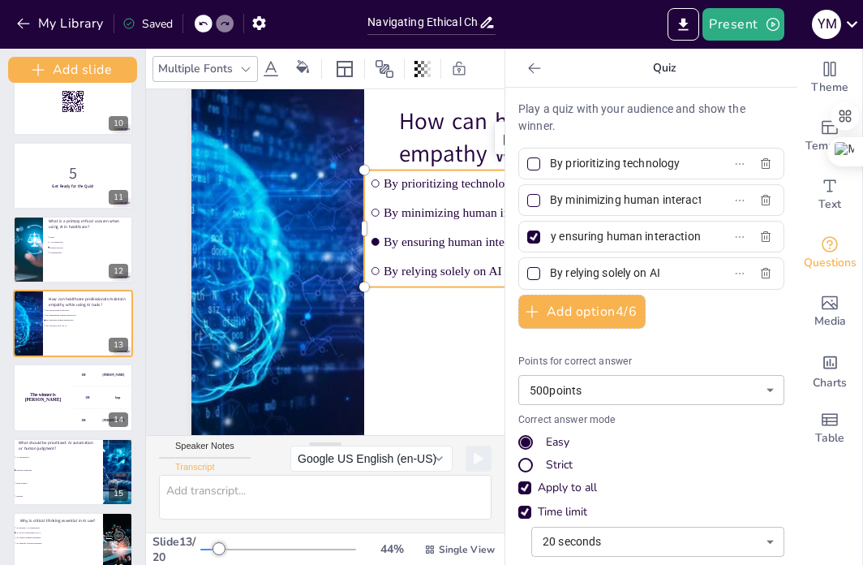
drag, startPoint x: 538, startPoint y: 233, endPoint x: 698, endPoint y: 235, distance: 159.9
click at [698, 235] on label "By ensuring human interaction" at bounding box center [625, 237] width 203 height 24
click at [698, 235] on input "By ensuring human interaction" at bounding box center [625, 237] width 151 height 24
drag, startPoint x: 653, startPoint y: 275, endPoint x: 536, endPoint y: 266, distance: 118.0
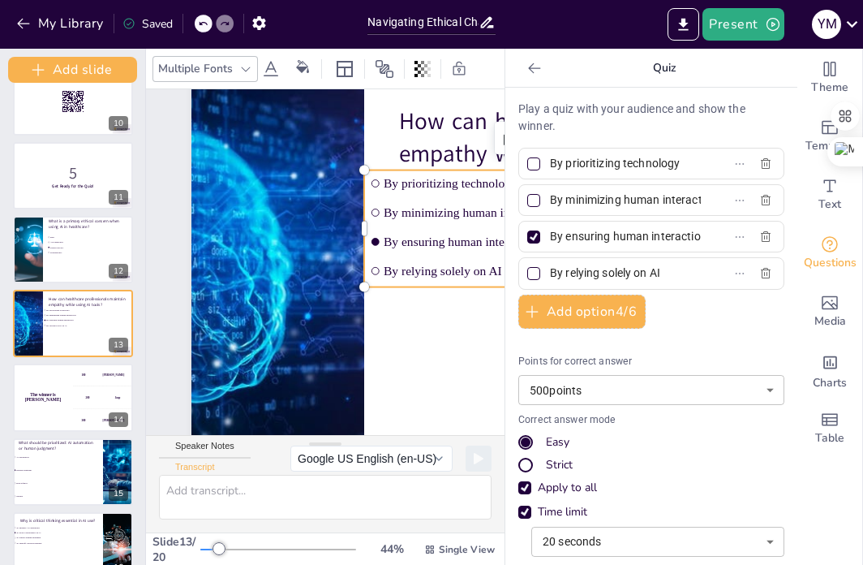
click at [544, 266] on span "By relying solely on AI" at bounding box center [619, 273] width 151 height 24
click at [550, 266] on input "By relying solely on AI" at bounding box center [625, 273] width 151 height 24
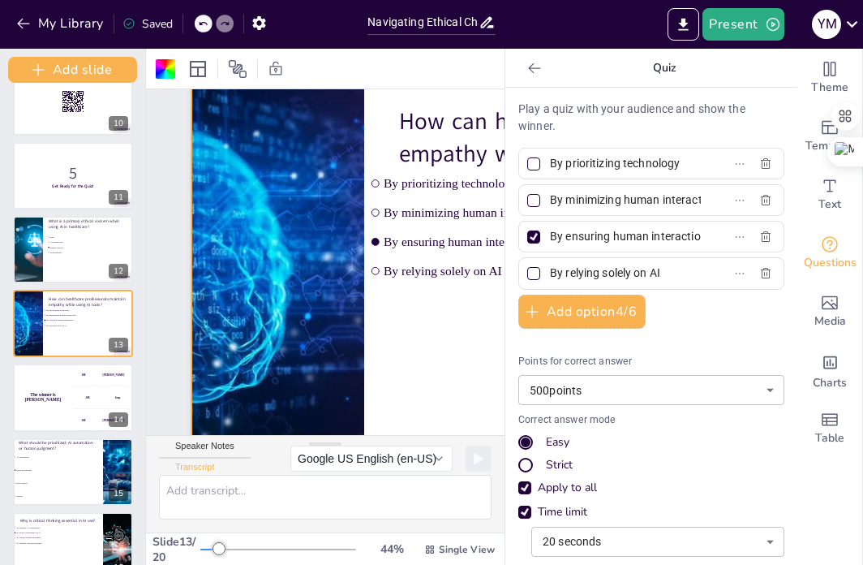
click at [527, 70] on icon at bounding box center [535, 68] width 16 height 16
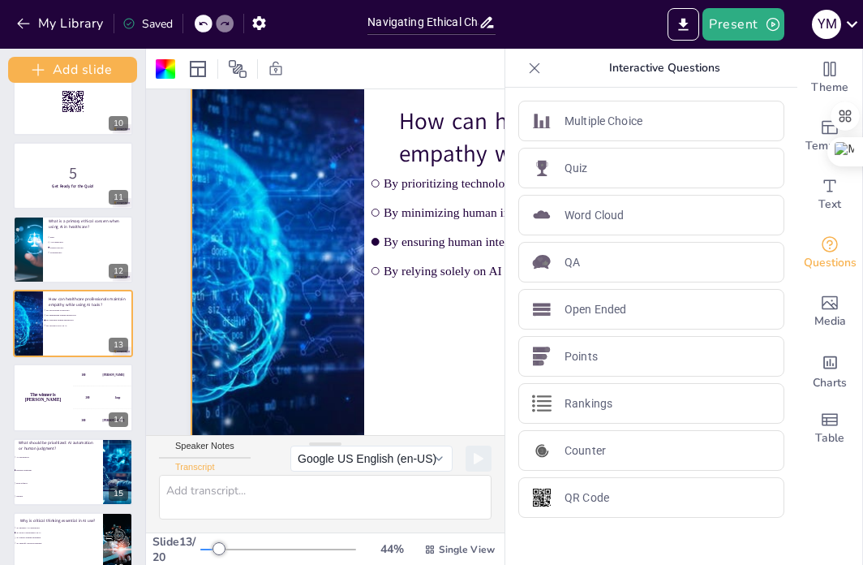
click at [527, 69] on icon at bounding box center [535, 68] width 16 height 16
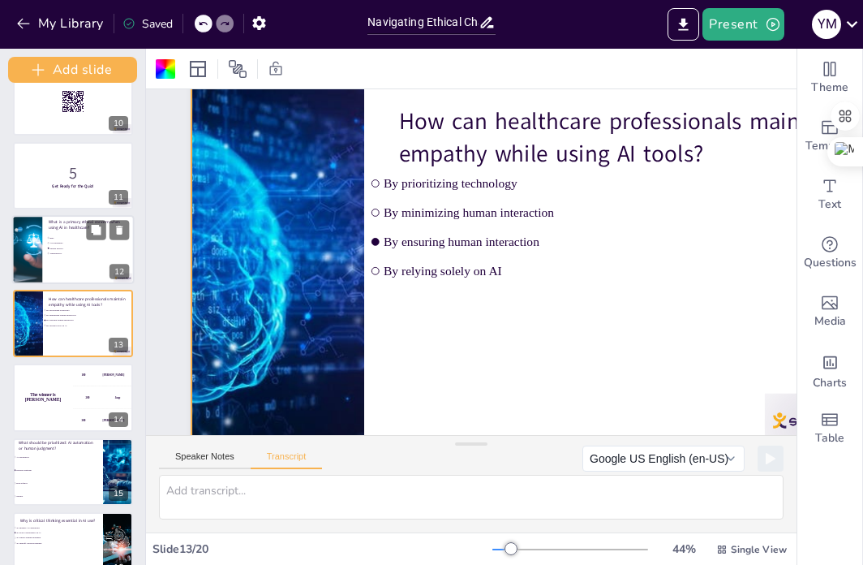
click at [86, 262] on div at bounding box center [73, 249] width 123 height 69
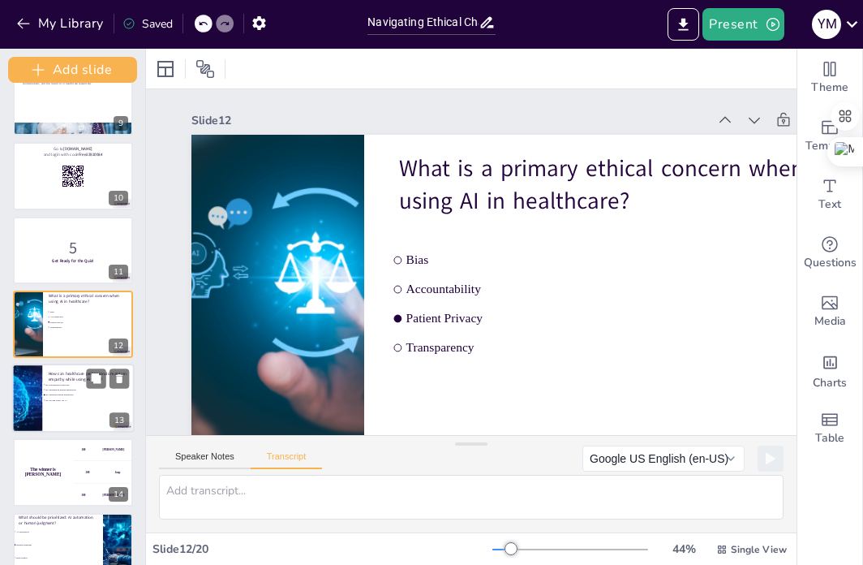
click at [67, 402] on div at bounding box center [73, 398] width 123 height 69
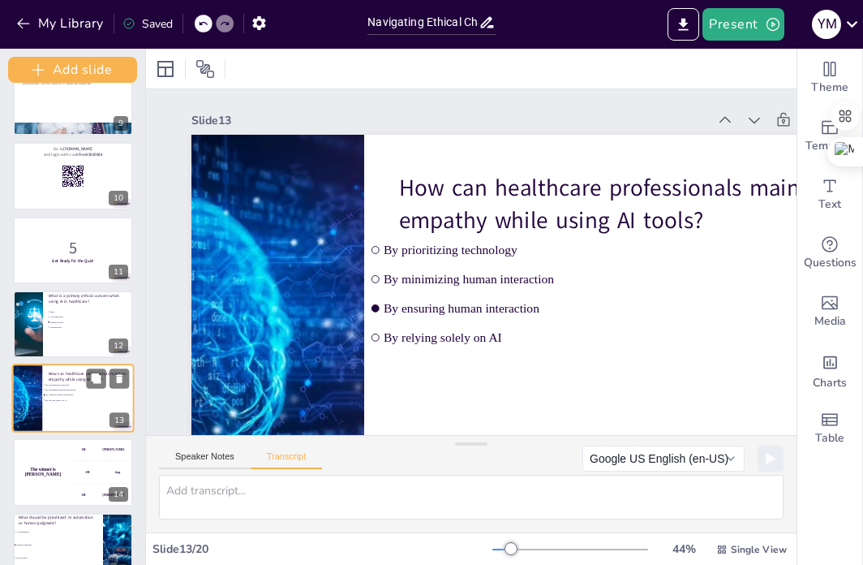
scroll to position [695, 0]
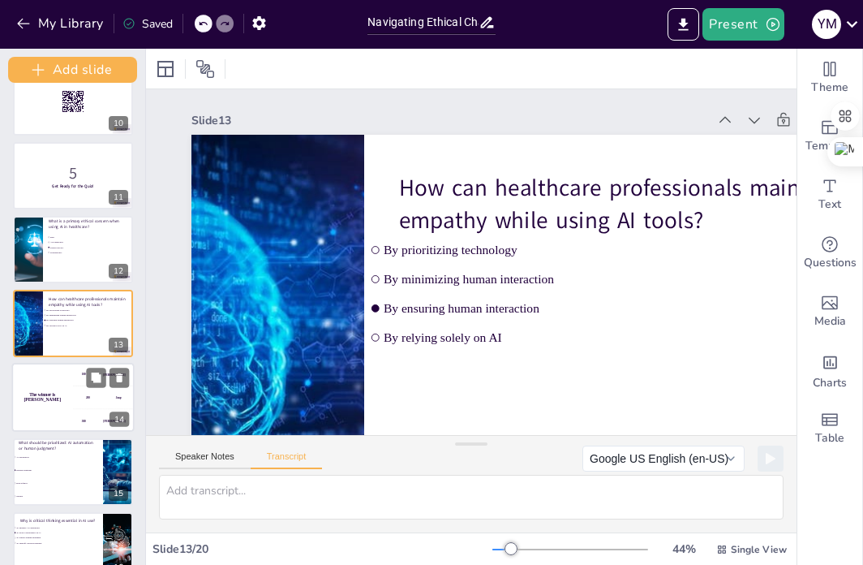
click at [52, 416] on div "The winner is [PERSON_NAME]" at bounding box center [42, 397] width 61 height 69
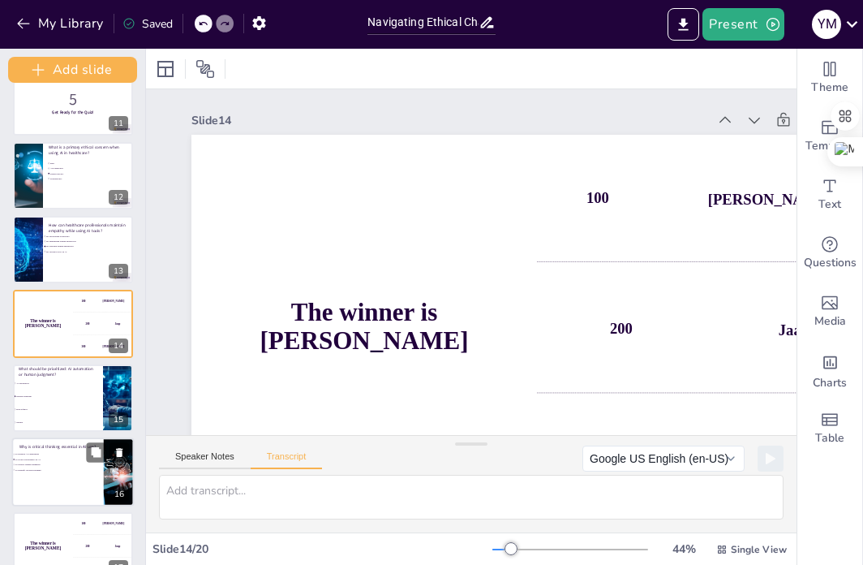
click at [52, 460] on li "To avoid overreliance on AI" at bounding box center [42, 458] width 61 height 5
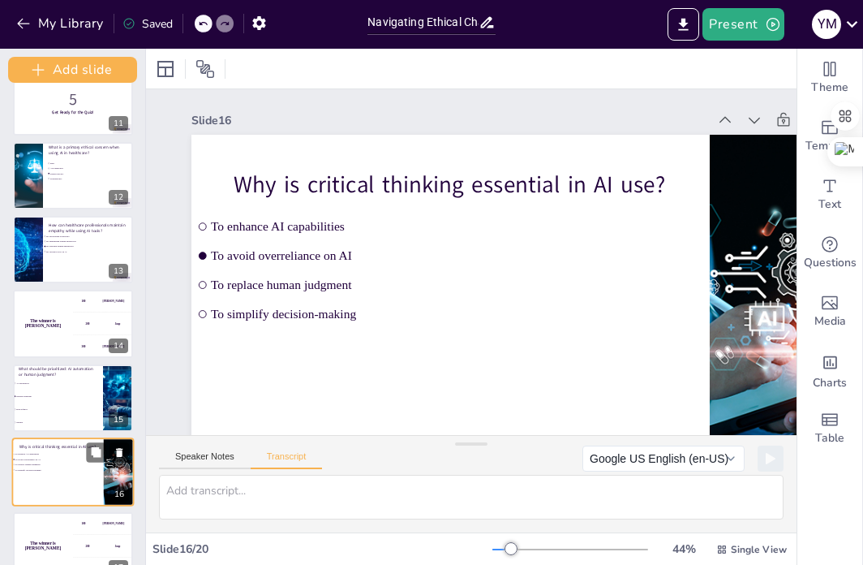
scroll to position [916, 0]
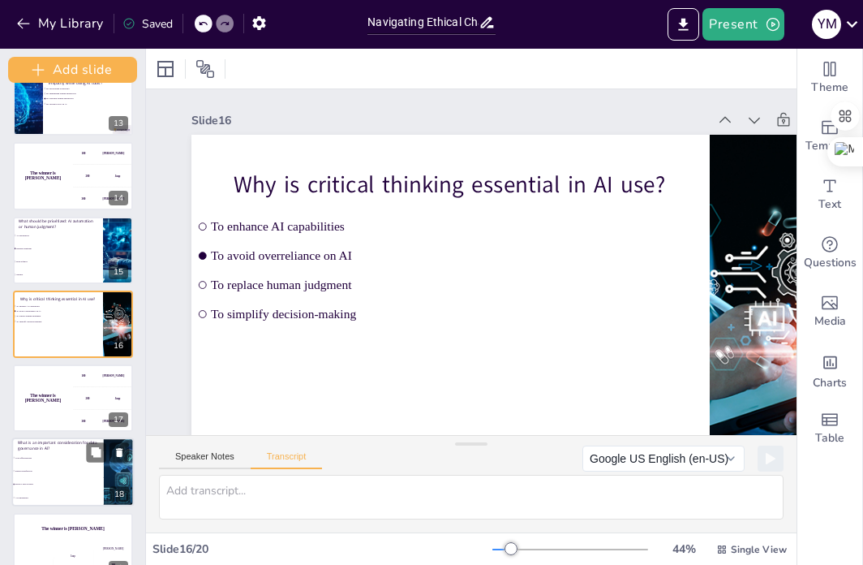
click at [42, 466] on li "Patient satisfaction" at bounding box center [58, 470] width 92 height 13
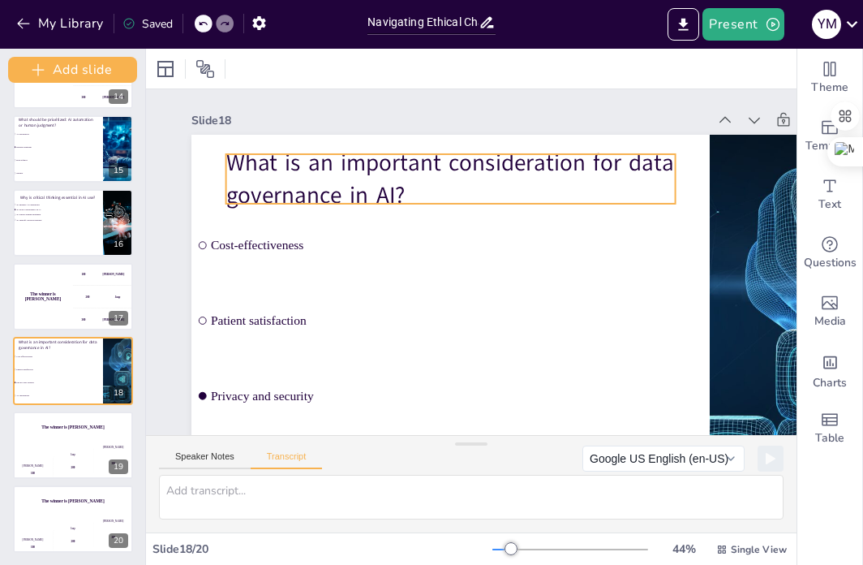
click at [414, 179] on p "What is an important consideration for data governance in AI?" at bounding box center [554, 285] width 281 height 421
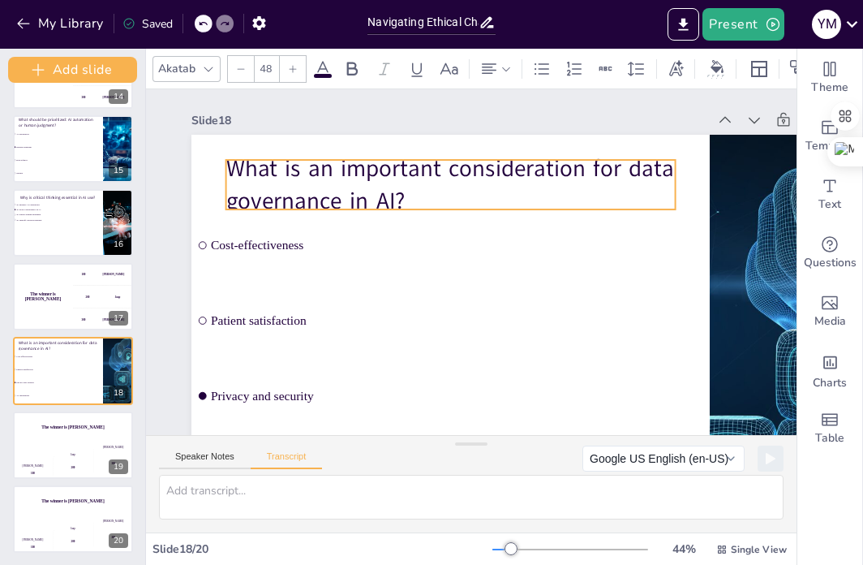
click at [439, 198] on p "What is an important consideration for data governance in AI?" at bounding box center [539, 218] width 200 height 447
click at [403, 199] on p "What is an important consideration for data governance in AI?" at bounding box center [528, 204] width 281 height 421
click at [403, 199] on p "What is an important consideration for data governance in AI?" at bounding box center [522, 200] width 316 height 402
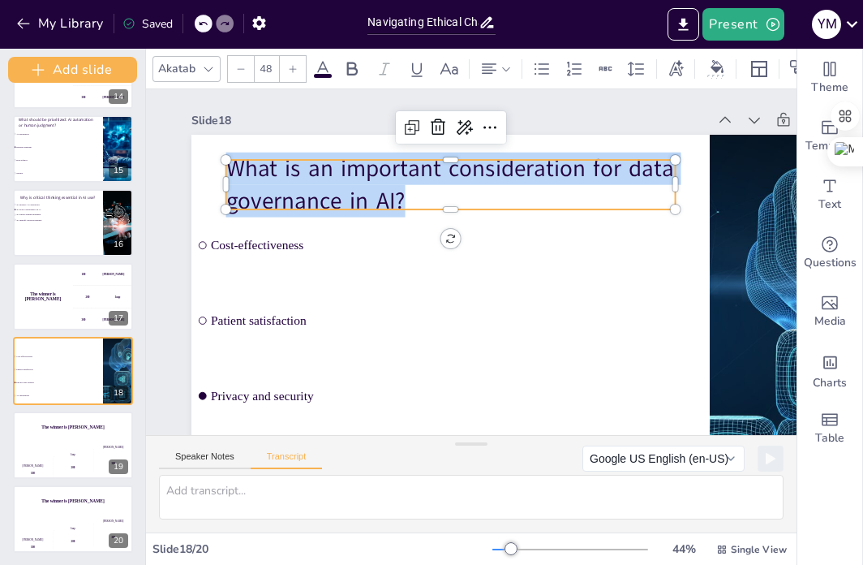
drag, startPoint x: 403, startPoint y: 199, endPoint x: 286, endPoint y: 183, distance: 118.8
click at [517, 168] on p "What is an important consideration for data governance in AI?" at bounding box center [549, 242] width 65 height 450
click at [400, 204] on p "What is an important consideration for data governance in AI?" at bounding box center [459, 182] width 454 height 111
drag, startPoint x: 401, startPoint y: 204, endPoint x: 254, endPoint y: 171, distance: 150.4
click at [334, 172] on p "What is an important consideration for data governance in AI?" at bounding box center [535, 312] width 402 height 316
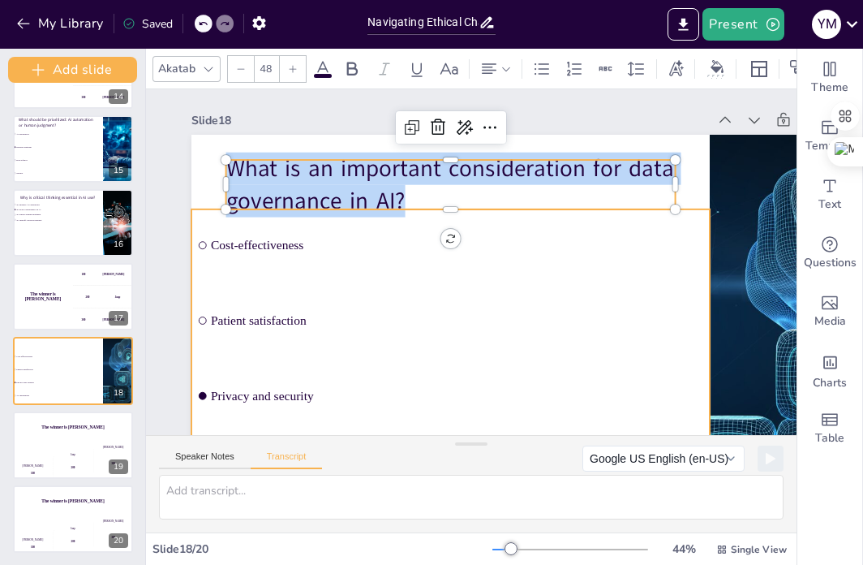
click at [452, 237] on li "Cost-effectiveness" at bounding box center [488, 241] width 72 height 519
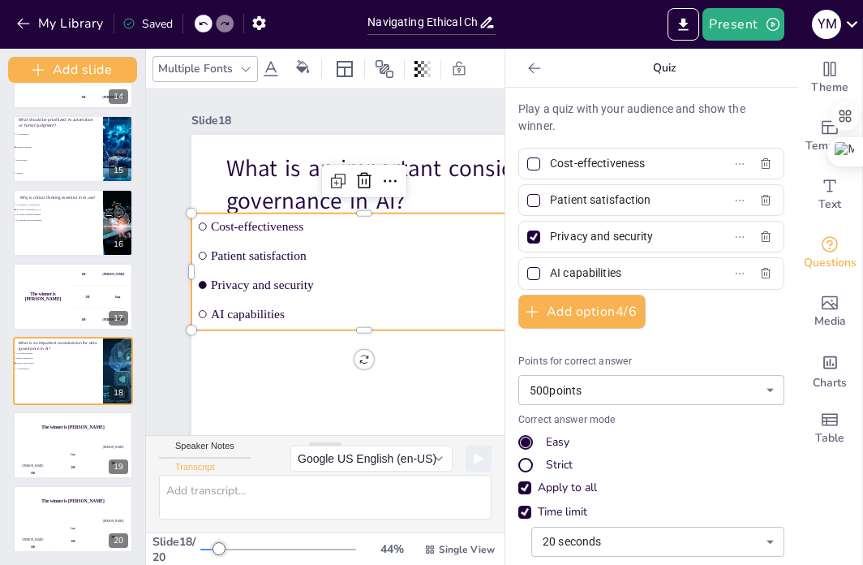
drag, startPoint x: 634, startPoint y: 162, endPoint x: 539, endPoint y: 171, distance: 95.4
click at [550, 171] on input "Cost-effectiveness" at bounding box center [625, 164] width 151 height 24
click at [647, 192] on input "Patient satisfaction" at bounding box center [625, 200] width 151 height 24
drag, startPoint x: 635, startPoint y: 198, endPoint x: 535, endPoint y: 195, distance: 100.7
click at [544, 195] on span "Patient satisfaction" at bounding box center [619, 200] width 151 height 24
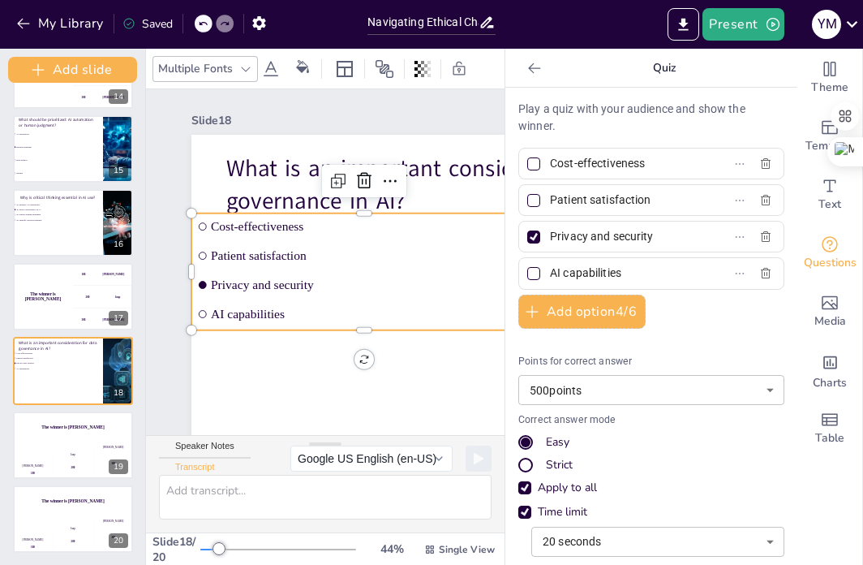
click at [550, 195] on input "Patient satisfaction" at bounding box center [625, 200] width 151 height 24
drag, startPoint x: 640, startPoint y: 238, endPoint x: 540, endPoint y: 226, distance: 100.5
click at [550, 226] on input "Privacy and security" at bounding box center [625, 237] width 151 height 24
drag, startPoint x: 611, startPoint y: 268, endPoint x: 538, endPoint y: 261, distance: 73.3
click at [550, 261] on input "AI capabilities" at bounding box center [625, 273] width 151 height 24
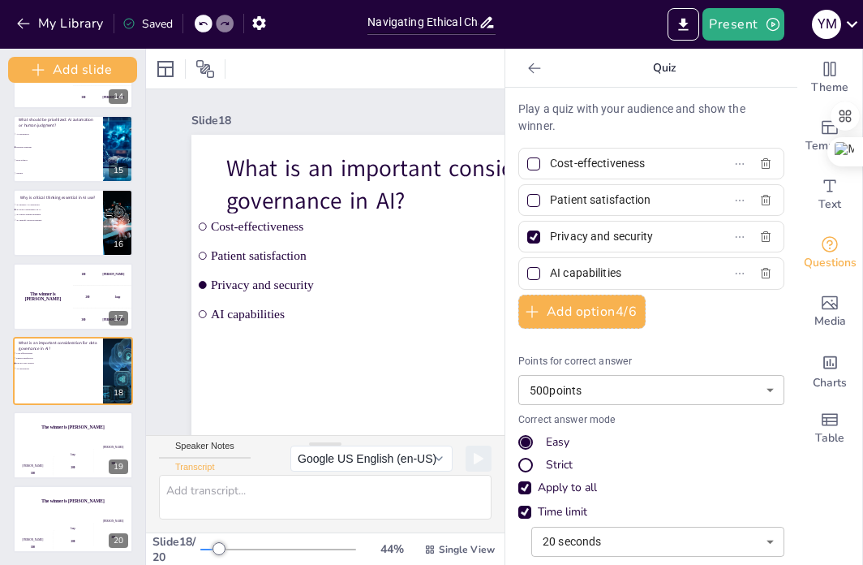
click at [527, 73] on icon at bounding box center [535, 68] width 16 height 16
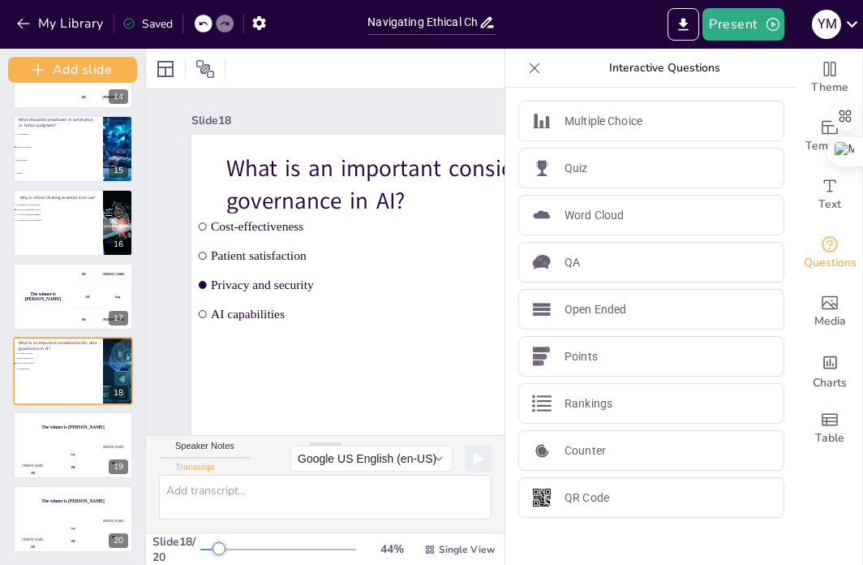
click at [527, 67] on icon at bounding box center [535, 68] width 16 height 16
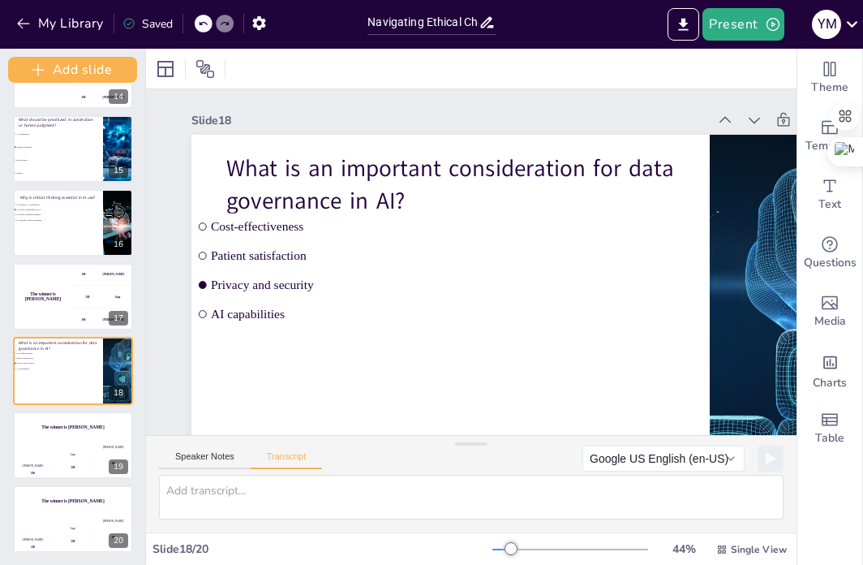
click at [513, 119] on div "Slide 18" at bounding box center [600, 198] width 174 height 496
click at [259, 47] on icon at bounding box center [249, 37] width 20 height 20
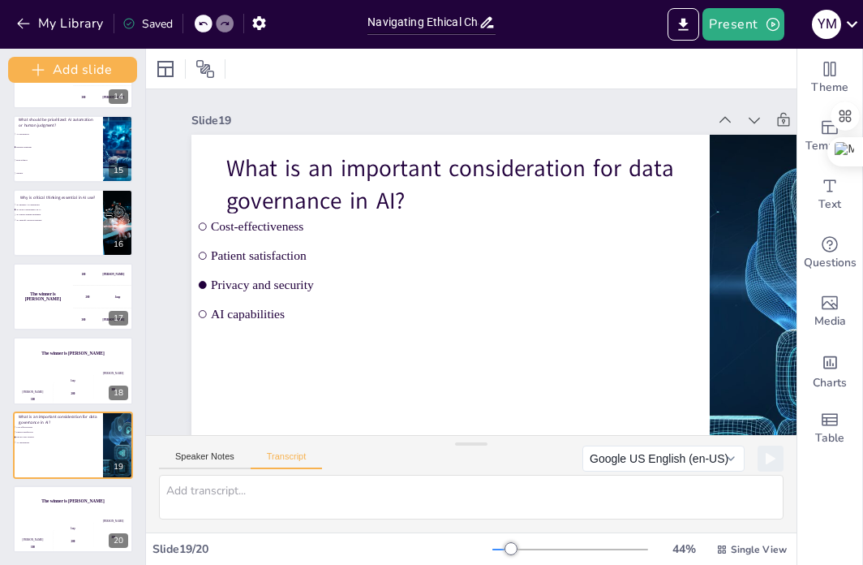
click at [774, 204] on icon at bounding box center [784, 214] width 20 height 20
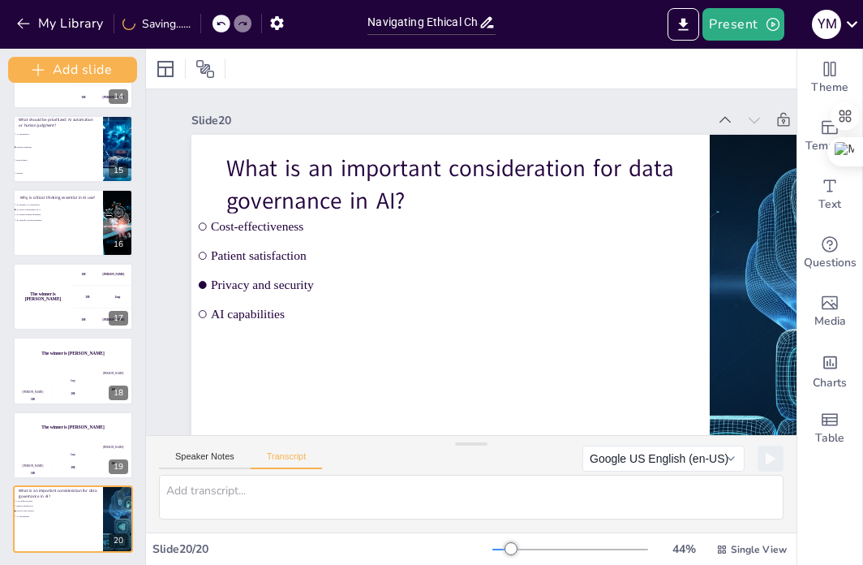
scroll to position [67, 0]
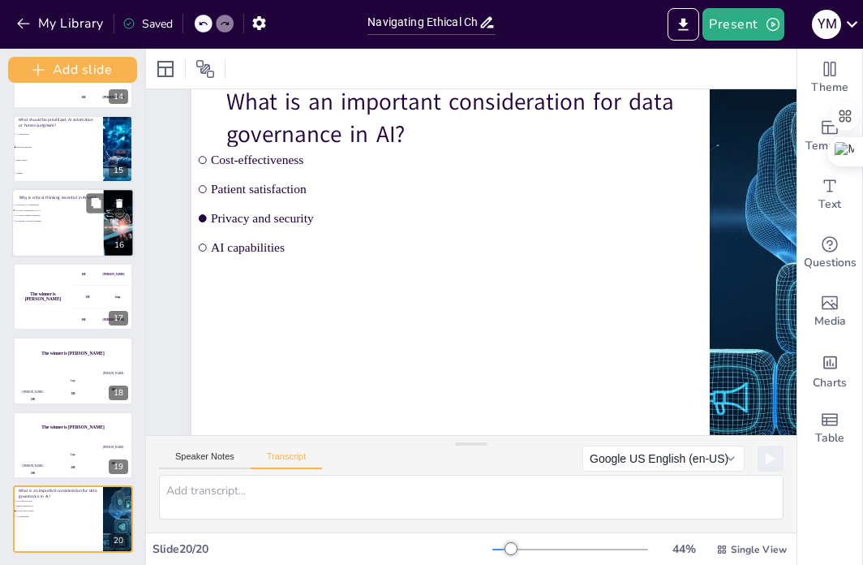
click at [53, 232] on div at bounding box center [73, 222] width 123 height 69
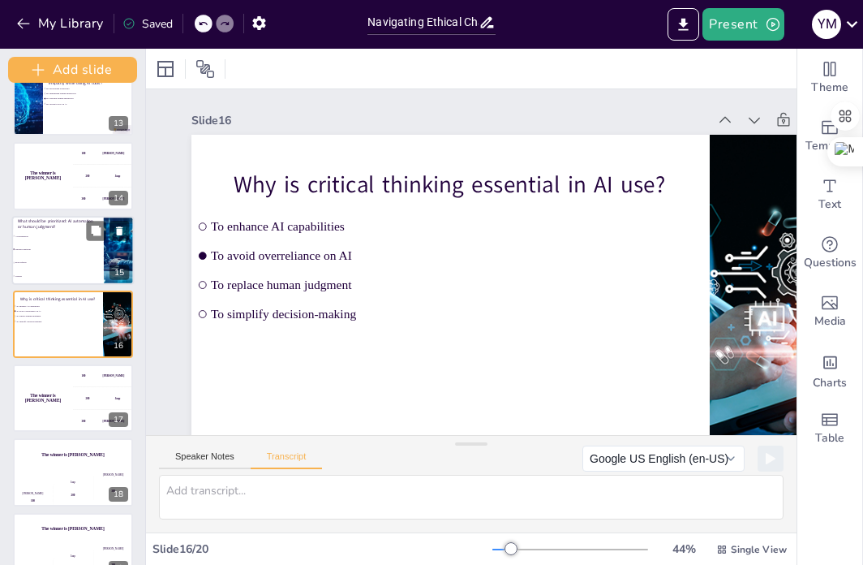
click at [40, 242] on li "Human judgment" at bounding box center [58, 248] width 92 height 13
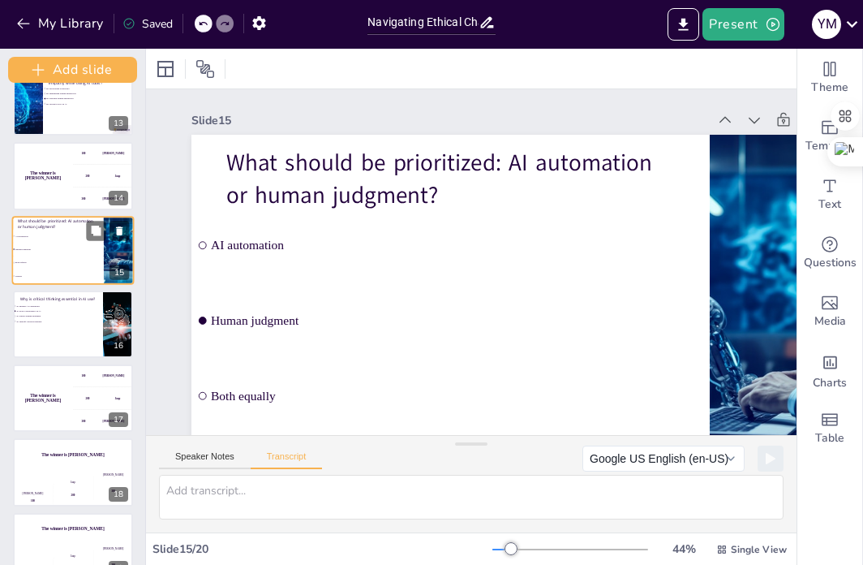
scroll to position [842, 0]
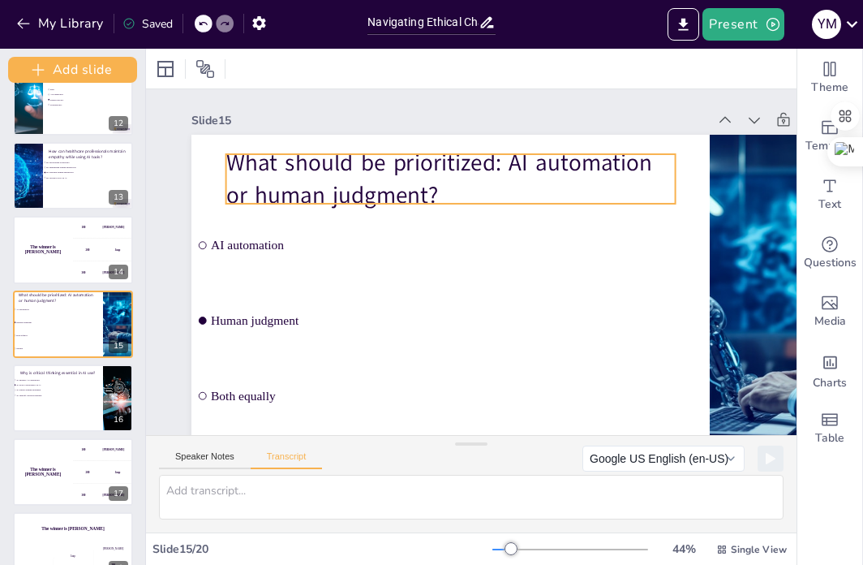
click at [442, 191] on p "What should be prioritized: AI automation or human judgment?" at bounding box center [451, 179] width 450 height 65
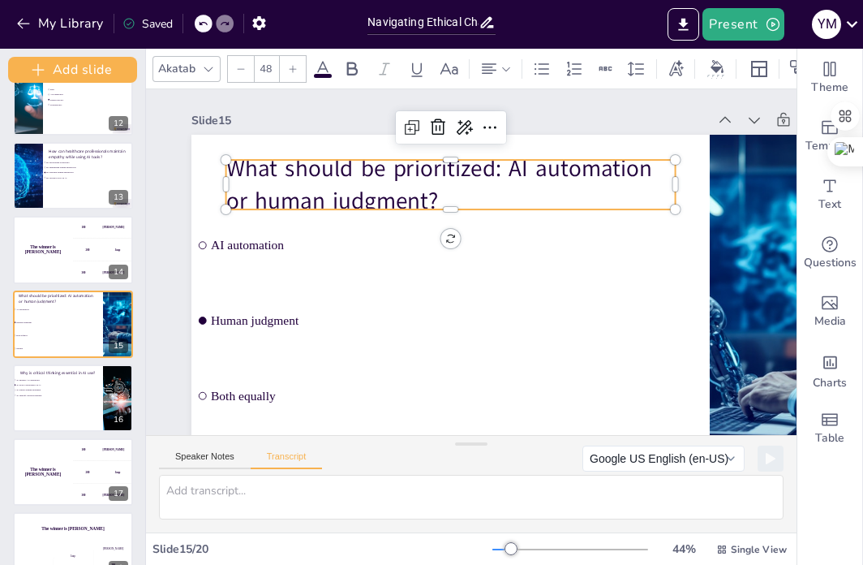
click at [437, 197] on p "What should be prioritized: AI automation or human judgment?" at bounding box center [527, 319] width 421 height 281
click at [437, 282] on p "What should be prioritized: AI automation or human judgment?" at bounding box center [500, 337] width 454 height 111
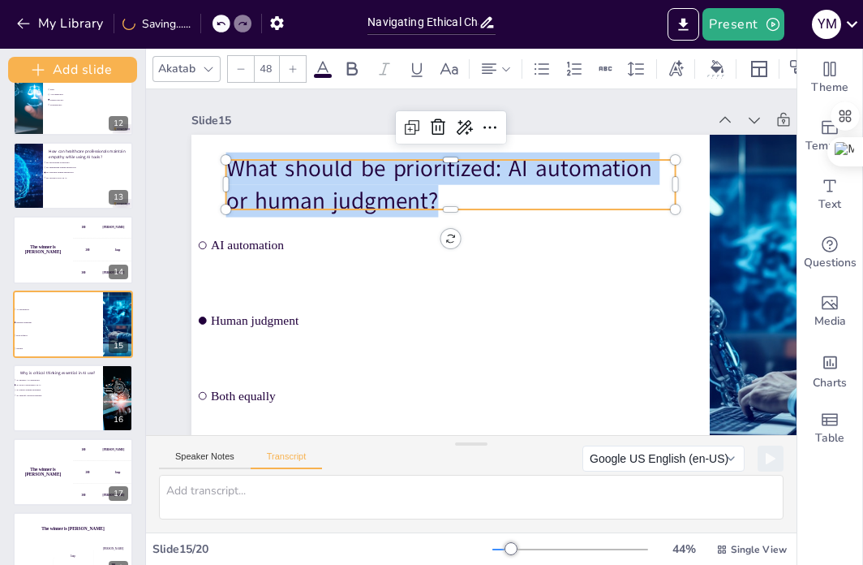
drag, startPoint x: 438, startPoint y: 197, endPoint x: 265, endPoint y: 179, distance: 173.8
click at [274, 153] on p "What should be prioritized: AI automation or human judgment?" at bounding box center [414, 318] width 281 height 421
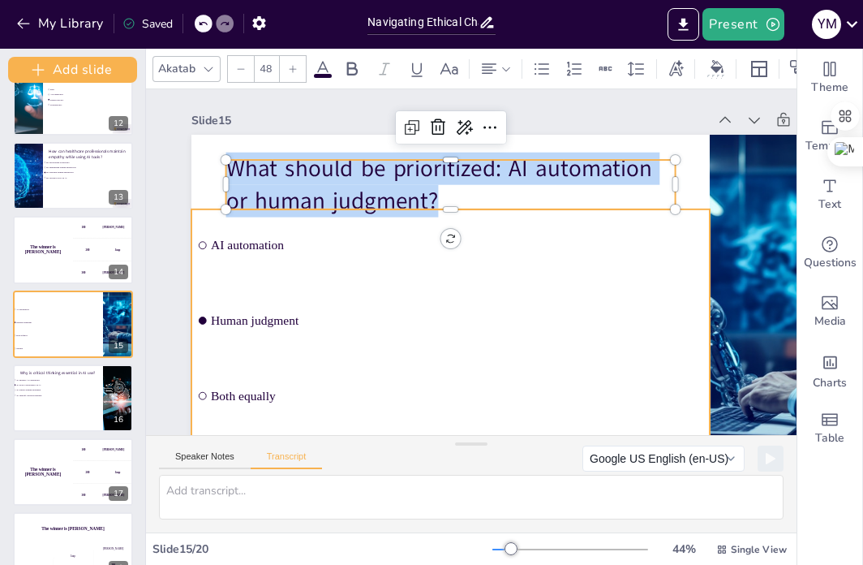
click at [310, 256] on li "AI automation" at bounding box center [495, 274] width 523 height 179
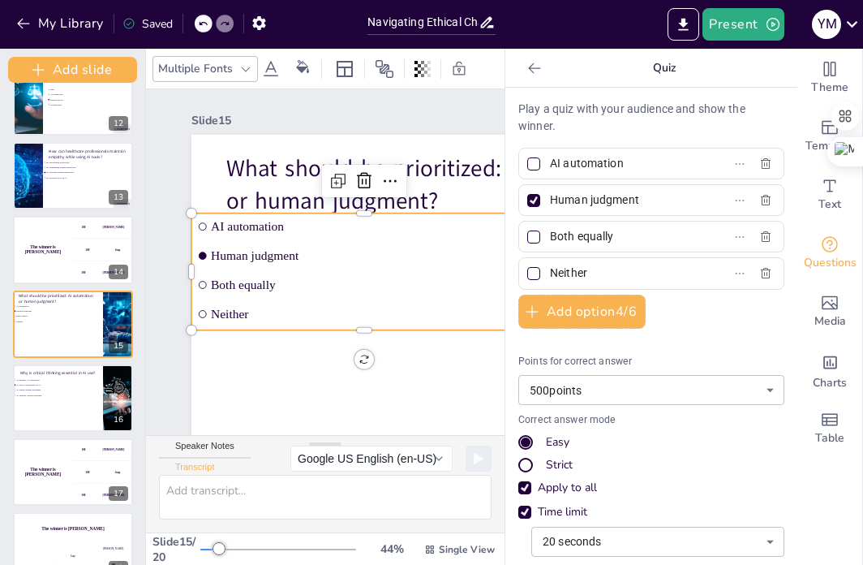
drag, startPoint x: 613, startPoint y: 164, endPoint x: 542, endPoint y: 165, distance: 70.6
click at [550, 166] on input "AI automation" at bounding box center [625, 164] width 151 height 24
click at [619, 201] on input "Human judgment" at bounding box center [625, 200] width 151 height 24
drag, startPoint x: 629, startPoint y: 197, endPoint x: 538, endPoint y: 204, distance: 91.1
click at [550, 204] on input "Human judgment" at bounding box center [625, 200] width 151 height 24
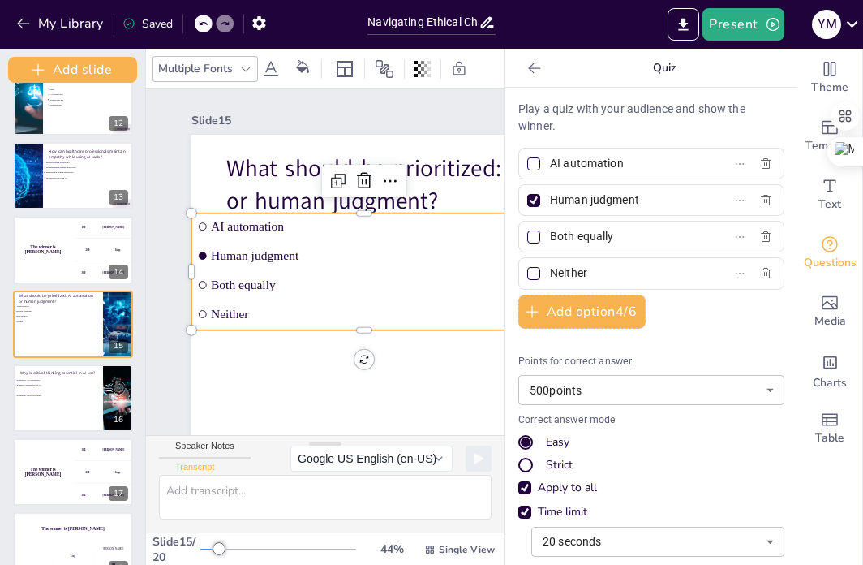
drag, startPoint x: 603, startPoint y: 235, endPoint x: 538, endPoint y: 235, distance: 64.9
click at [550, 235] on input "Both equally" at bounding box center [625, 237] width 151 height 24
drag, startPoint x: 576, startPoint y: 272, endPoint x: 539, endPoint y: 269, distance: 37.5
click at [550, 269] on input "Neither" at bounding box center [625, 273] width 151 height 24
click at [42, 166] on li "By minimizing human interaction" at bounding box center [72, 167] width 61 height 5
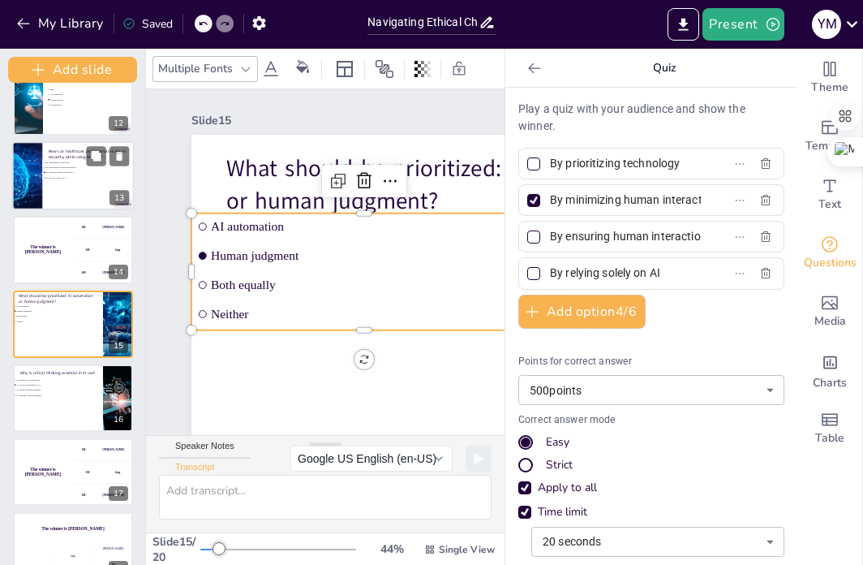
scroll to position [695, 0]
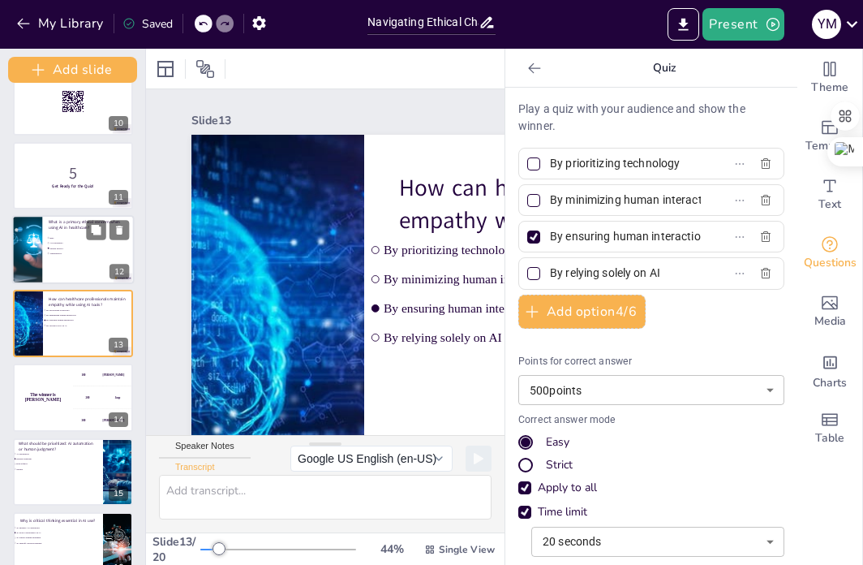
click at [78, 235] on li "Bias" at bounding box center [76, 237] width 61 height 5
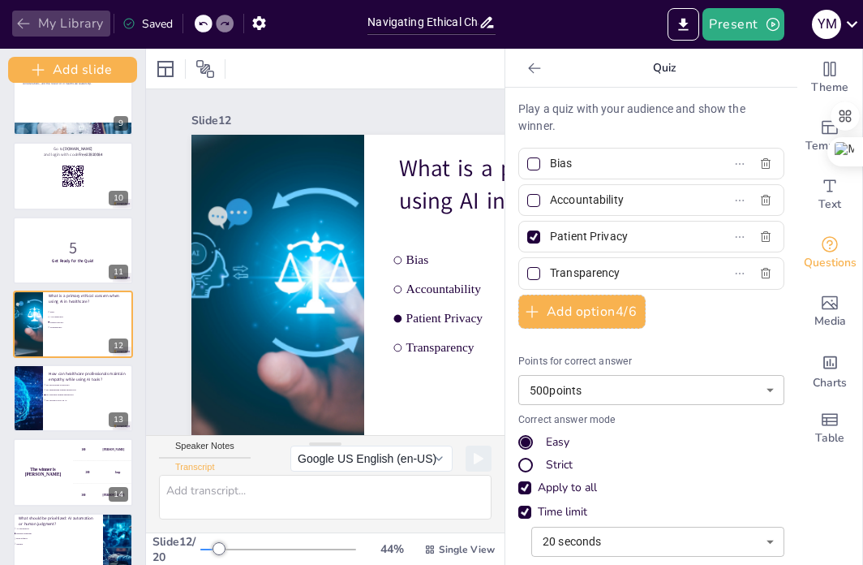
click at [65, 21] on button "My Library" at bounding box center [61, 24] width 98 height 26
